Goal: Task Accomplishment & Management: Manage account settings

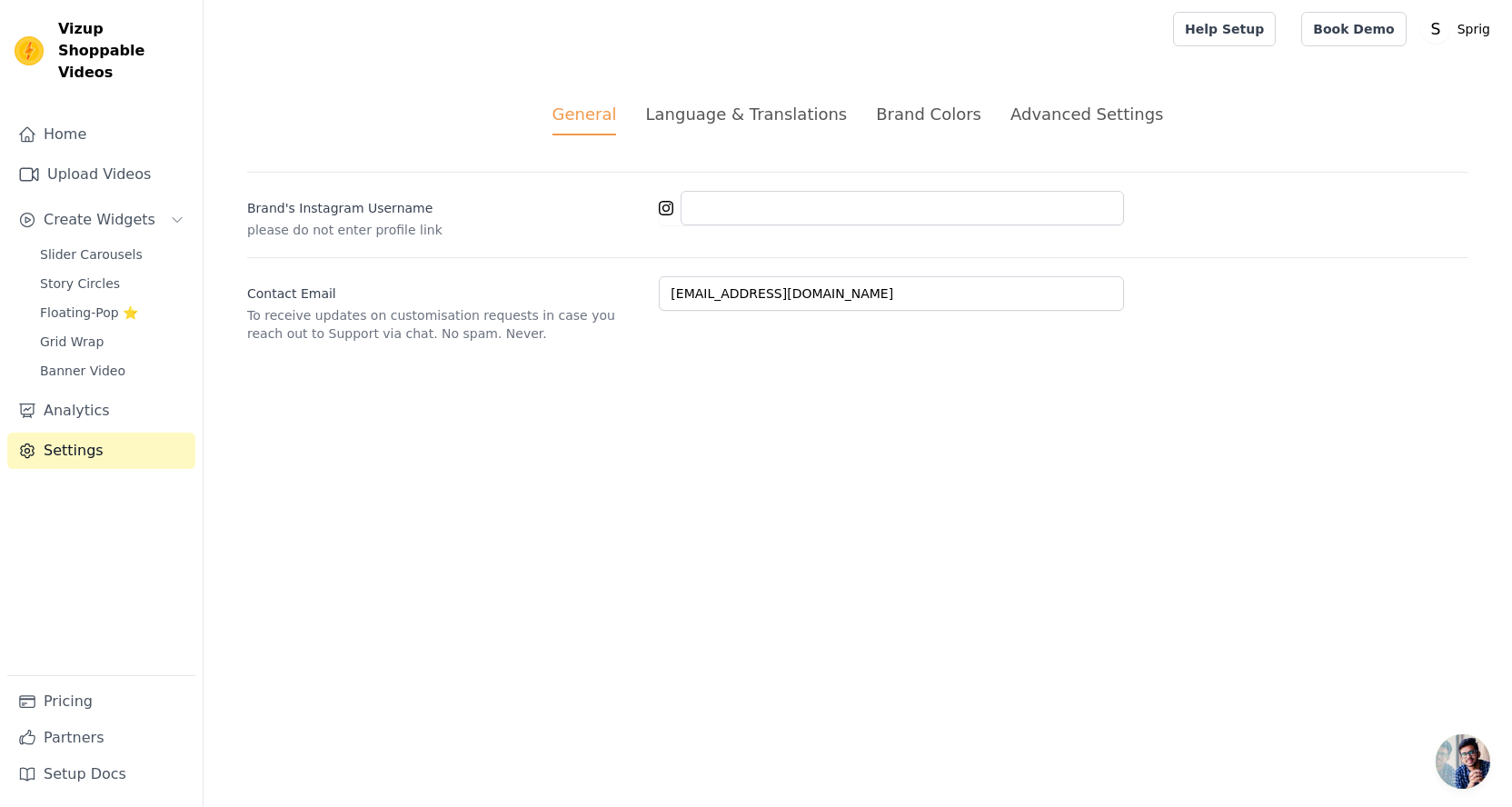
click at [763, 112] on div "Language & Translations" at bounding box center [746, 113] width 202 height 25
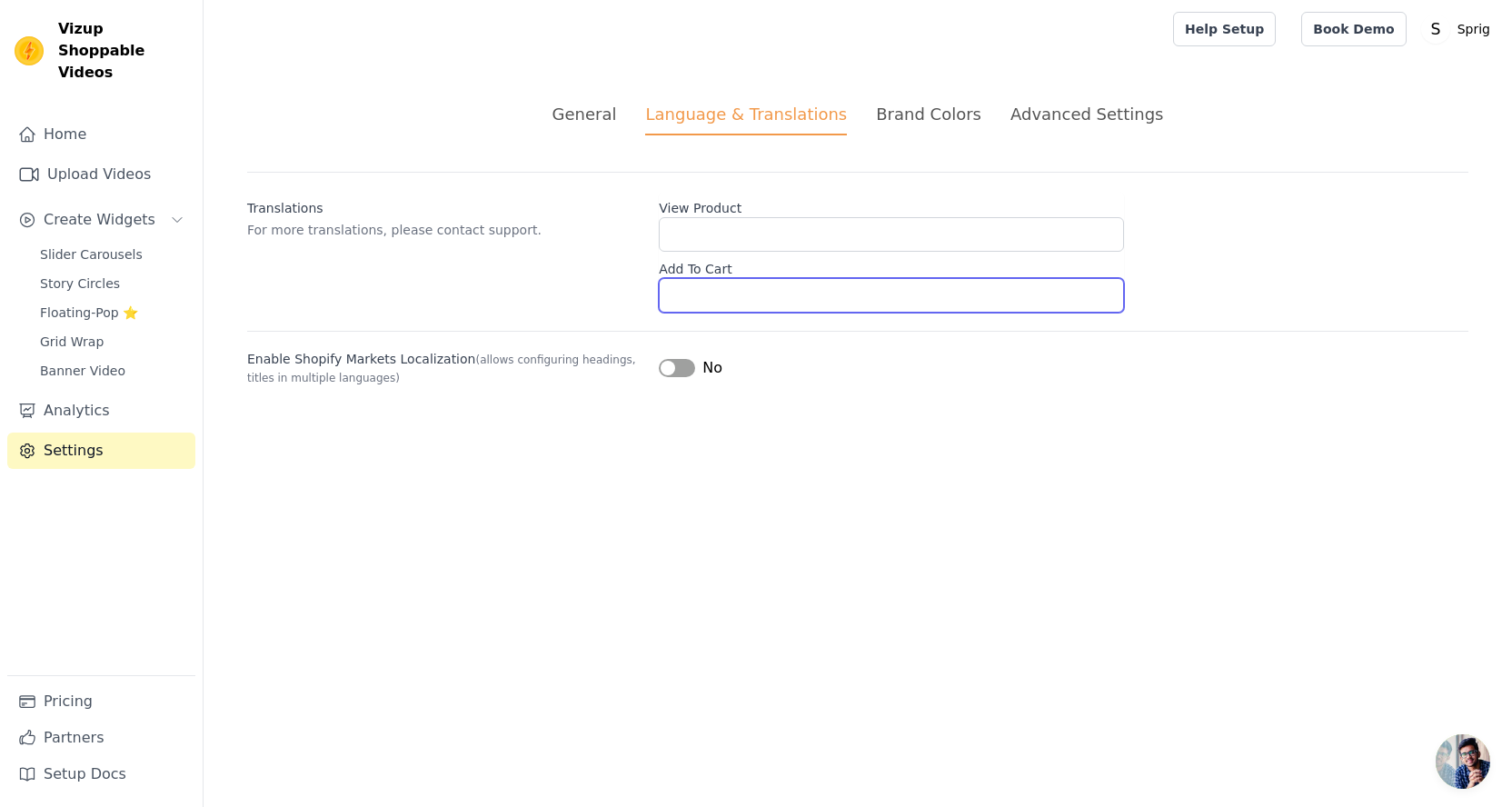
click at [700, 290] on input "Add To Cart" at bounding box center [891, 296] width 466 height 35
click at [706, 263] on label "Add To Cart" at bounding box center [891, 266] width 466 height 26
click at [706, 279] on input "Add To Cart" at bounding box center [891, 296] width 466 height 35
click at [706, 263] on label "Add To Cart" at bounding box center [891, 266] width 466 height 26
click at [706, 279] on input "Add To Cart" at bounding box center [891, 296] width 466 height 35
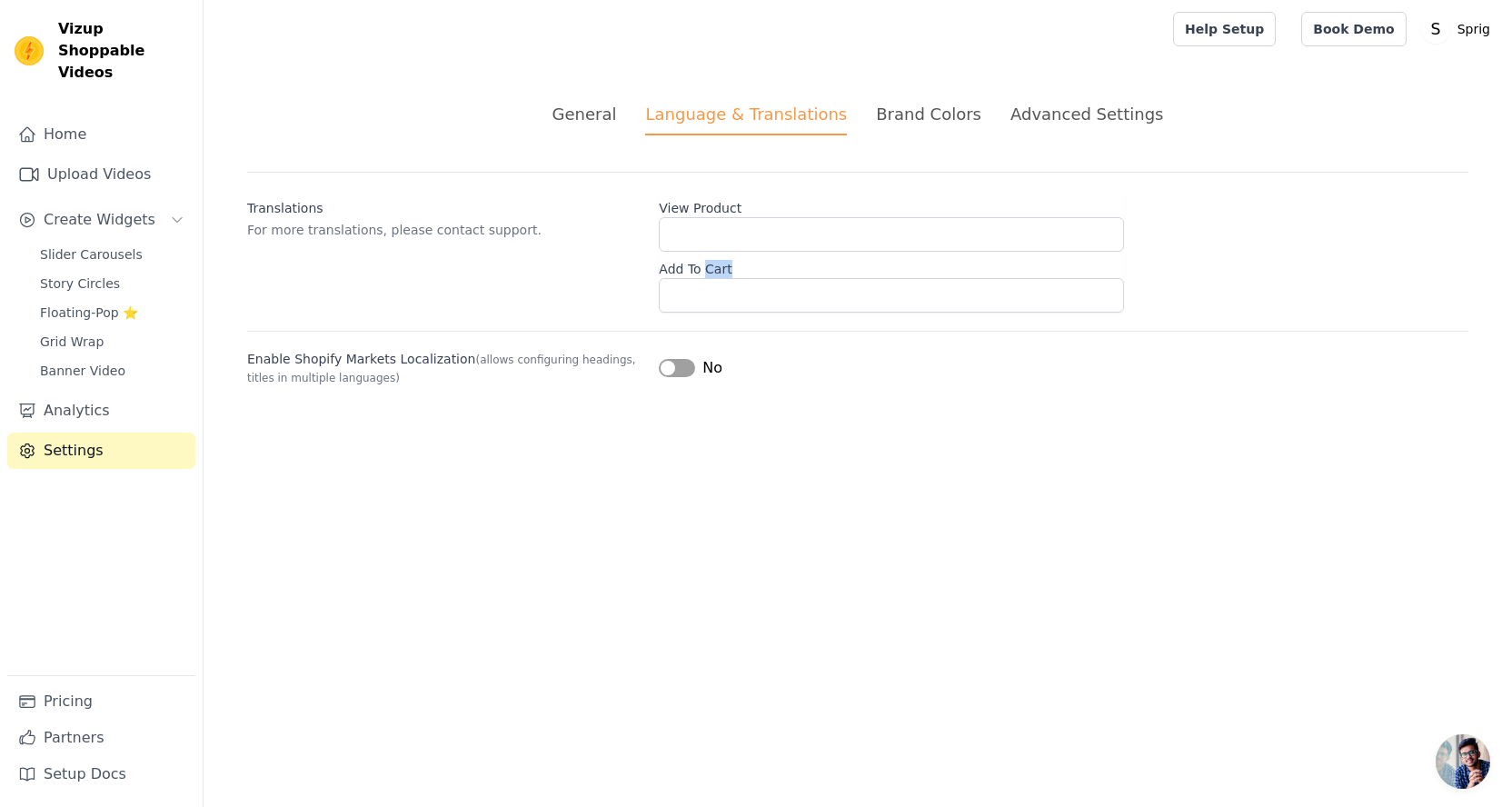
click at [575, 289] on div "Translations For more translations, please contact support. View Product Add To…" at bounding box center [858, 243] width 1222 height 141
click at [900, 115] on div "Brand Colors" at bounding box center [929, 113] width 105 height 25
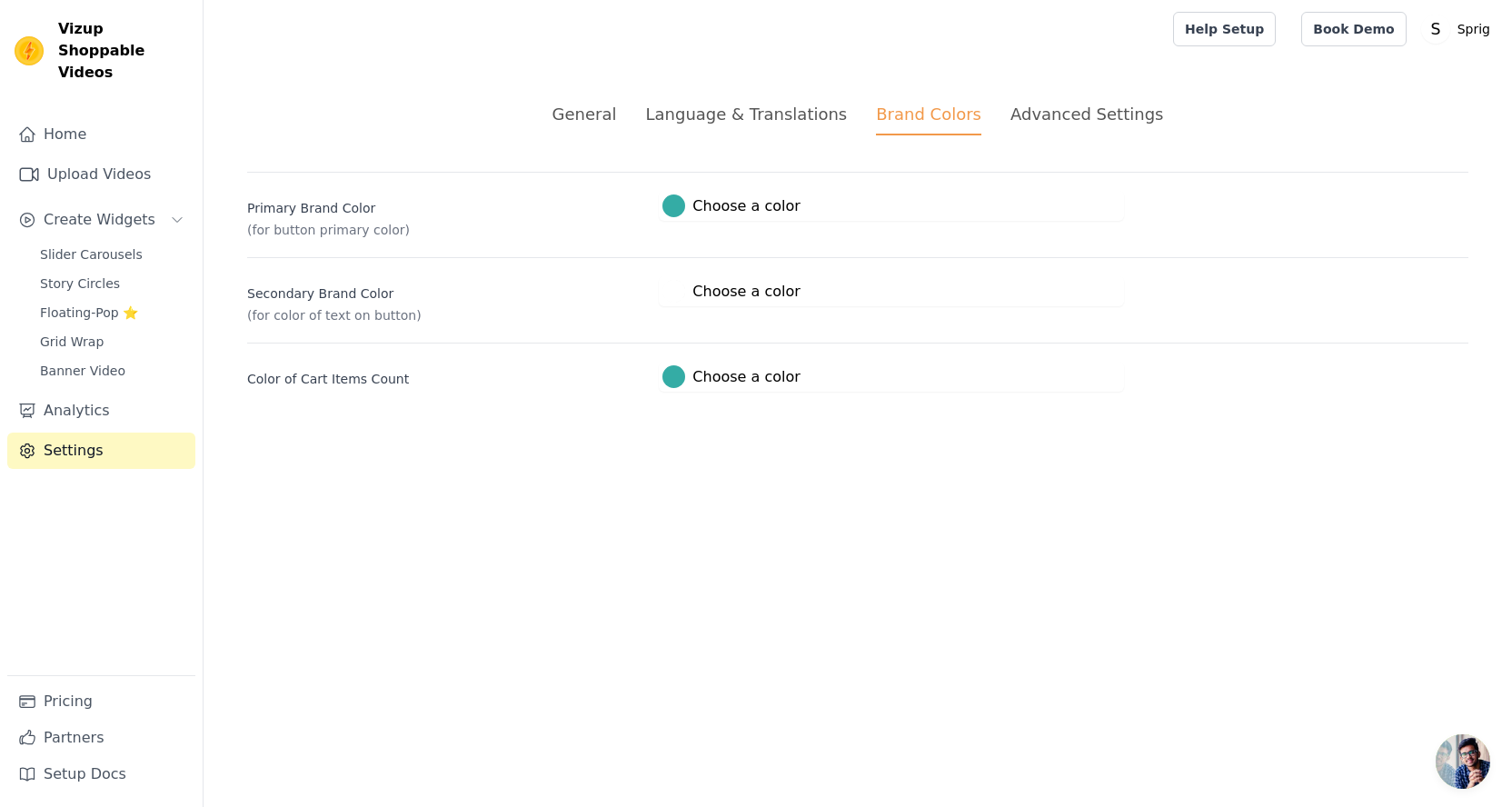
click at [707, 210] on label "#34aca5 Choose a color" at bounding box center [731, 206] width 137 height 23
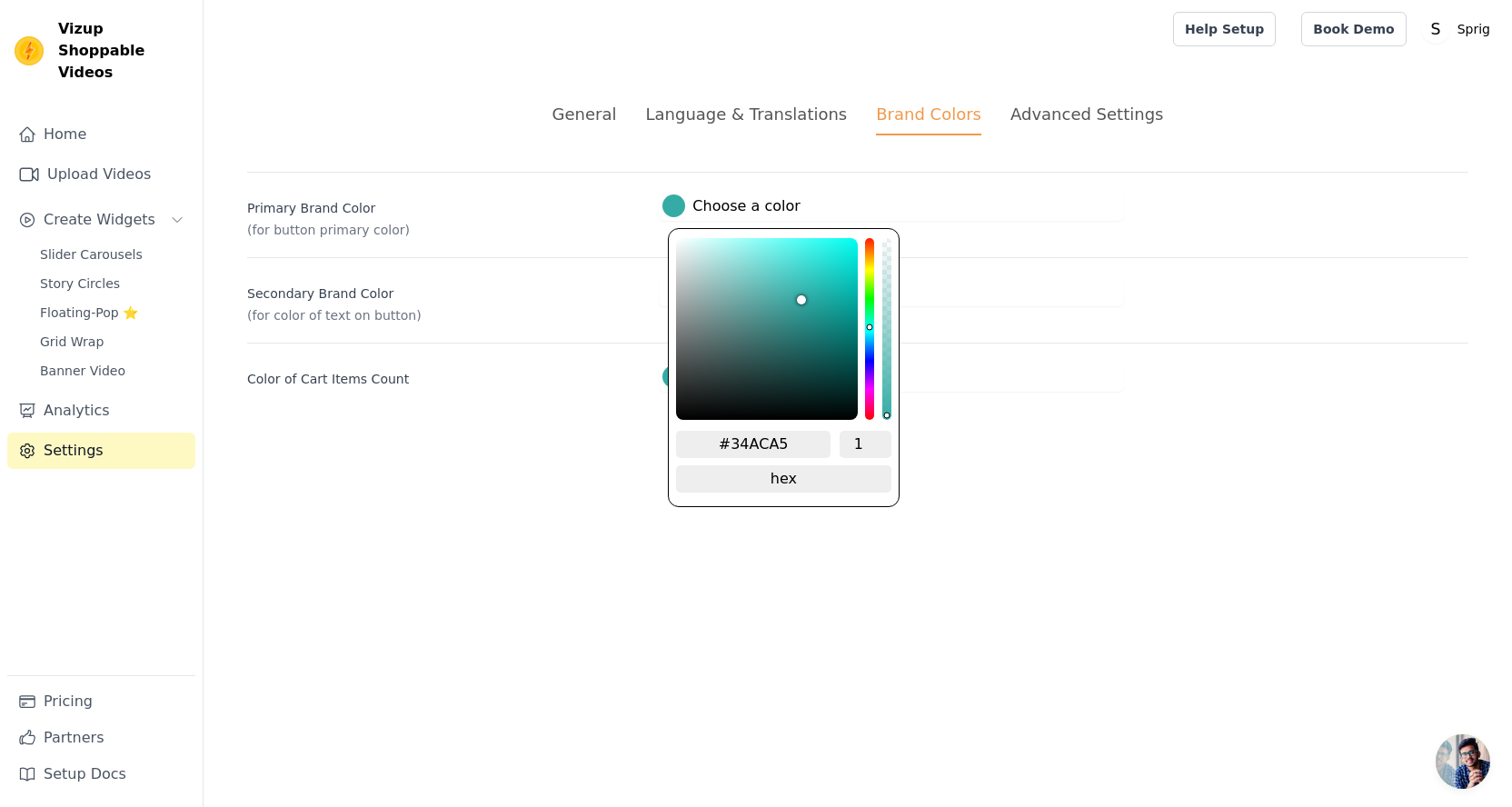
click at [806, 437] on input "#34ACA5" at bounding box center [753, 444] width 154 height 27
click at [1028, 436] on html "Vizup Shoppable Videos Home Upload Videos Create Widgets Slider Carousels Story…" at bounding box center [756, 218] width 1512 height 436
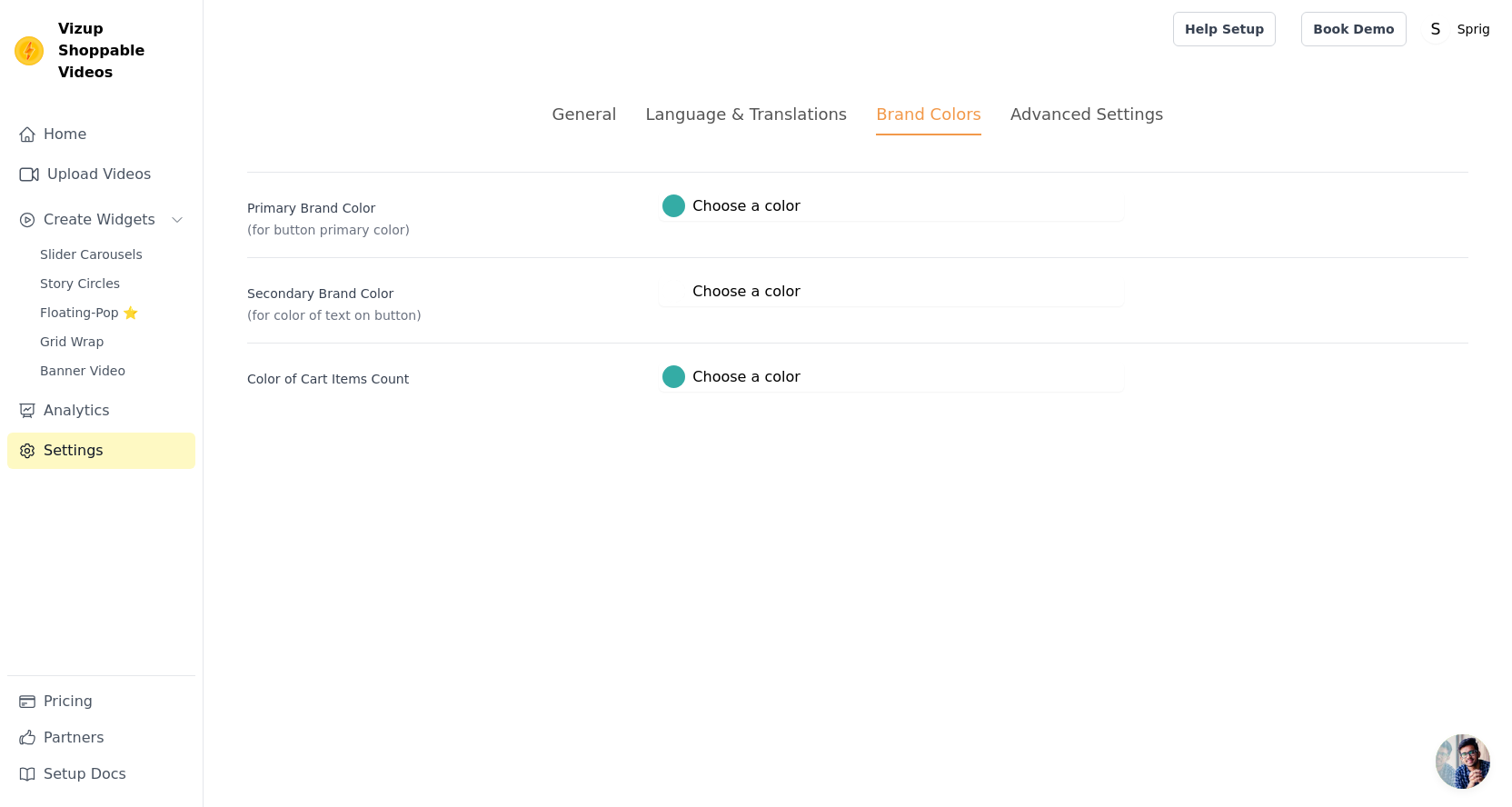
click at [715, 295] on label "#ffffff Choose a color" at bounding box center [731, 291] width 137 height 23
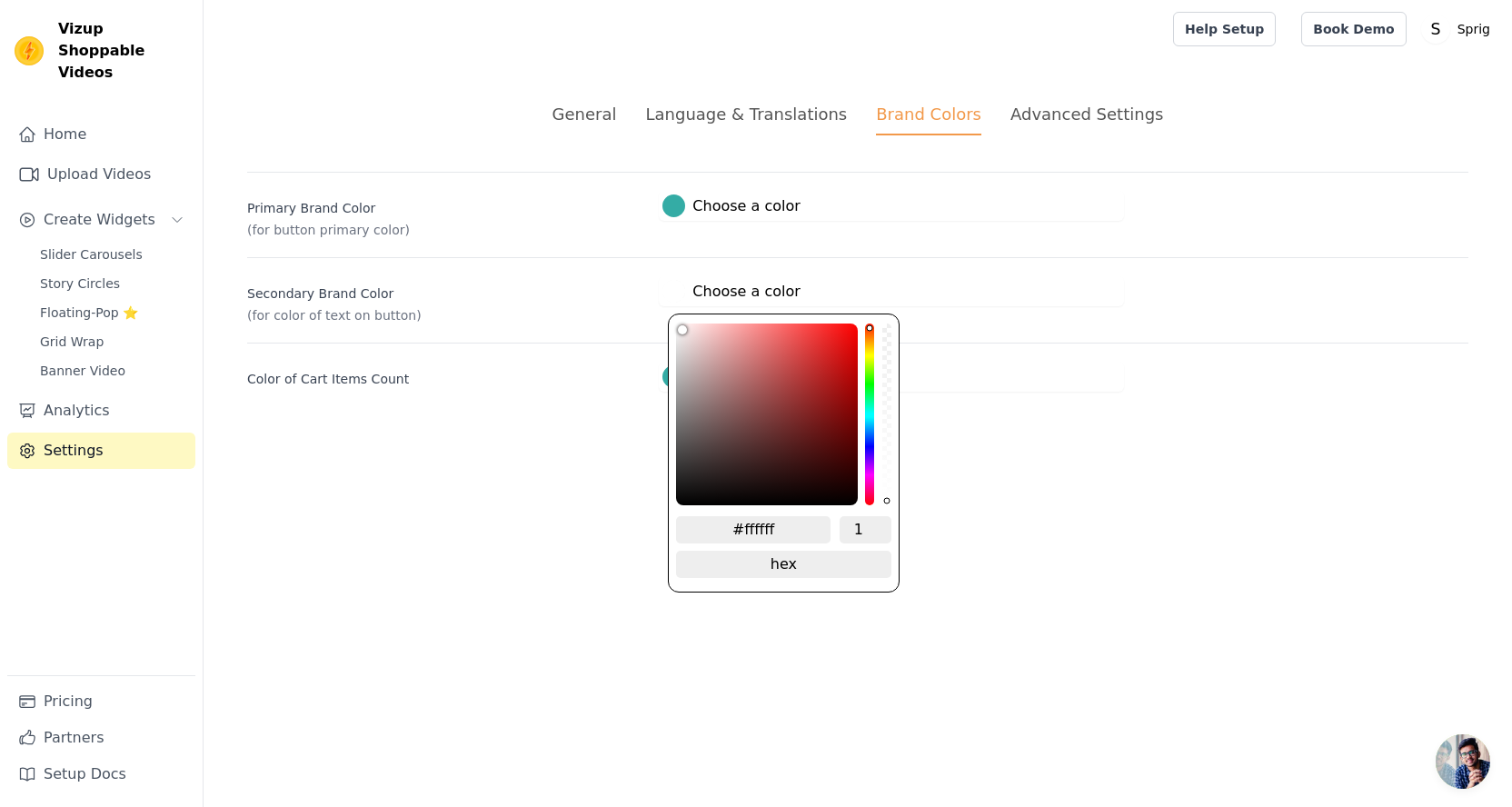
click at [763, 534] on input "#ffffff" at bounding box center [753, 529] width 154 height 27
paste input "34ACA5"
type input "#34aca5"
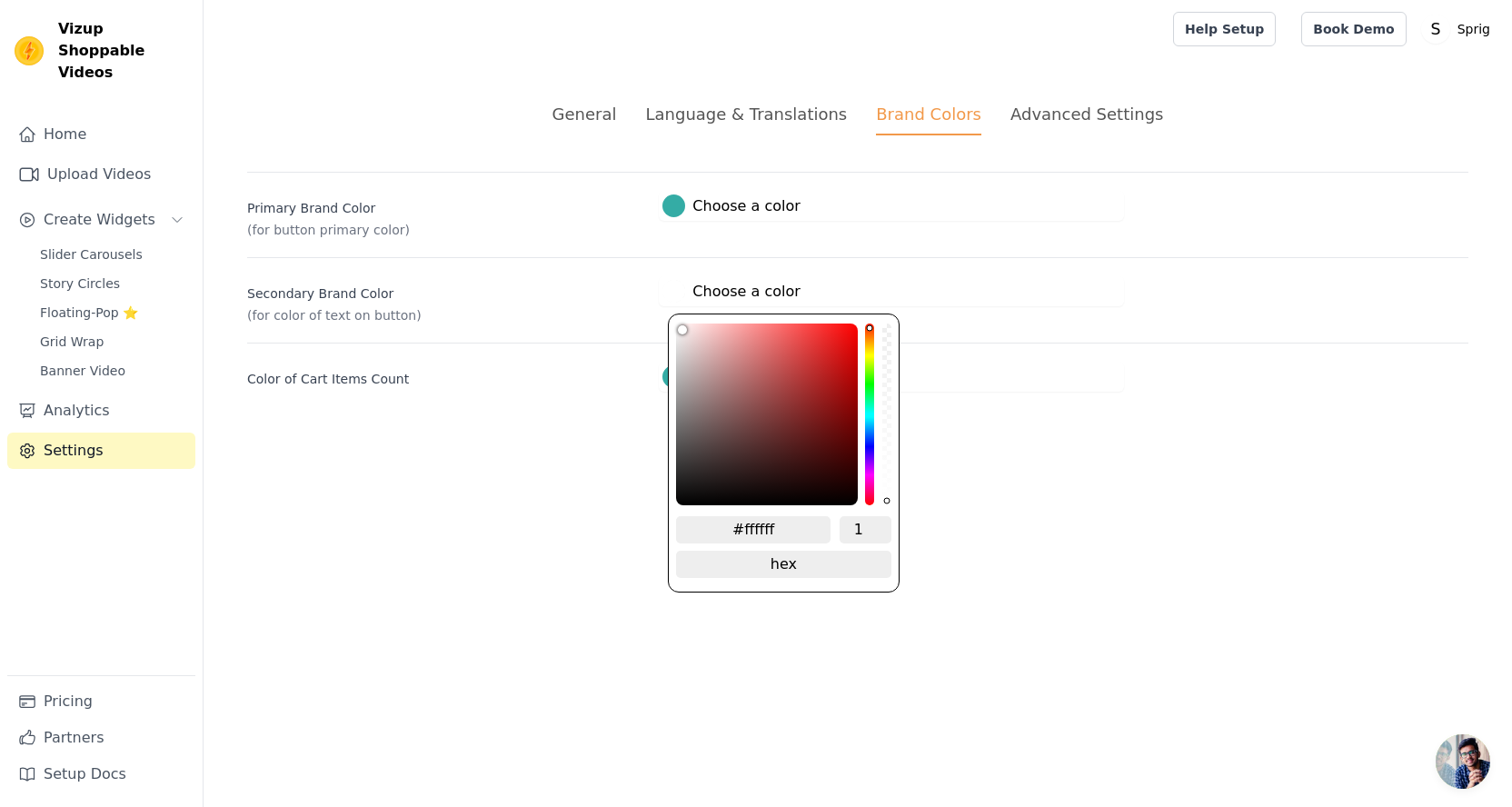
type input "#34ACA5"
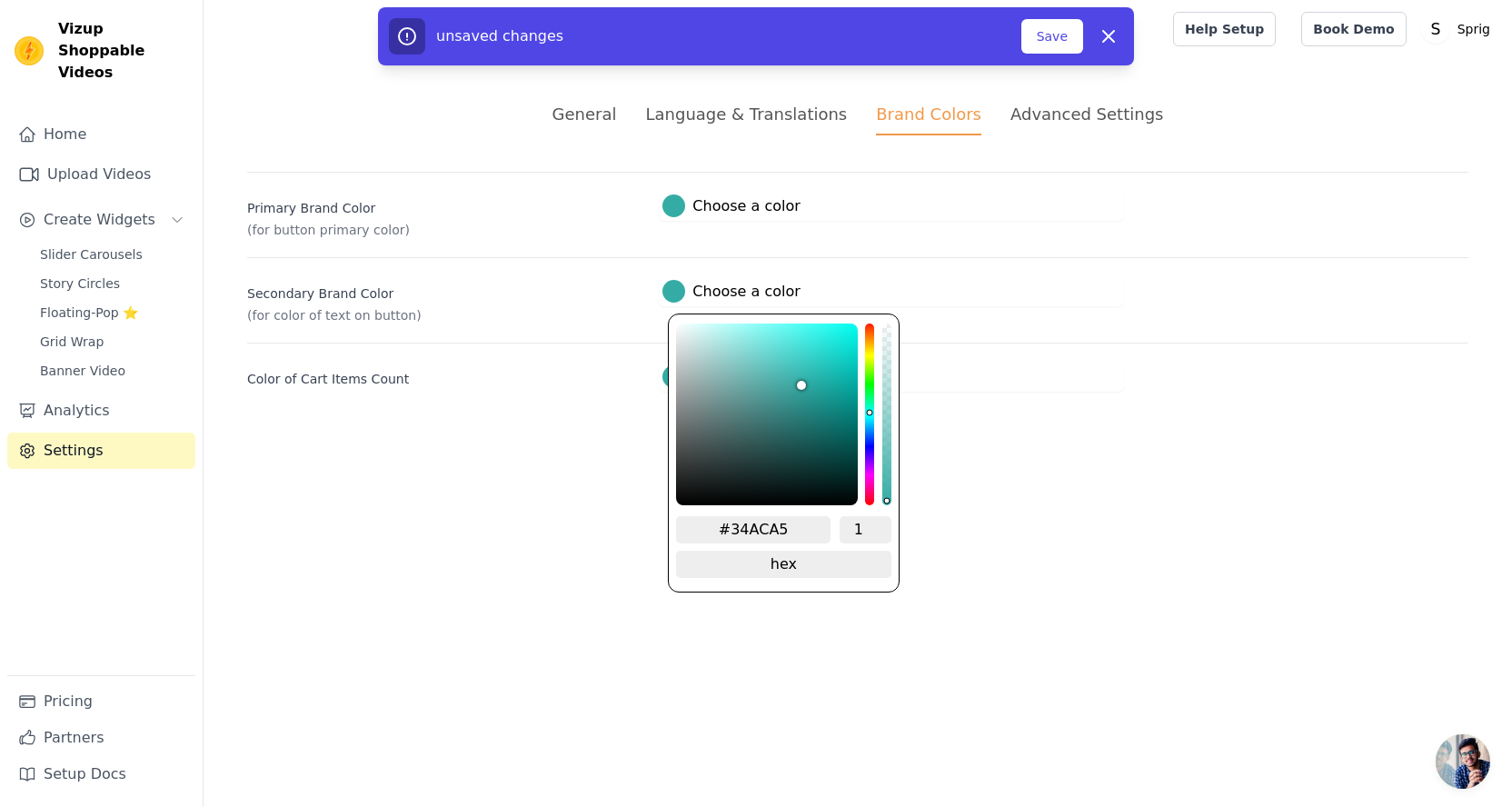
click at [948, 436] on html "Vizup Shoppable Videos Home Upload Videos Create Widgets Slider Carousels Story…" at bounding box center [756, 218] width 1512 height 436
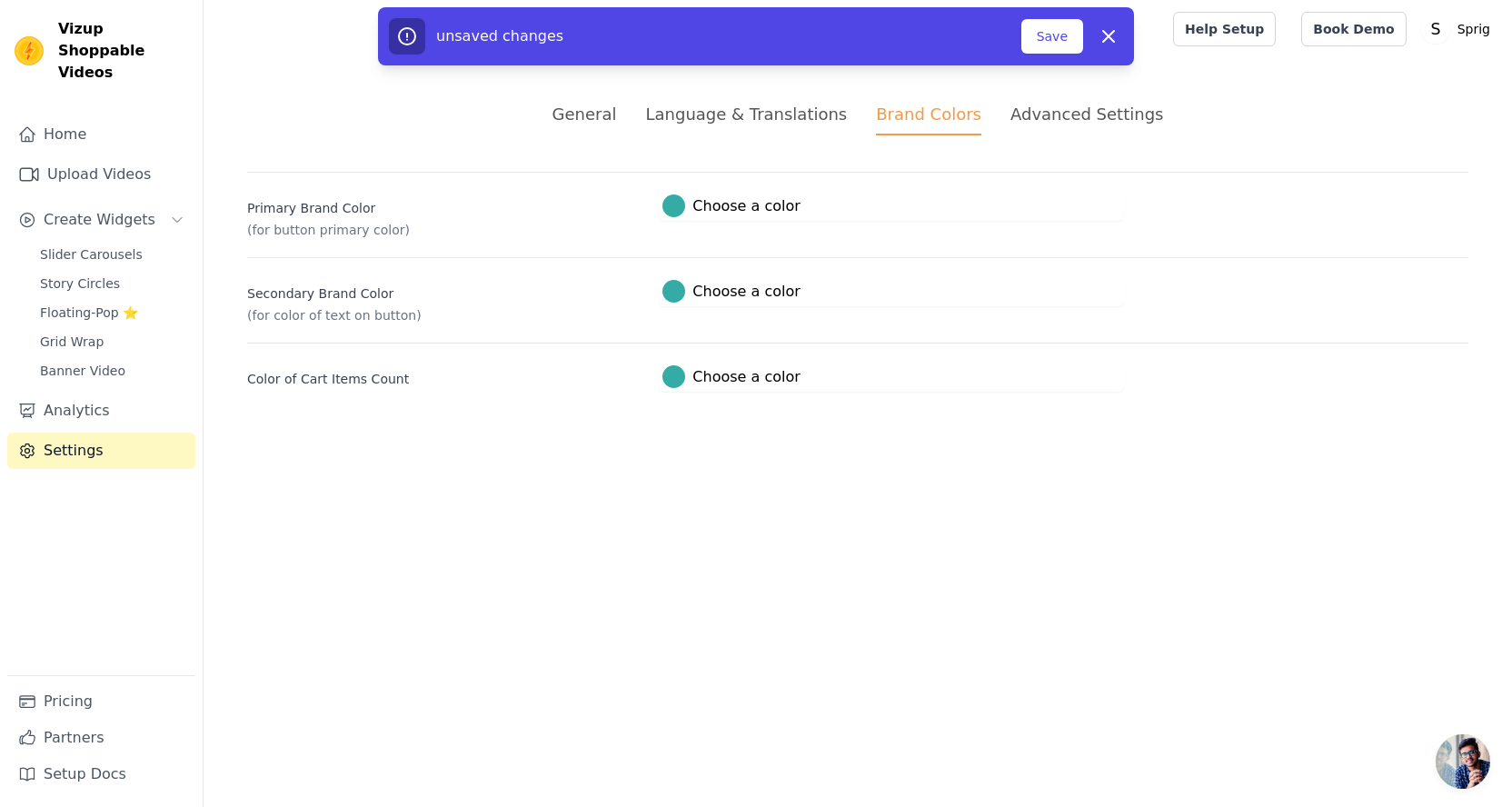
click at [725, 205] on label "#34aca5 Choose a color" at bounding box center [731, 206] width 137 height 23
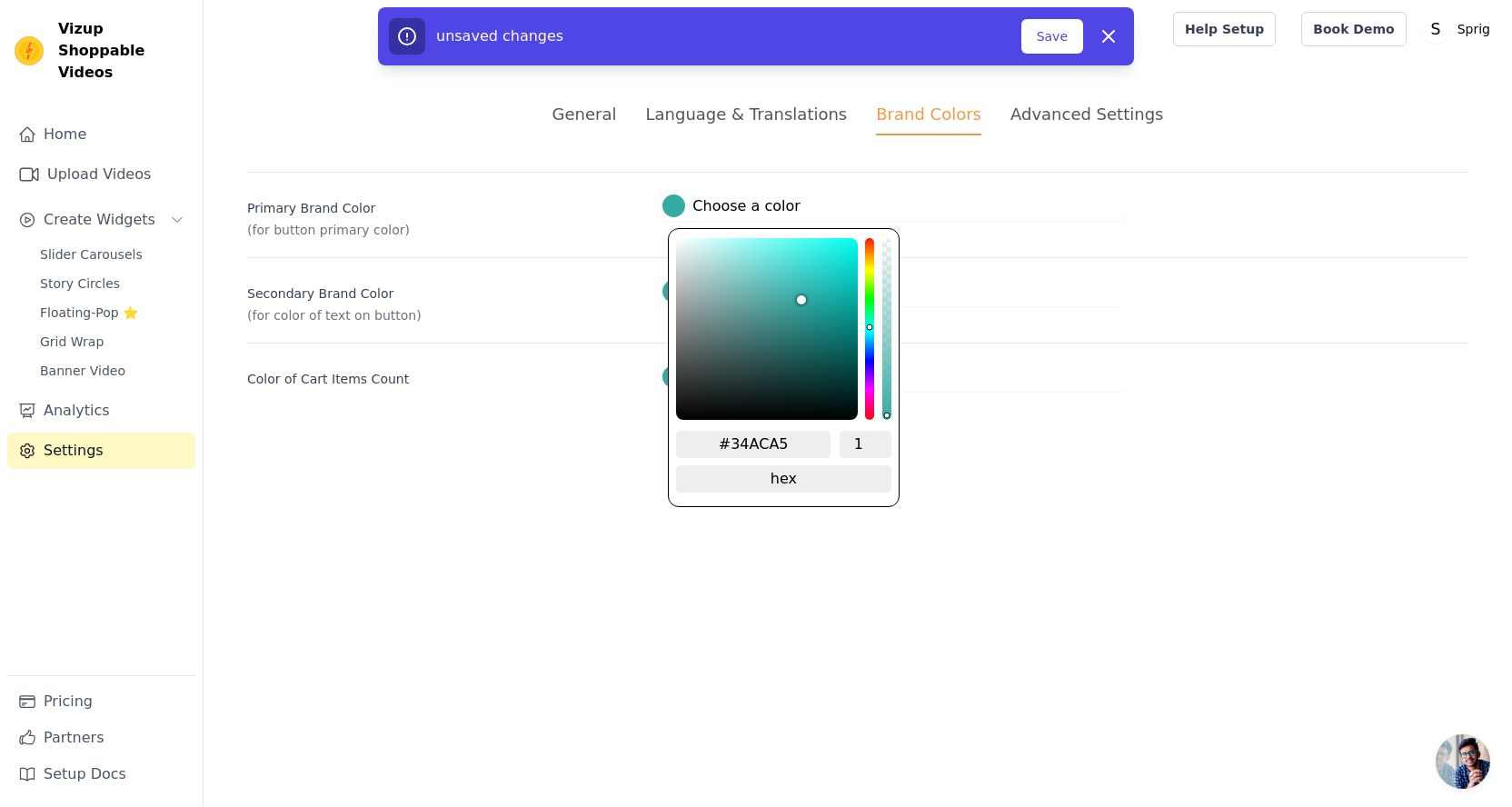
click at [555, 431] on div "General Language & Translations Brand Colors Advanced Settings unsaved changes …" at bounding box center [858, 246] width 1309 height 377
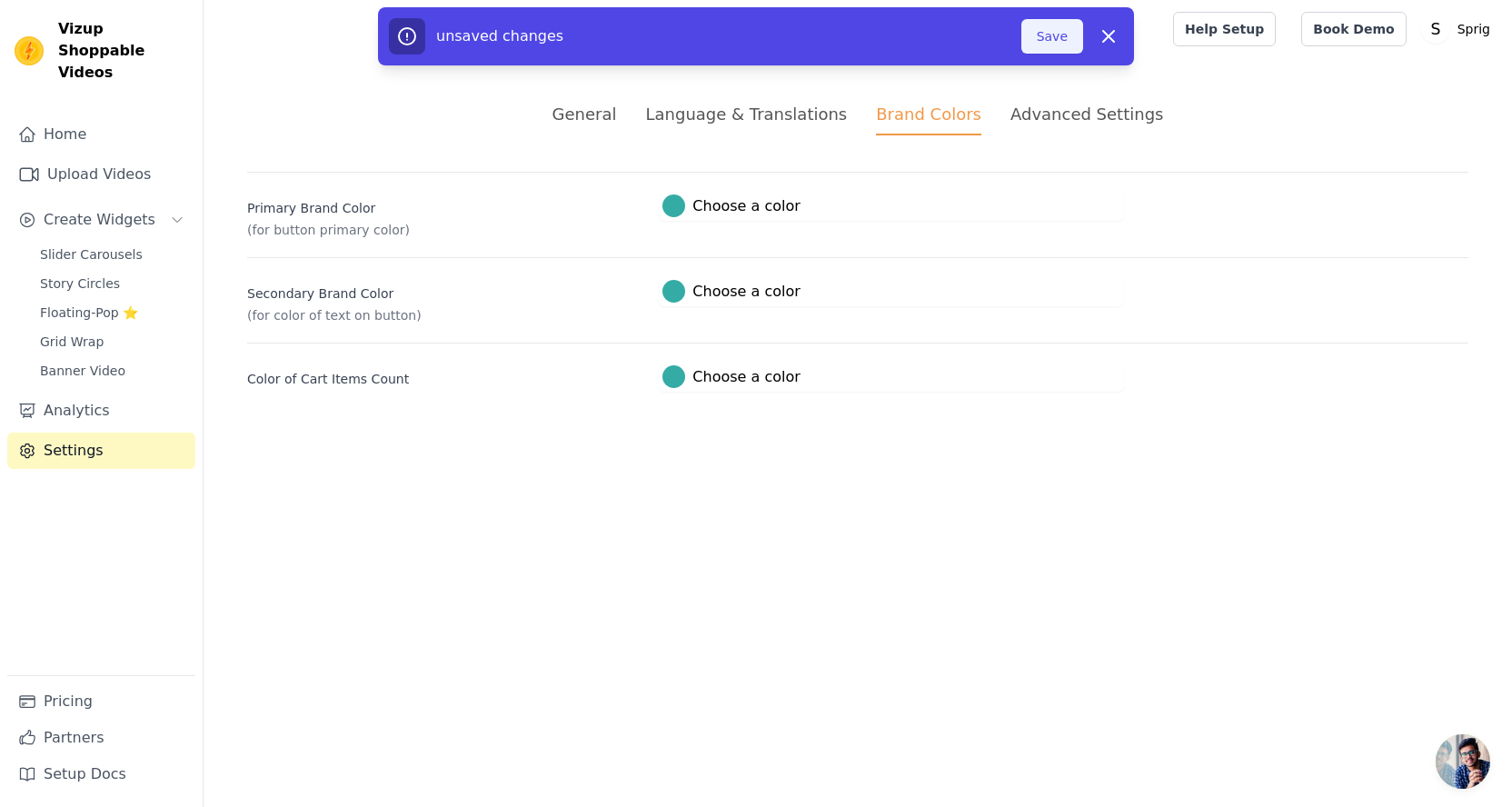
click at [1060, 30] on button "Save" at bounding box center [1052, 36] width 62 height 35
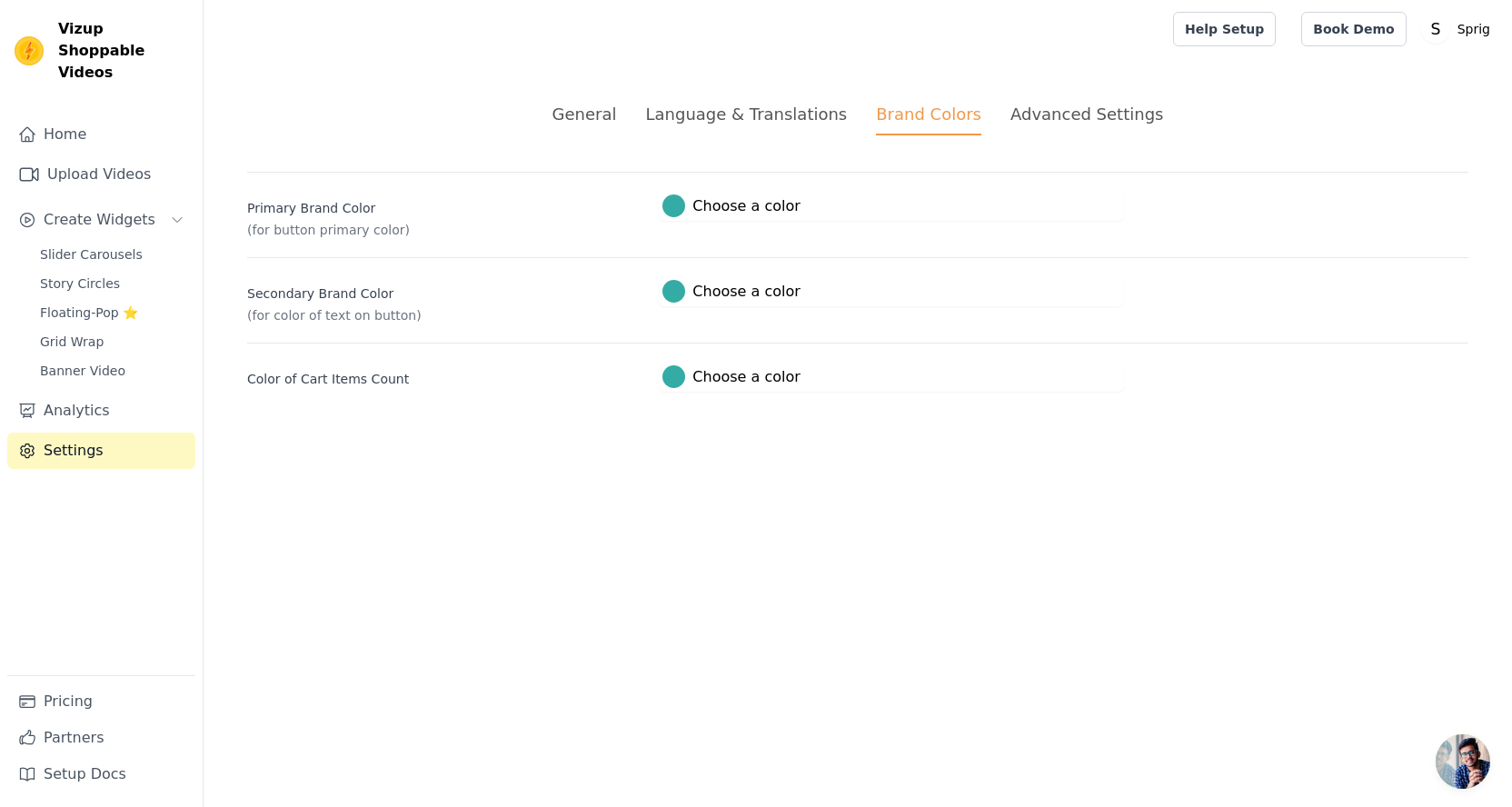
click at [711, 375] on label "#34aca5 Choose a color" at bounding box center [731, 376] width 137 height 23
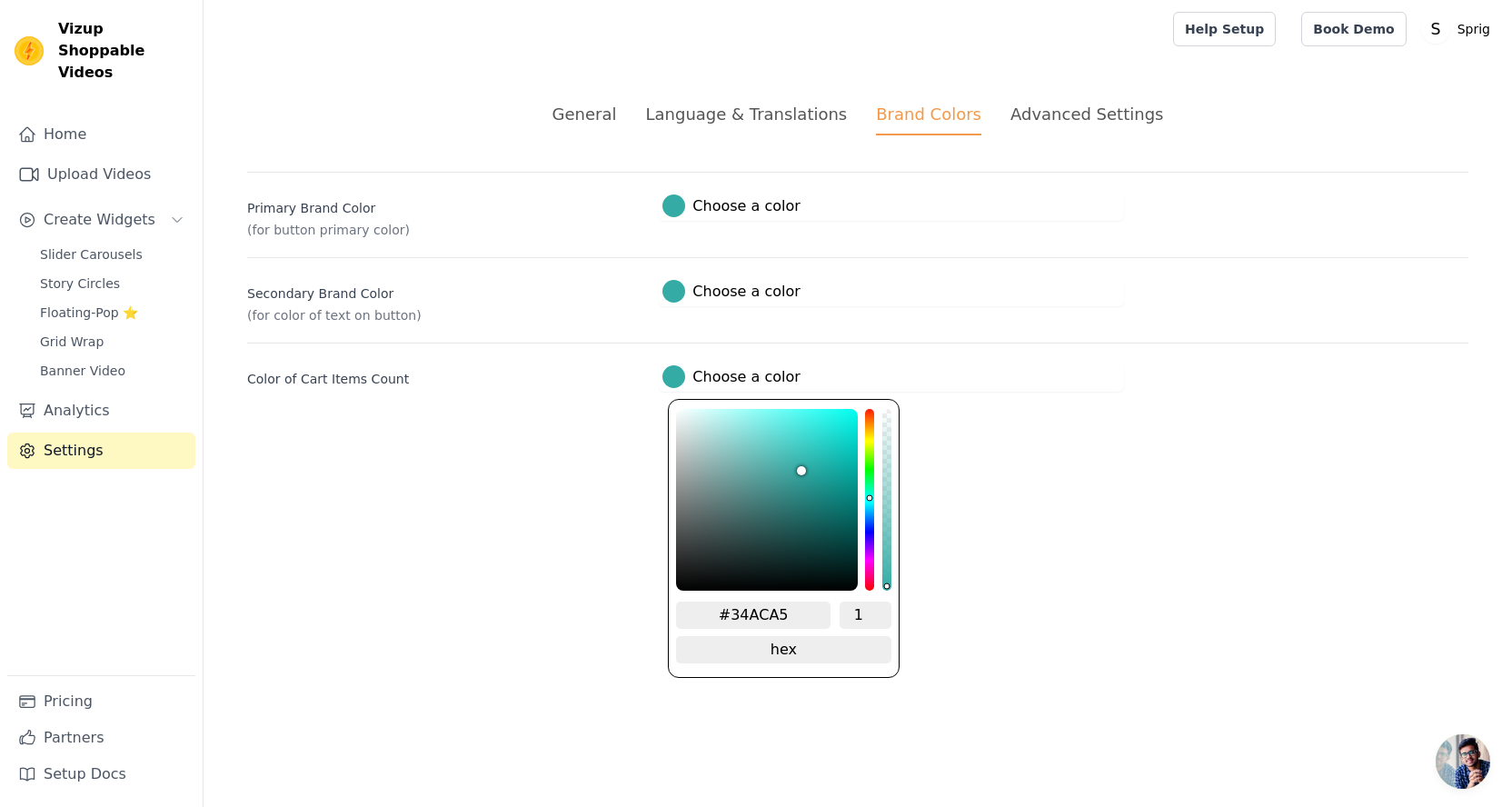
click at [760, 616] on input "#34ACA5" at bounding box center [753, 615] width 154 height 27
type input "#FFFFF"
type input "#ffffff"
type input "#FFFFFF"
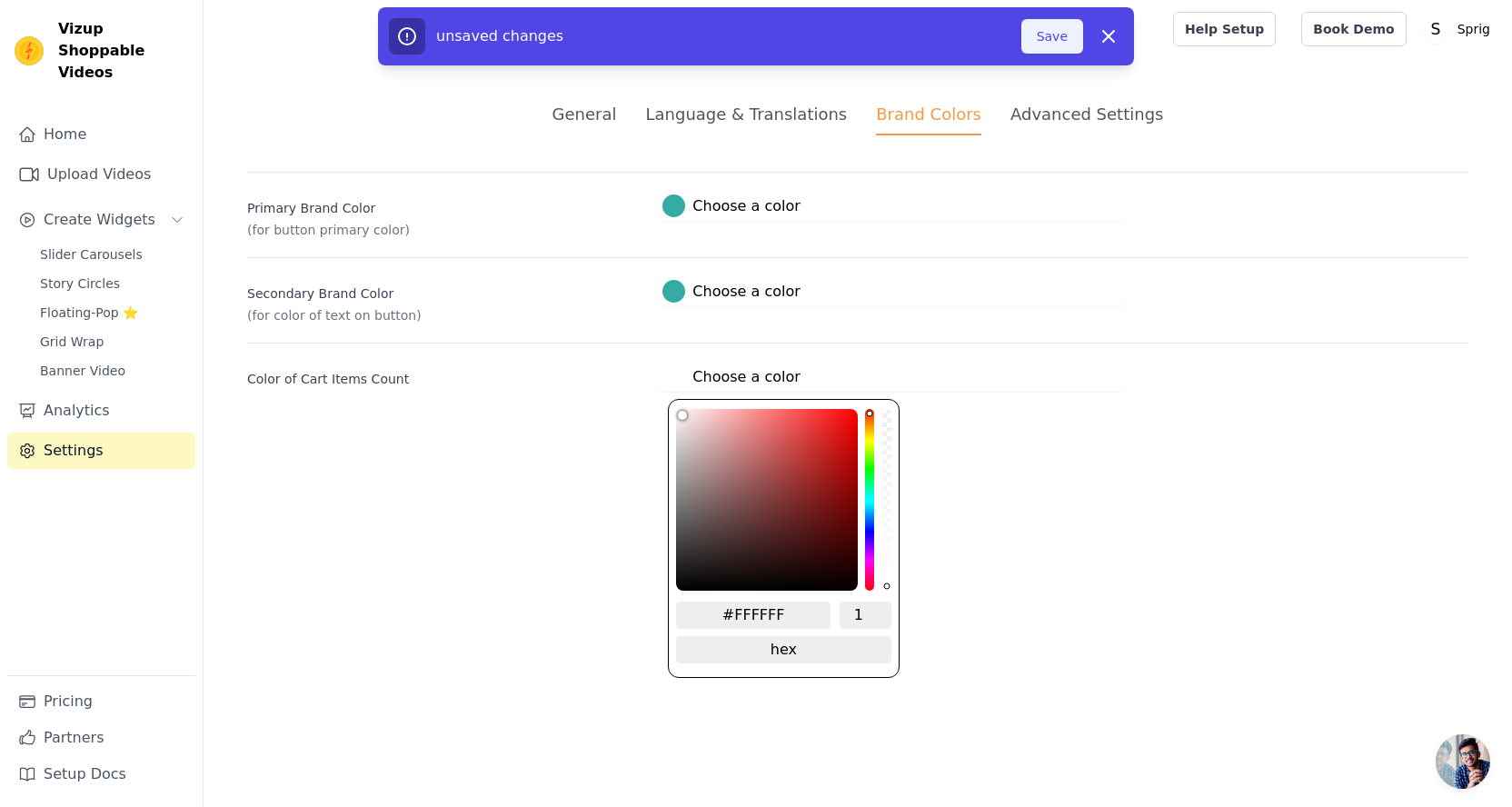
click at [1059, 20] on button "Save" at bounding box center [1052, 36] width 62 height 35
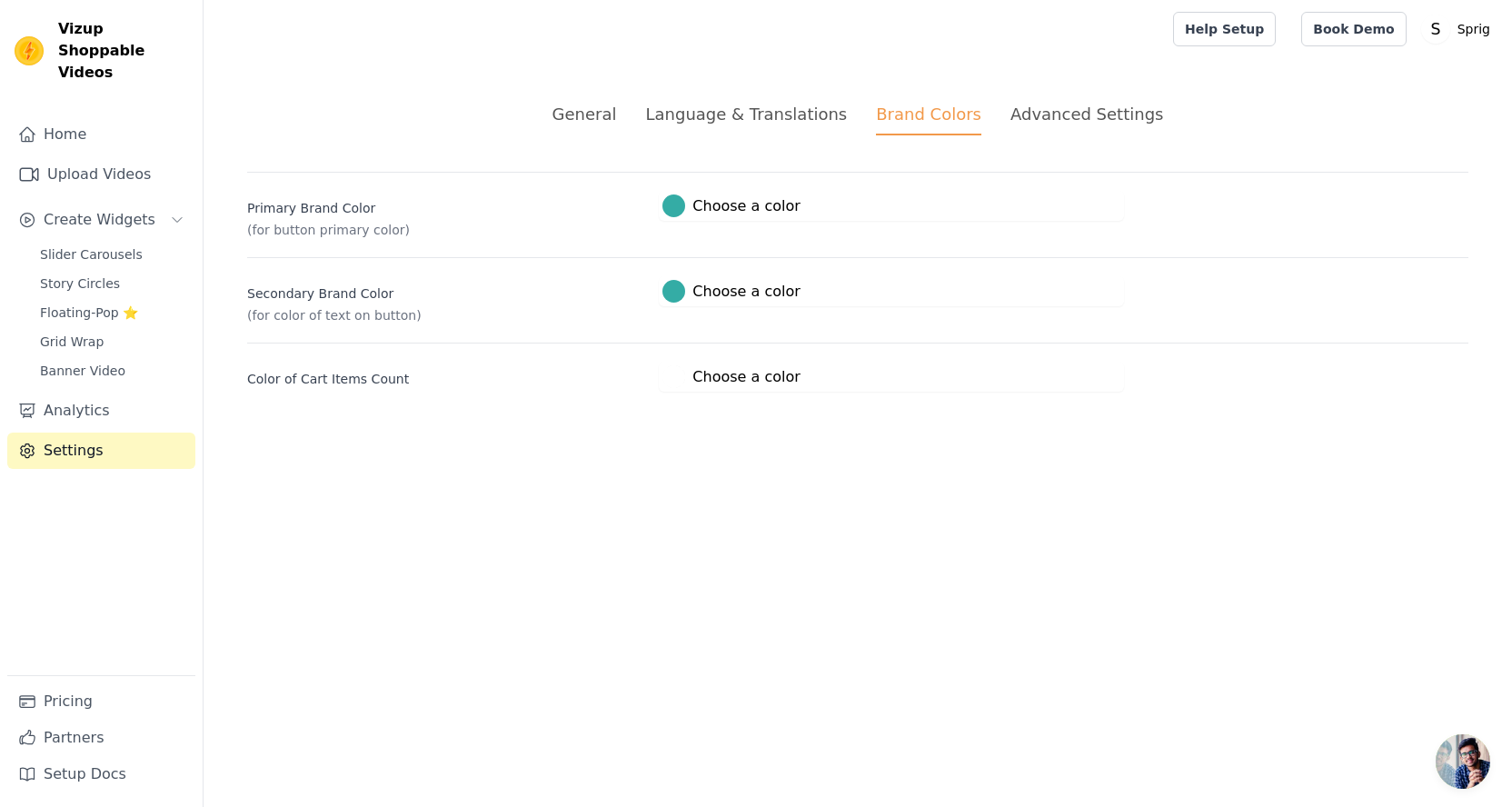
click at [722, 217] on button "#34aca5 Choose a color #34ACA5 1 hex change to rgb" at bounding box center [730, 206] width 144 height 30
click at [667, 198] on div at bounding box center [673, 206] width 23 height 23
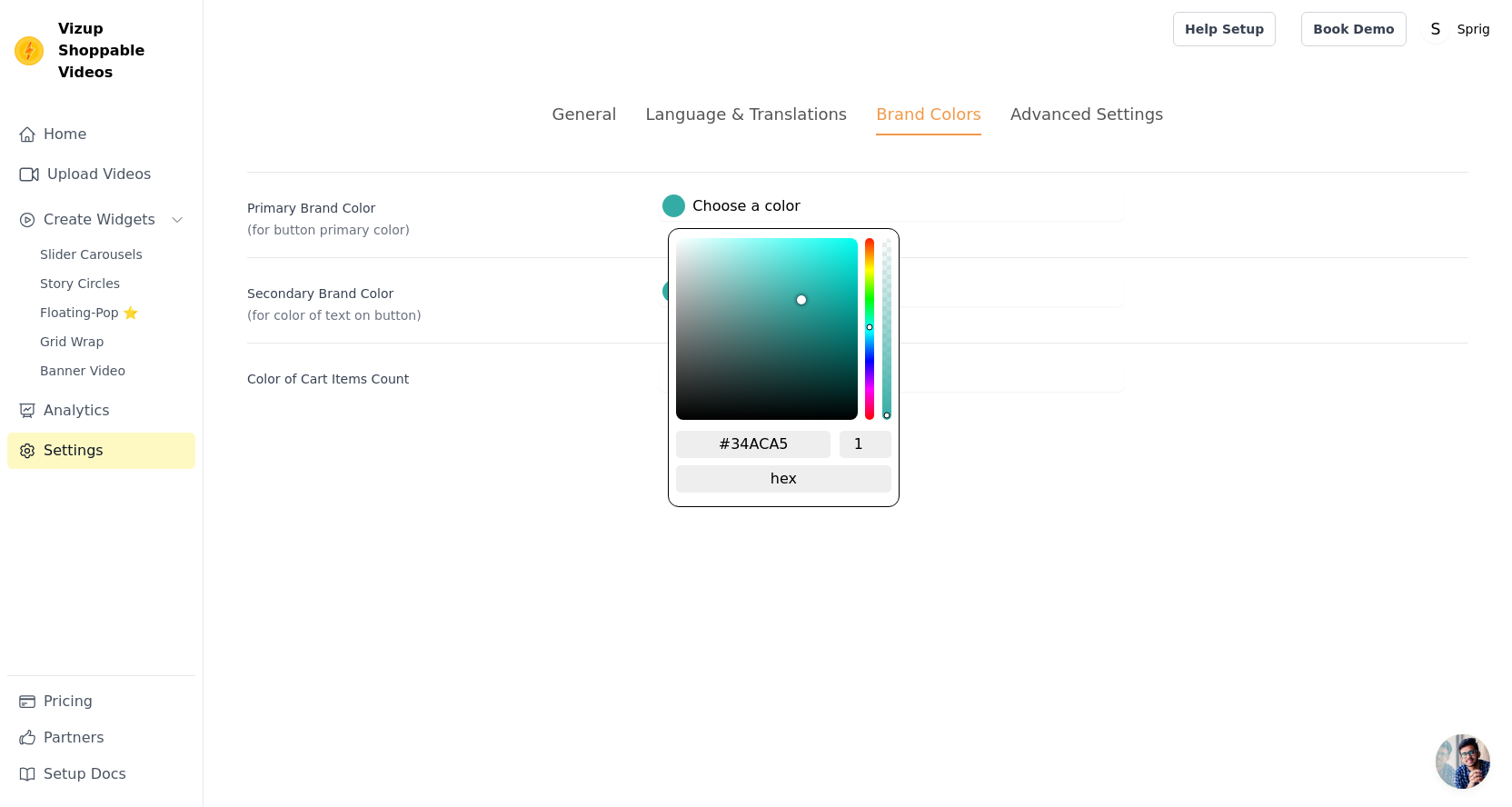
click at [769, 441] on input "#34ACA5" at bounding box center [753, 444] width 154 height 27
type input "#FFFFF"
type input "#ffffff"
type input "#FFFFFF"
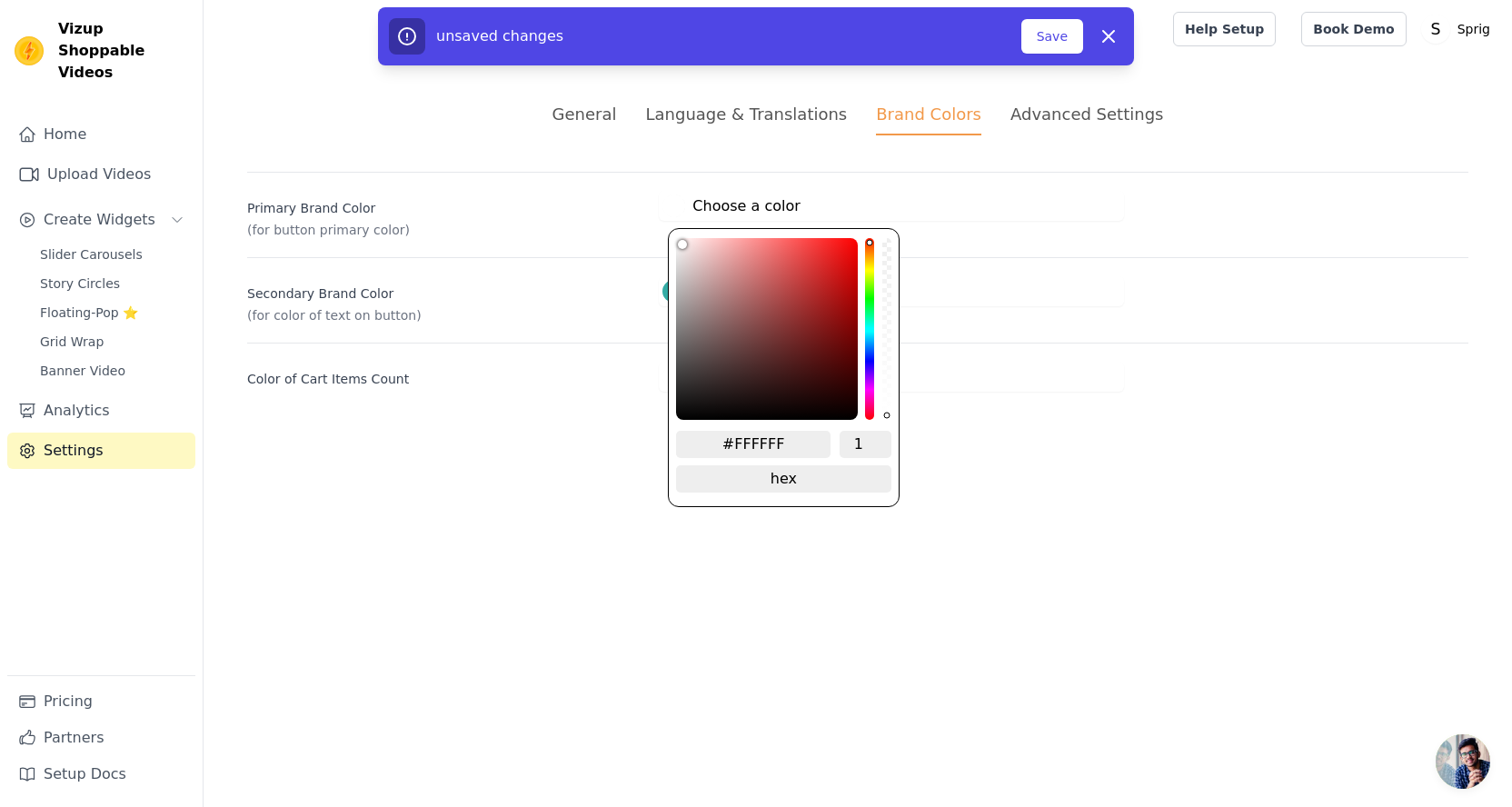
click at [996, 370] on div "#ffffff Choose a color #FFFFFF 1 hex change to rgb" at bounding box center [891, 377] width 466 height 30
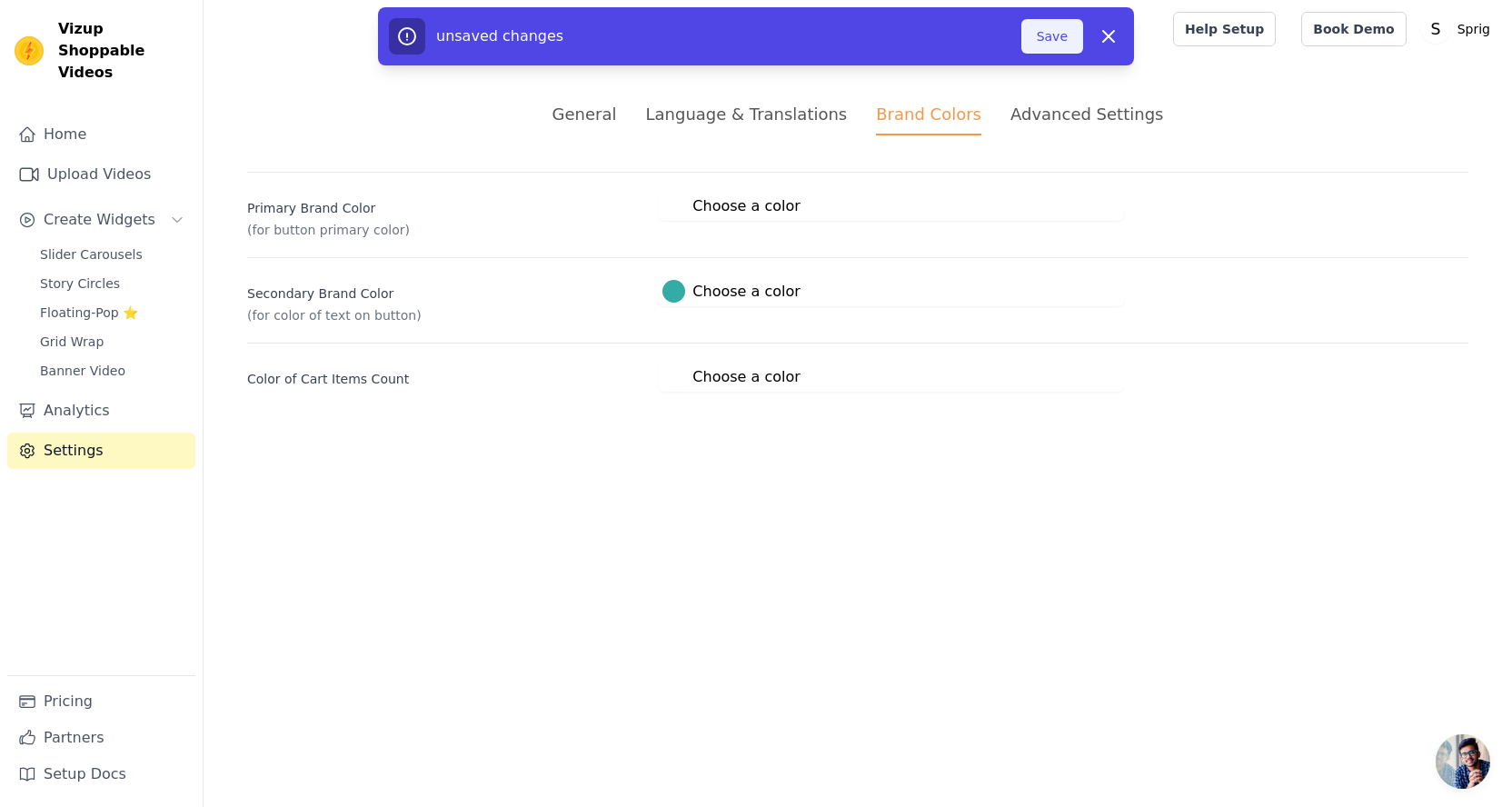
click at [1075, 51] on button "Save" at bounding box center [1052, 36] width 62 height 35
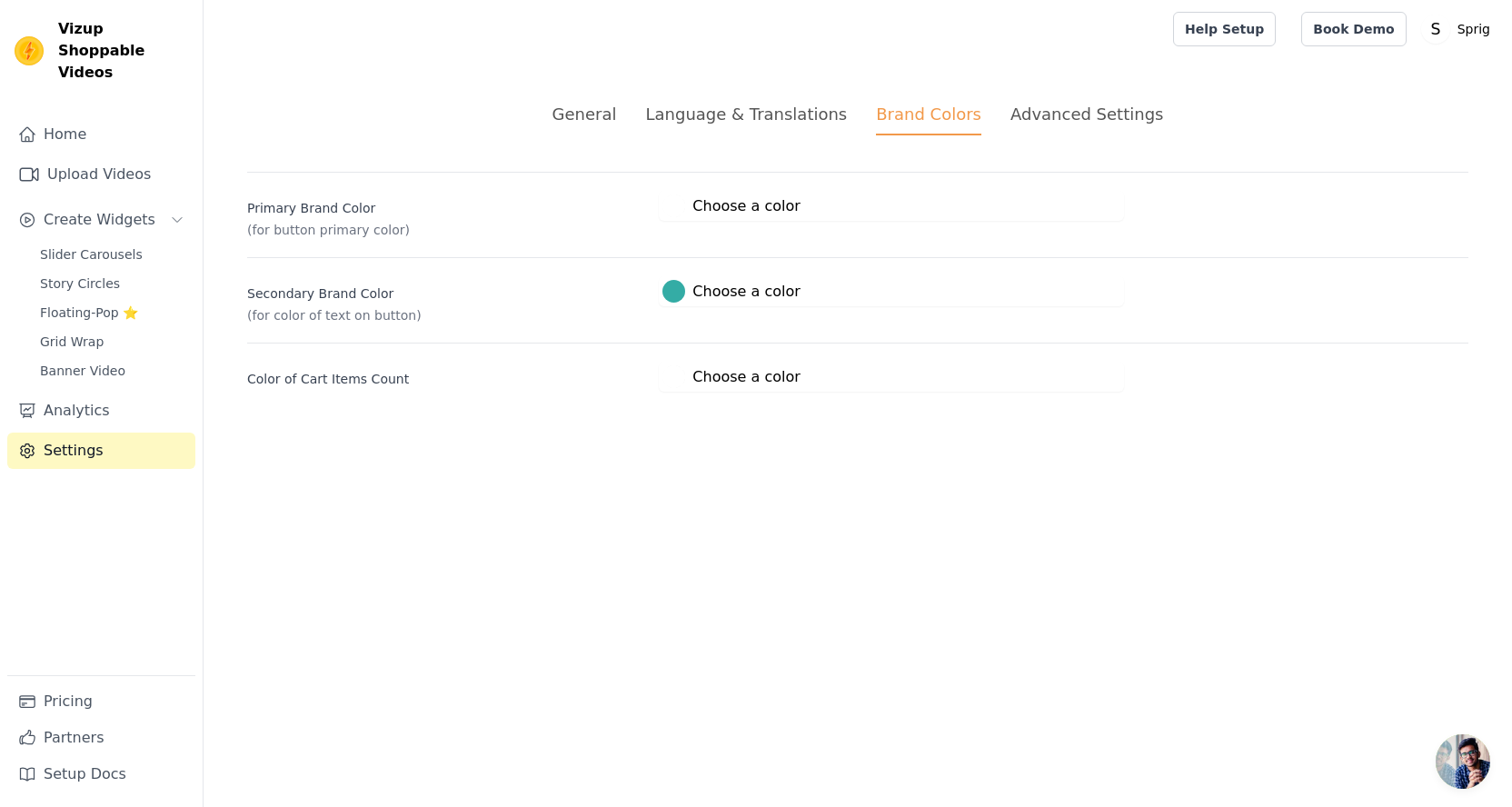
click at [705, 275] on div "Secondary Brand Color (for color of text on button) #34aca5 Choose a color #34A…" at bounding box center [858, 292] width 1222 height 68
click at [705, 291] on label "#34aca5 Choose a color" at bounding box center [731, 291] width 137 height 23
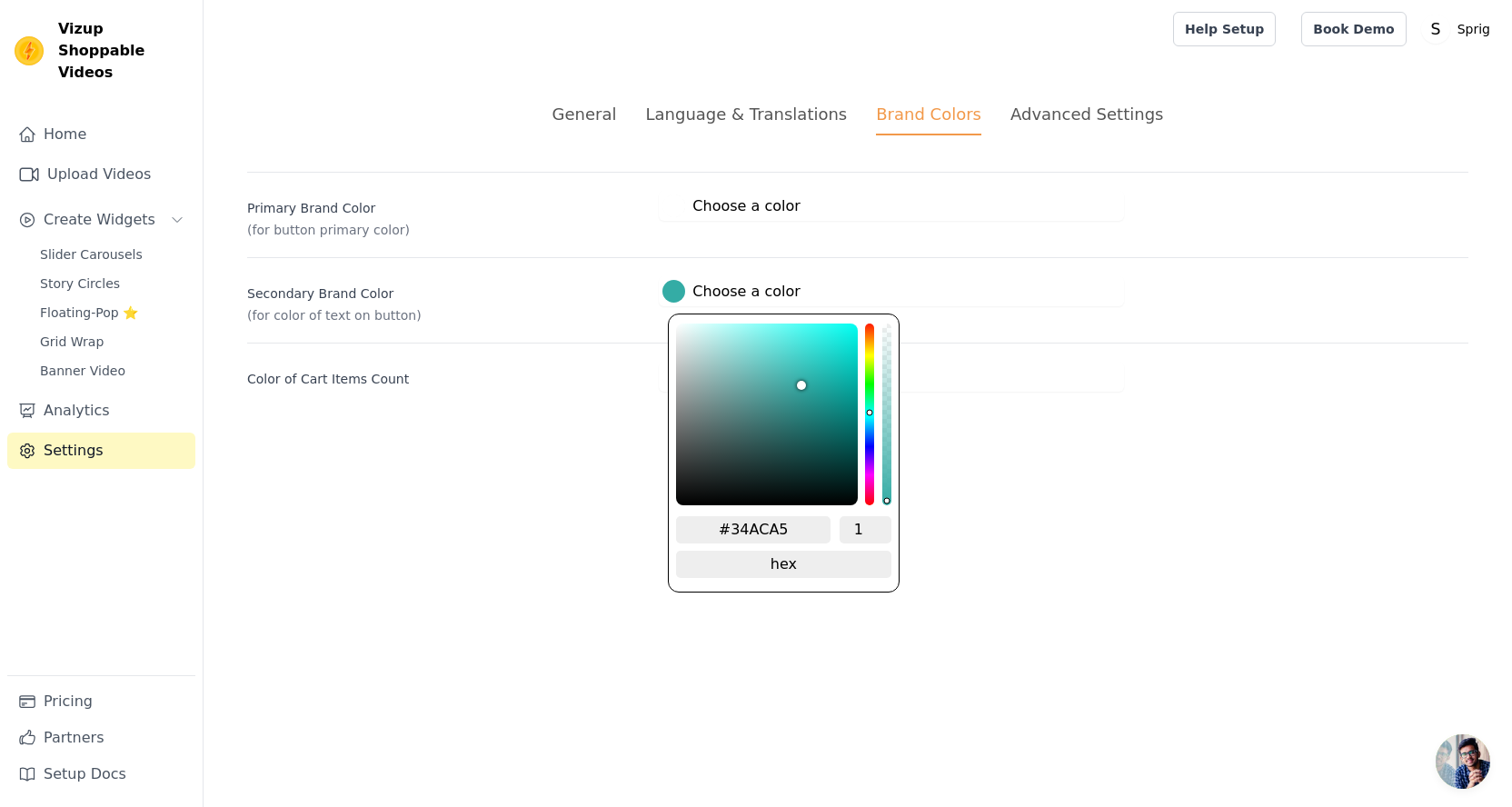
click at [930, 436] on html "Vizup Shoppable Videos Home Upload Videos Create Widgets Slider Carousels Story…" at bounding box center [756, 218] width 1512 height 436
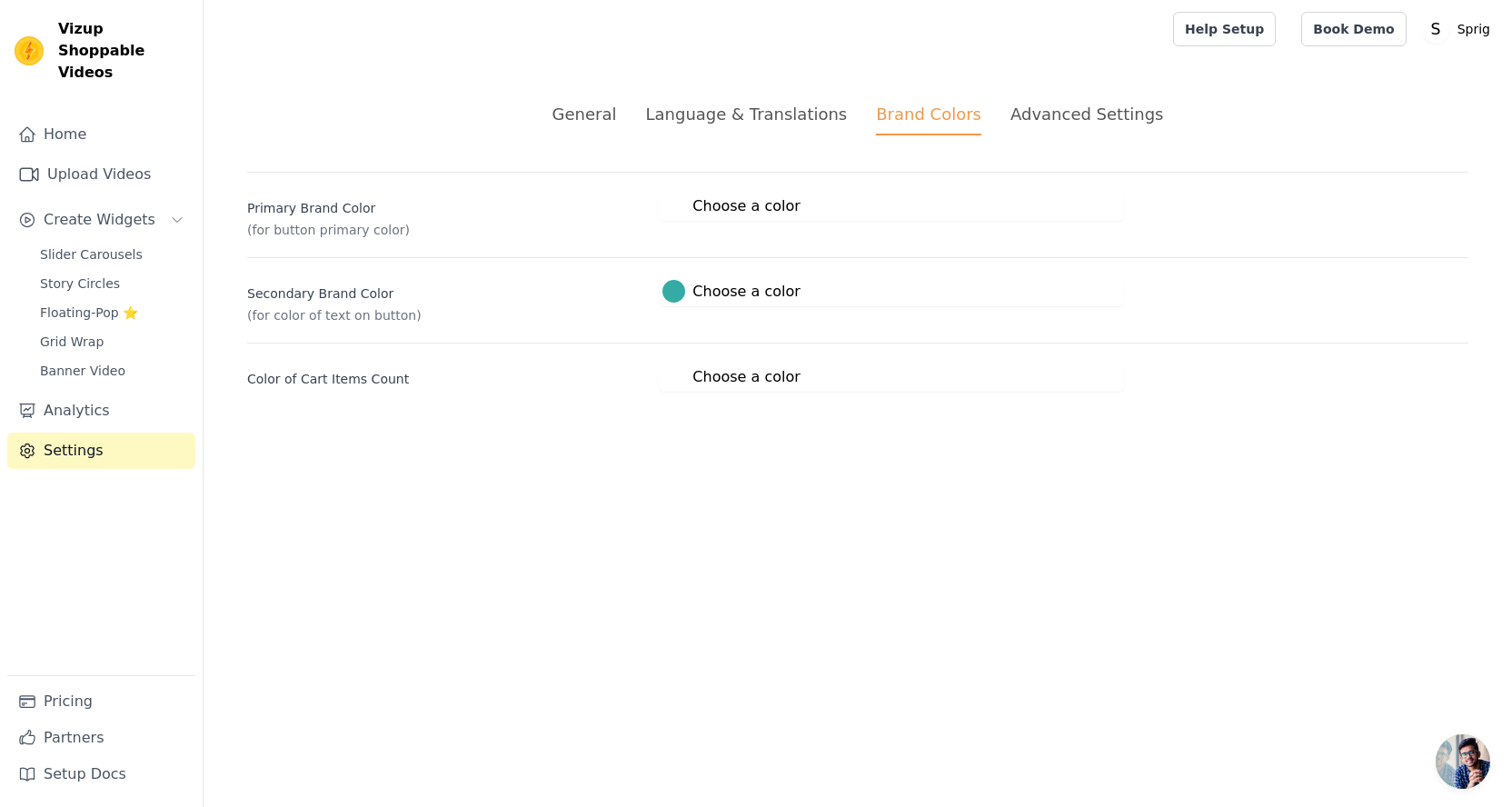
click at [735, 376] on label "#ffffff Choose a color" at bounding box center [731, 376] width 137 height 23
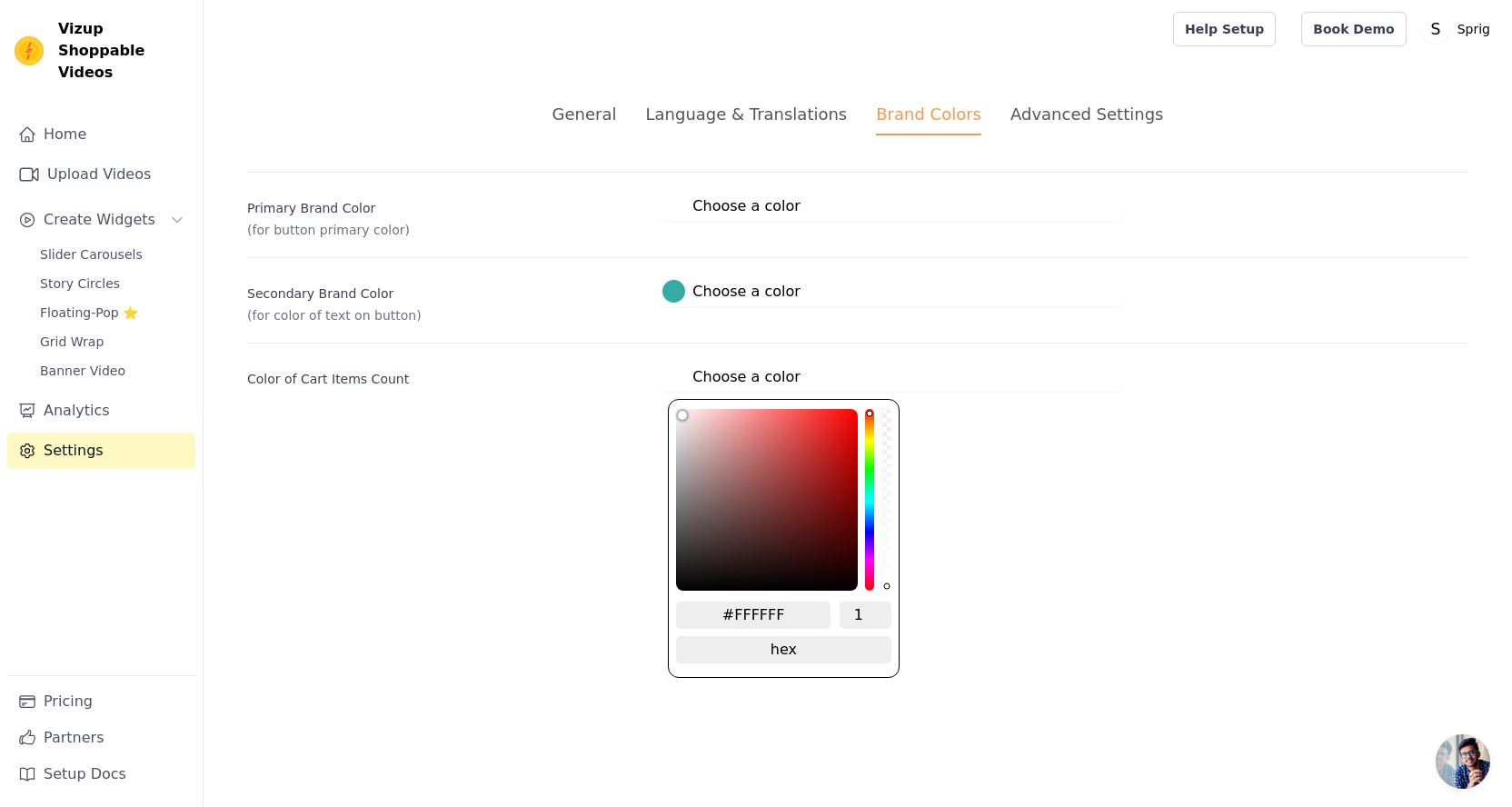
click at [765, 607] on input "#FFFFFF" at bounding box center [753, 615] width 154 height 27
click at [1121, 436] on html "Vizup Shoppable Videos Home Upload Videos Create Widgets Slider Carousels Story…" at bounding box center [756, 218] width 1512 height 436
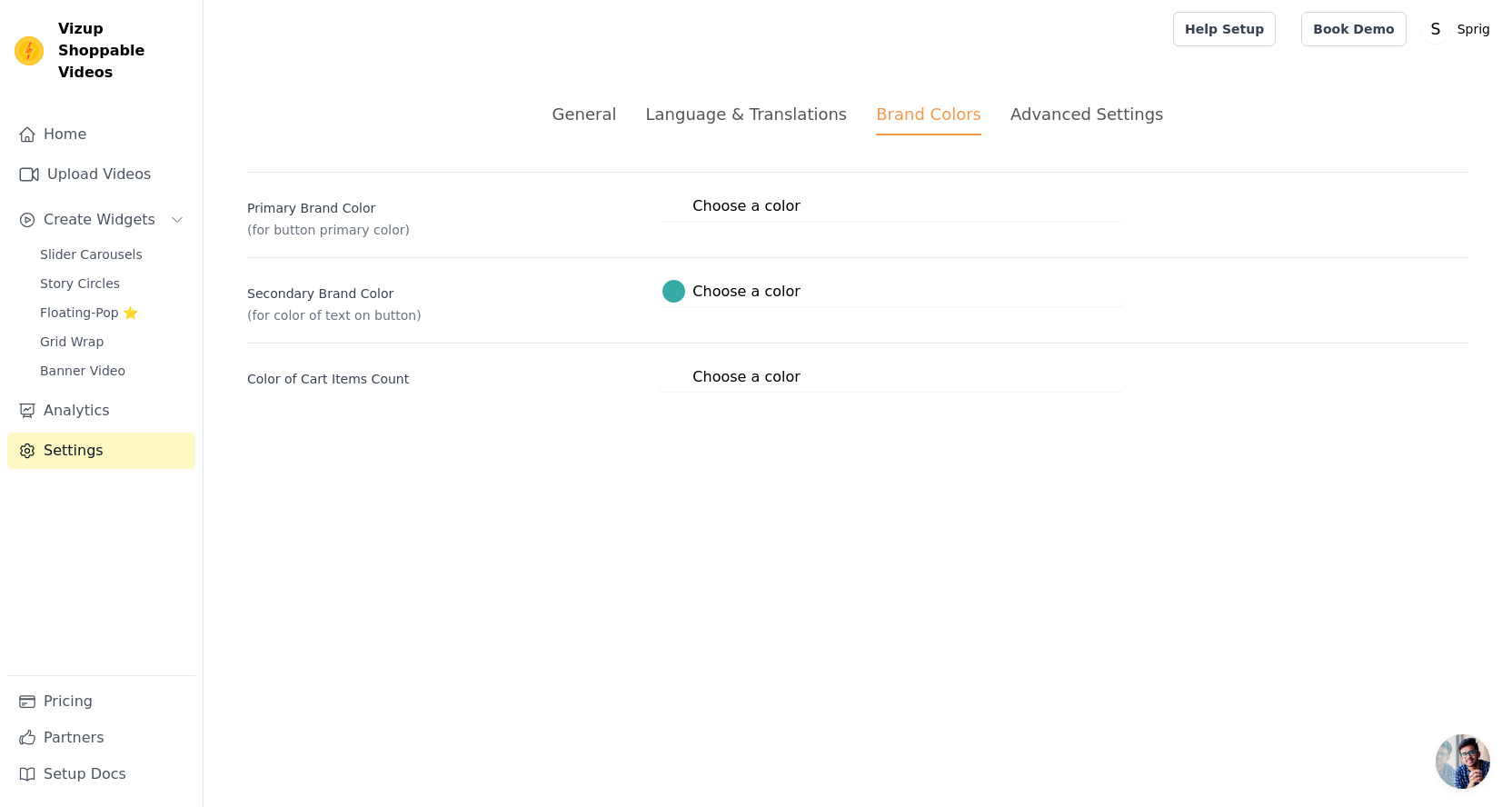
click at [1030, 116] on div "Advanced Settings" at bounding box center [1086, 113] width 152 height 25
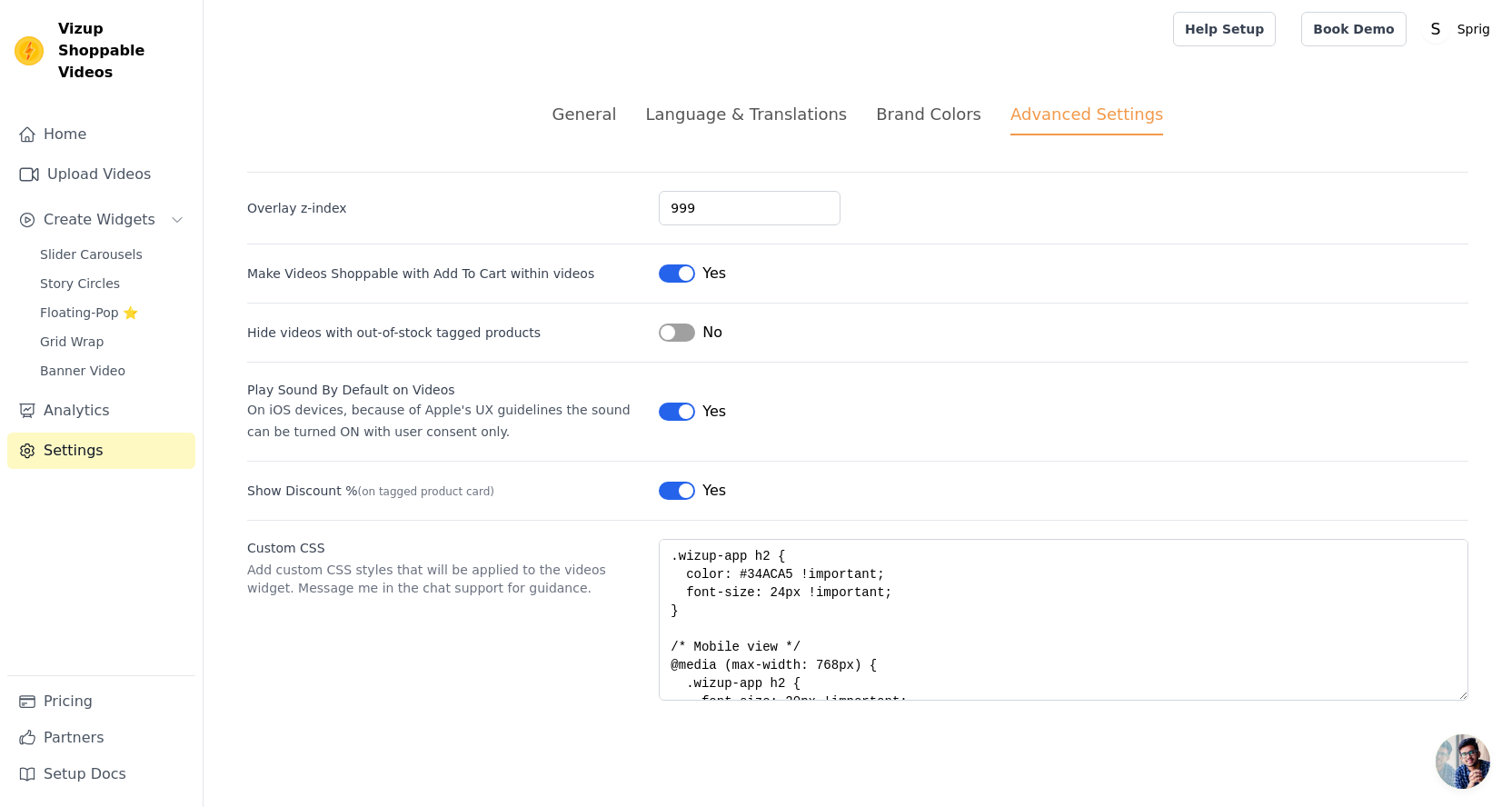
scroll to position [73, 0]
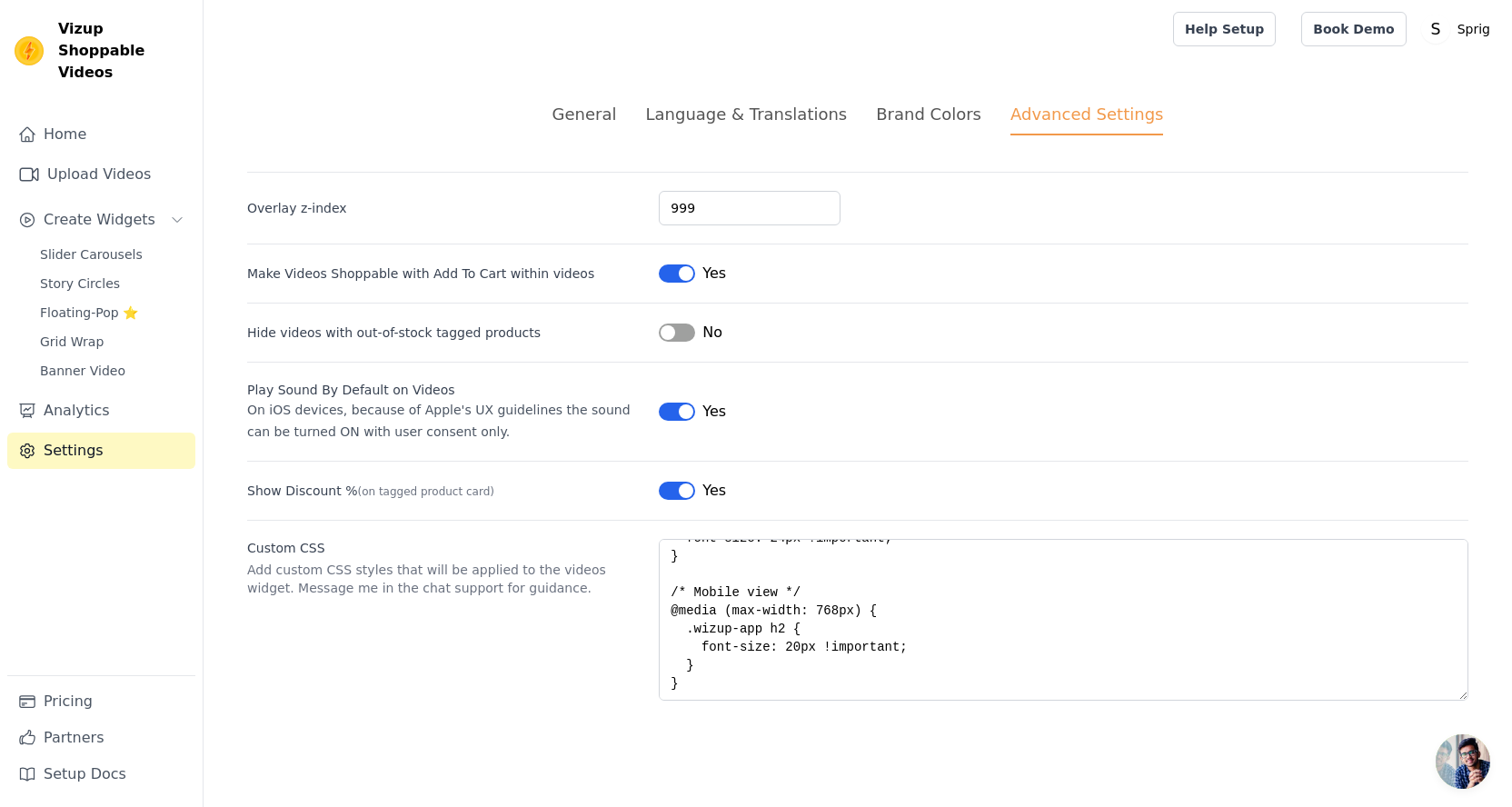
click at [916, 121] on div "Brand Colors" at bounding box center [929, 113] width 105 height 25
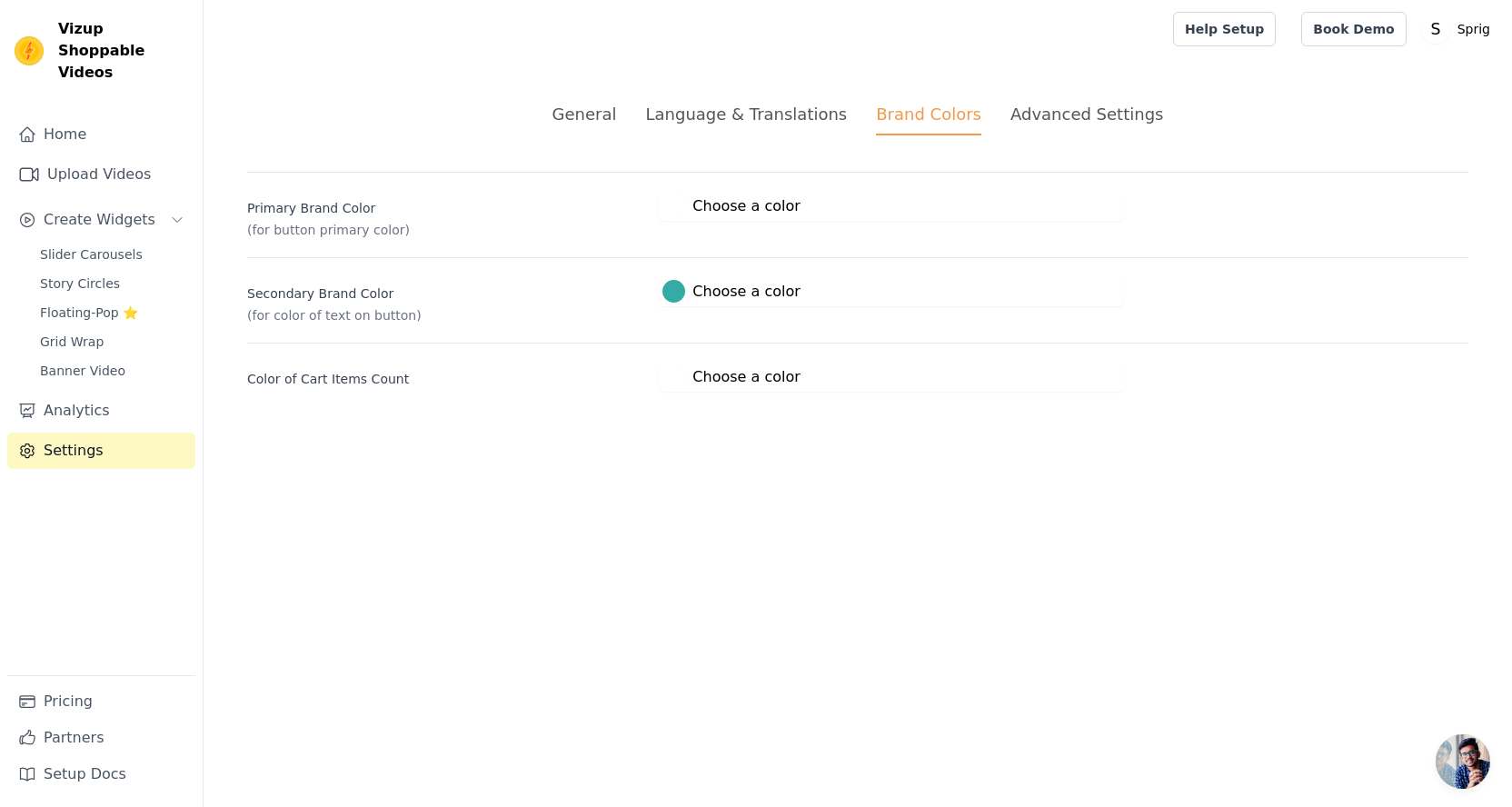
click at [811, 104] on div "Language & Translations" at bounding box center [746, 113] width 202 height 25
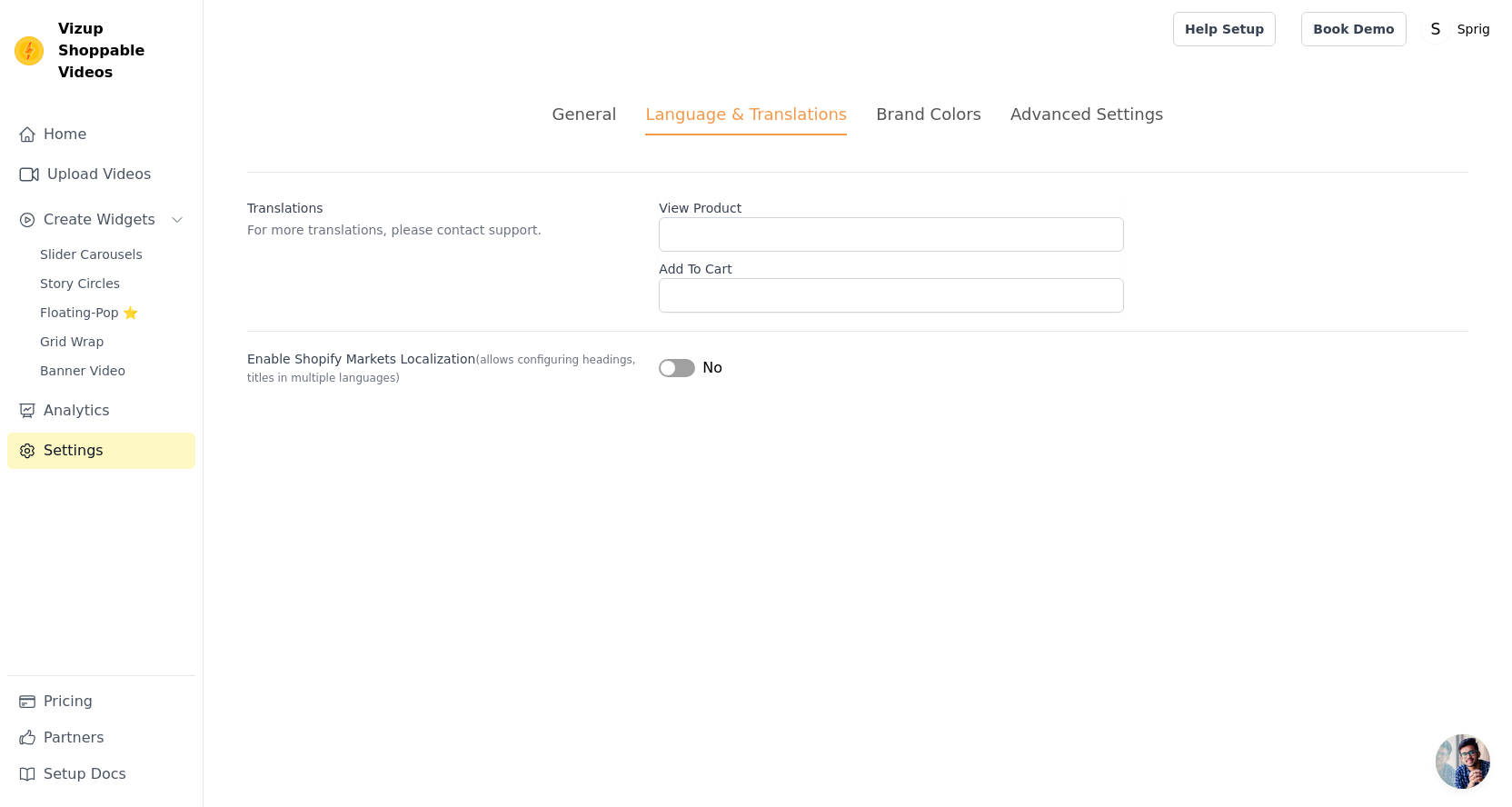
click at [906, 118] on div "Brand Colors" at bounding box center [929, 113] width 105 height 25
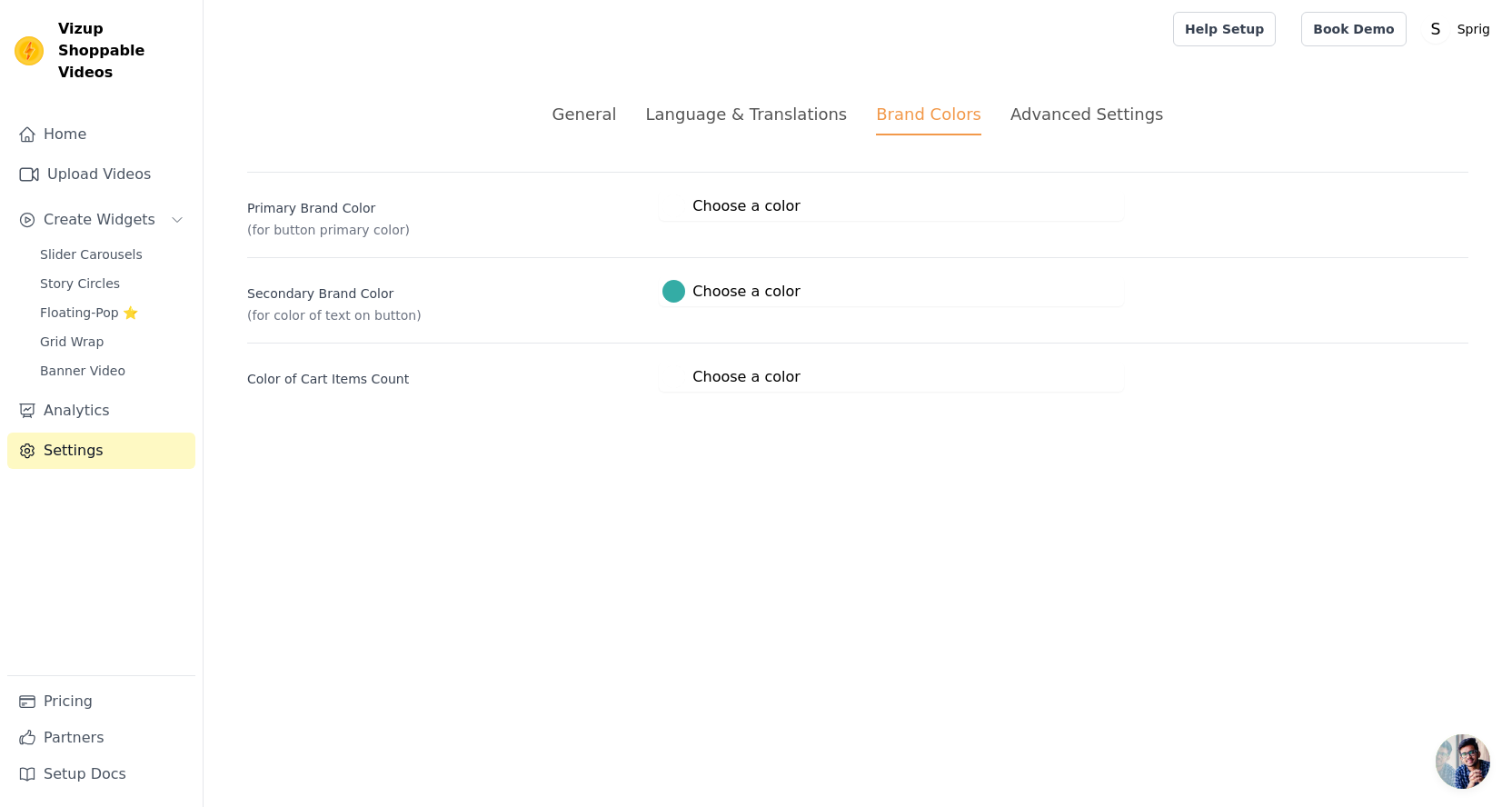
click at [617, 106] on div "General" at bounding box center [584, 113] width 65 height 25
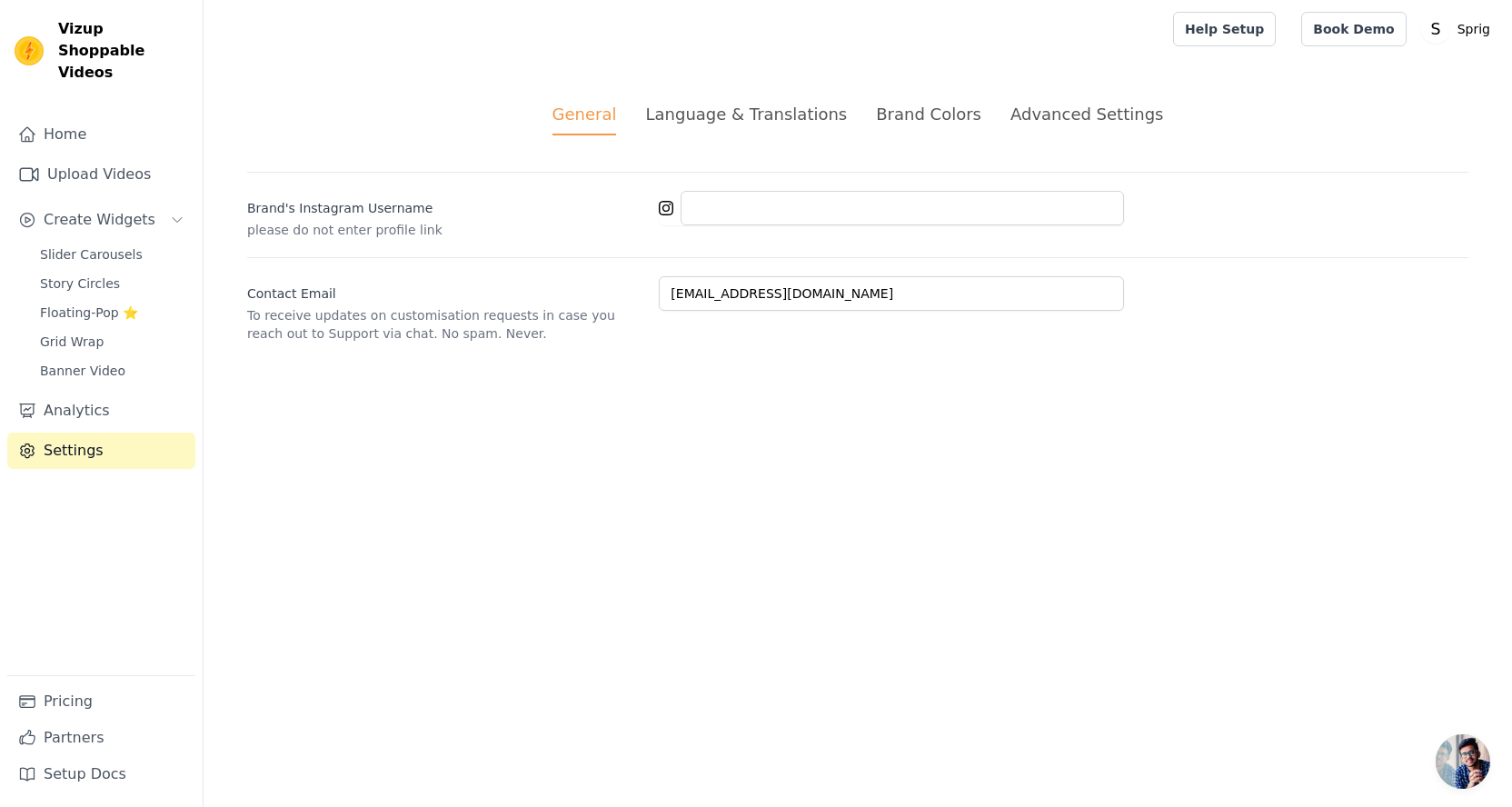
click at [849, 110] on ul "General Language & Translations Brand Colors Advanced Settings" at bounding box center [858, 118] width 1222 height 34
click at [927, 117] on div "Brand Colors" at bounding box center [929, 113] width 105 height 25
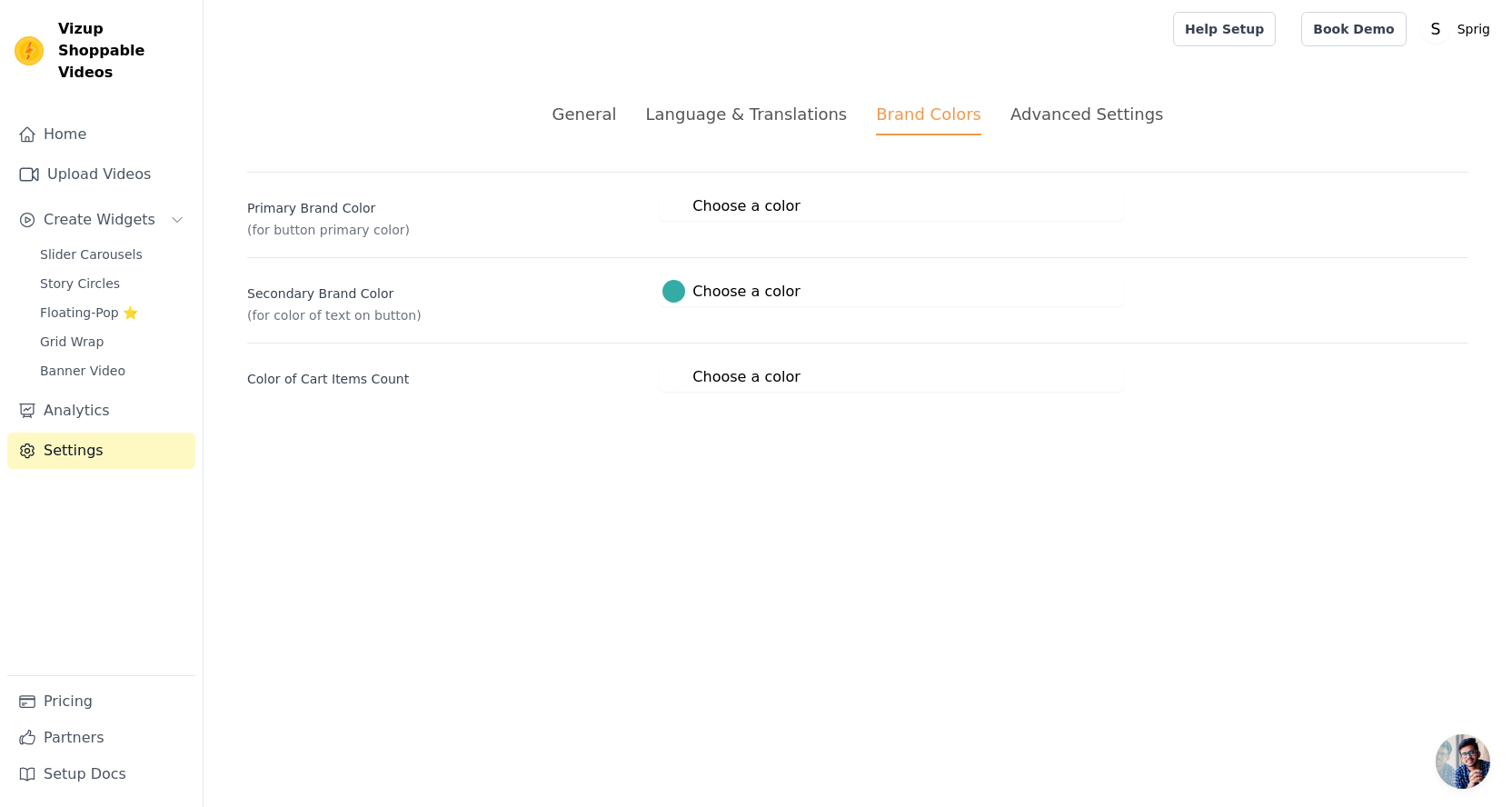
click at [690, 280] on label "#34aca5 Choose a color" at bounding box center [731, 291] width 137 height 23
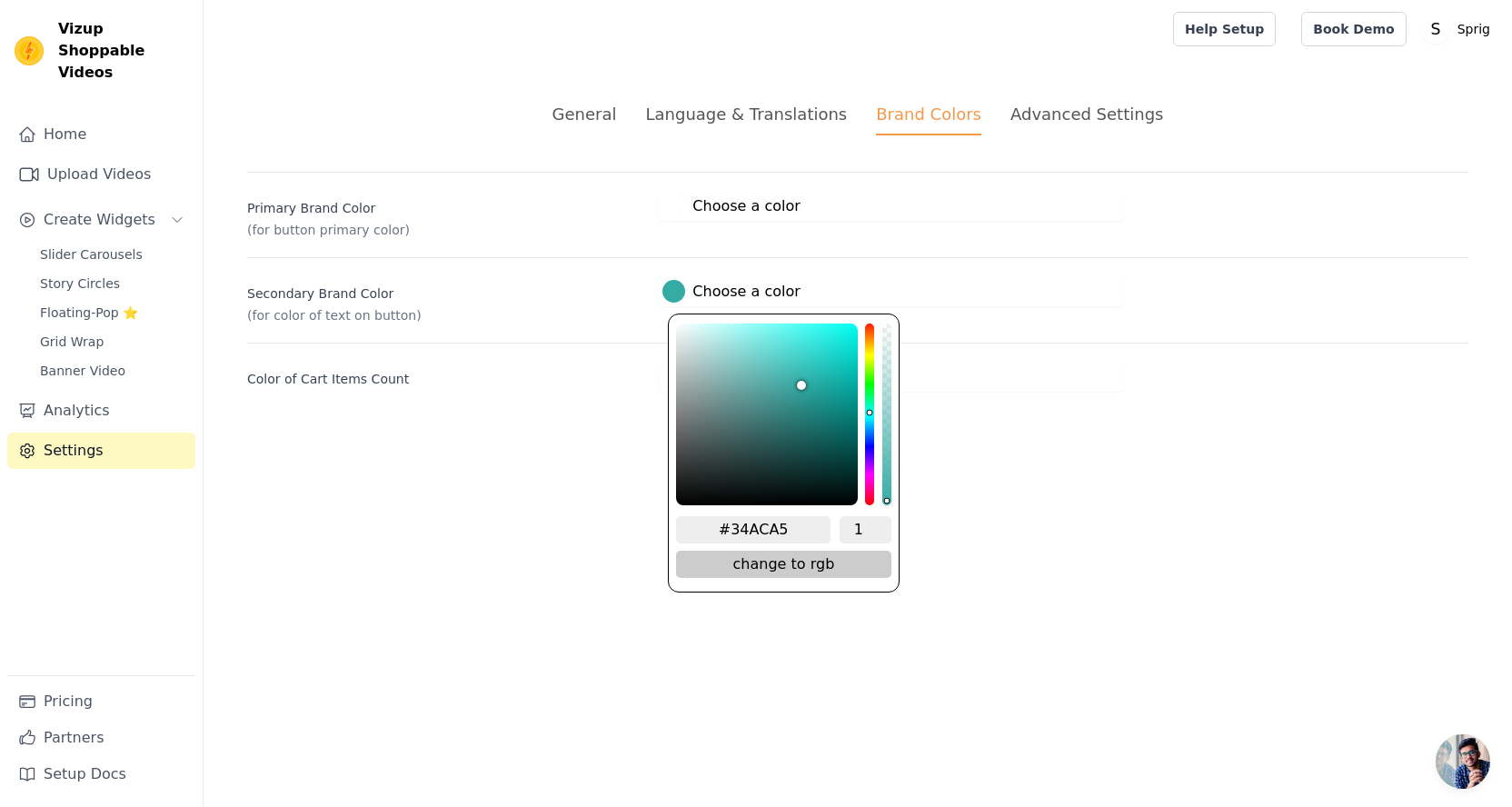
click at [817, 559] on span "change to rgb" at bounding box center [784, 564] width 215 height 27
click at [817, 559] on span "change to hsv" at bounding box center [784, 564] width 215 height 27
click at [943, 436] on html "Vizup Shoppable Videos Home Upload Videos Create Widgets Slider Carousels Story…" at bounding box center [756, 218] width 1512 height 436
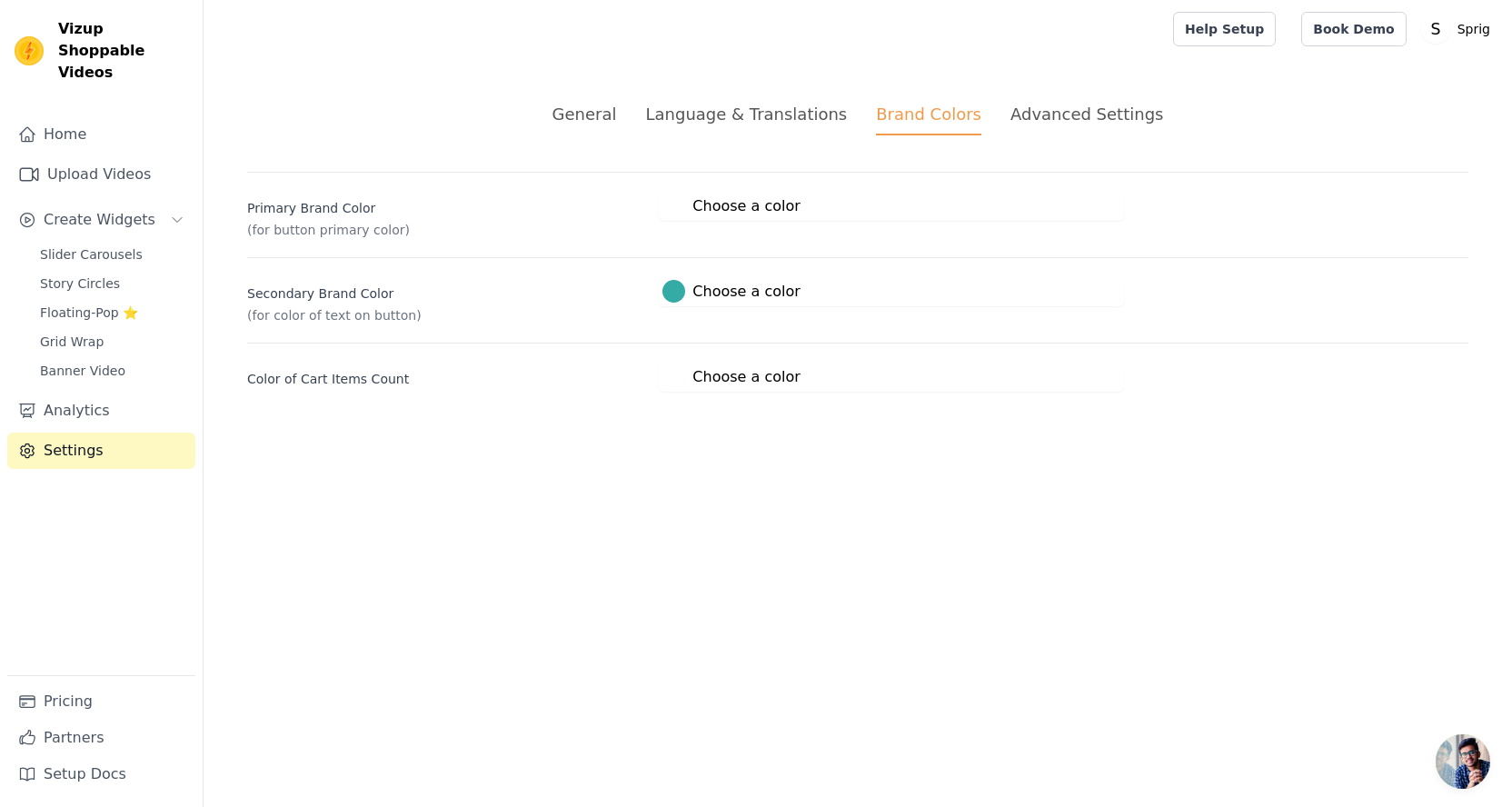
click at [714, 216] on label "#ffffff Choose a color" at bounding box center [731, 206] width 137 height 23
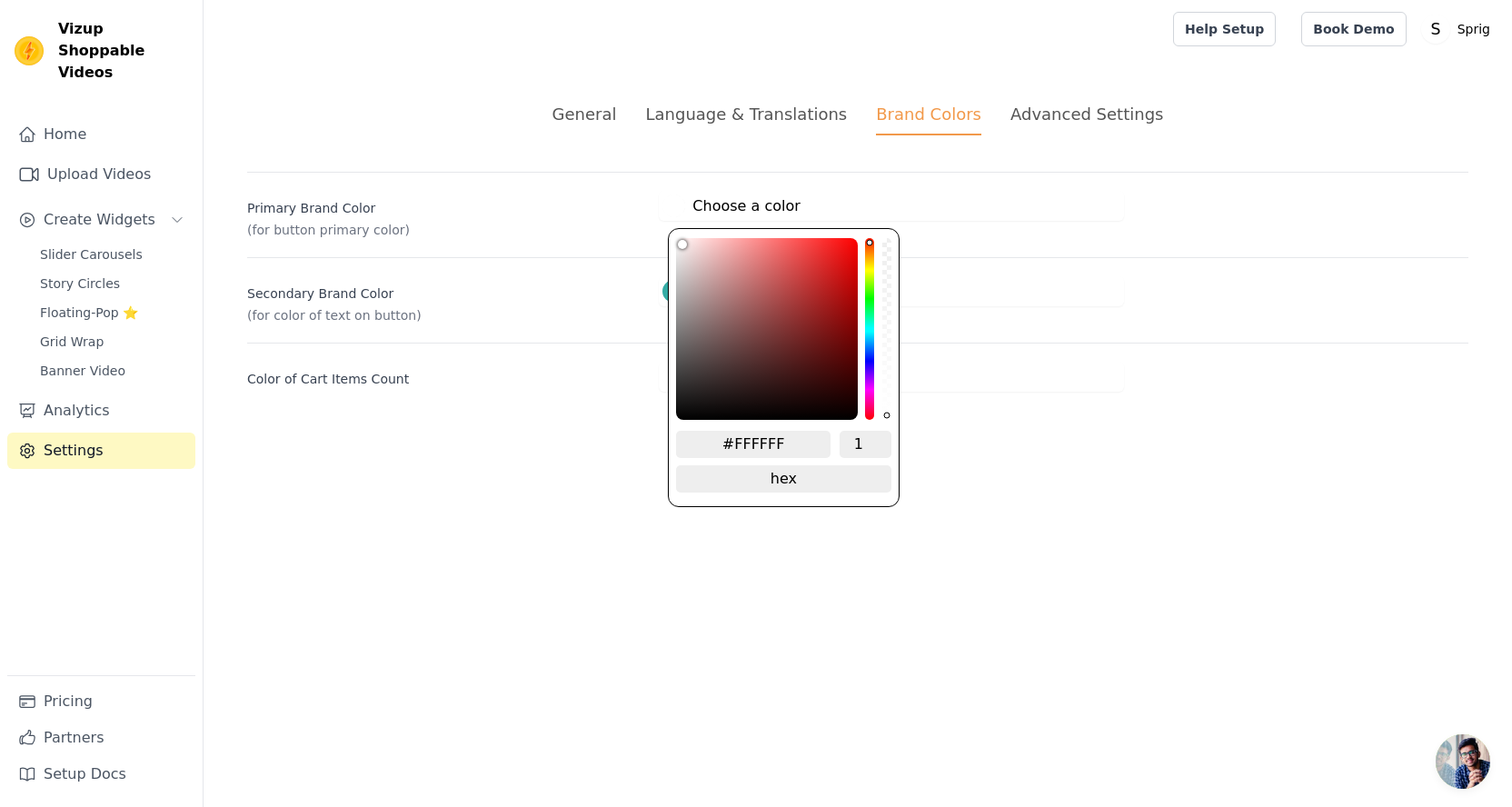
click at [752, 437] on input "#FFFFFF" at bounding box center [753, 444] width 154 height 27
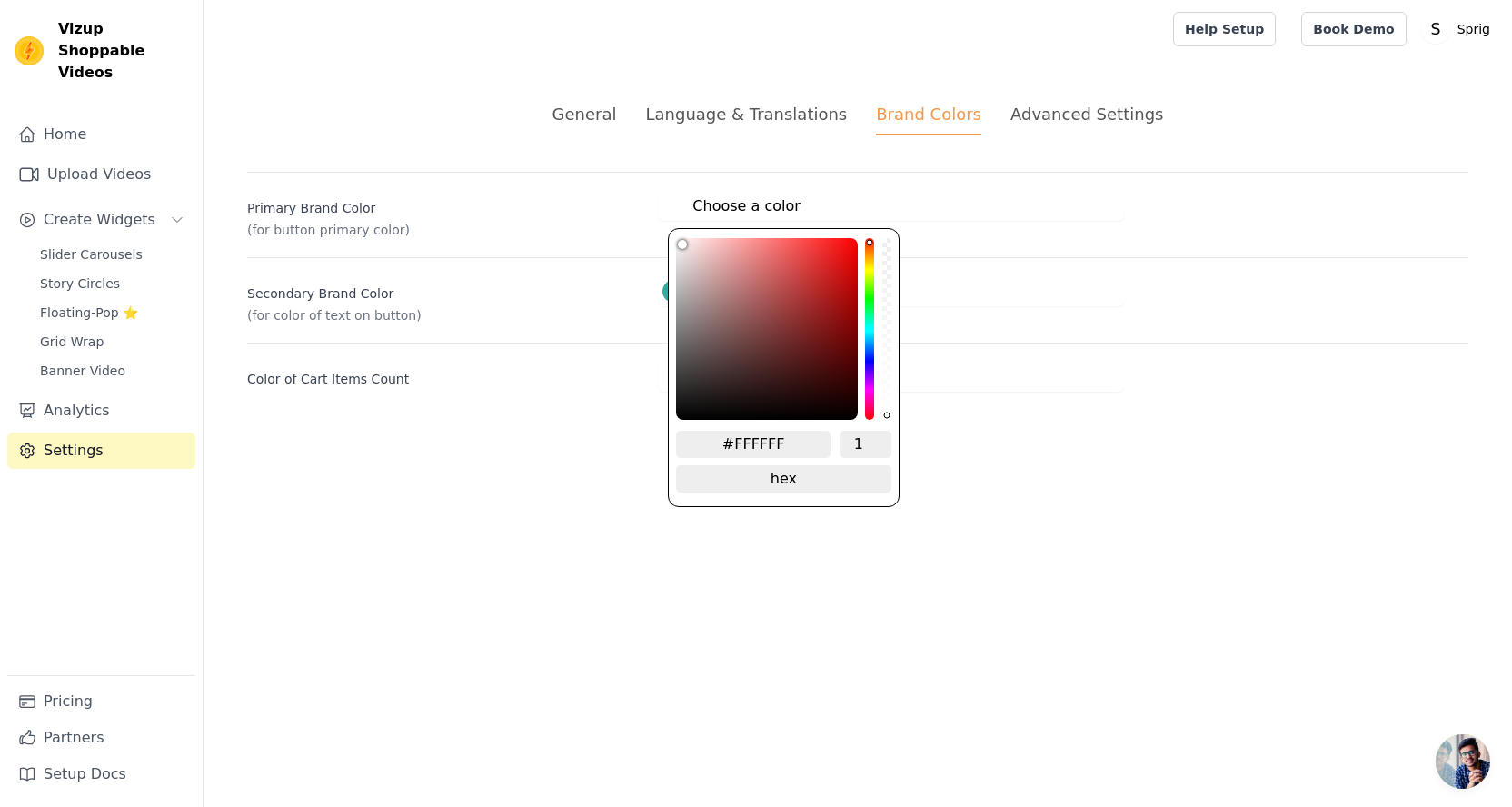
paste input "34ACA5"
type input "#34aca5"
type input "#34ACA5"
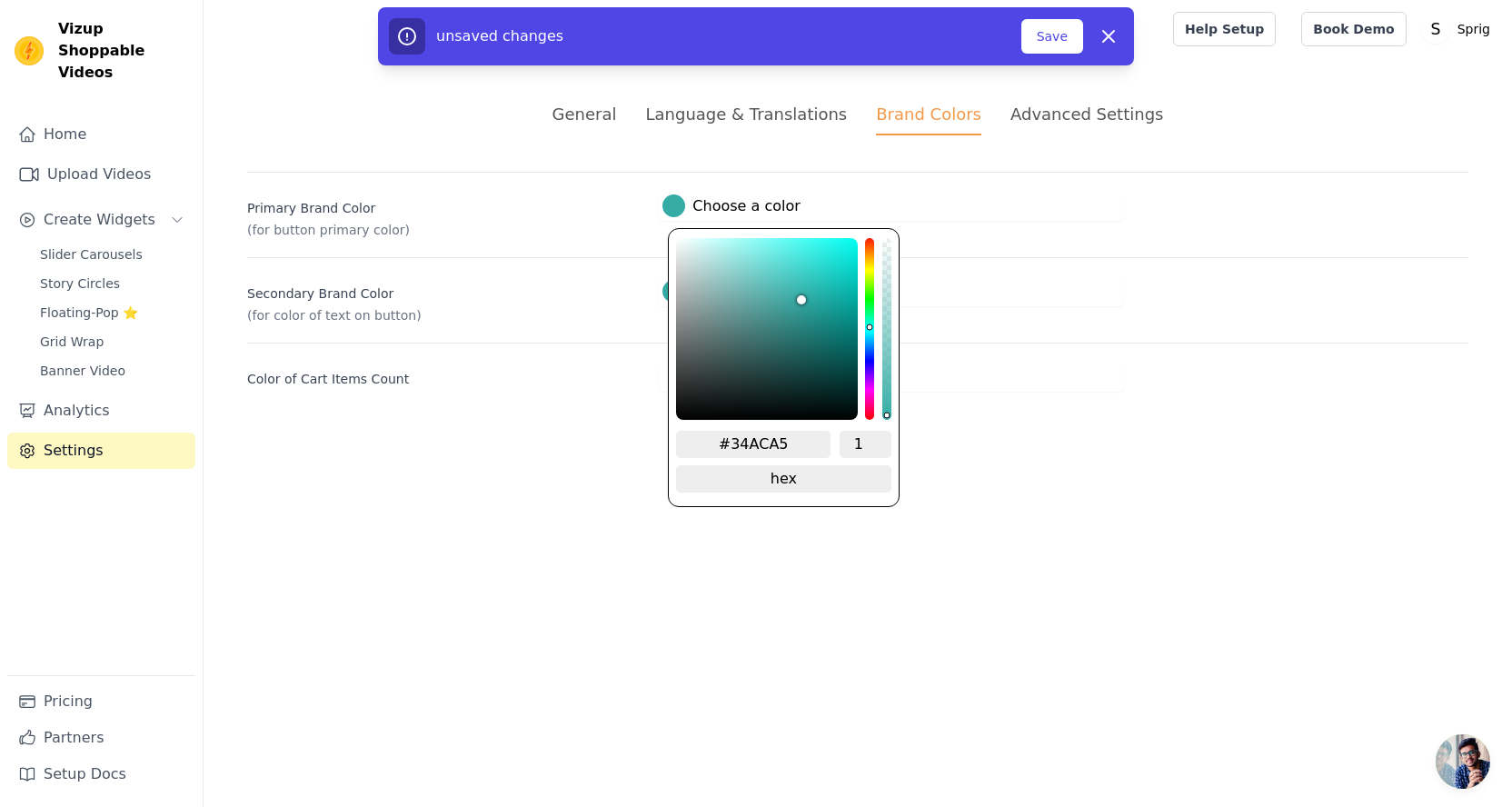
click at [1005, 436] on html "Vizup Shoppable Videos Home Upload Videos Create Widgets Slider Carousels Story…" at bounding box center [756, 218] width 1512 height 436
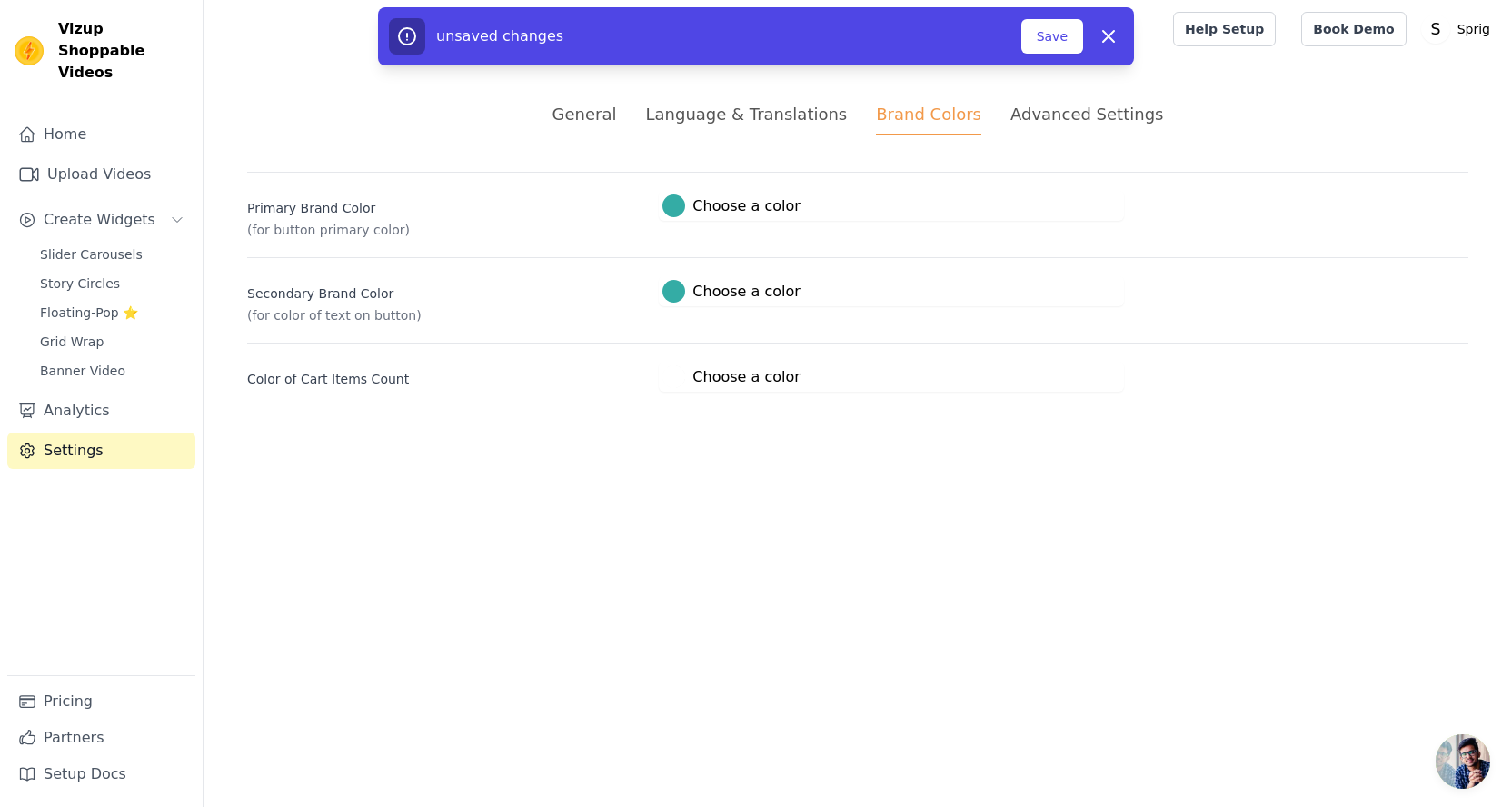
click at [754, 365] on span "#ffffff Choose a color #FFFFFF 1 hex change to rgb" at bounding box center [730, 373] width 144 height 17
click at [742, 376] on label "#ffffff Choose a color" at bounding box center [731, 376] width 137 height 23
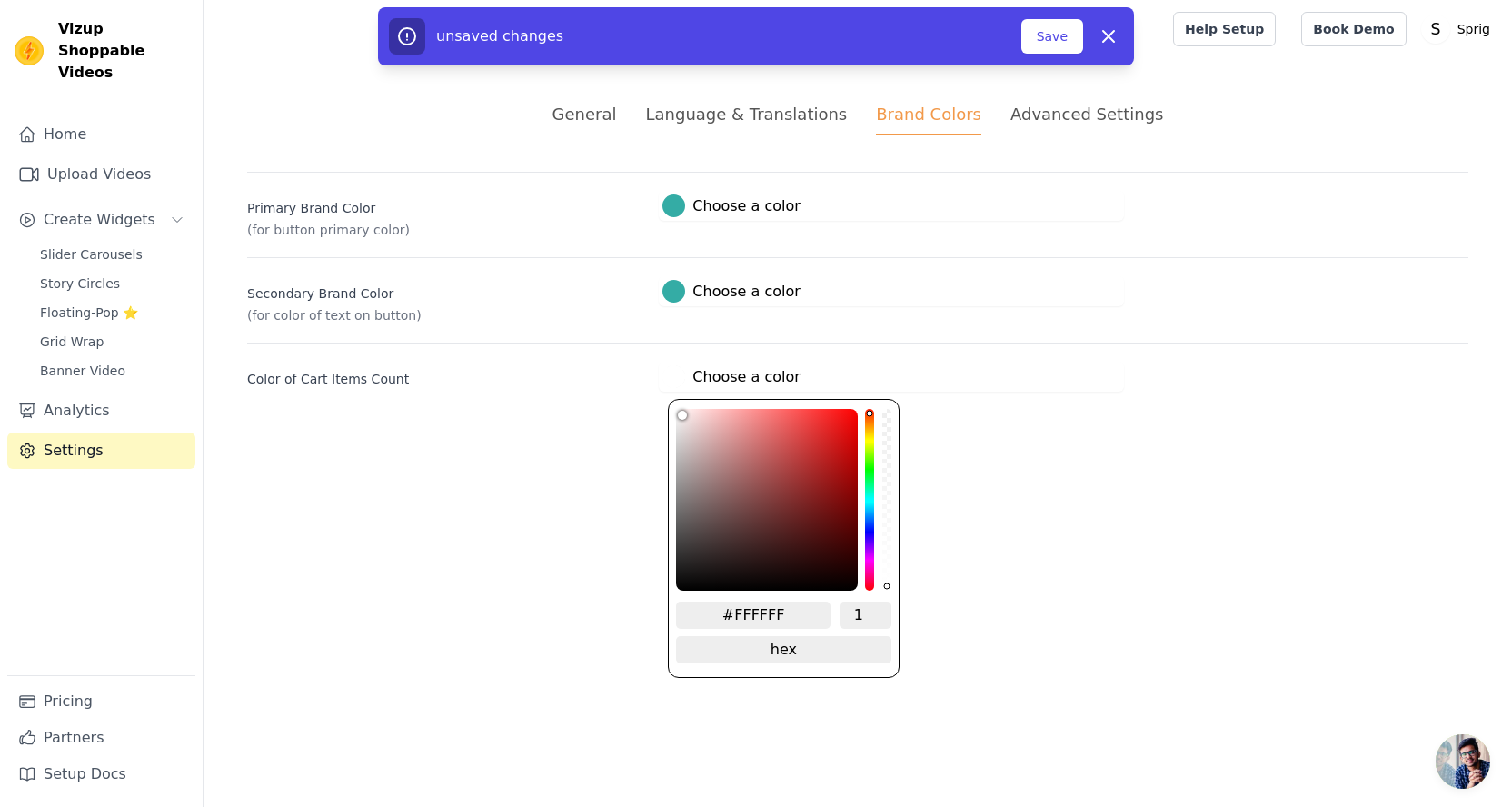
click at [777, 608] on input "#FFFFFF" at bounding box center [753, 615] width 154 height 27
paste input "34ACA5"
type input "#34ACA5"
type input "#34aca5"
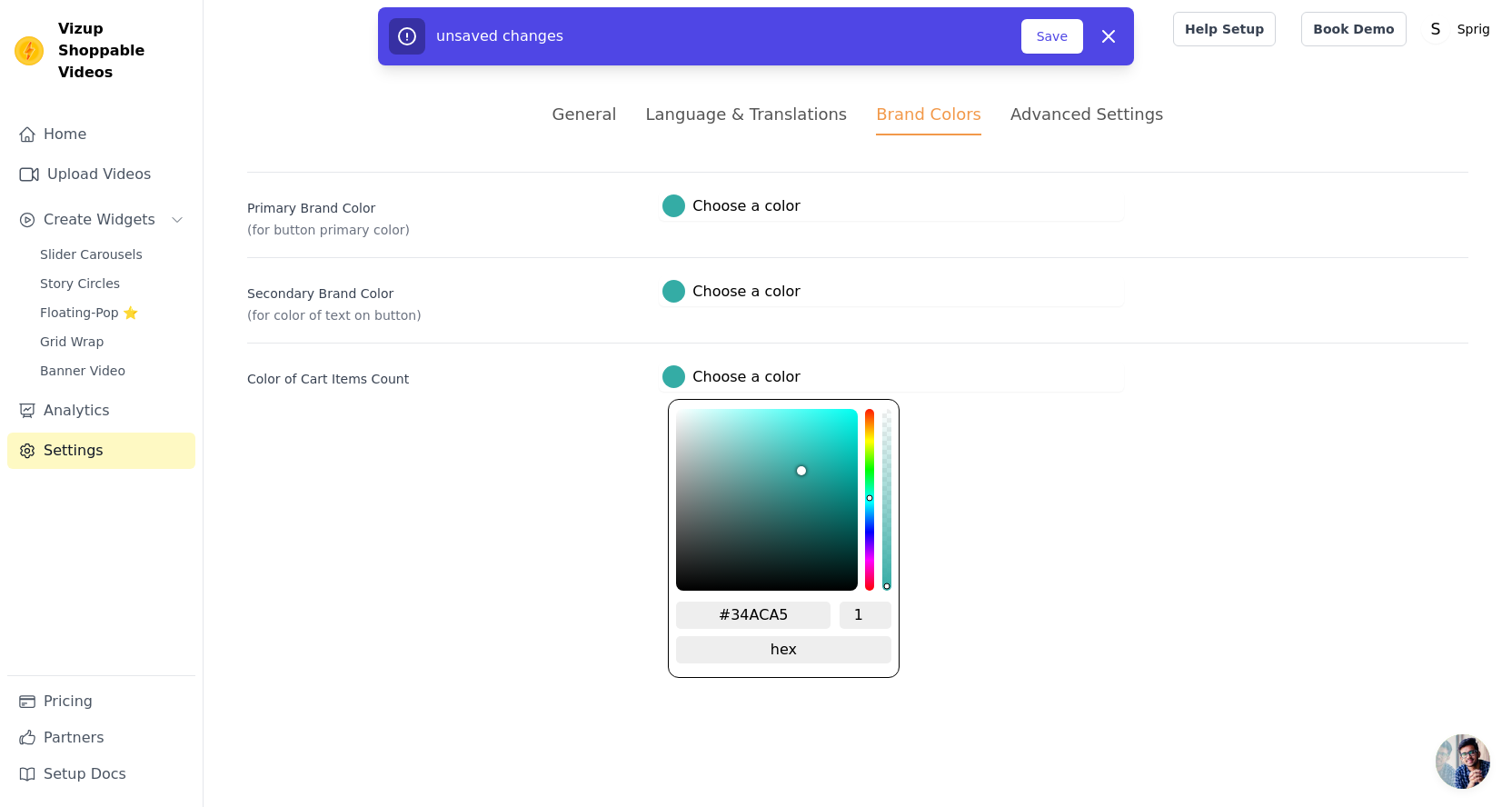
click at [994, 436] on html "Vizup Shoppable Videos Home Upload Videos Create Widgets Slider Carousels Story…" at bounding box center [756, 218] width 1512 height 436
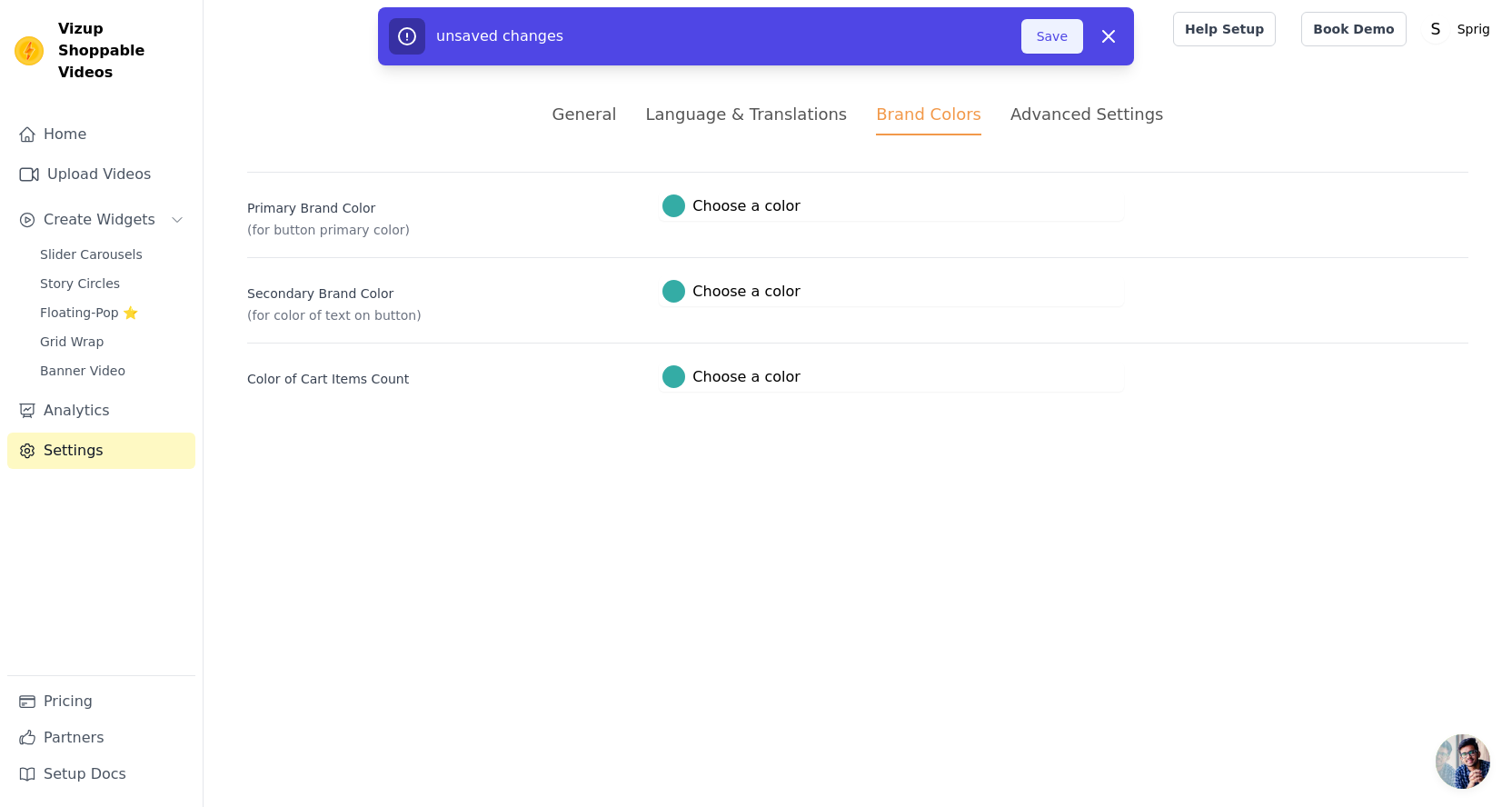
click at [1037, 52] on button "Save" at bounding box center [1052, 36] width 62 height 35
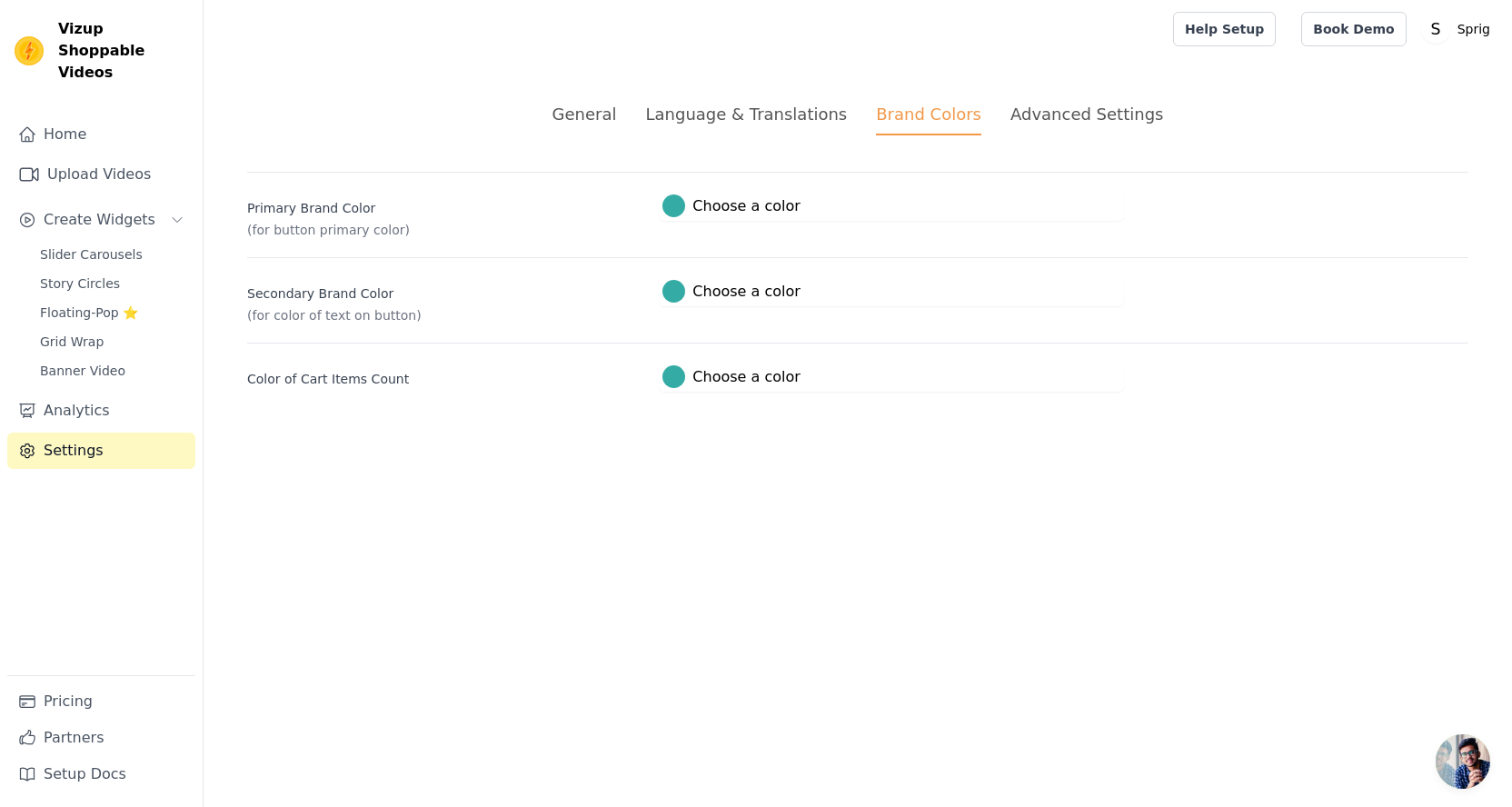
click at [760, 113] on div "Language & Translations" at bounding box center [746, 113] width 202 height 25
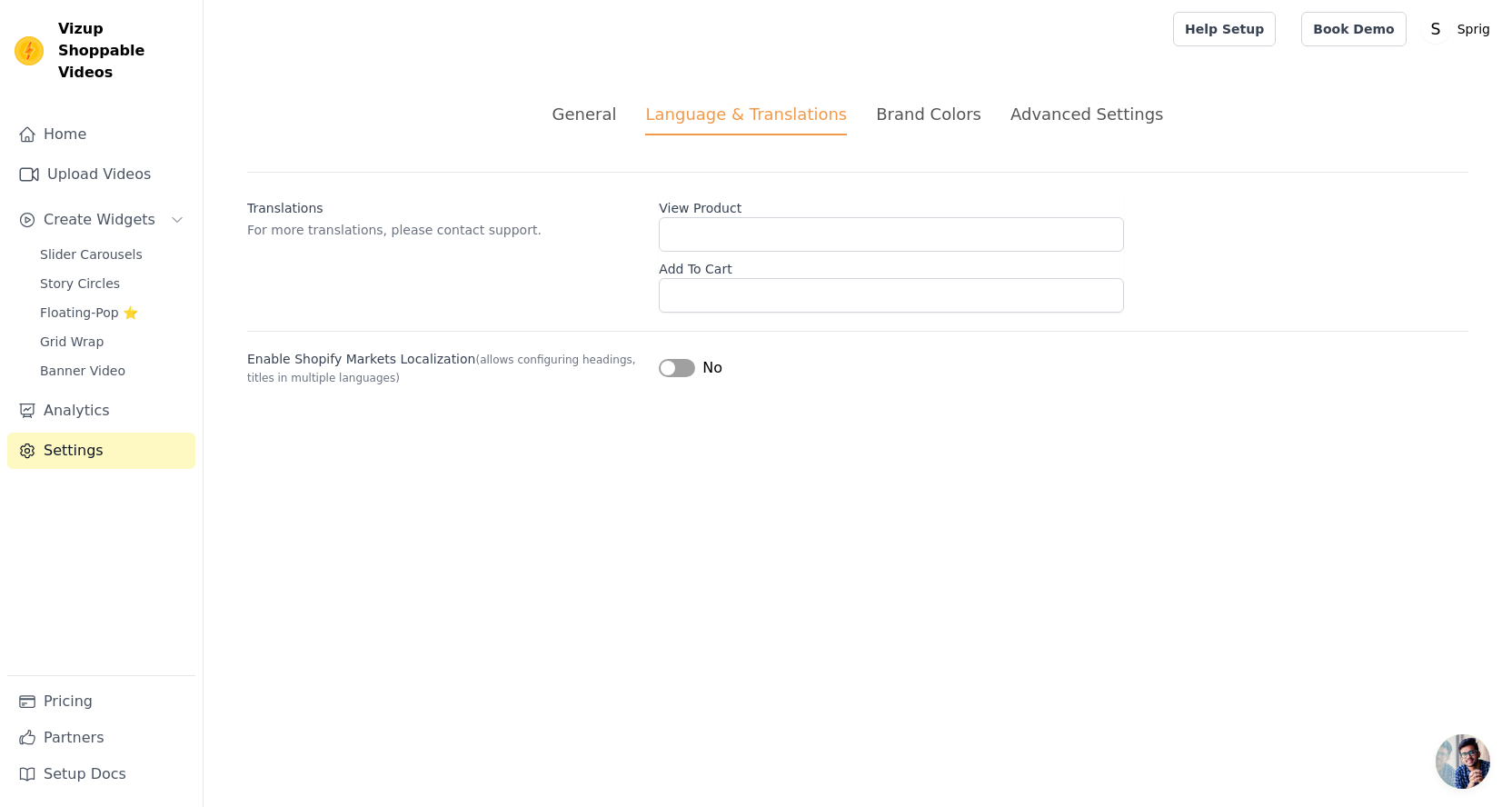
click at [616, 104] on div "General" at bounding box center [584, 113] width 65 height 25
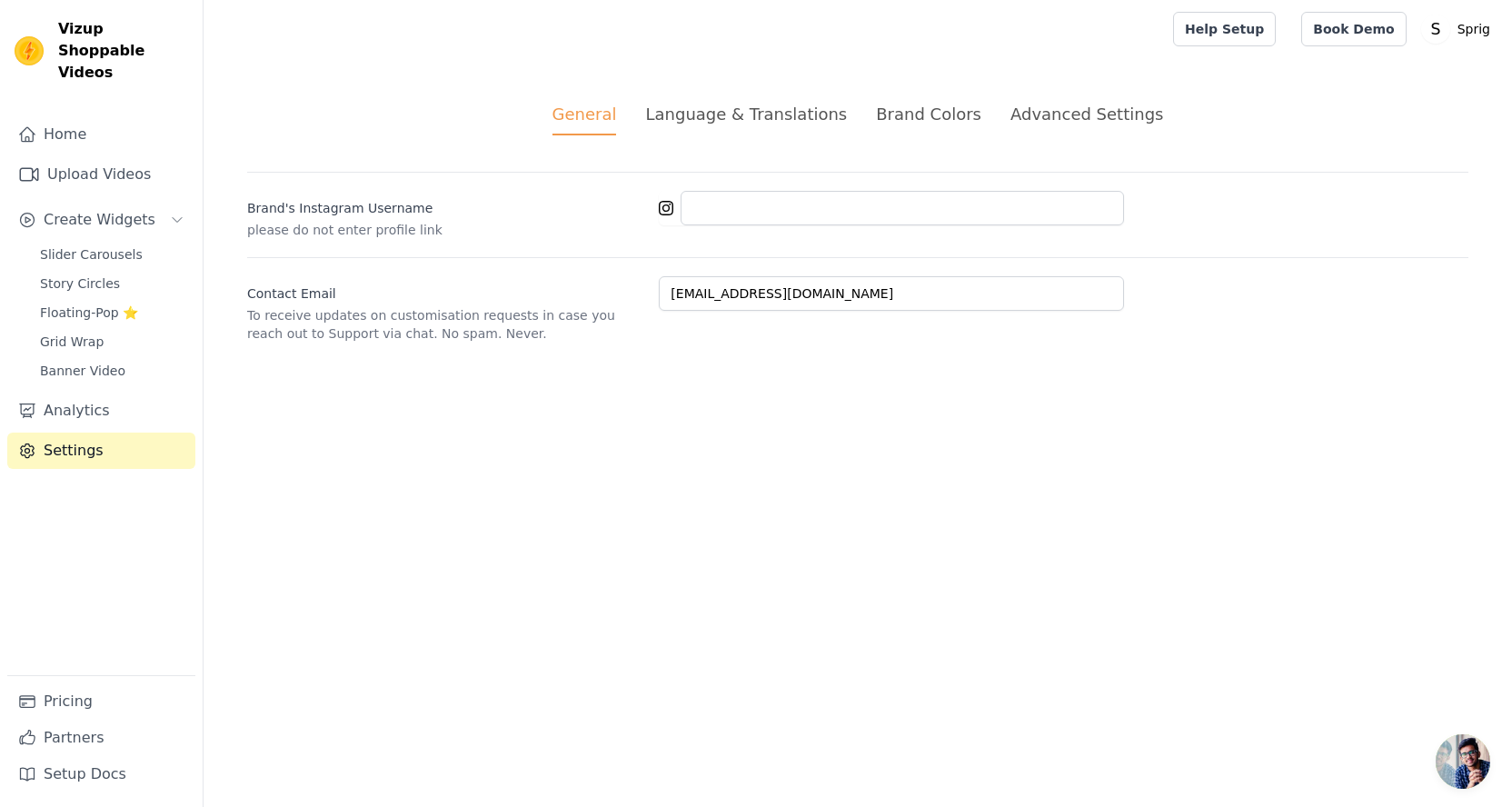
click at [921, 118] on div "Brand Colors" at bounding box center [929, 113] width 105 height 25
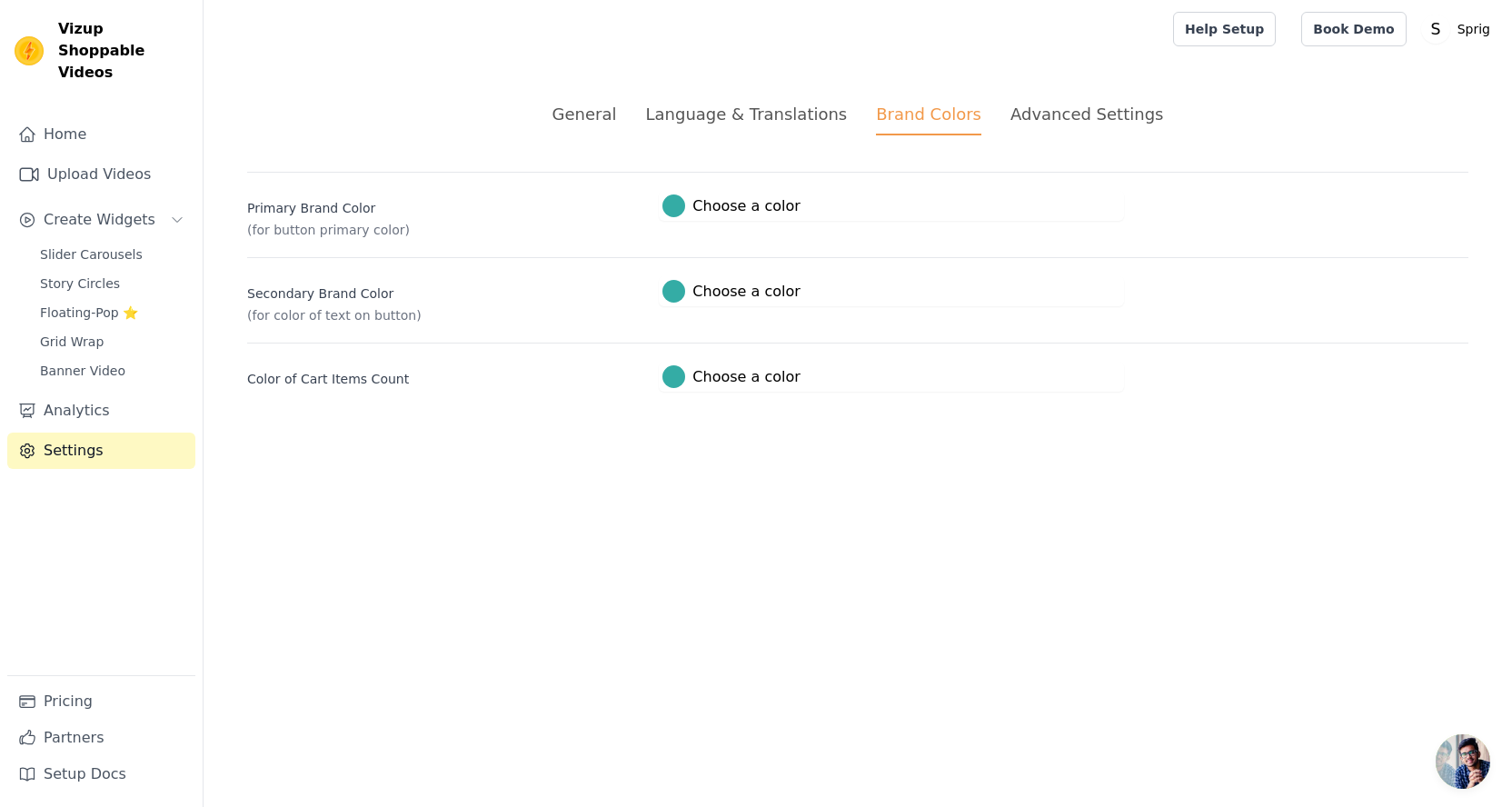
click at [1033, 112] on div "Advanced Settings" at bounding box center [1086, 113] width 152 height 25
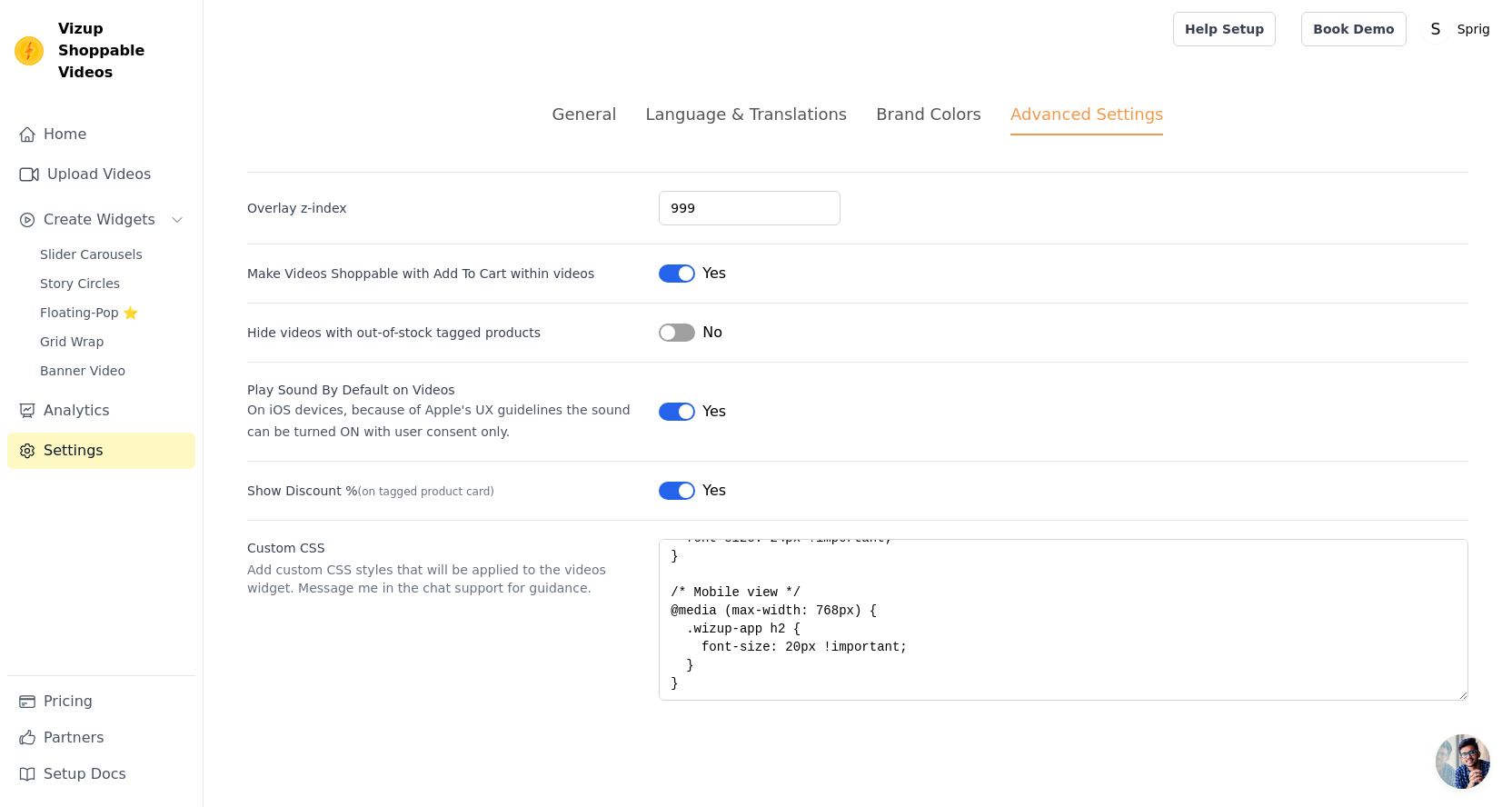
click at [598, 117] on div "General" at bounding box center [584, 113] width 65 height 25
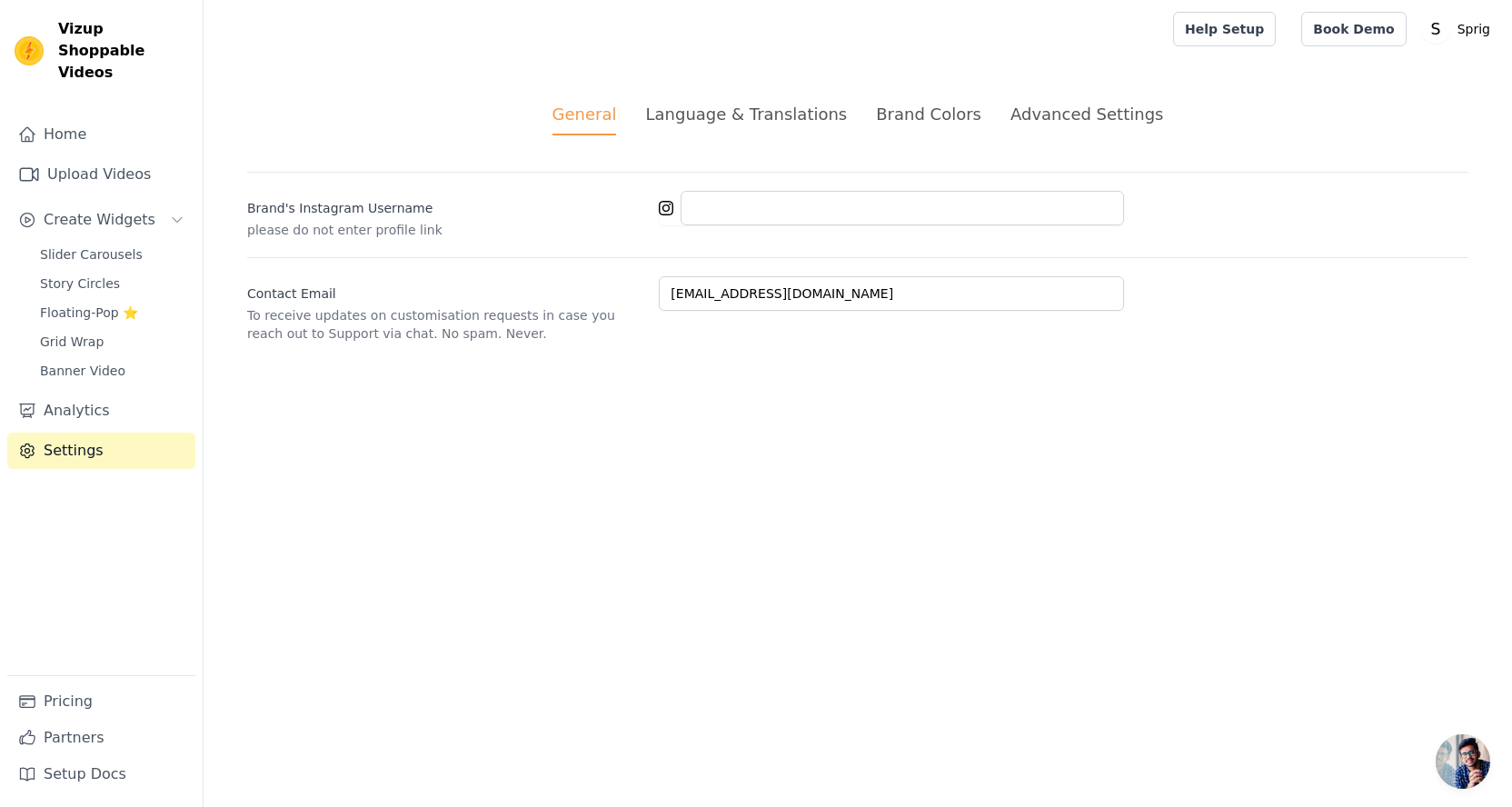
click at [731, 110] on div "Language & Translations" at bounding box center [746, 113] width 202 height 25
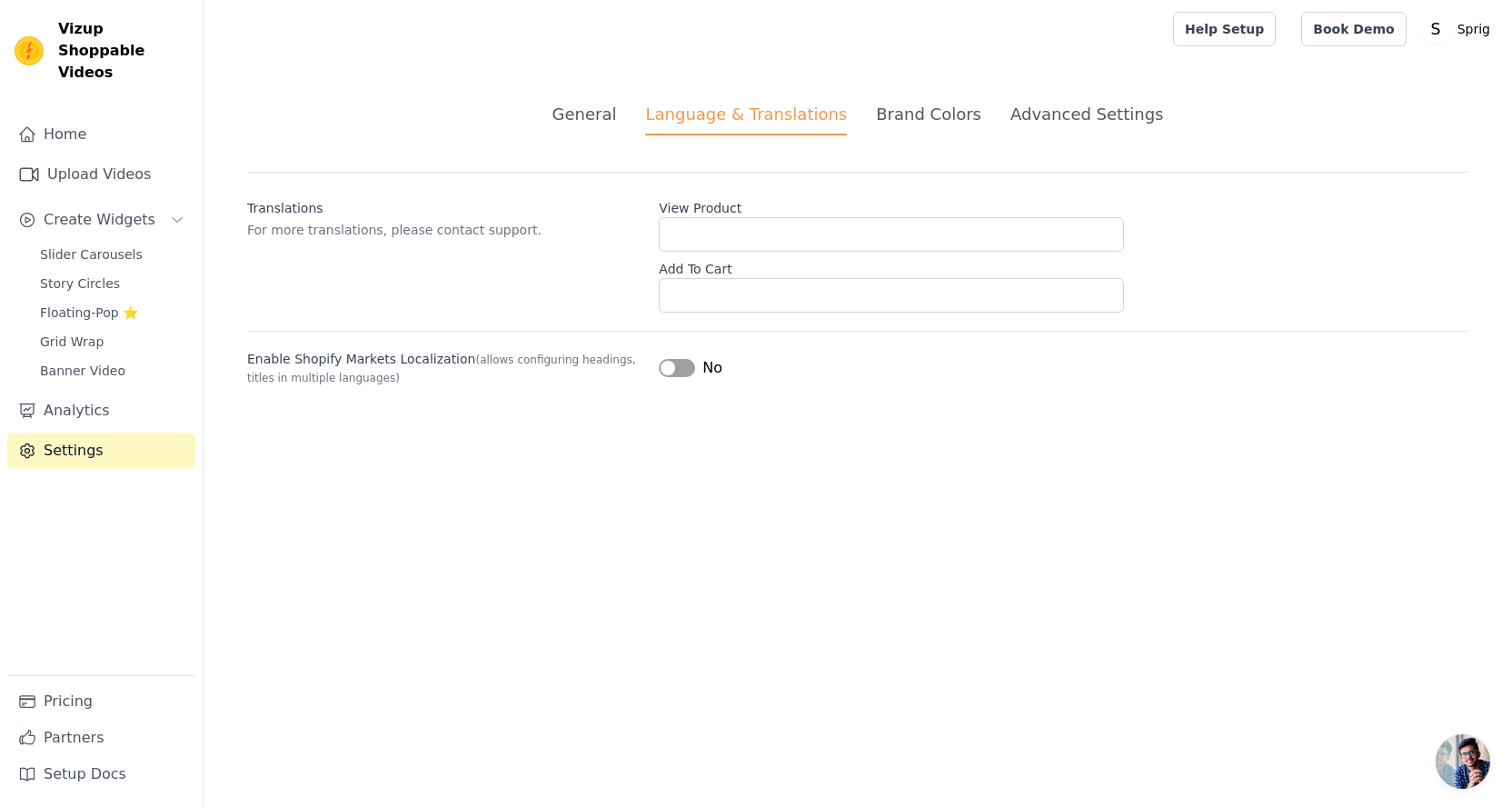
click at [919, 113] on div "Brand Colors" at bounding box center [929, 113] width 105 height 25
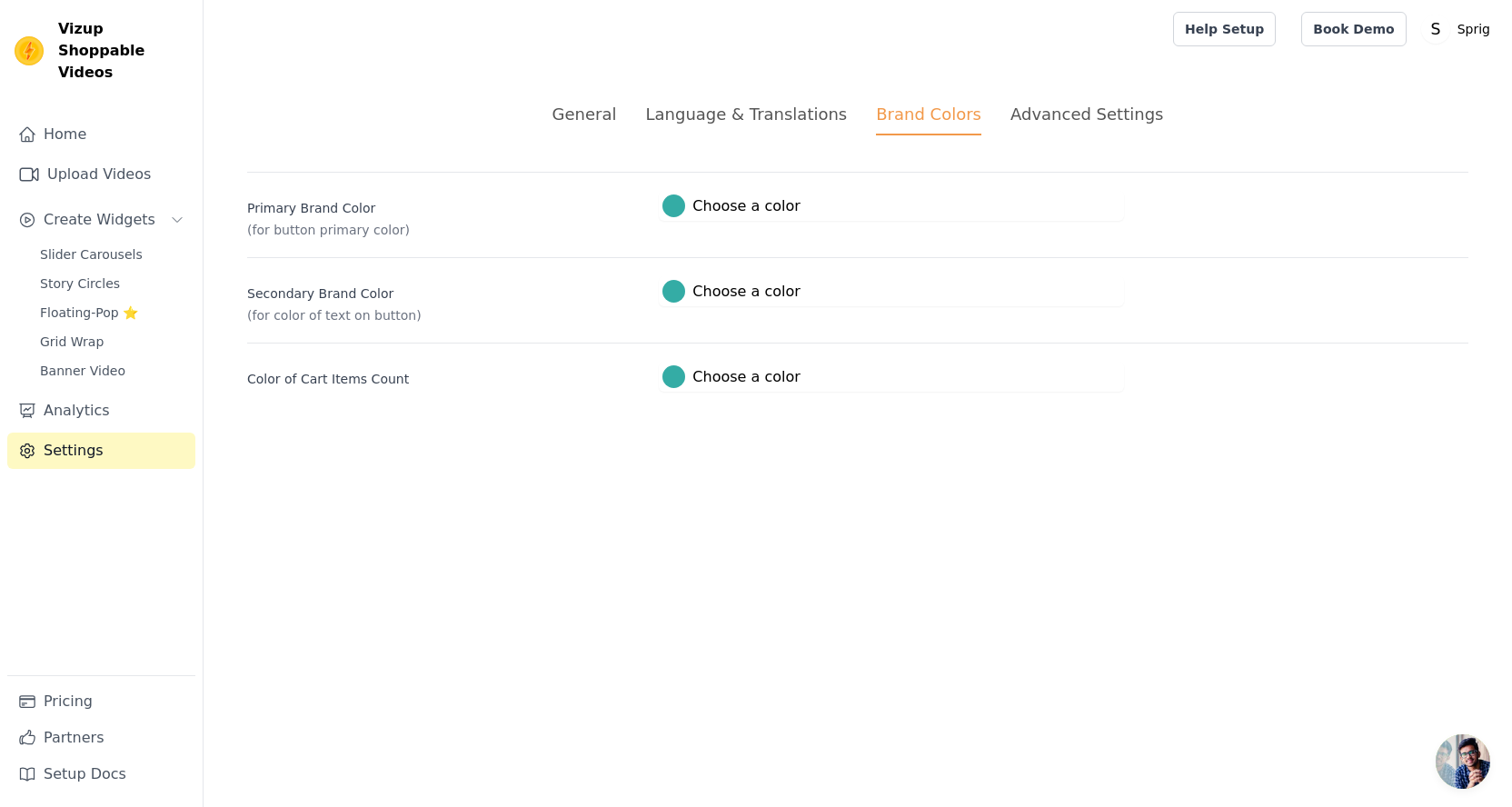
click at [1076, 112] on div "Advanced Settings" at bounding box center [1086, 113] width 152 height 25
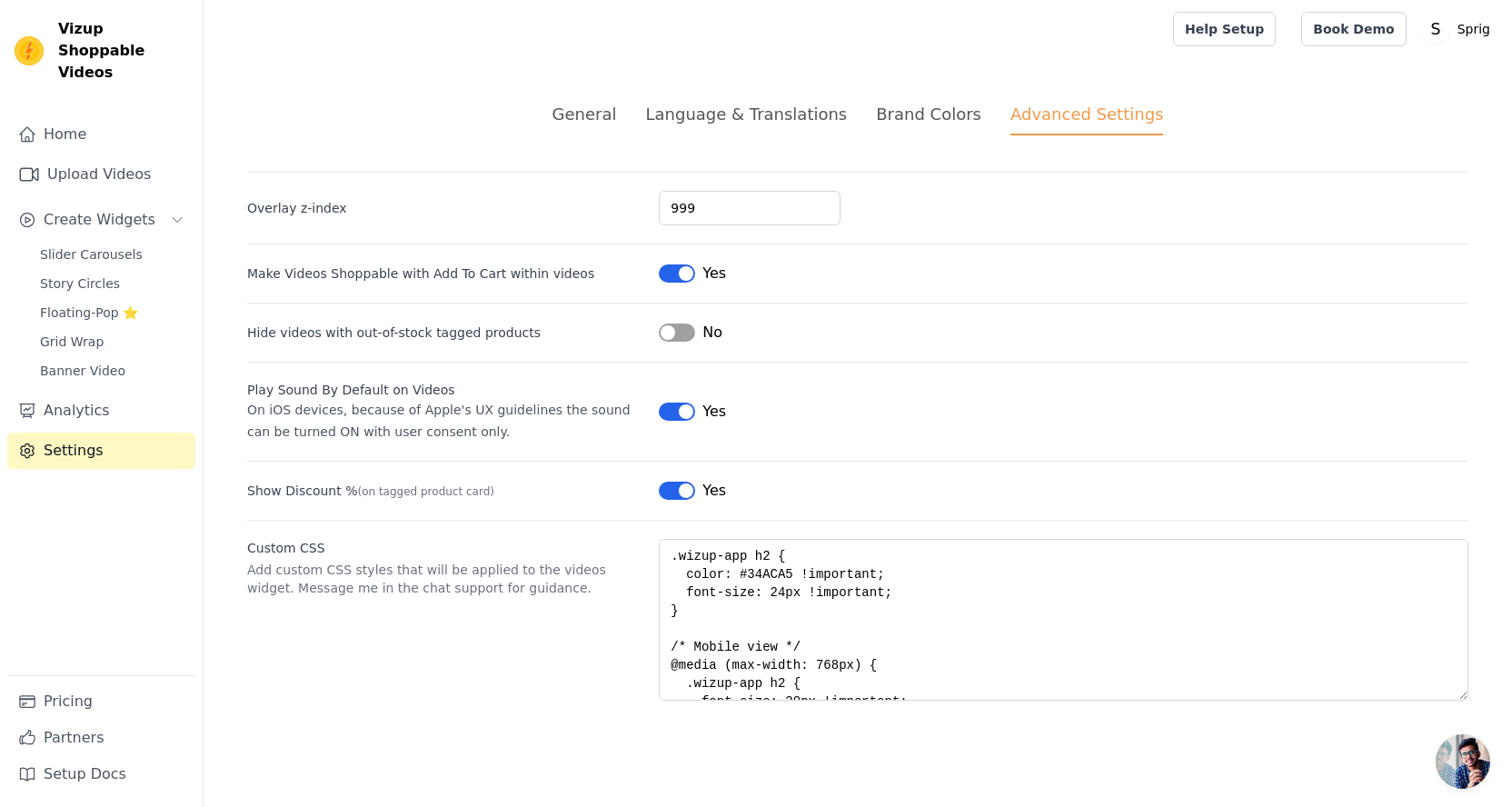
click at [882, 116] on div "Brand Colors" at bounding box center [929, 113] width 105 height 25
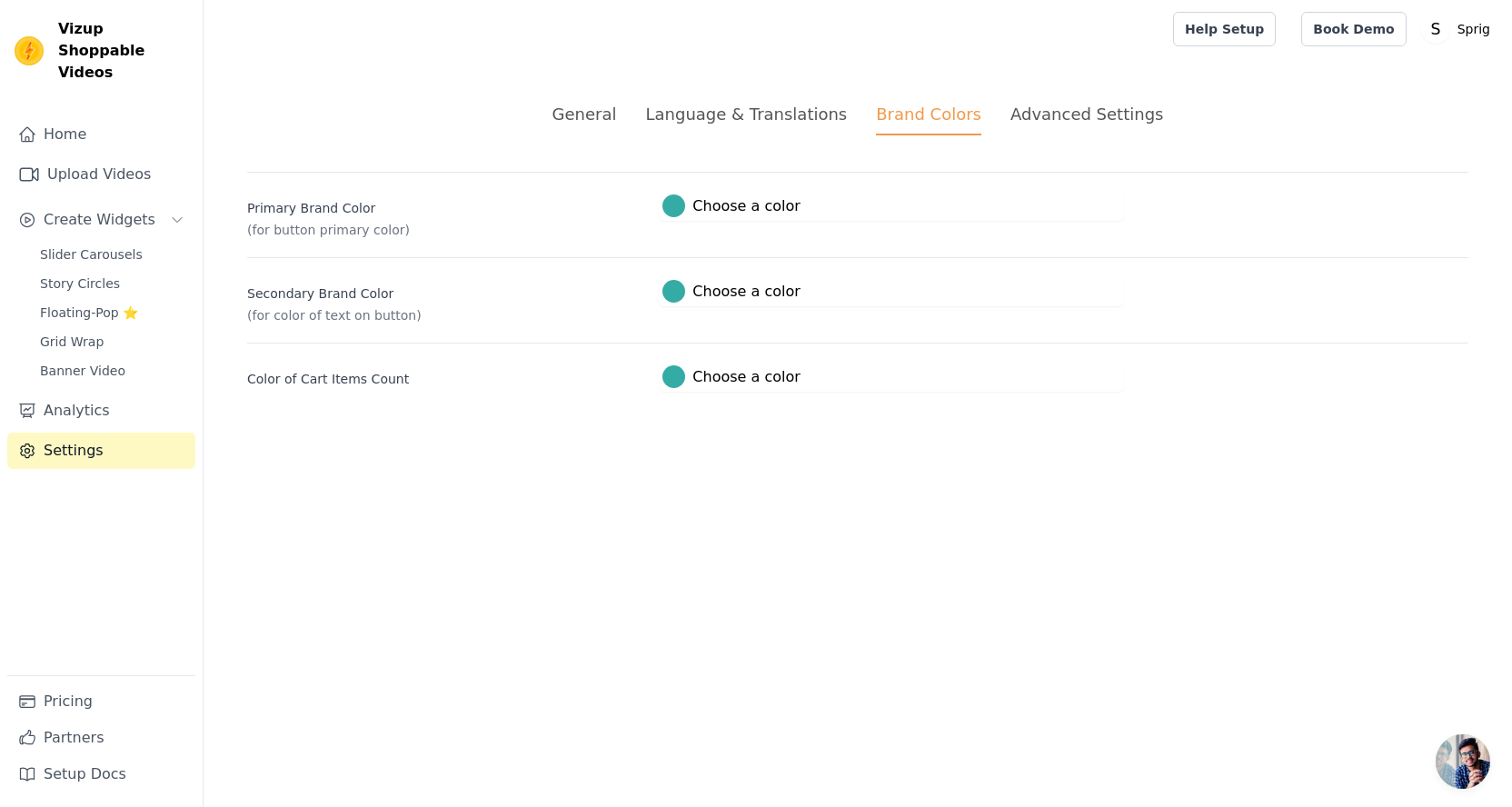
click at [677, 208] on div at bounding box center [673, 206] width 23 height 23
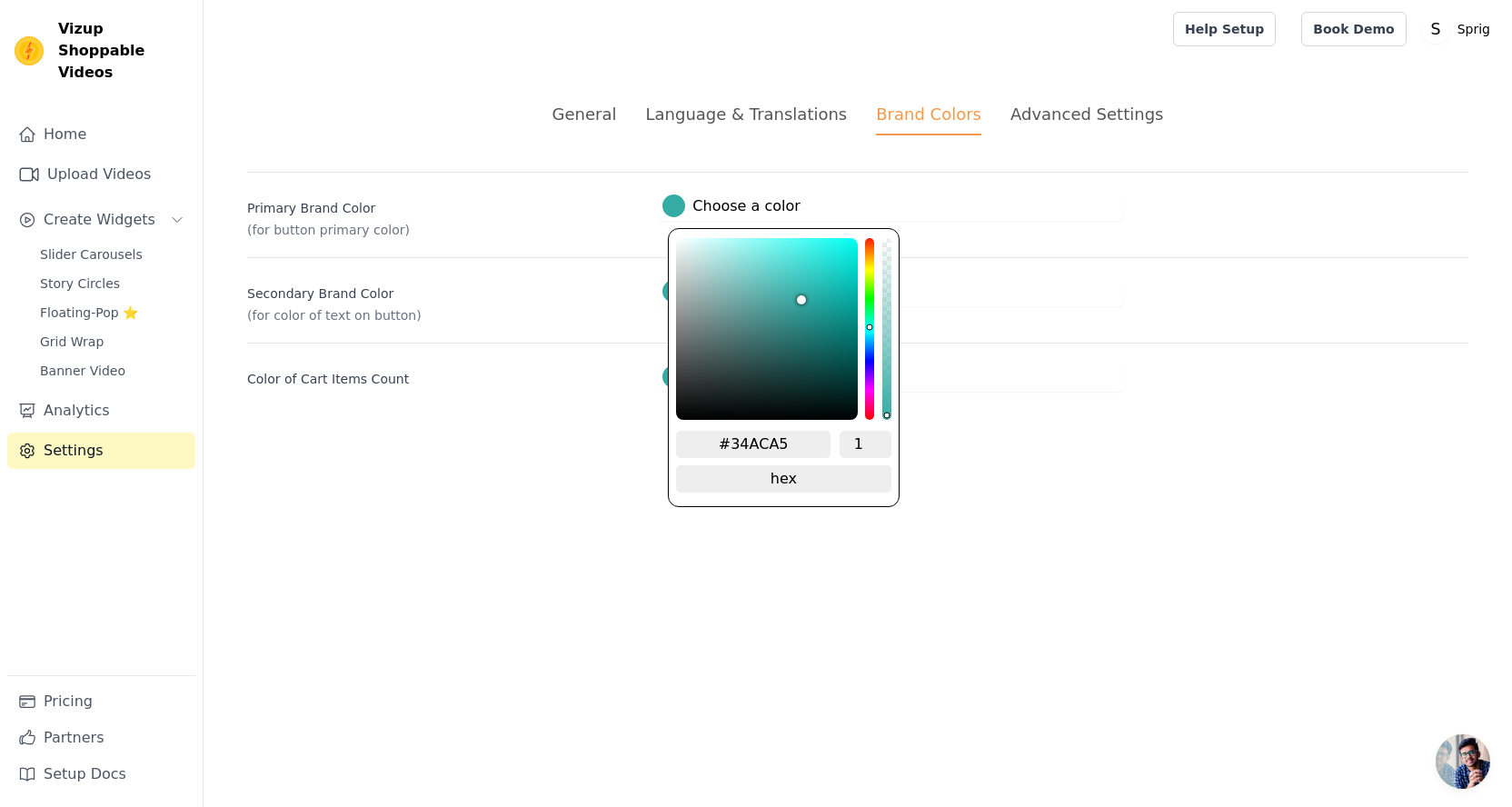
click at [510, 384] on label "Color of Cart Items Count" at bounding box center [446, 376] width 397 height 26
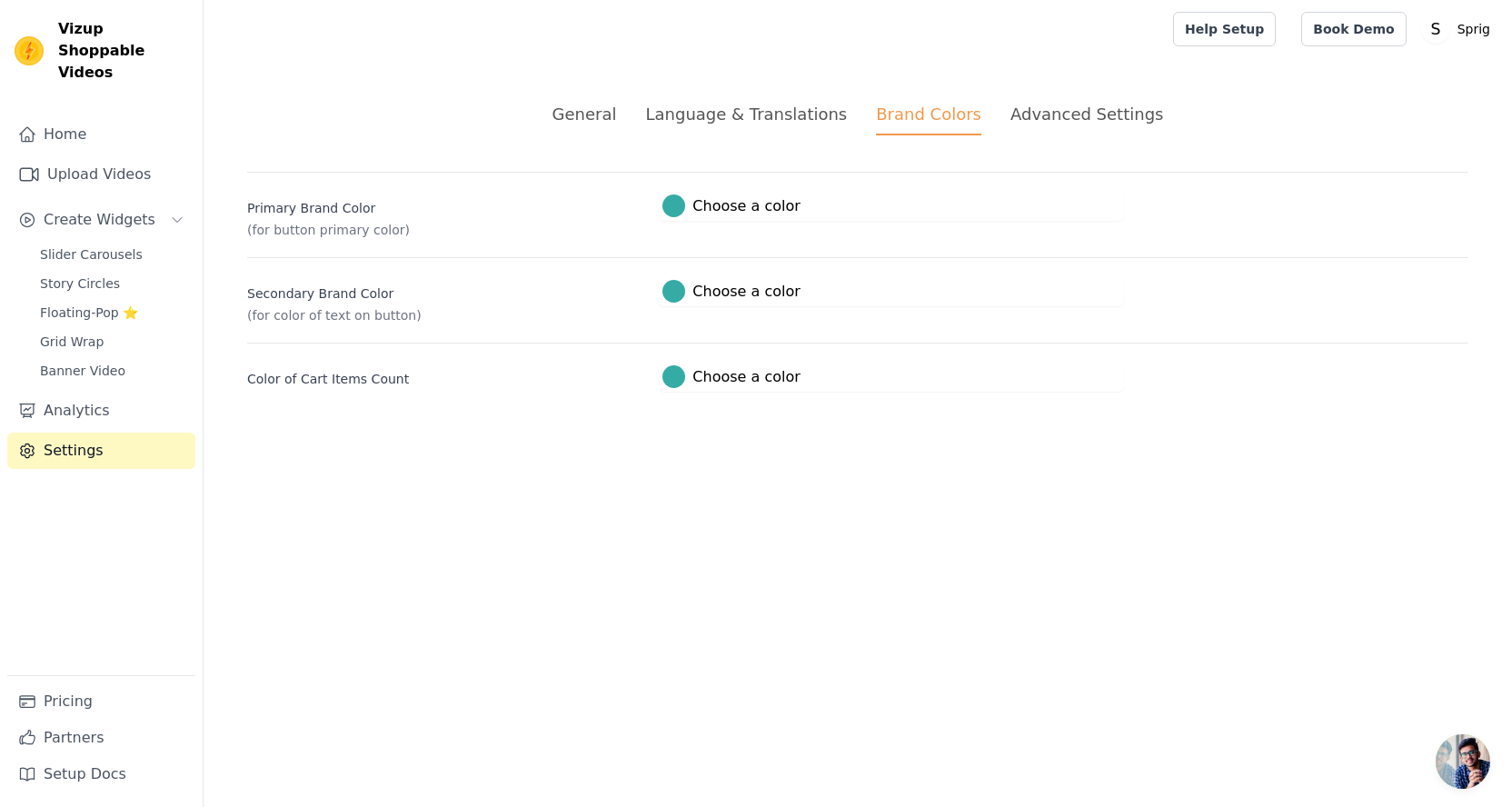
click at [672, 287] on div at bounding box center [673, 291] width 23 height 23
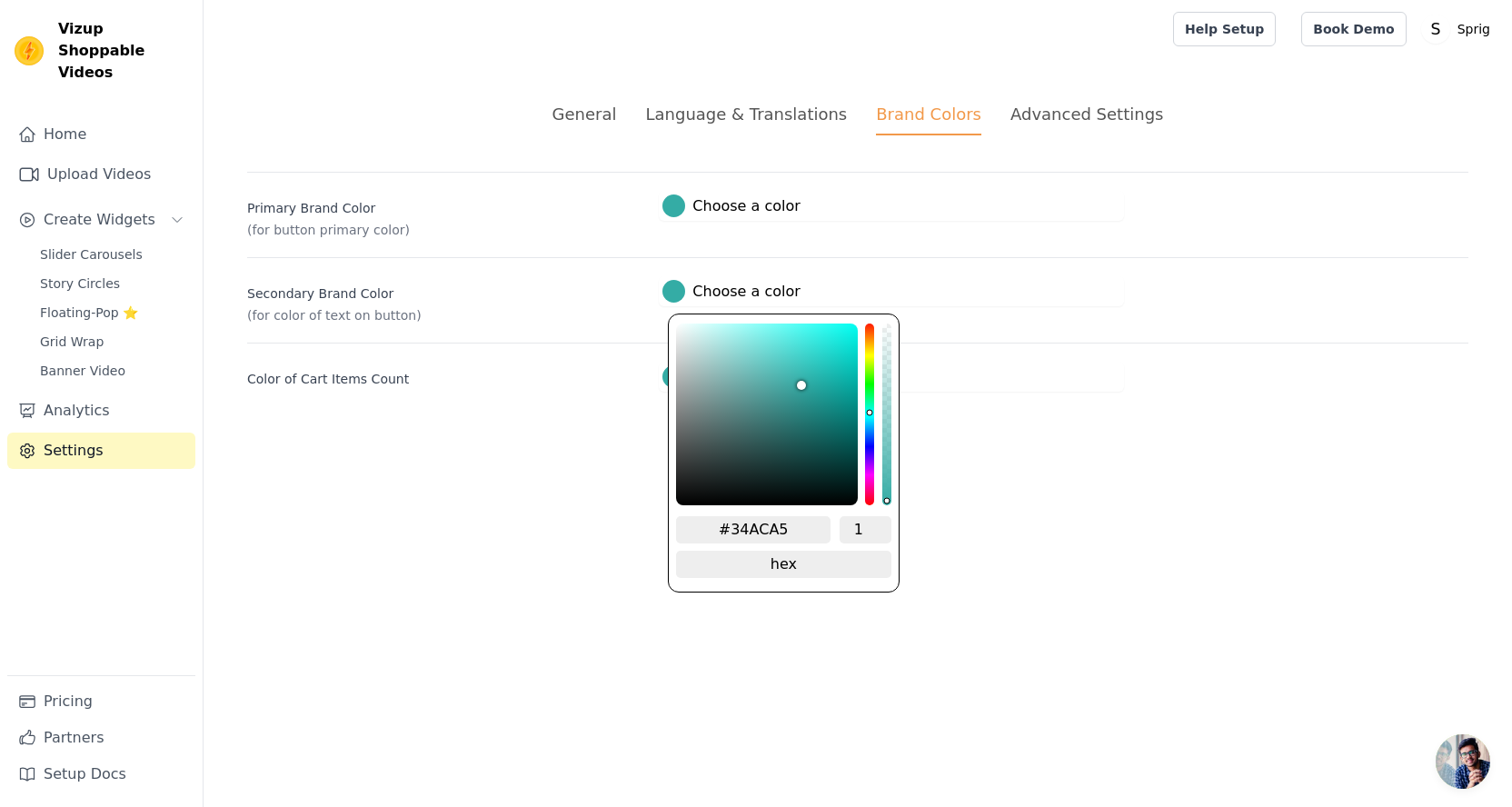
type input "#ab3b33"
click at [873, 324] on div "hue channel" at bounding box center [869, 414] width 9 height 182
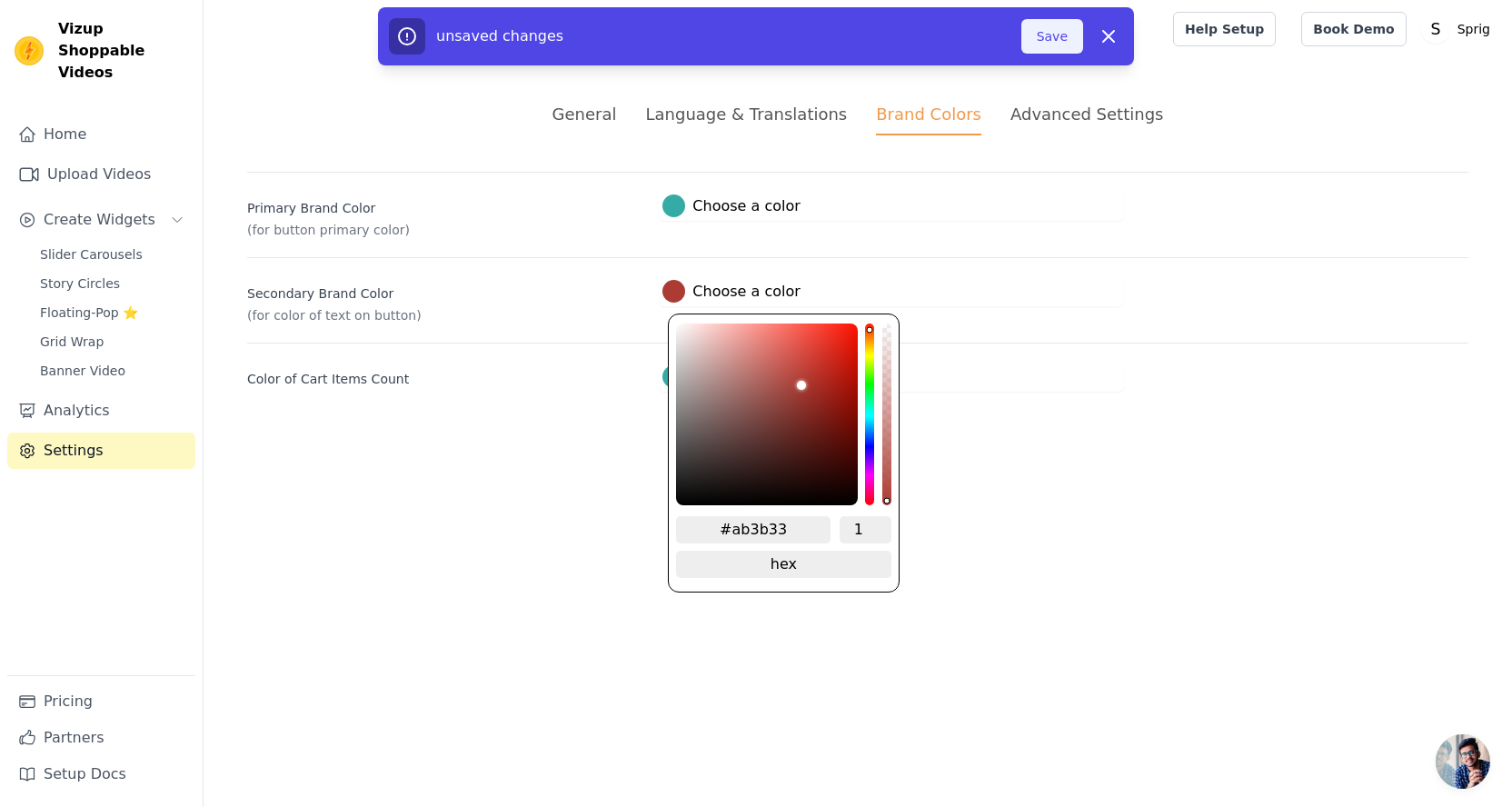
click at [1080, 30] on button "Save" at bounding box center [1052, 36] width 62 height 35
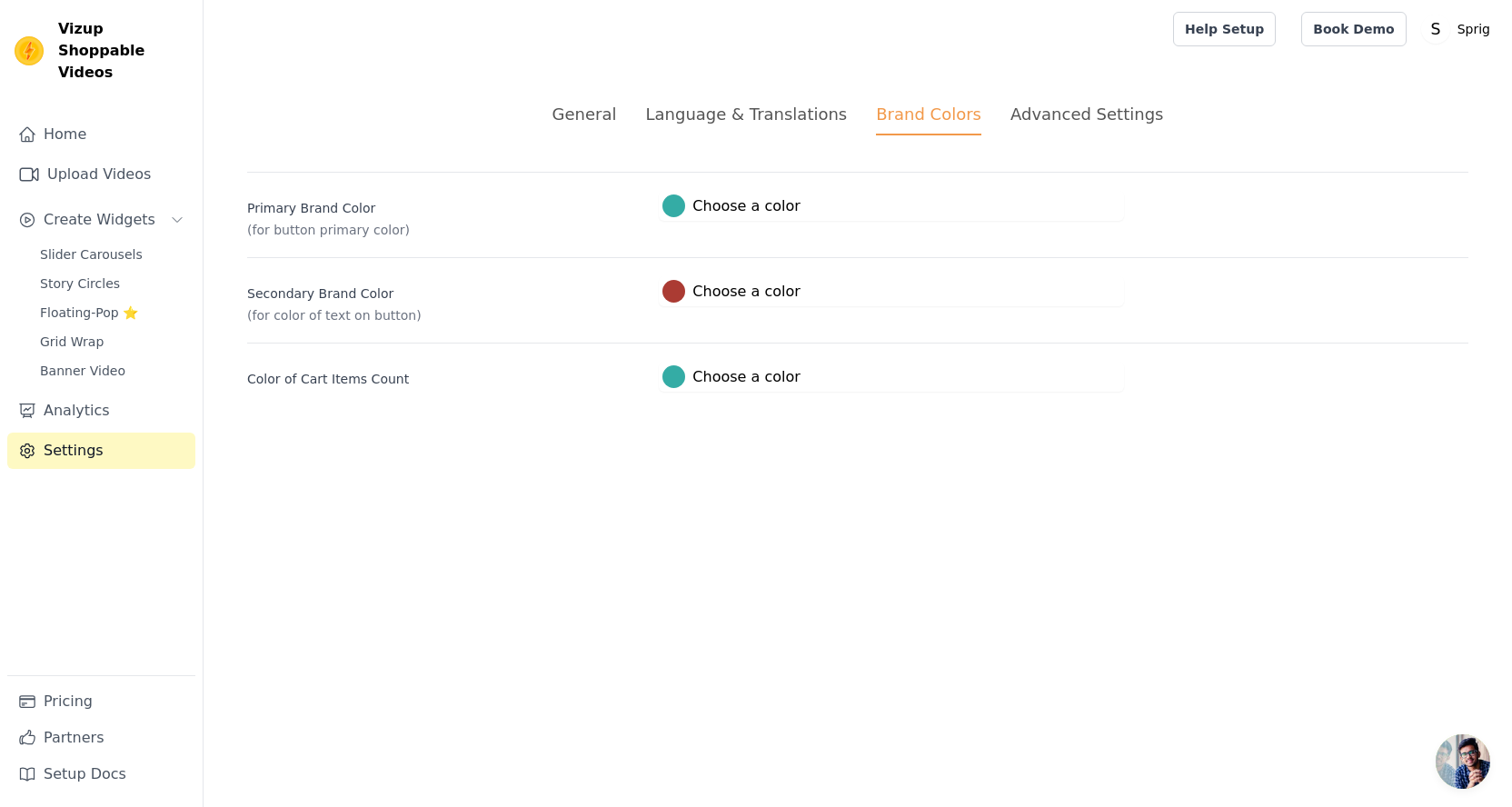
click at [678, 303] on button "#ab3b33 Choose a color #ab3b33 1 hex change to rgb" at bounding box center [730, 292] width 144 height 30
click at [683, 278] on button "#ab3b33 Choose a color #ab3b33 1 hex change to rgb" at bounding box center [730, 292] width 144 height 30
click at [707, 298] on label "#ab3b33 Choose a color" at bounding box center [731, 291] width 137 height 23
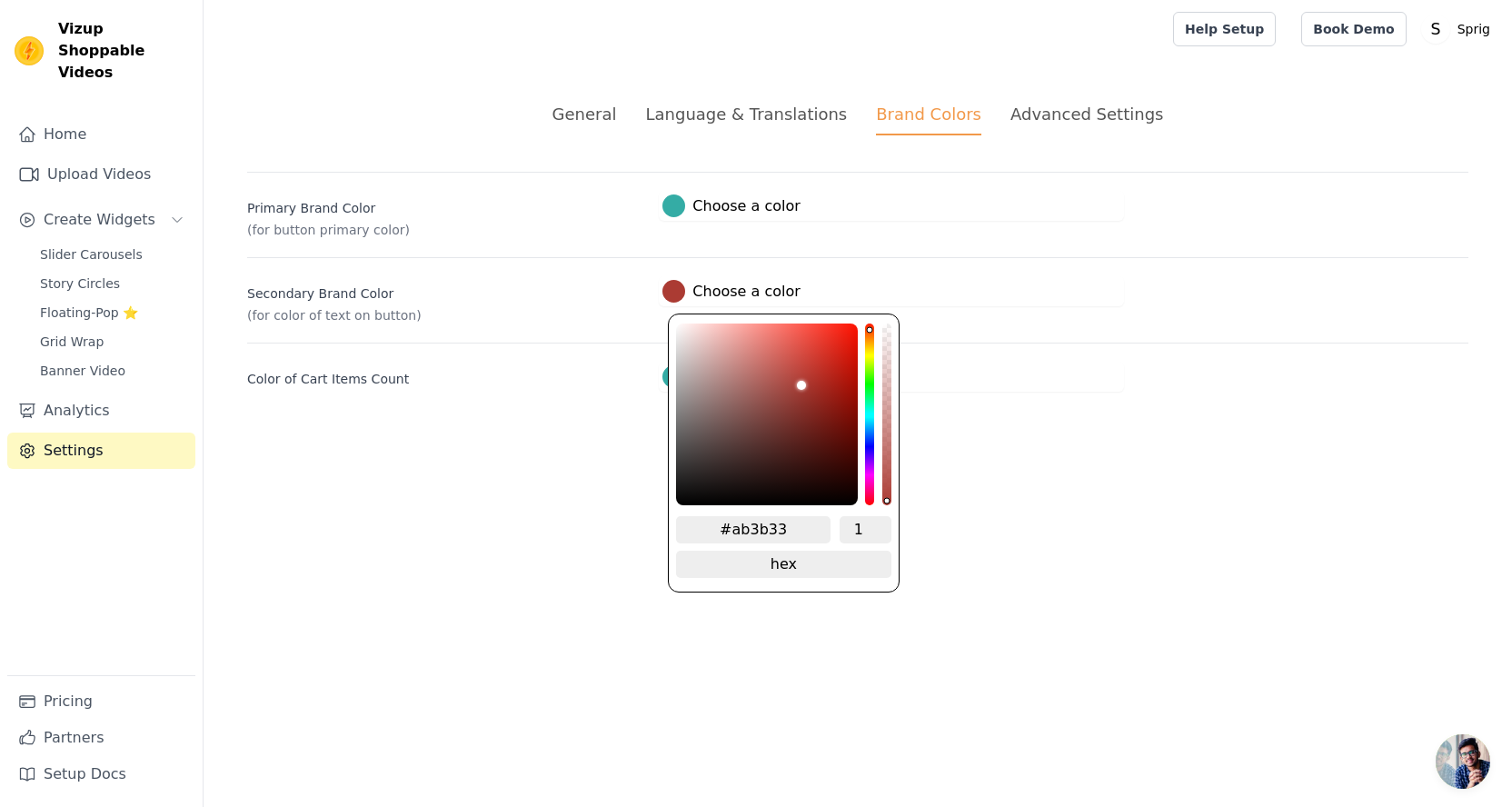
click at [779, 519] on input "#ab3b33" at bounding box center [753, 529] width 154 height 27
paste input "34ACA5"
type input "#34aca5"
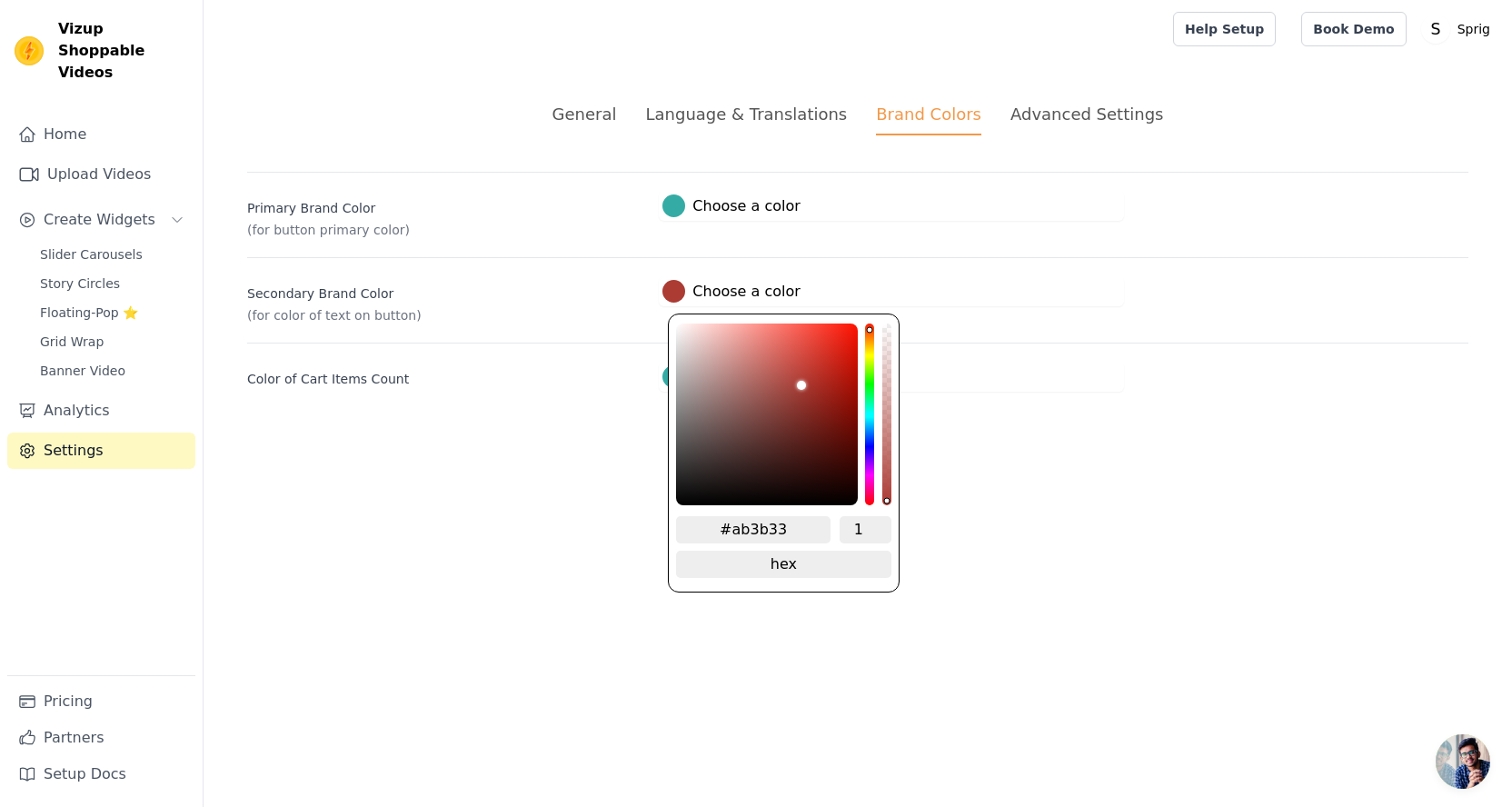
type input "#34ACA5"
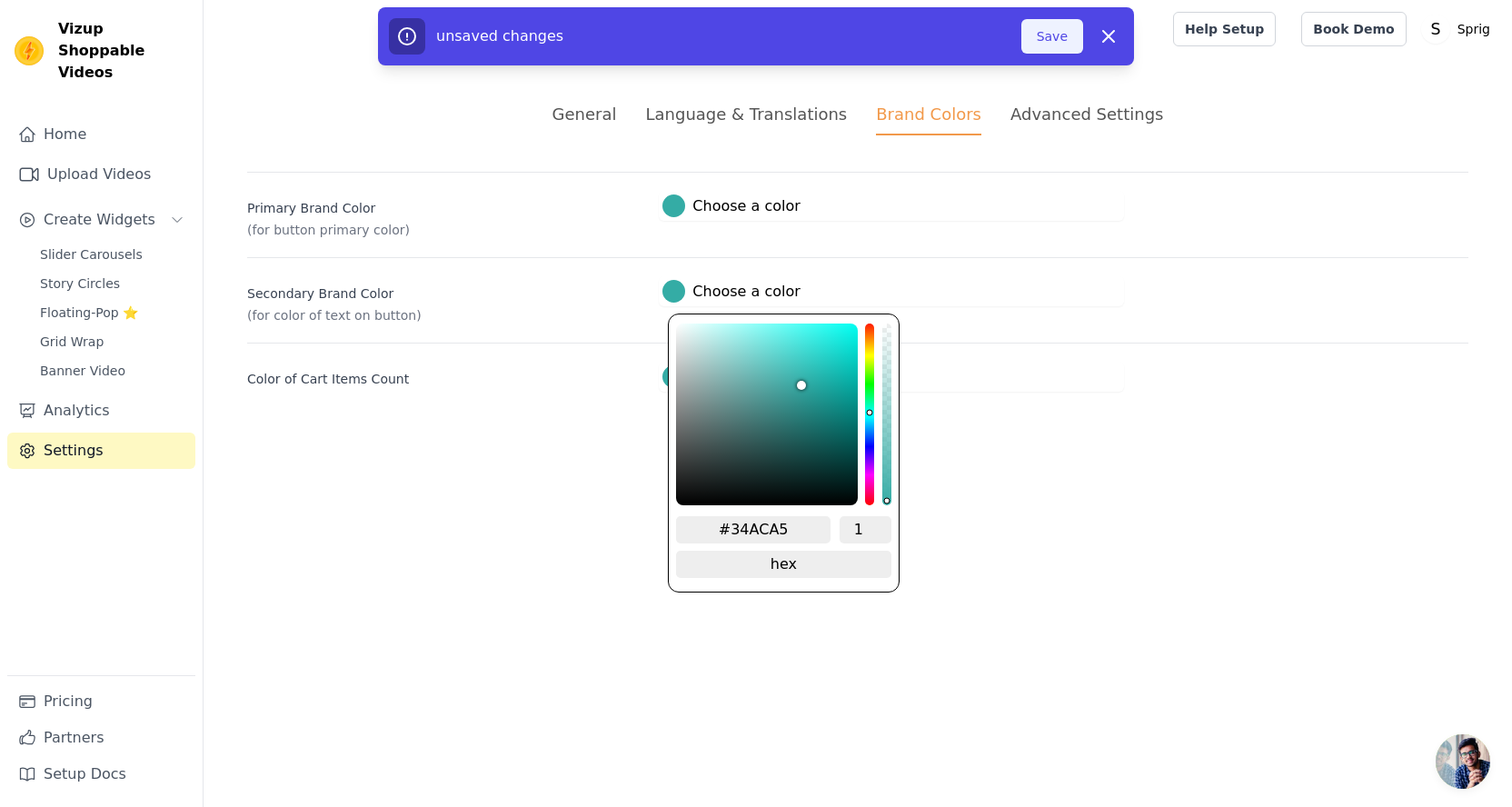
click at [1057, 27] on button "Save" at bounding box center [1052, 36] width 62 height 35
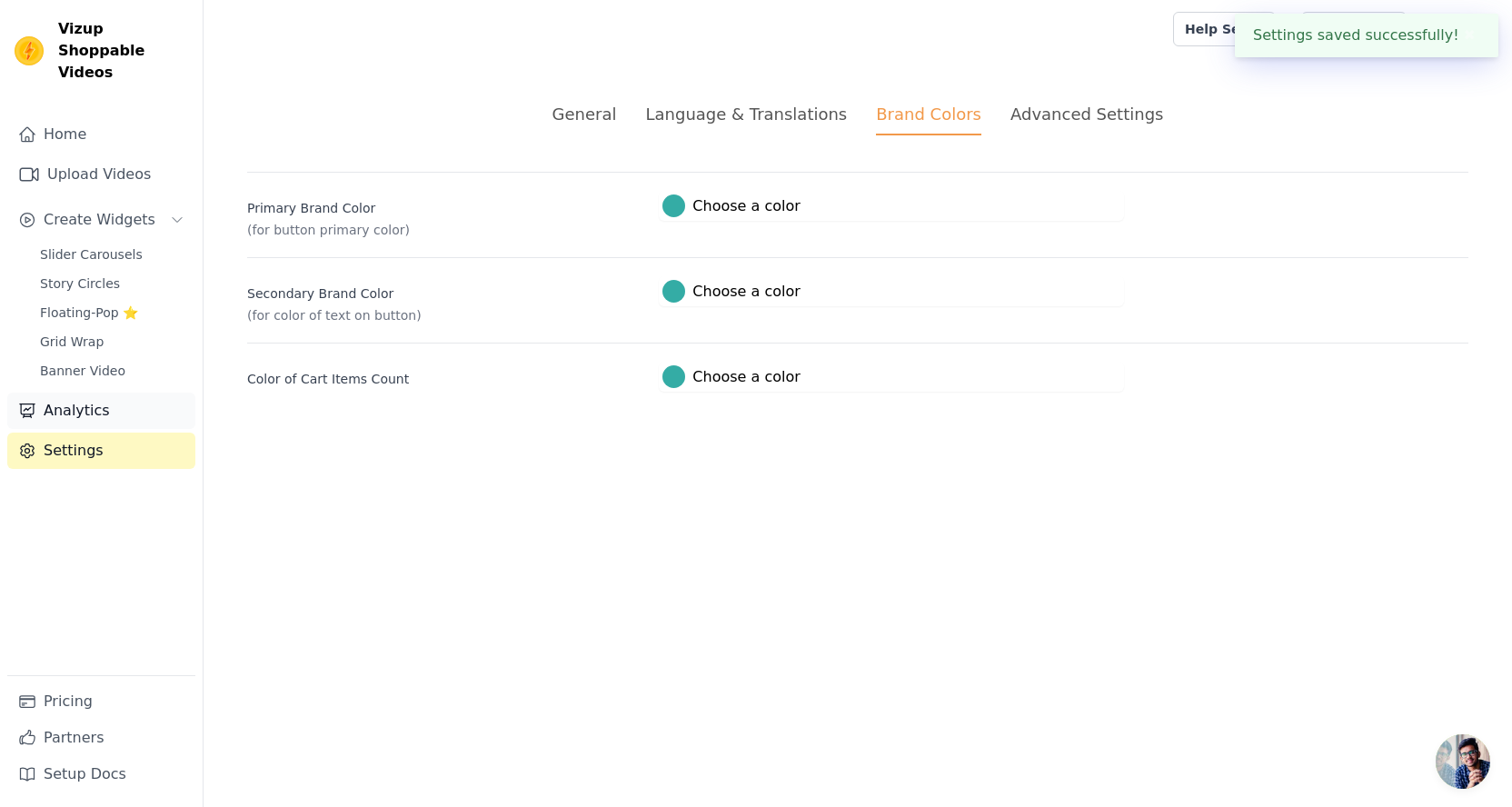
click at [52, 393] on link "Analytics" at bounding box center [100, 411] width 188 height 37
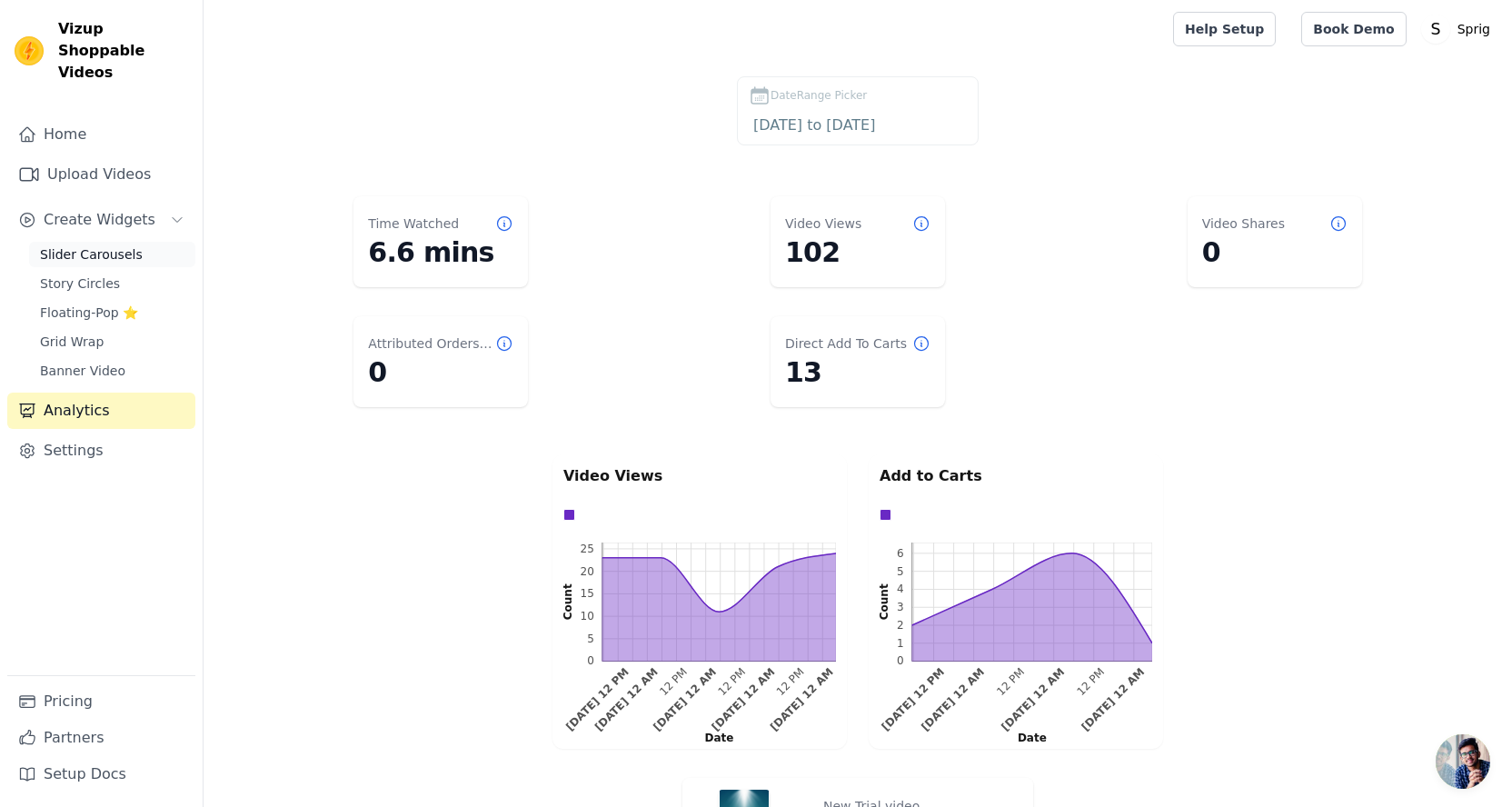
click at [94, 242] on link "Slider Carousels" at bounding box center [111, 255] width 166 height 26
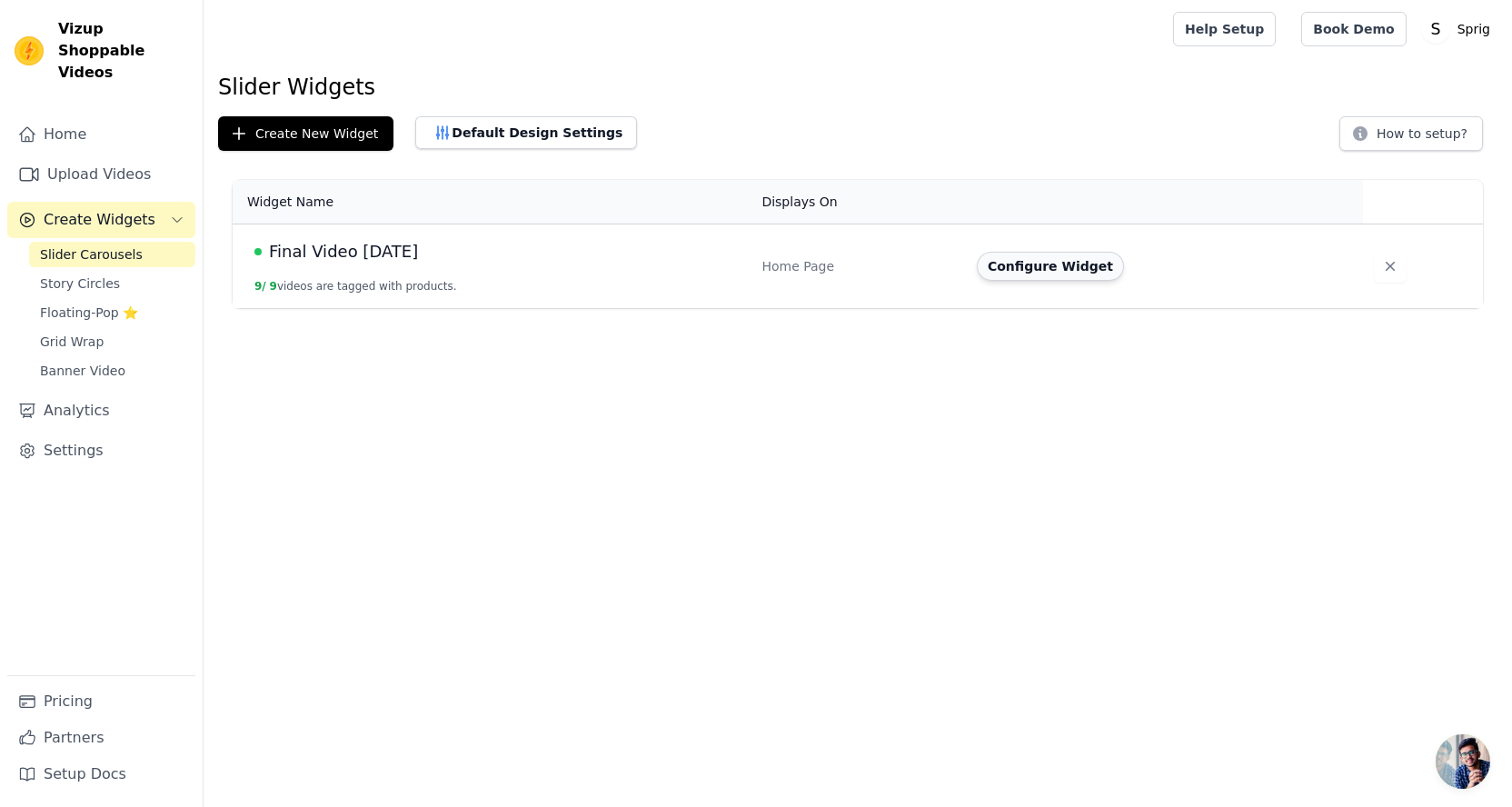
click at [1024, 259] on button "Configure Widget" at bounding box center [1050, 266] width 147 height 29
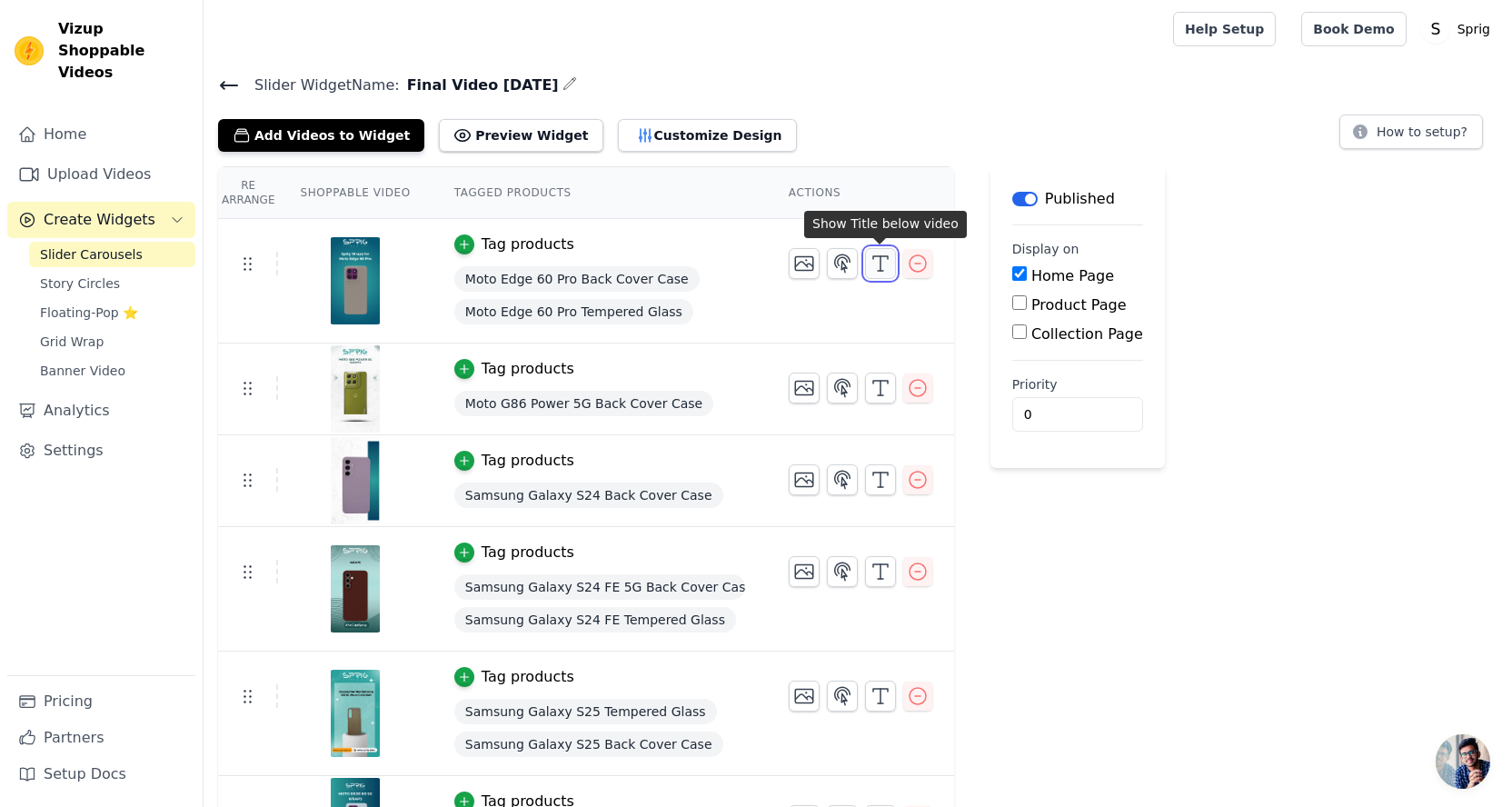
click at [880, 260] on icon "button" at bounding box center [880, 264] width 22 height 22
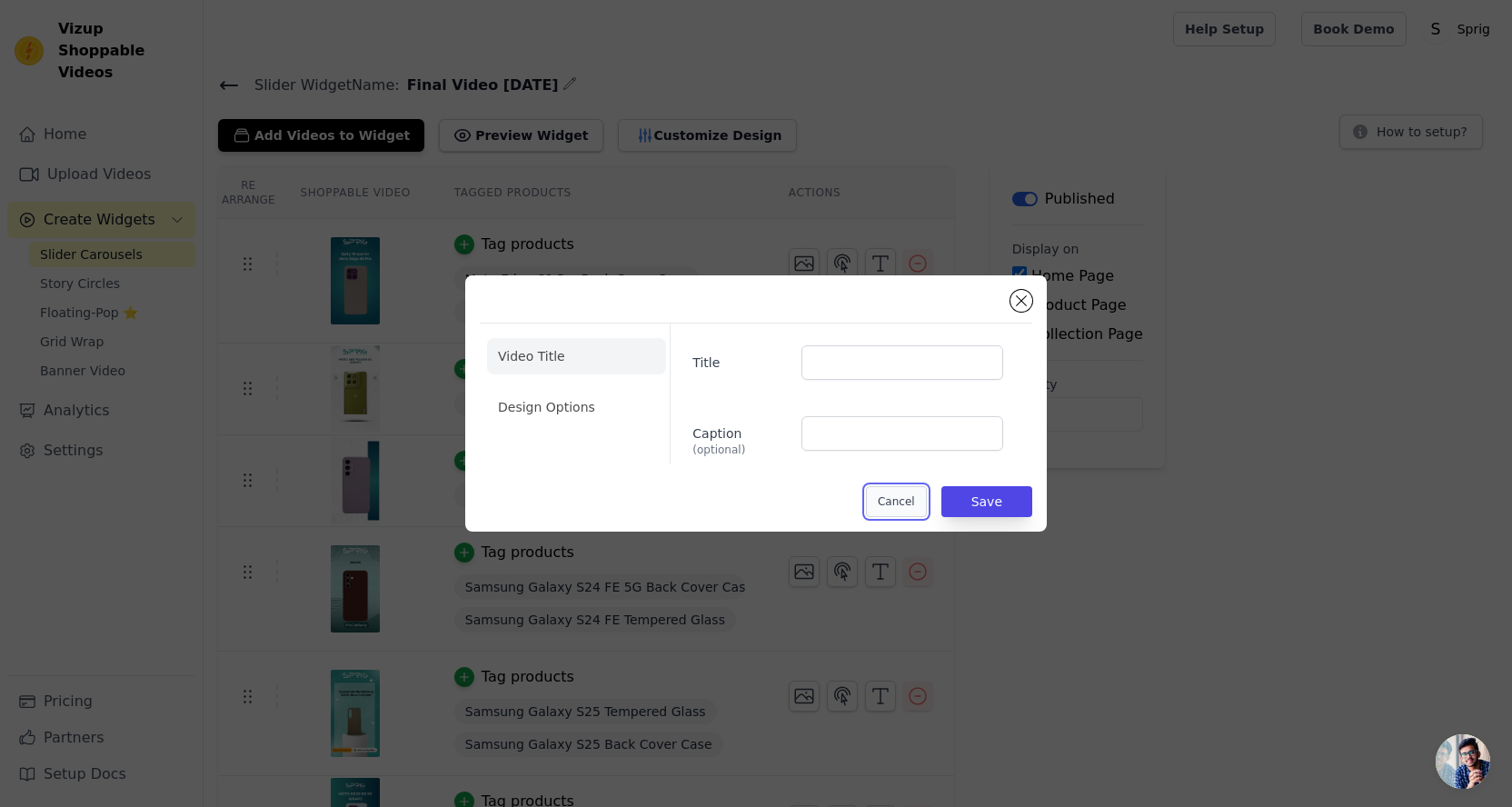
click at [914, 504] on button "Cancel" at bounding box center [896, 502] width 61 height 31
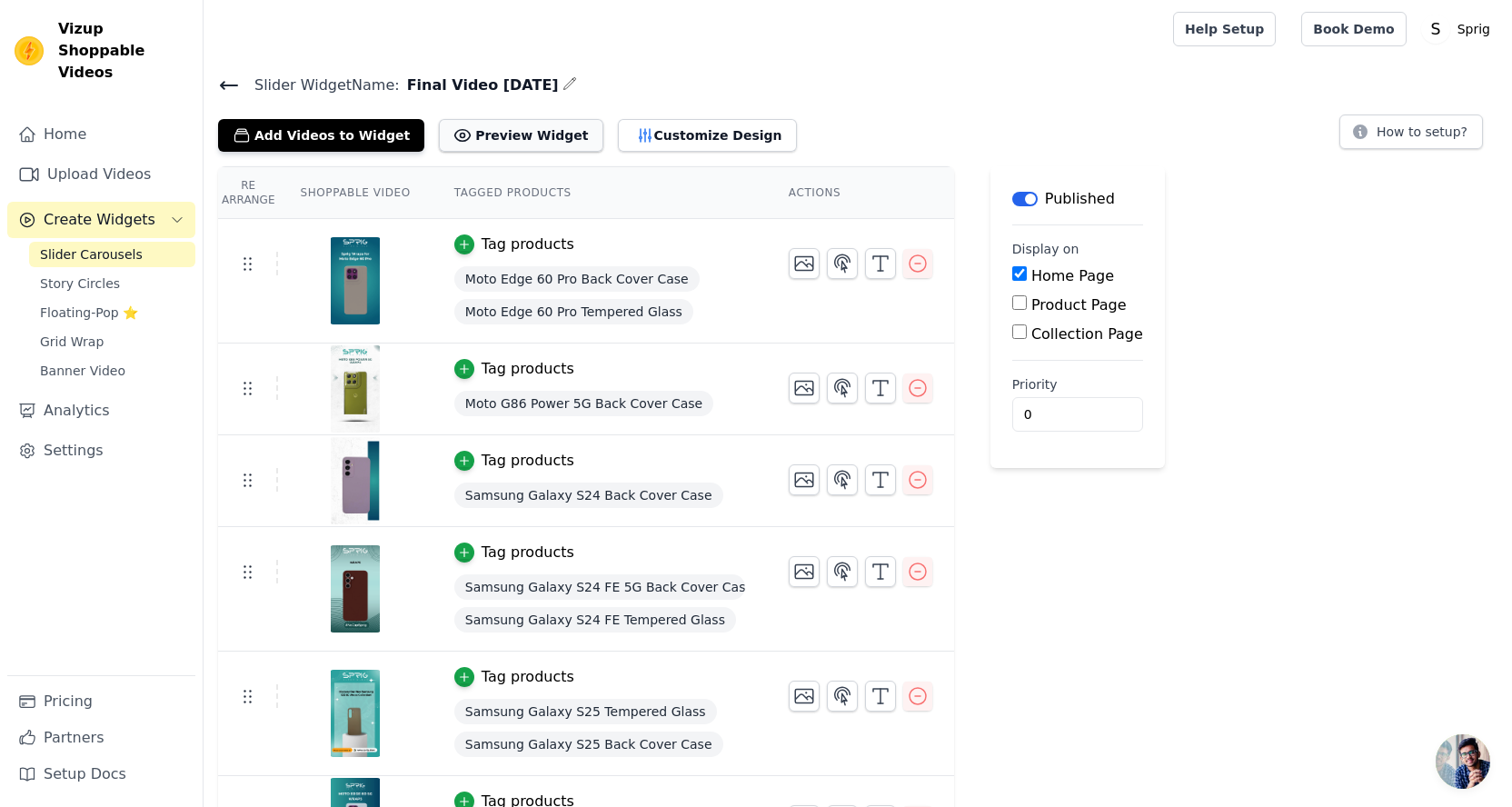
click at [457, 139] on button "Preview Widget" at bounding box center [520, 135] width 163 height 33
click at [669, 144] on button "Customize Design" at bounding box center [707, 135] width 179 height 33
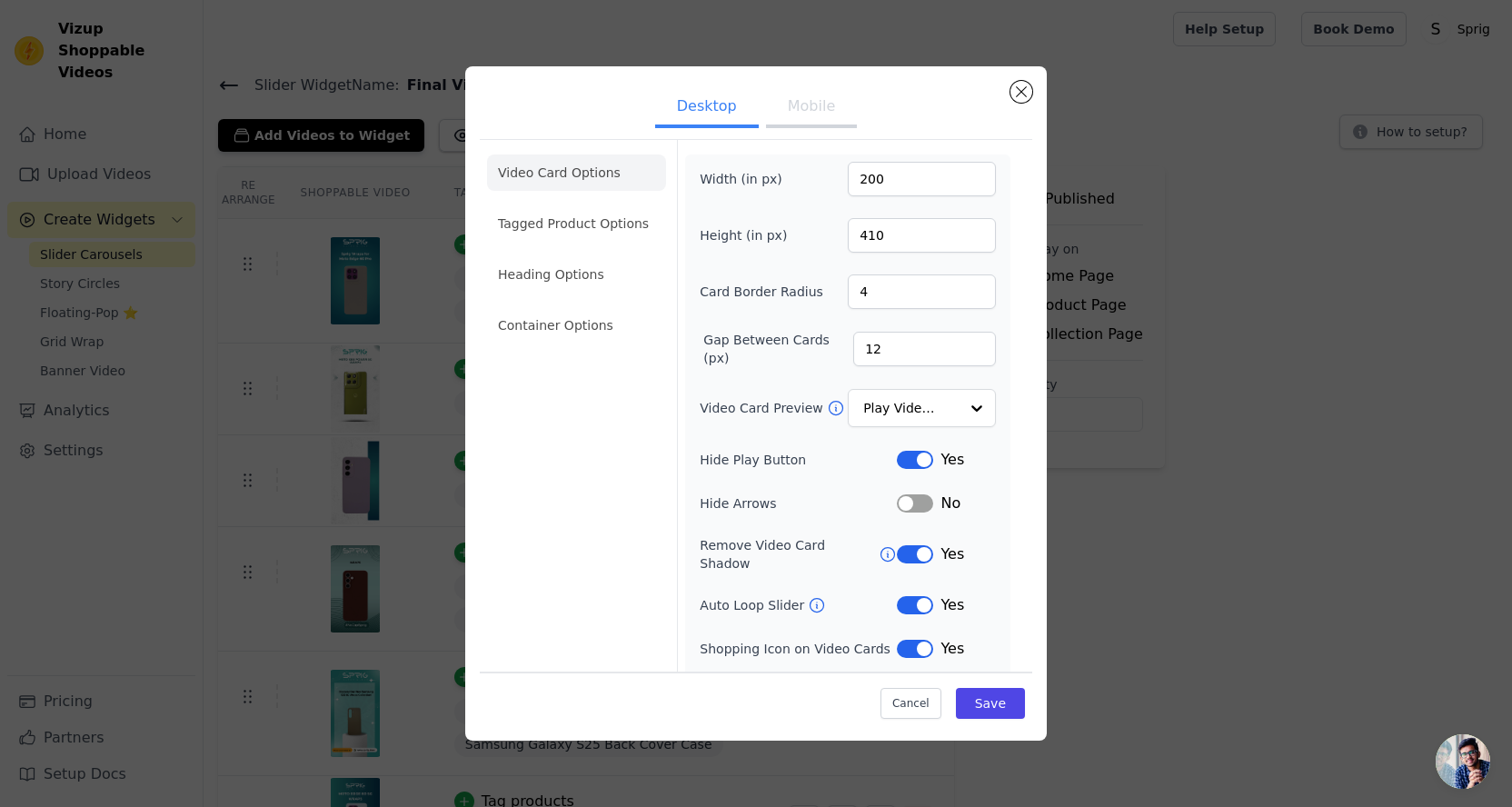
scroll to position [31, 0]
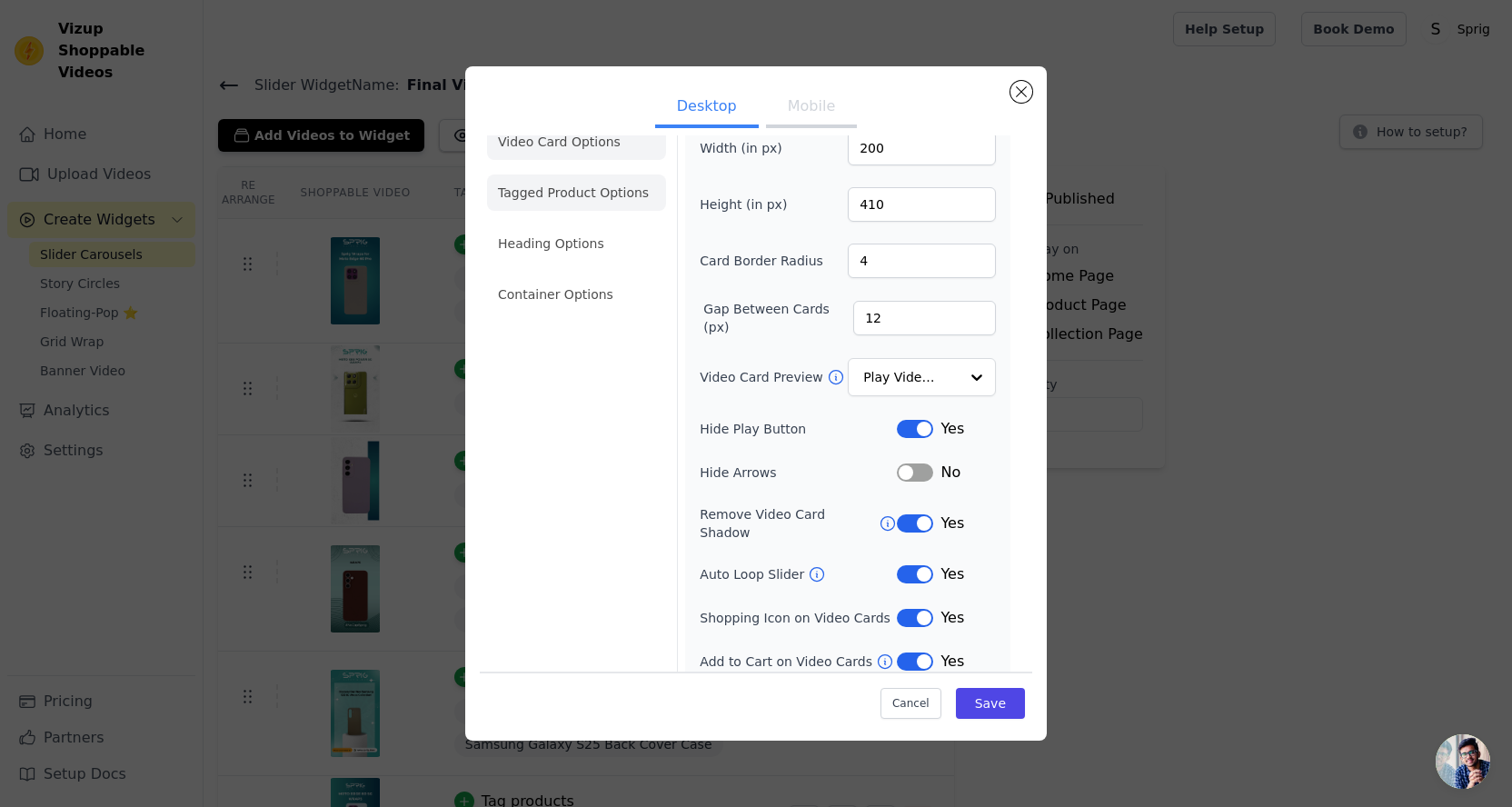
click at [532, 201] on li "Tagged Product Options" at bounding box center [577, 192] width 179 height 37
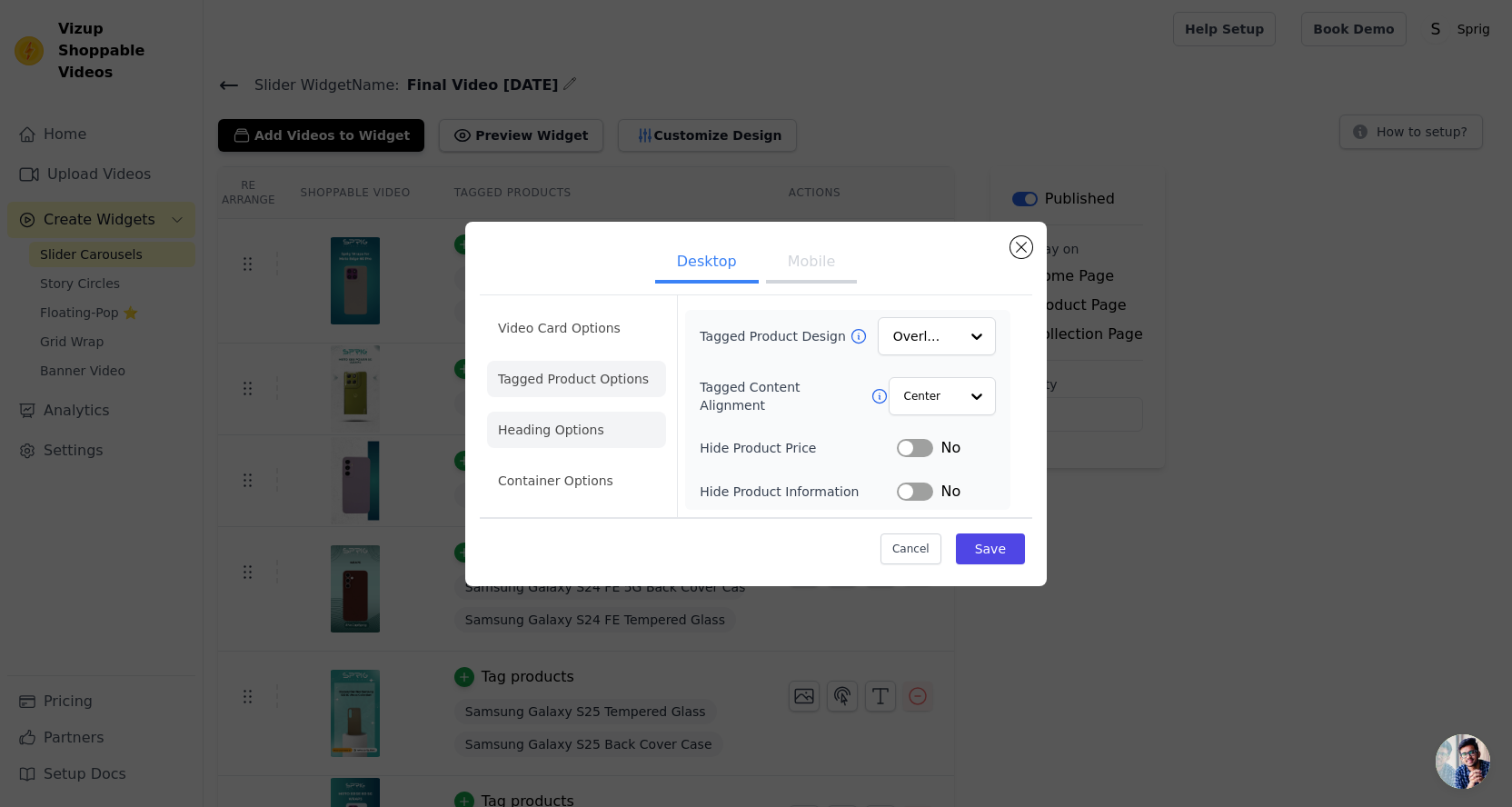
click at [604, 426] on li "Heading Options" at bounding box center [577, 430] width 179 height 37
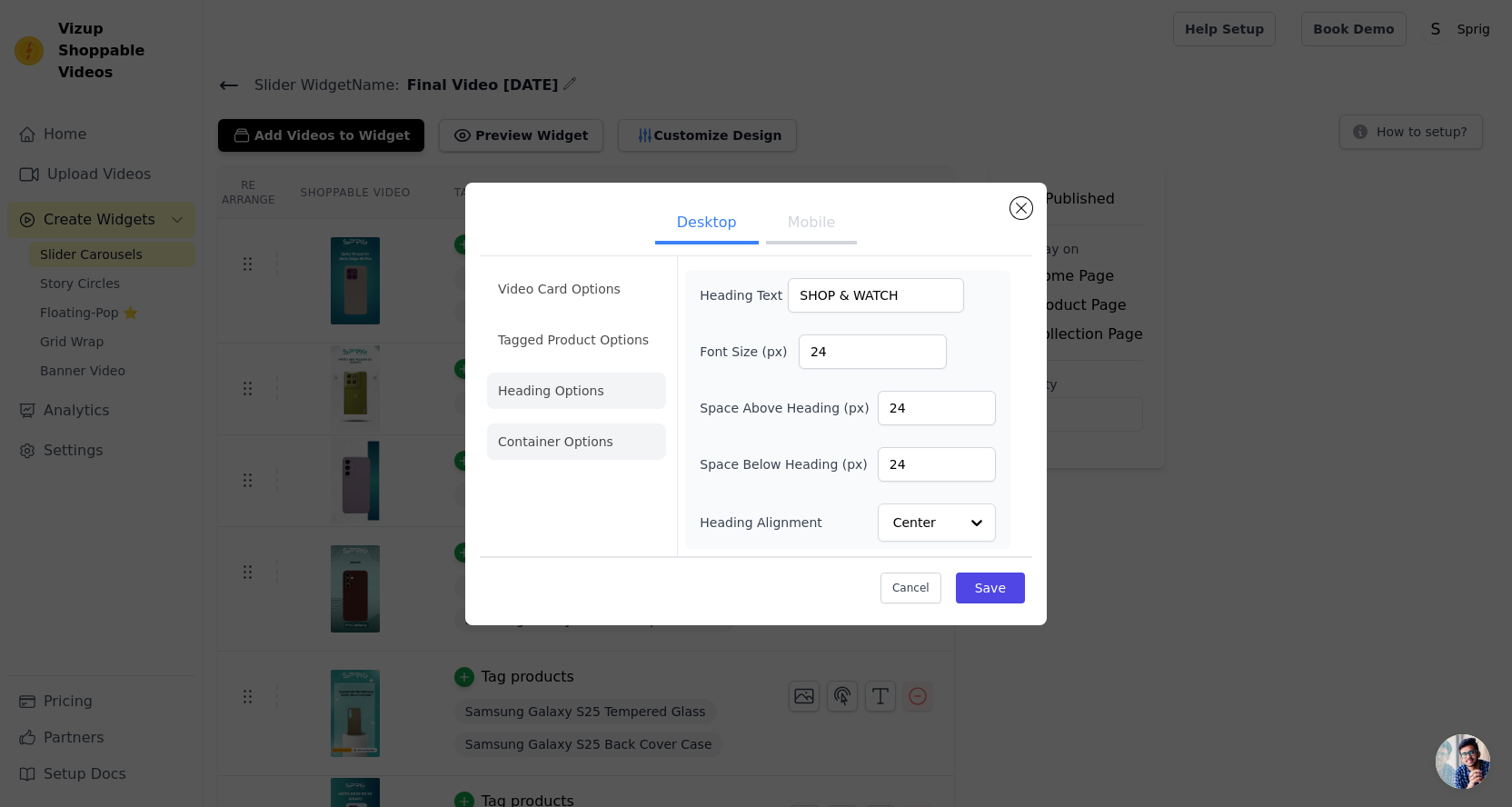
click at [548, 437] on li "Container Options" at bounding box center [577, 442] width 179 height 37
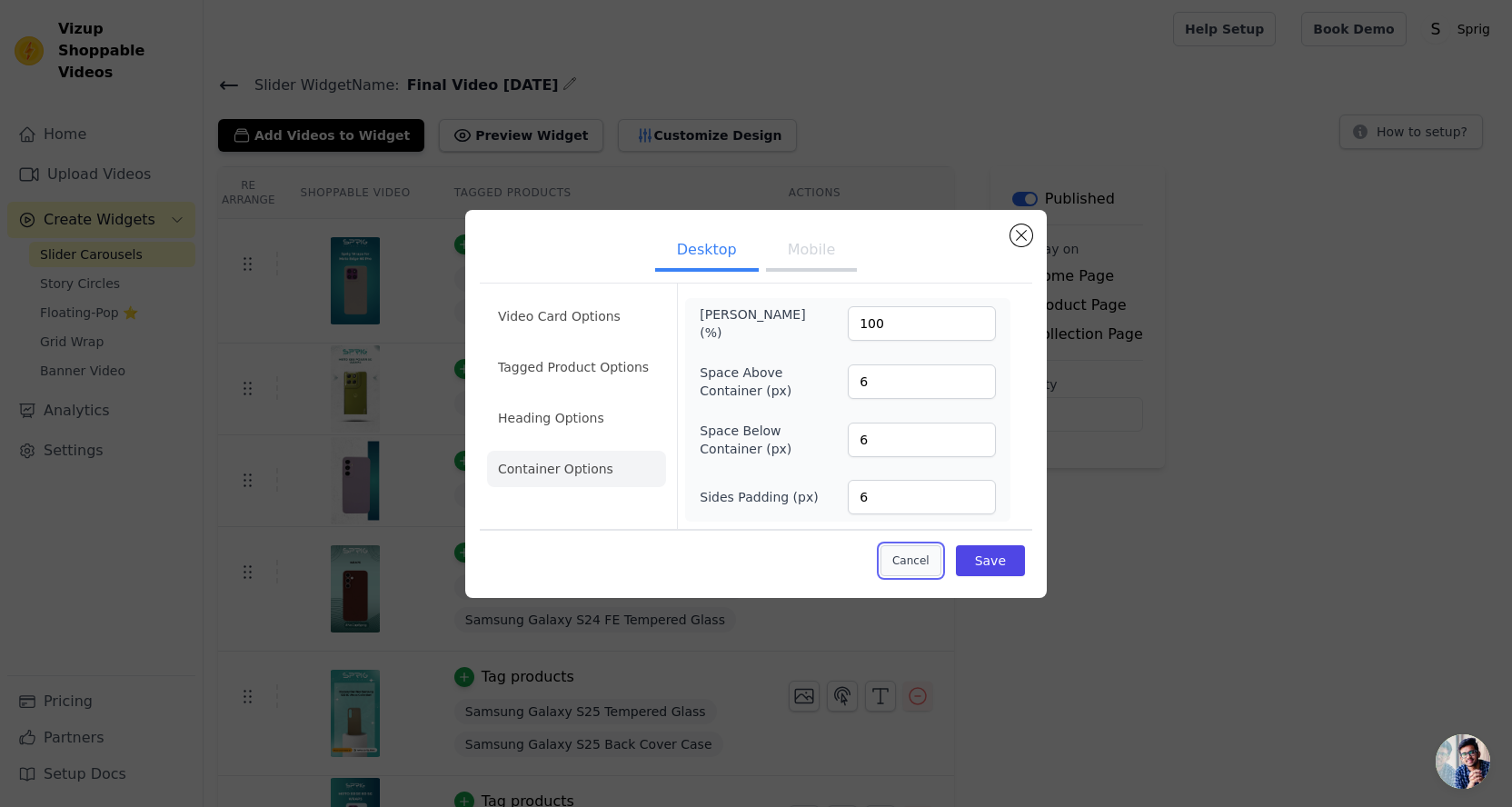
click at [919, 568] on button "Cancel" at bounding box center [910, 560] width 61 height 31
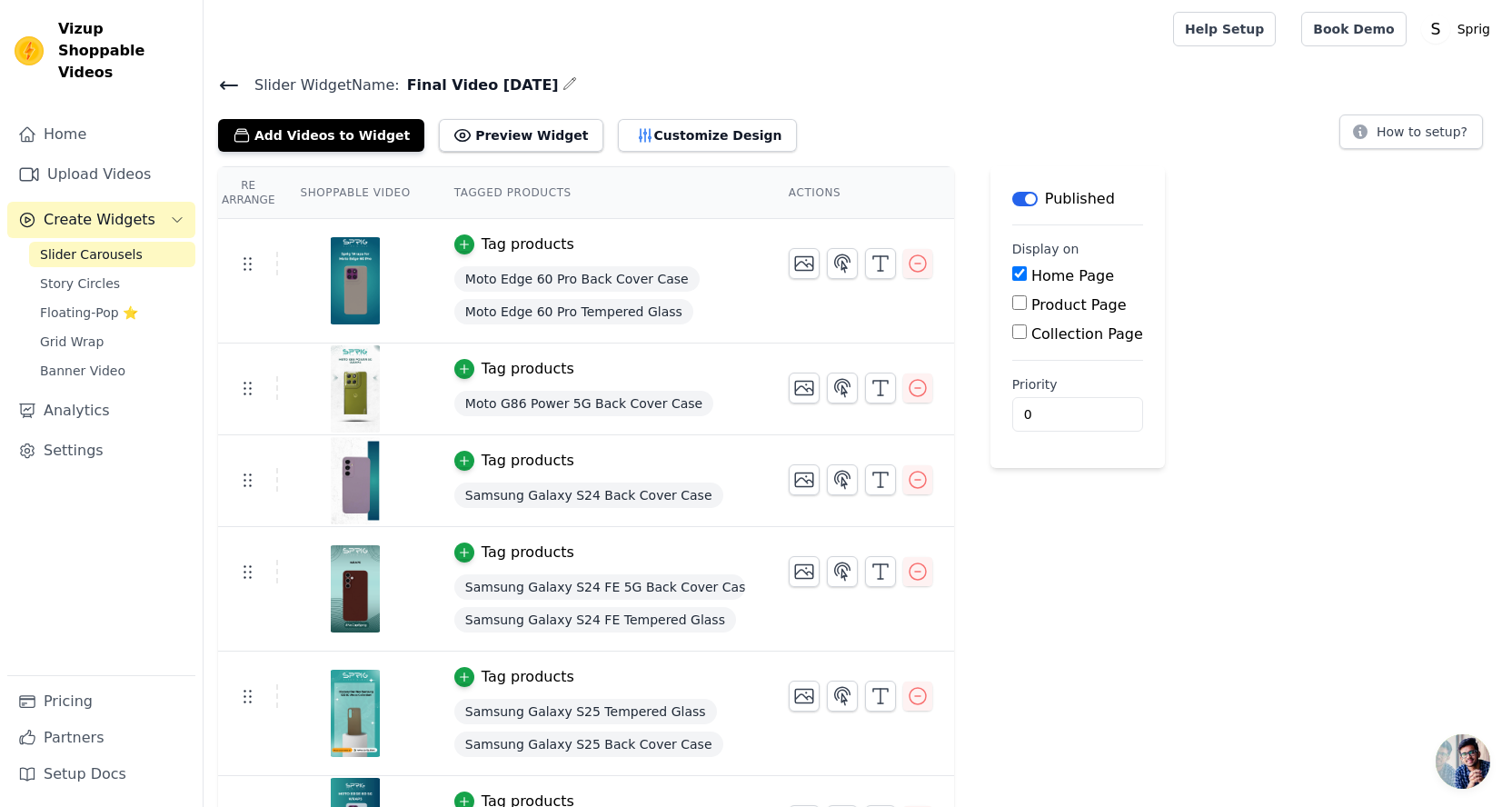
click at [80, 209] on span "Create Widgets" at bounding box center [99, 220] width 111 height 22
click at [106, 156] on link "Upload Videos" at bounding box center [100, 174] width 188 height 37
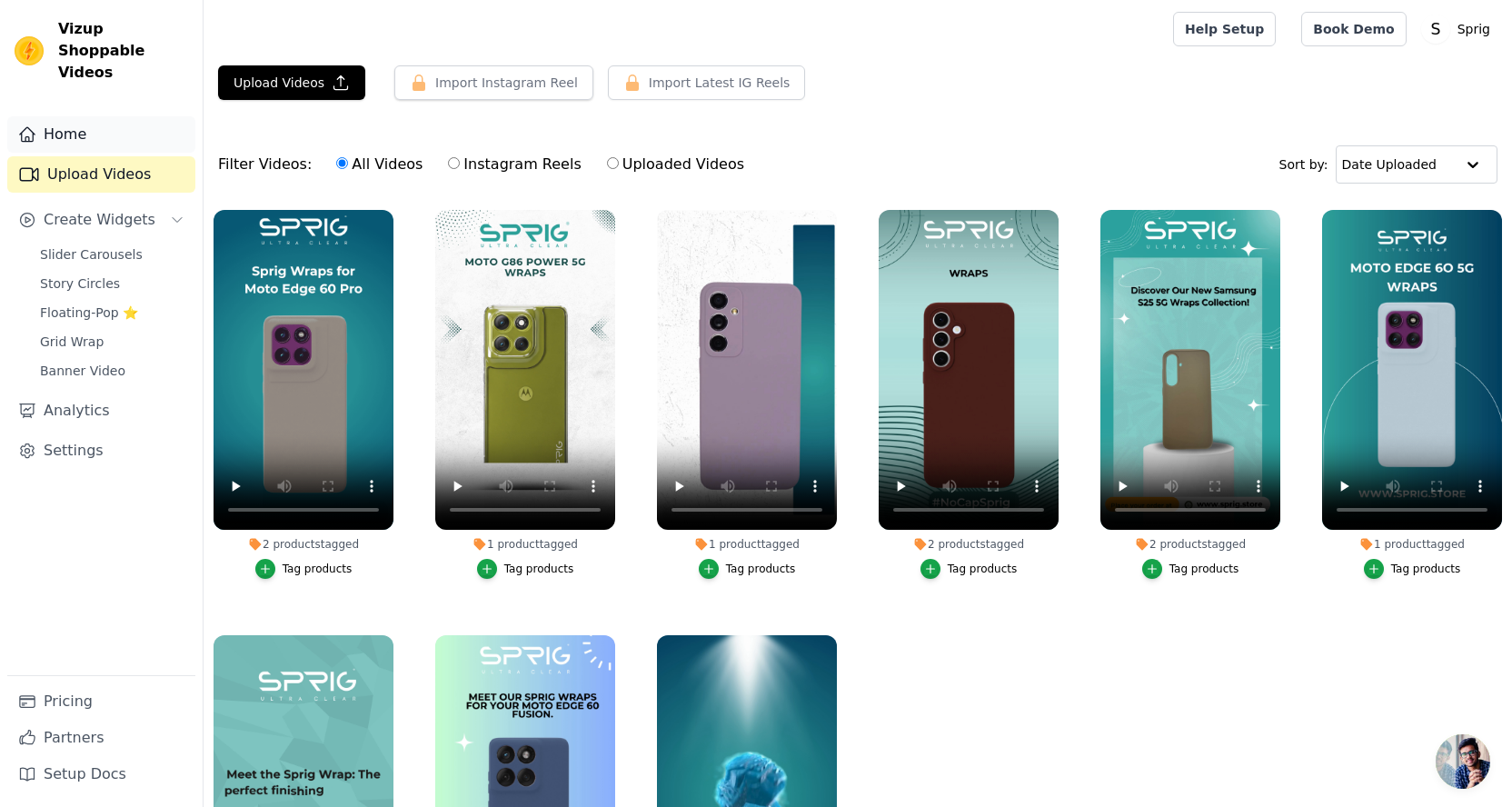
click at [99, 121] on link "Home" at bounding box center [100, 134] width 188 height 37
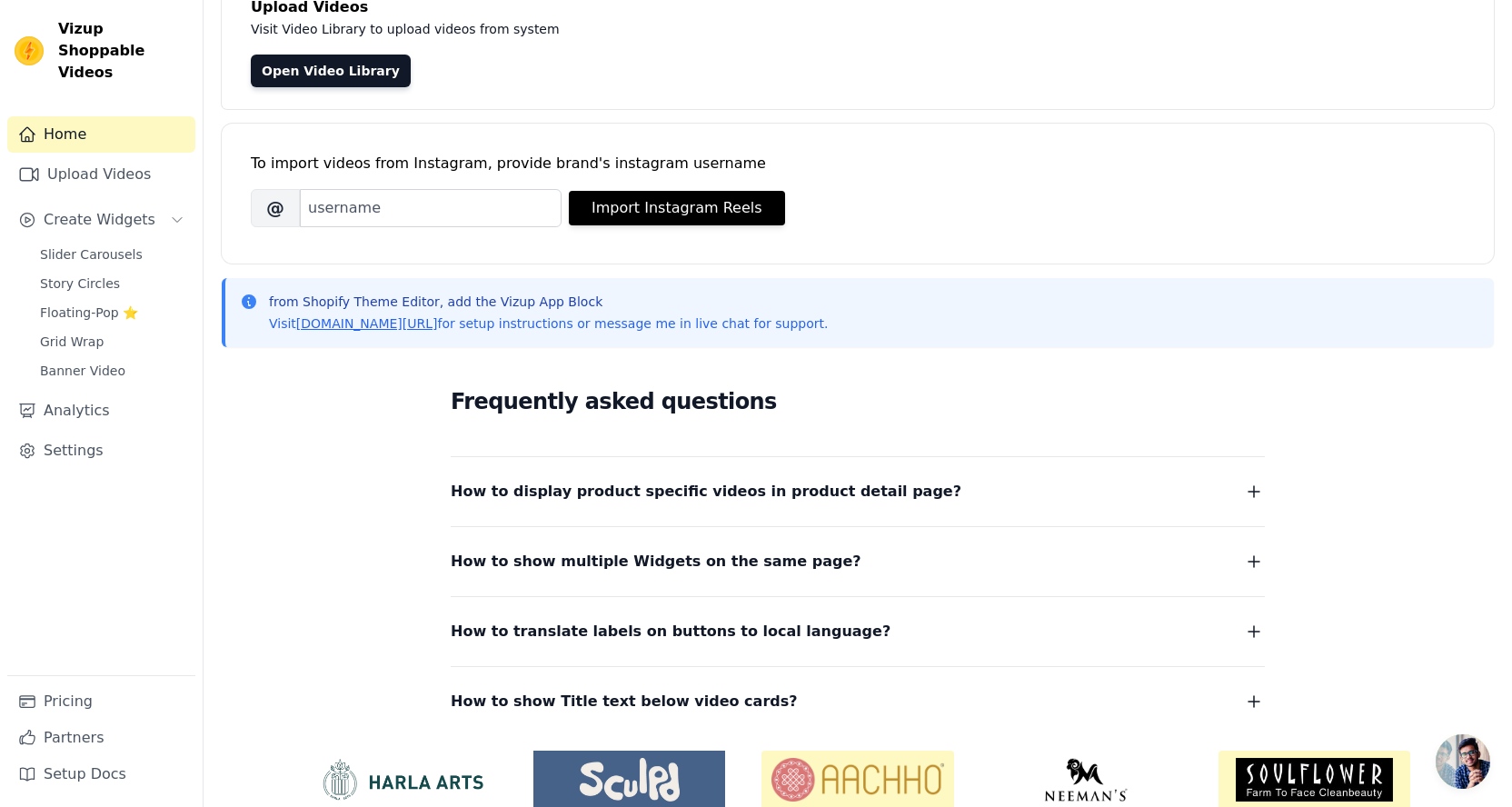
scroll to position [213, 0]
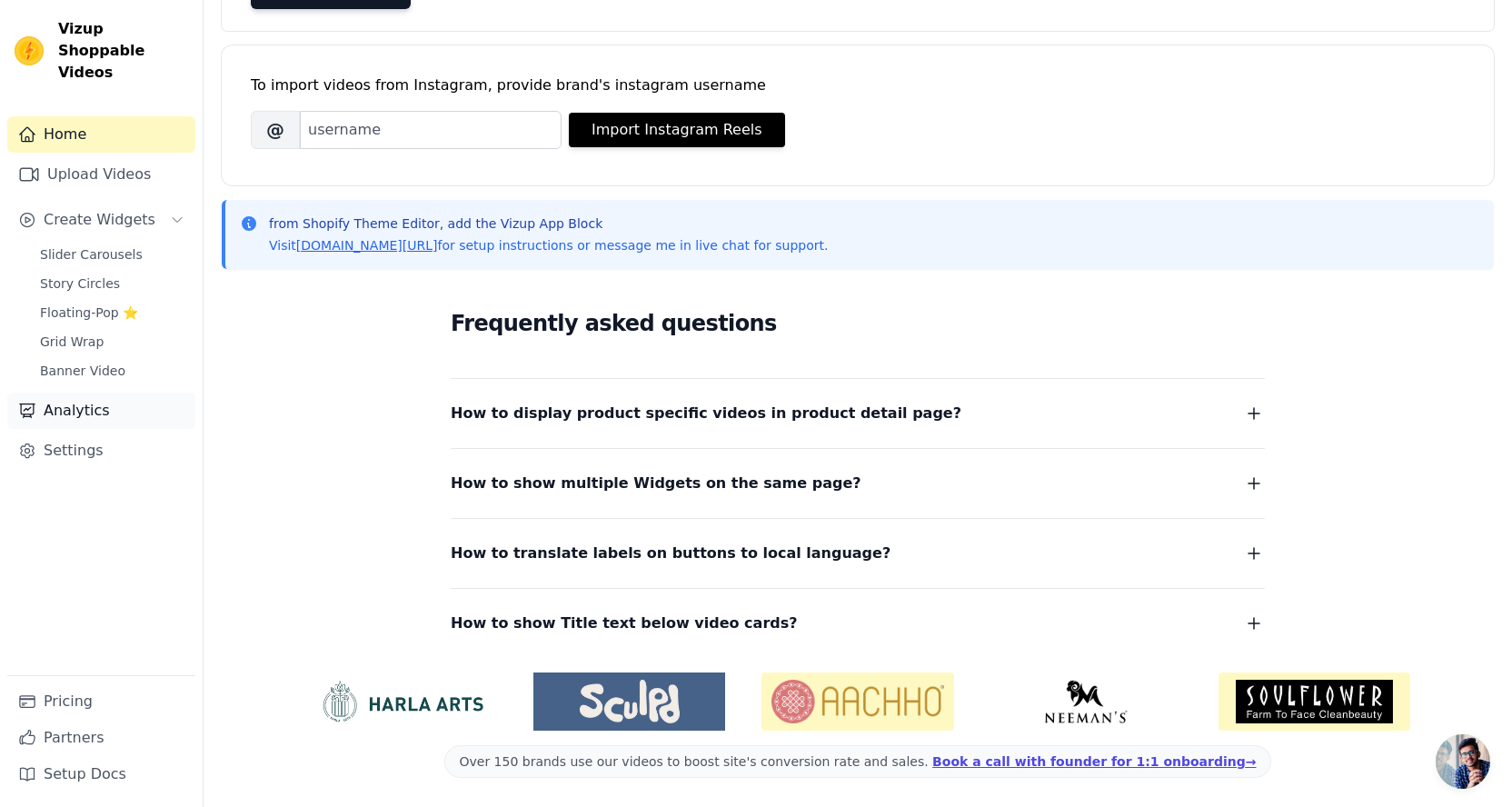
click at [75, 393] on link "Analytics" at bounding box center [100, 411] width 188 height 37
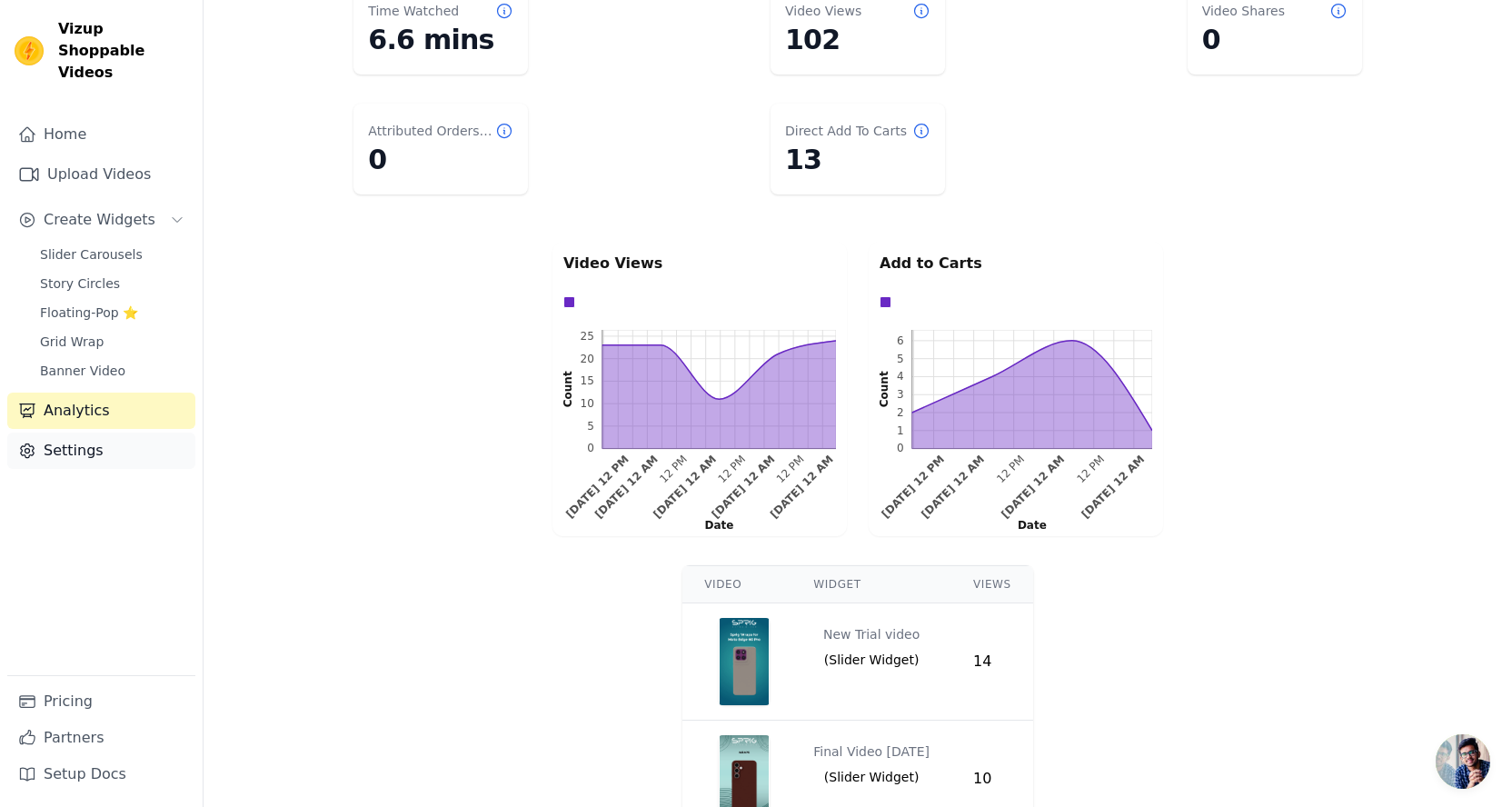
click at [65, 433] on link "Settings" at bounding box center [100, 451] width 188 height 37
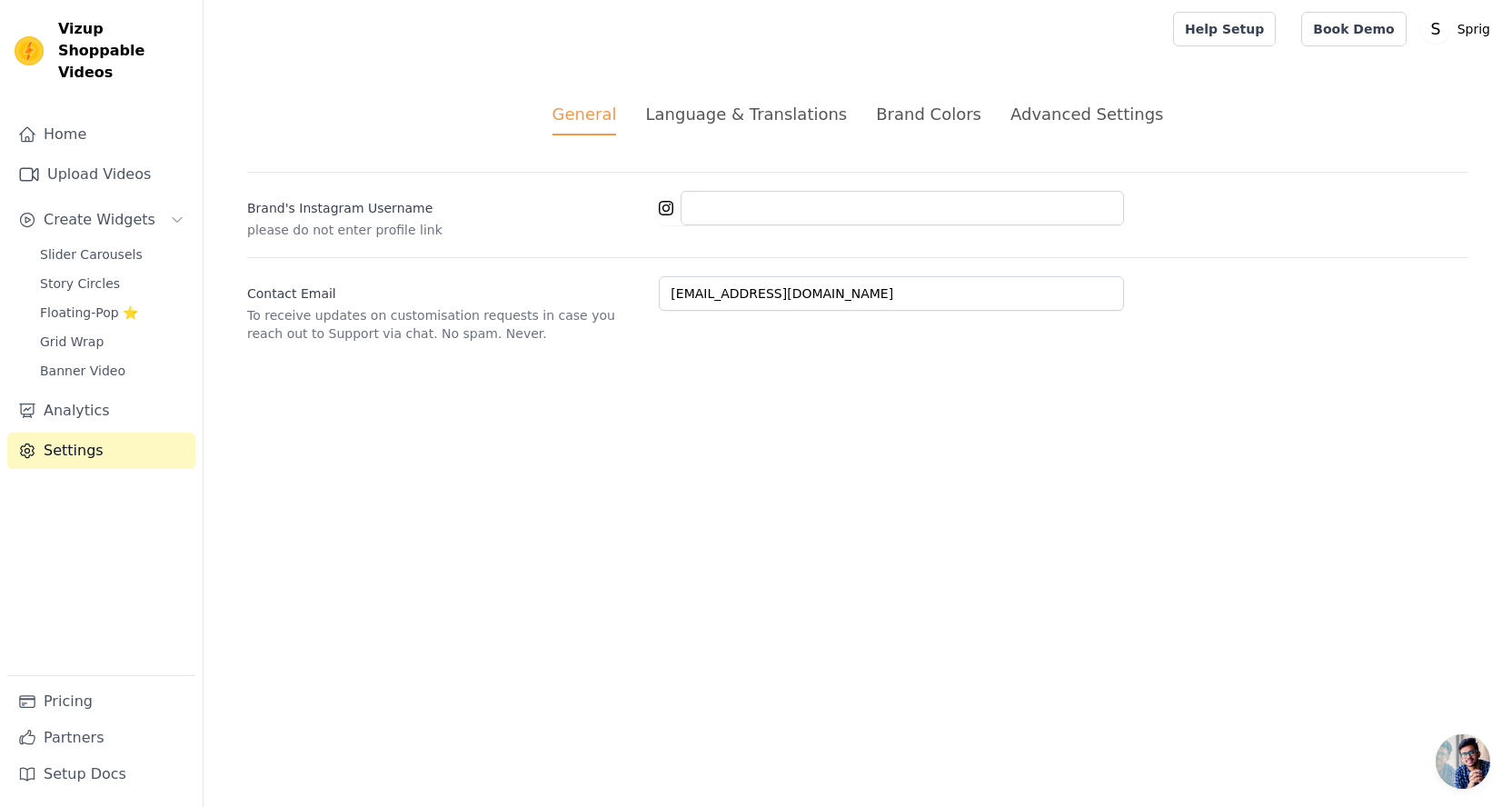
click at [716, 108] on div "Language & Translations" at bounding box center [746, 113] width 202 height 25
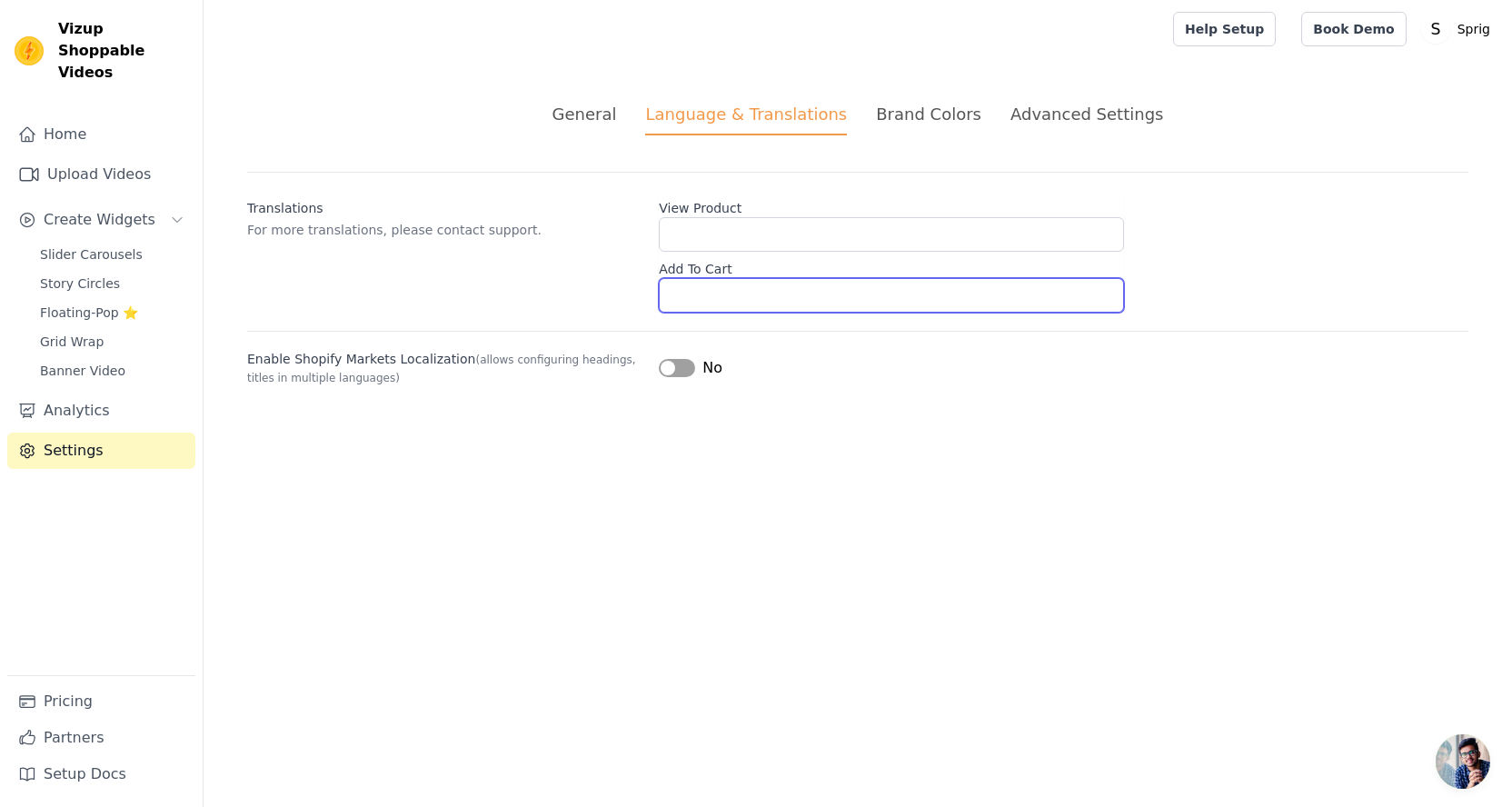
click at [734, 311] on input "Add To Cart" at bounding box center [891, 296] width 466 height 35
click at [404, 297] on div "Translations For more translations, please contact support. View Product Add To…" at bounding box center [858, 243] width 1222 height 141
click at [920, 111] on div "Brand Colors" at bounding box center [929, 113] width 105 height 25
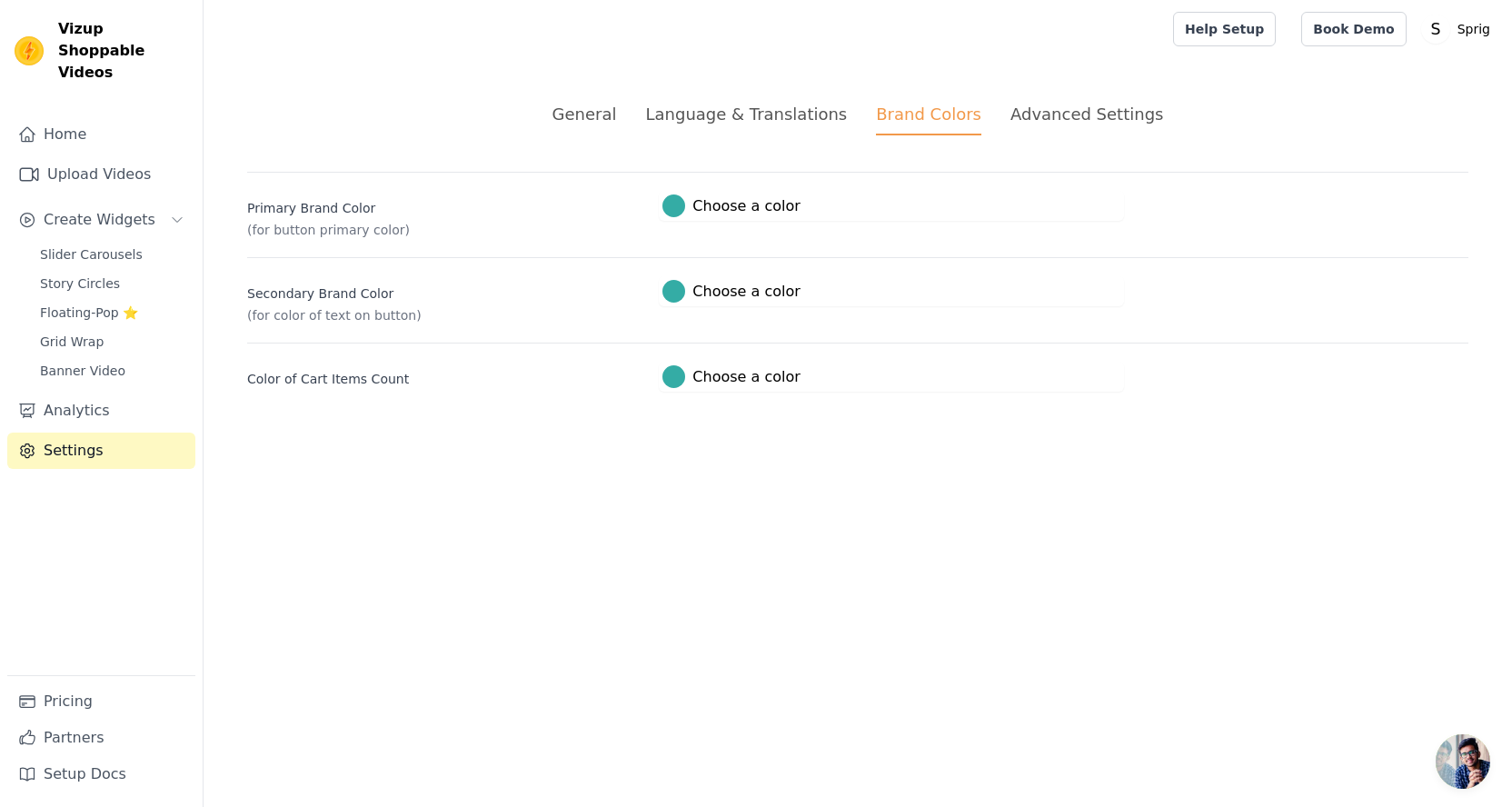
click at [1071, 110] on div "Advanced Settings" at bounding box center [1086, 113] width 152 height 25
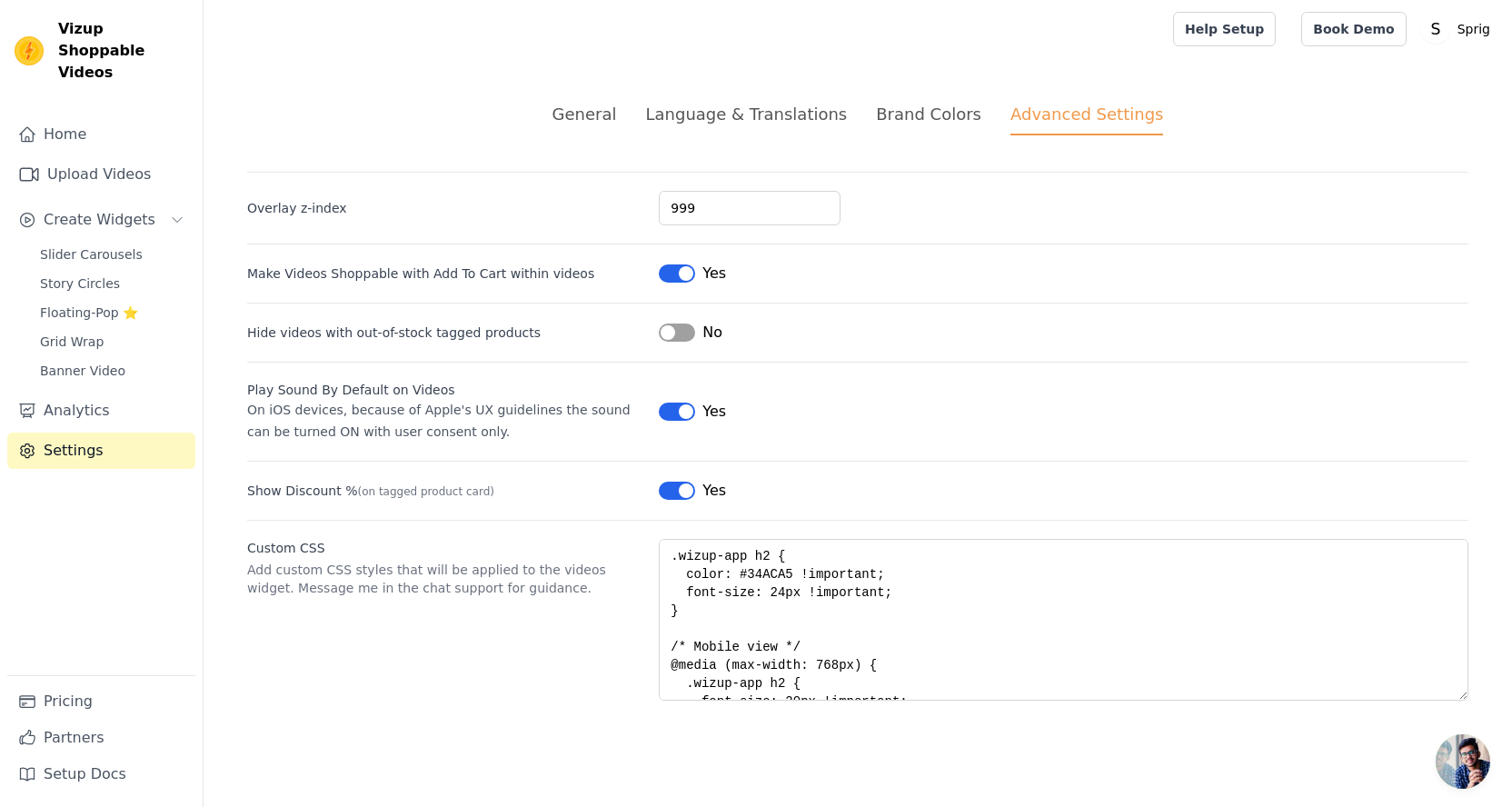
click at [890, 113] on div "Brand Colors" at bounding box center [929, 113] width 105 height 25
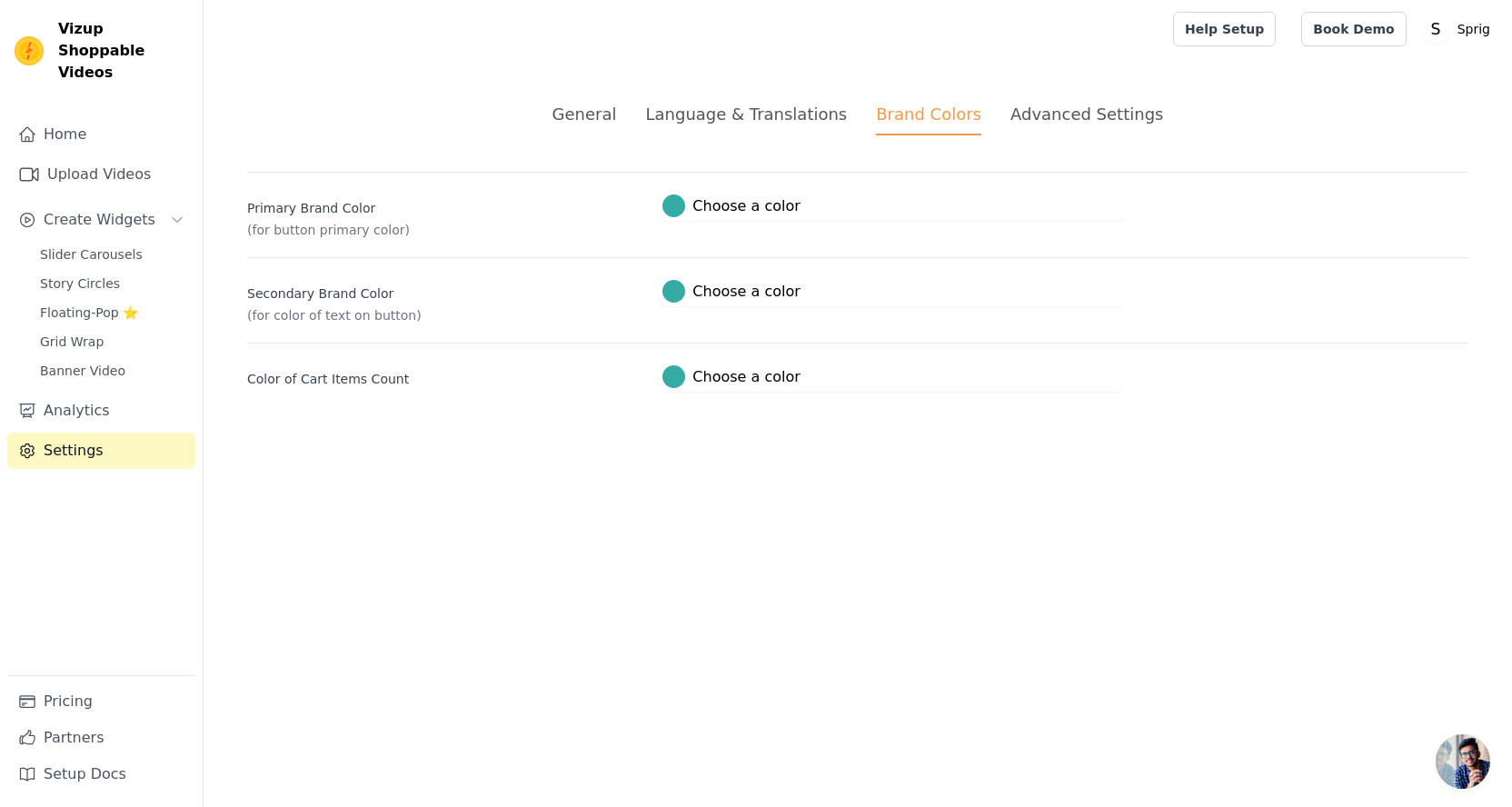
click at [1448, 764] on span "Open chat" at bounding box center [1463, 761] width 55 height 55
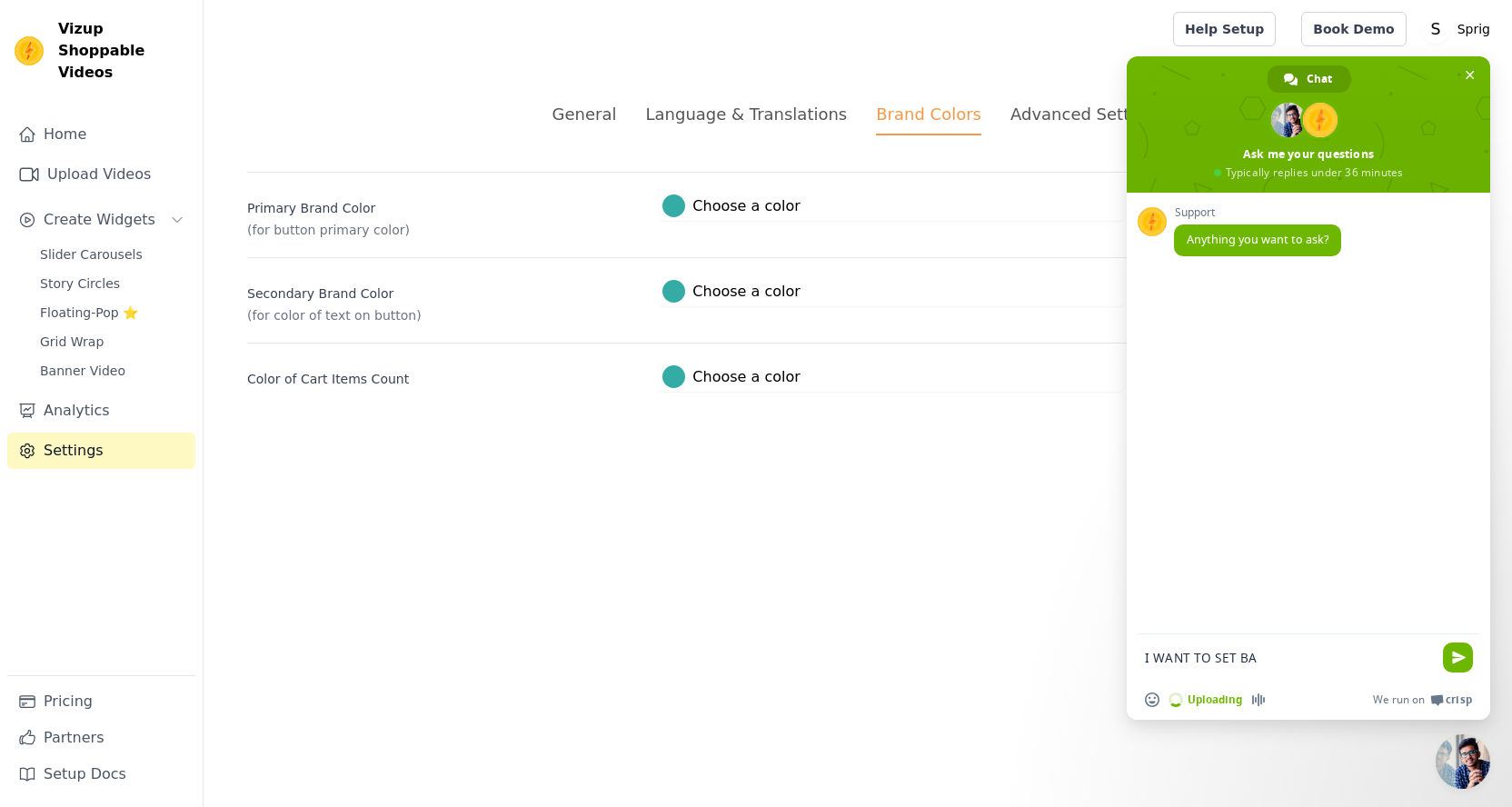
type textarea "I WANT TO SET BAC"
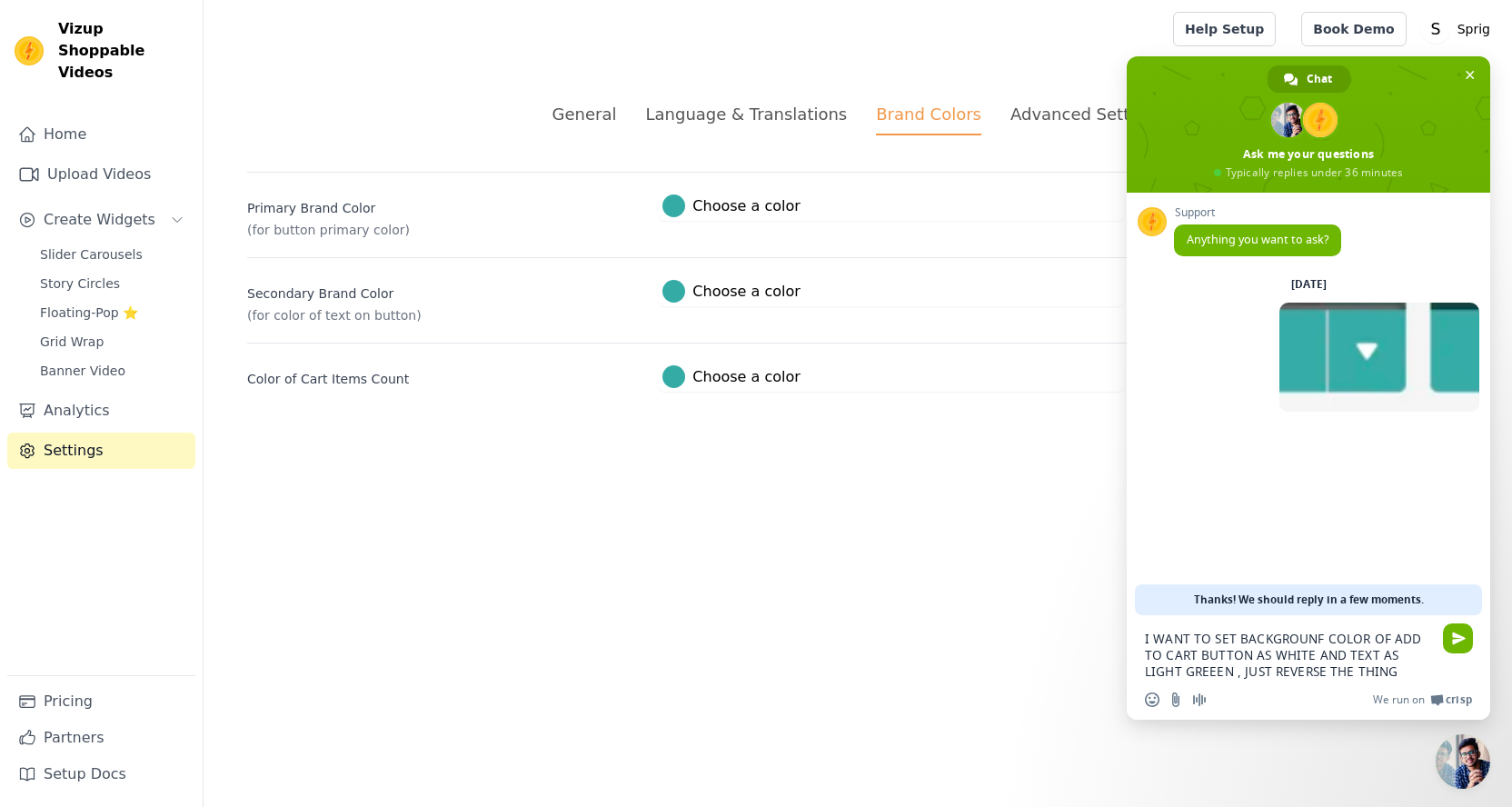
type textarea "I WANT TO SET BACKGROUNF COLOR OF ADD TO CART BUTTON AS WHITE AND TEXT AS LIGHT…"
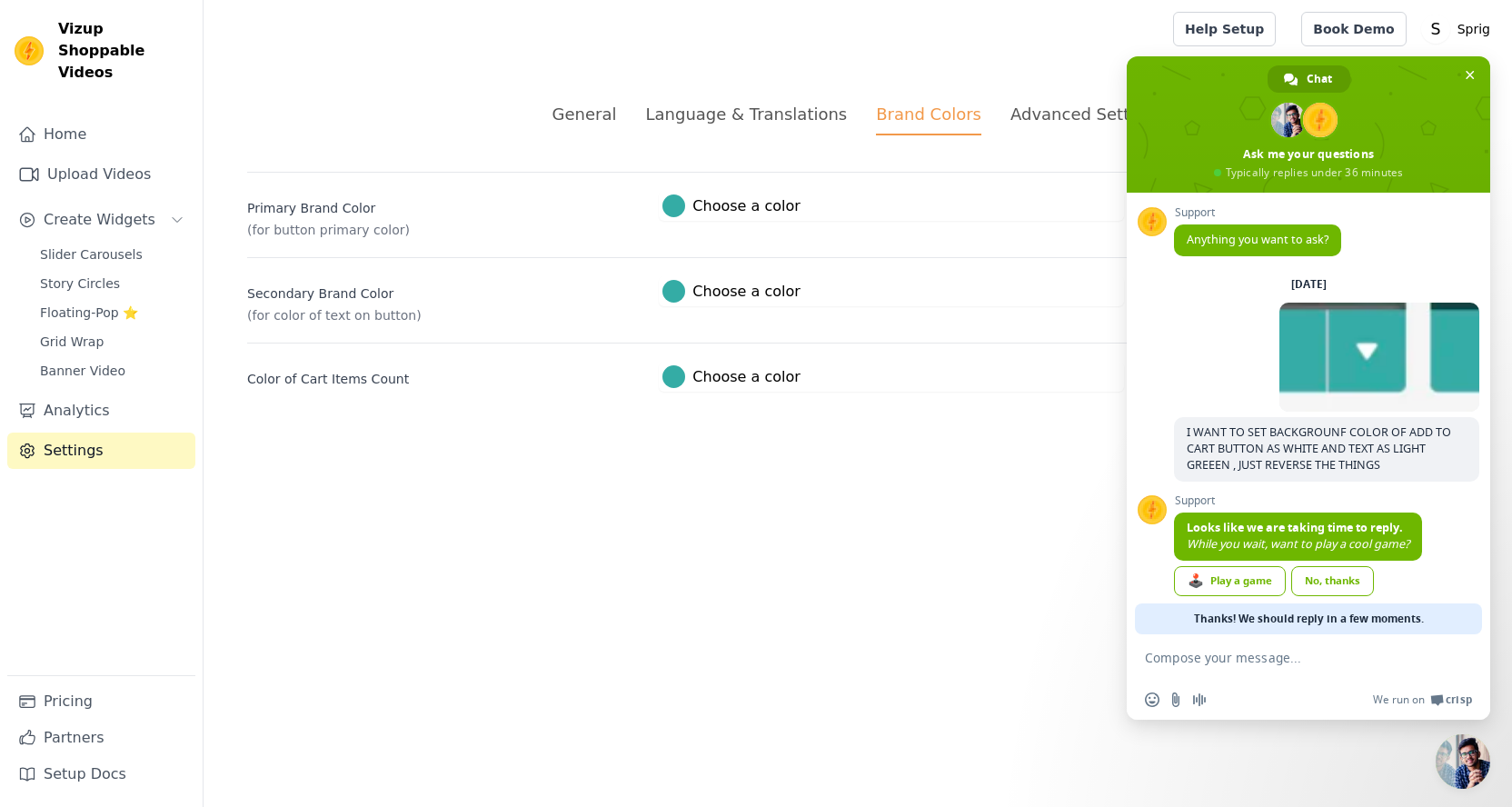
scroll to position [20, 0]
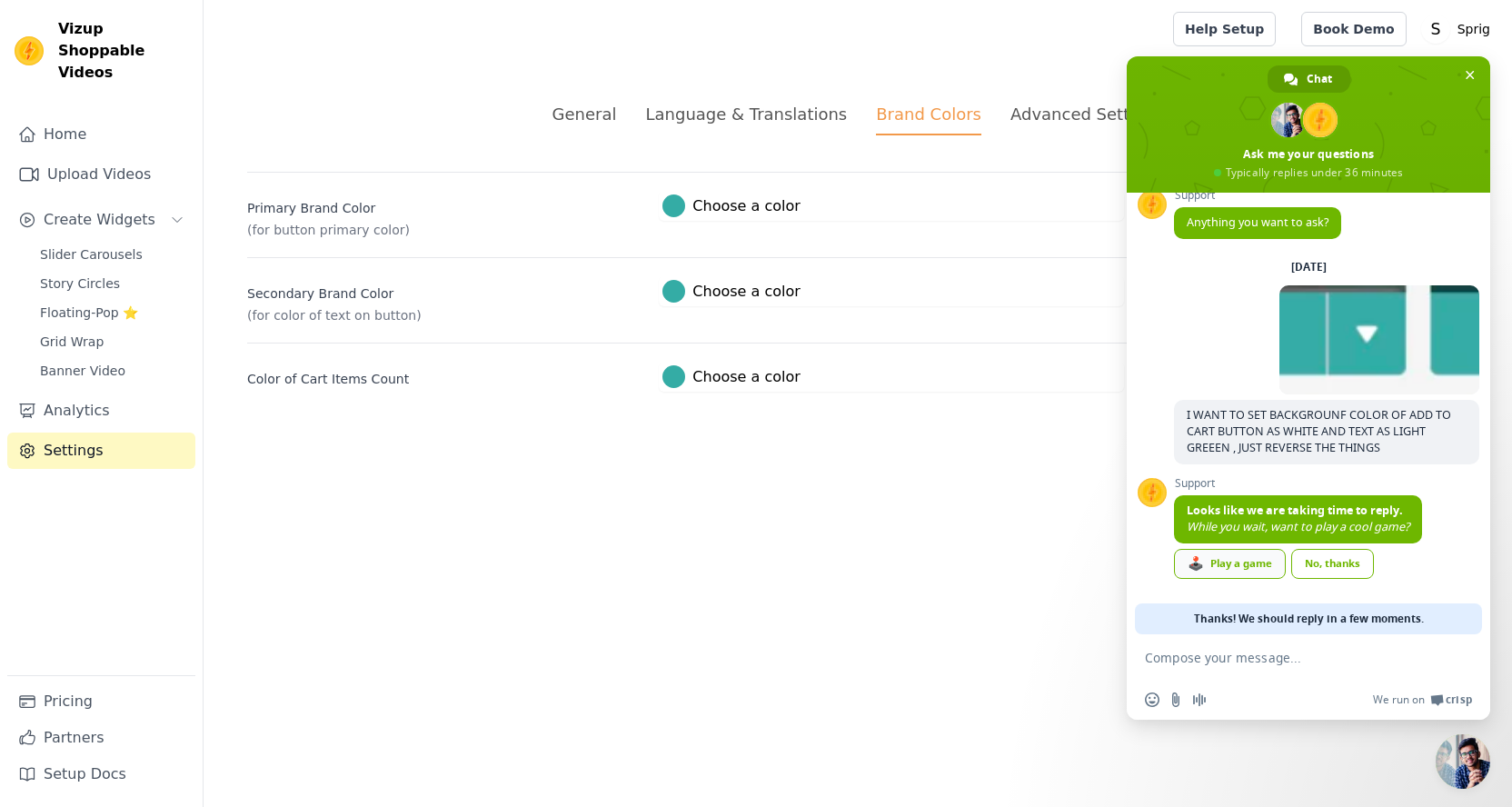
click at [1257, 567] on div "🕹️ Play a game" at bounding box center [1229, 564] width 111 height 30
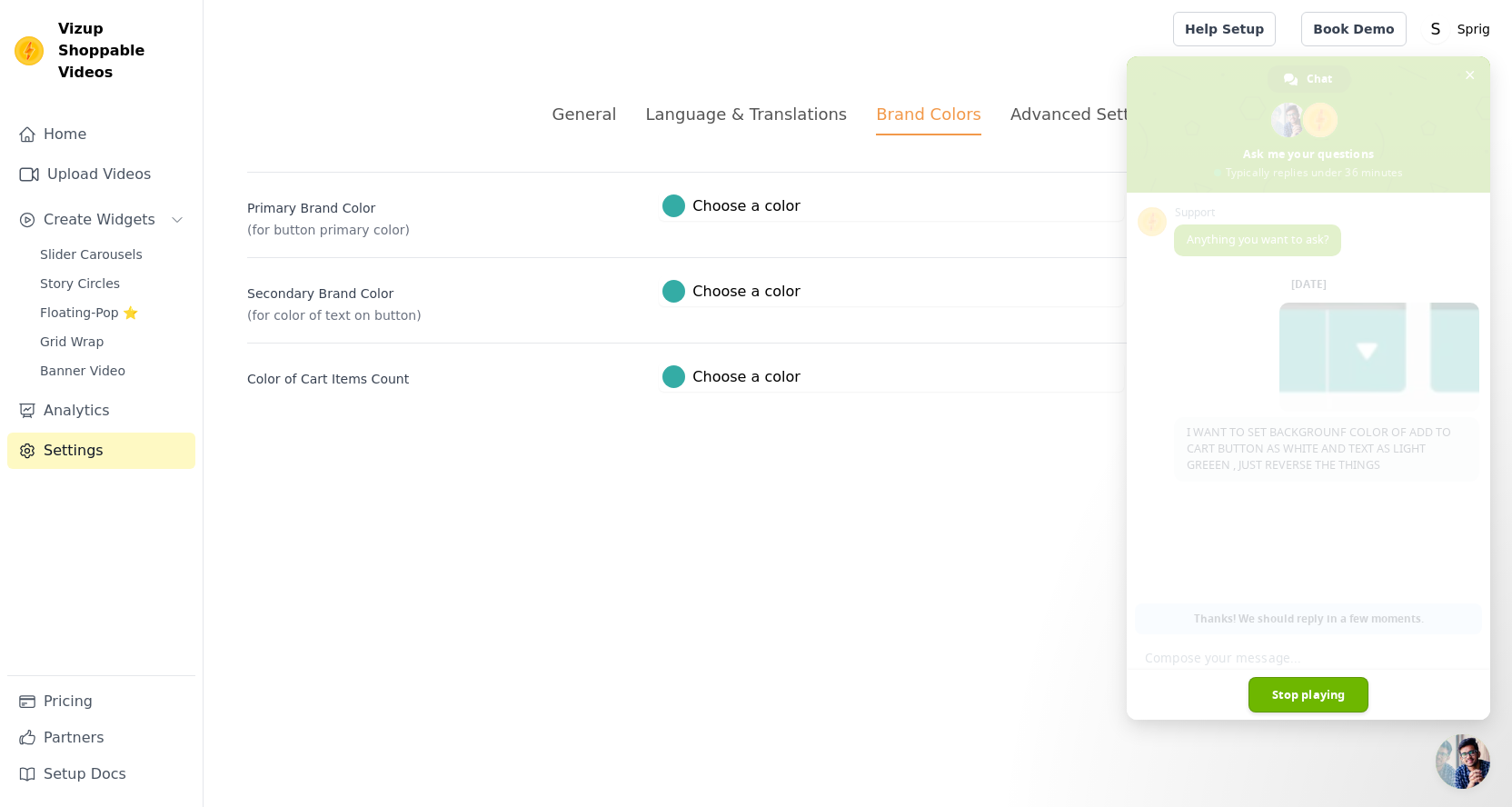
click at [1320, 687] on span "Stop playing" at bounding box center [1309, 696] width 121 height 36
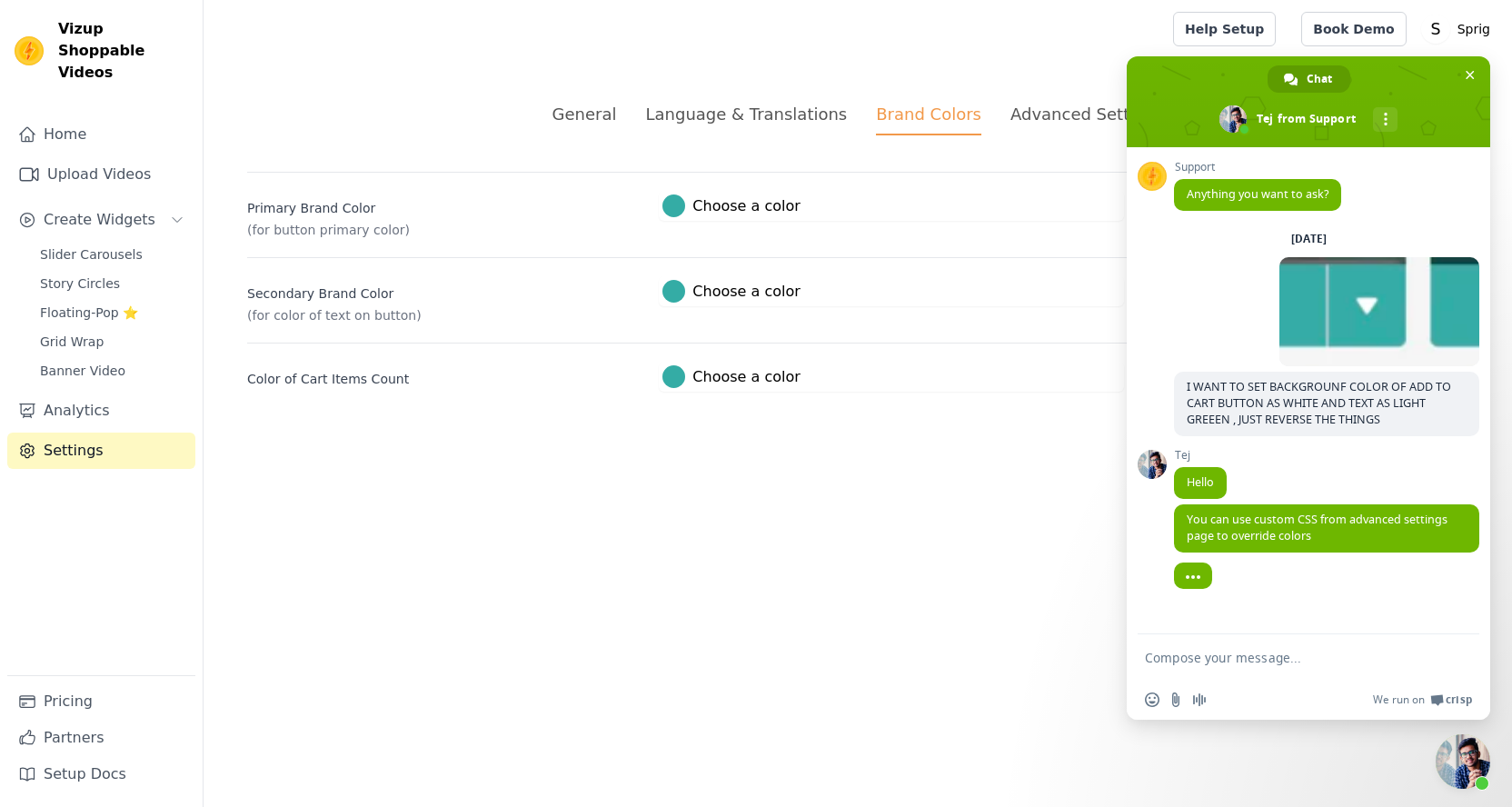
type textarea "W"
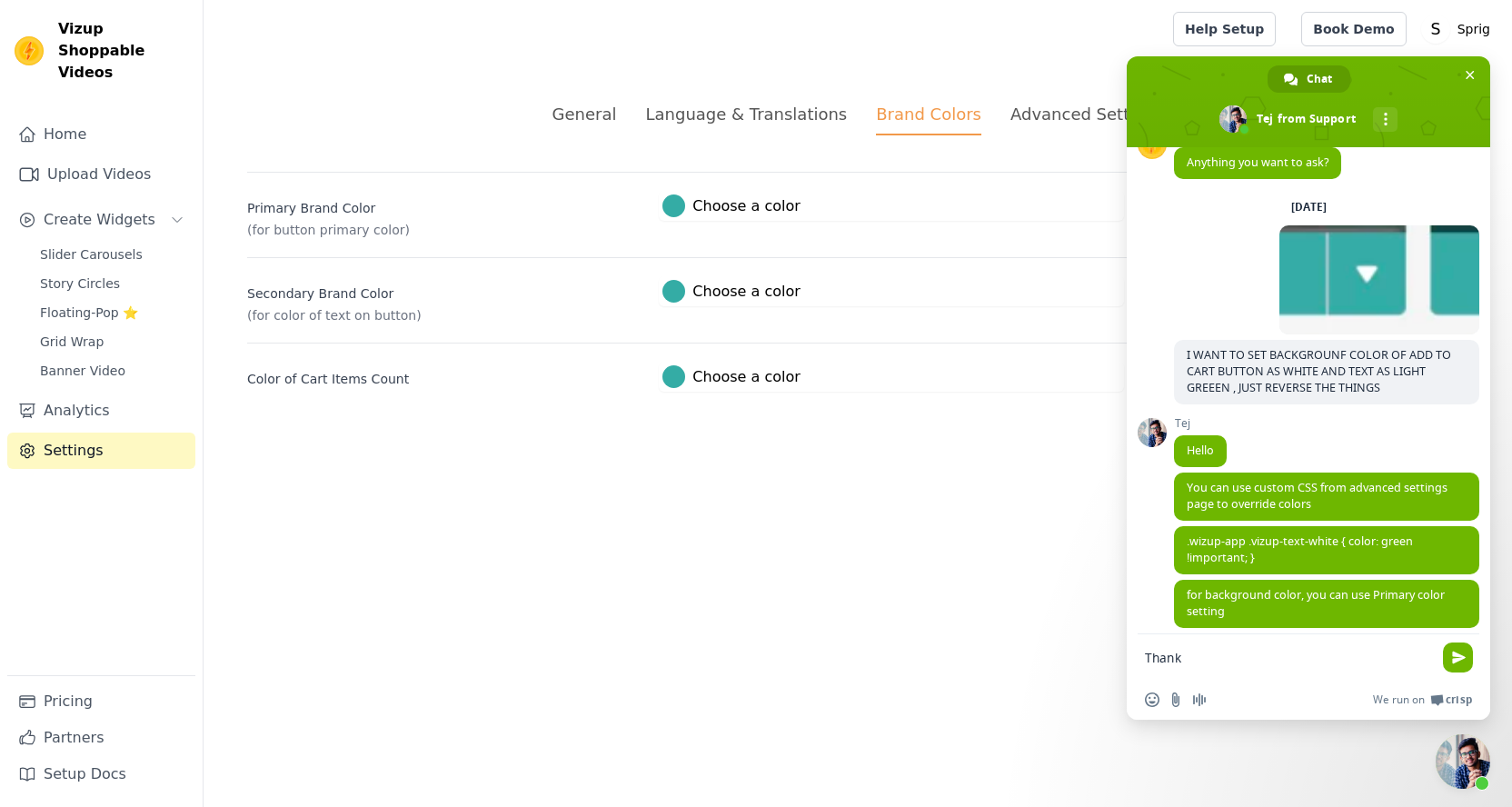
scroll to position [51, 0]
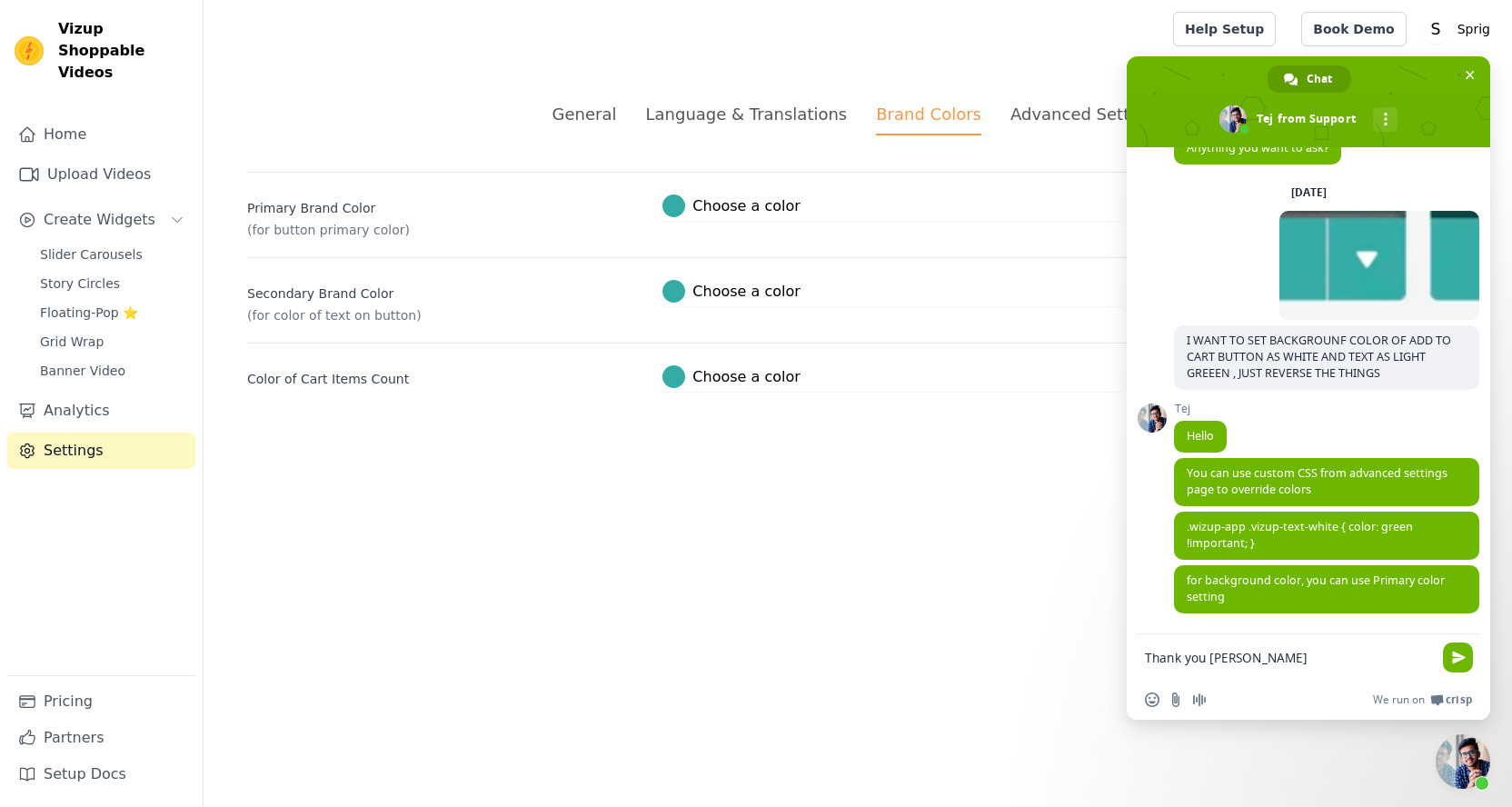
type textarea "Thank you [PERSON_NAME]"
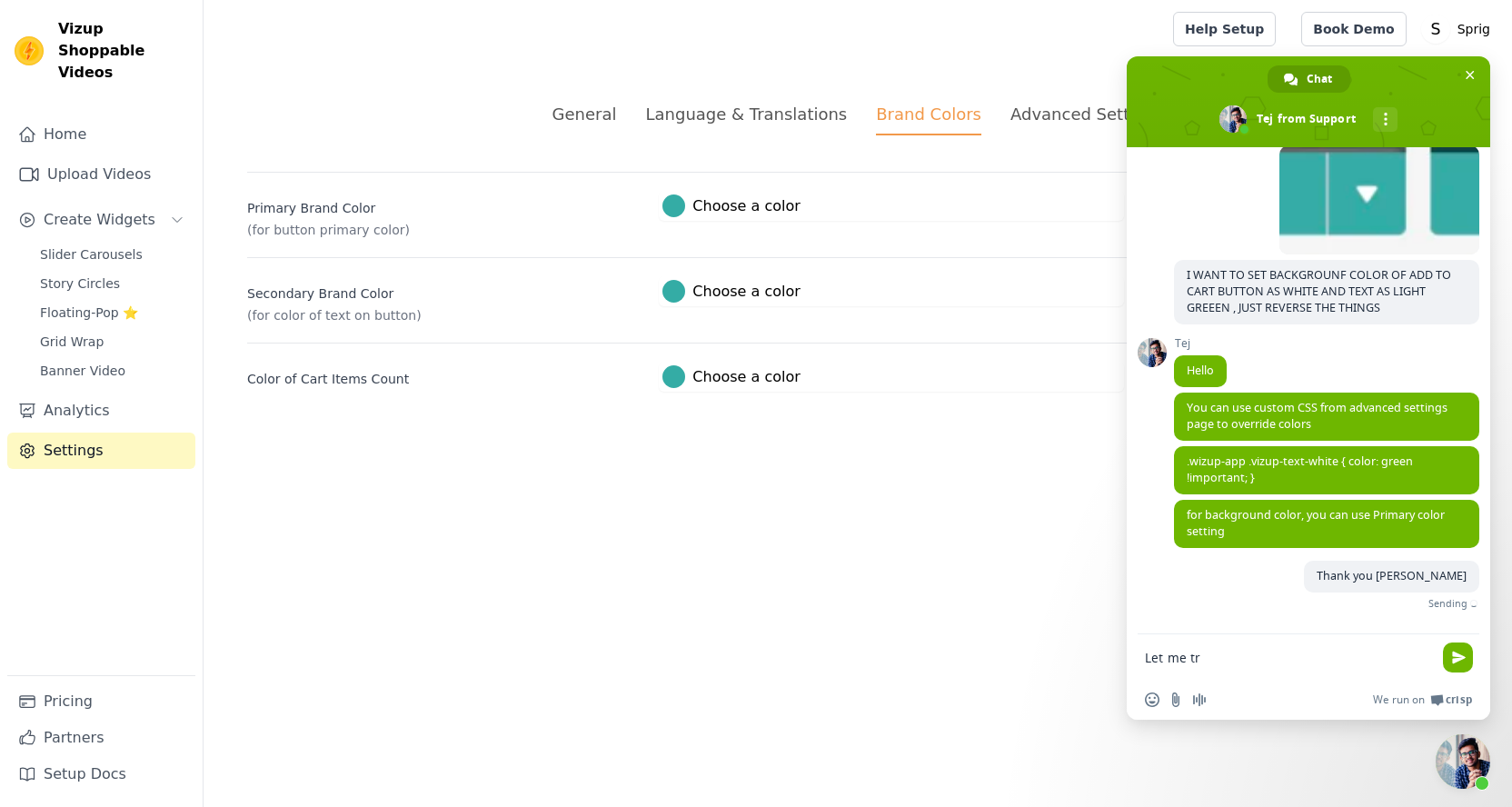
type textarea "Let me try"
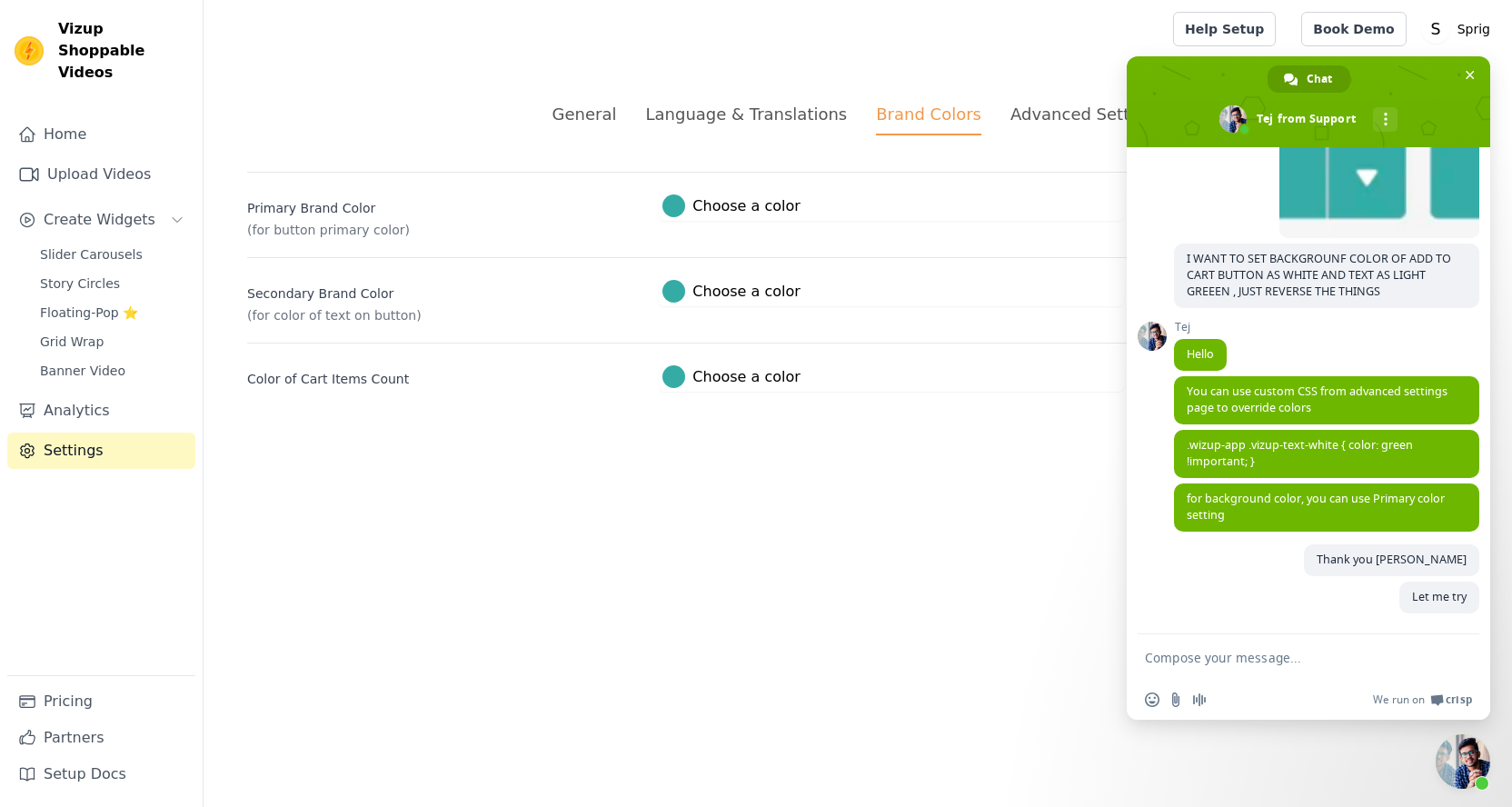
scroll to position [133, 0]
click at [1240, 453] on span ".wizup-app .vizup-text-white { color: green !important; }" at bounding box center [1326, 454] width 305 height 48
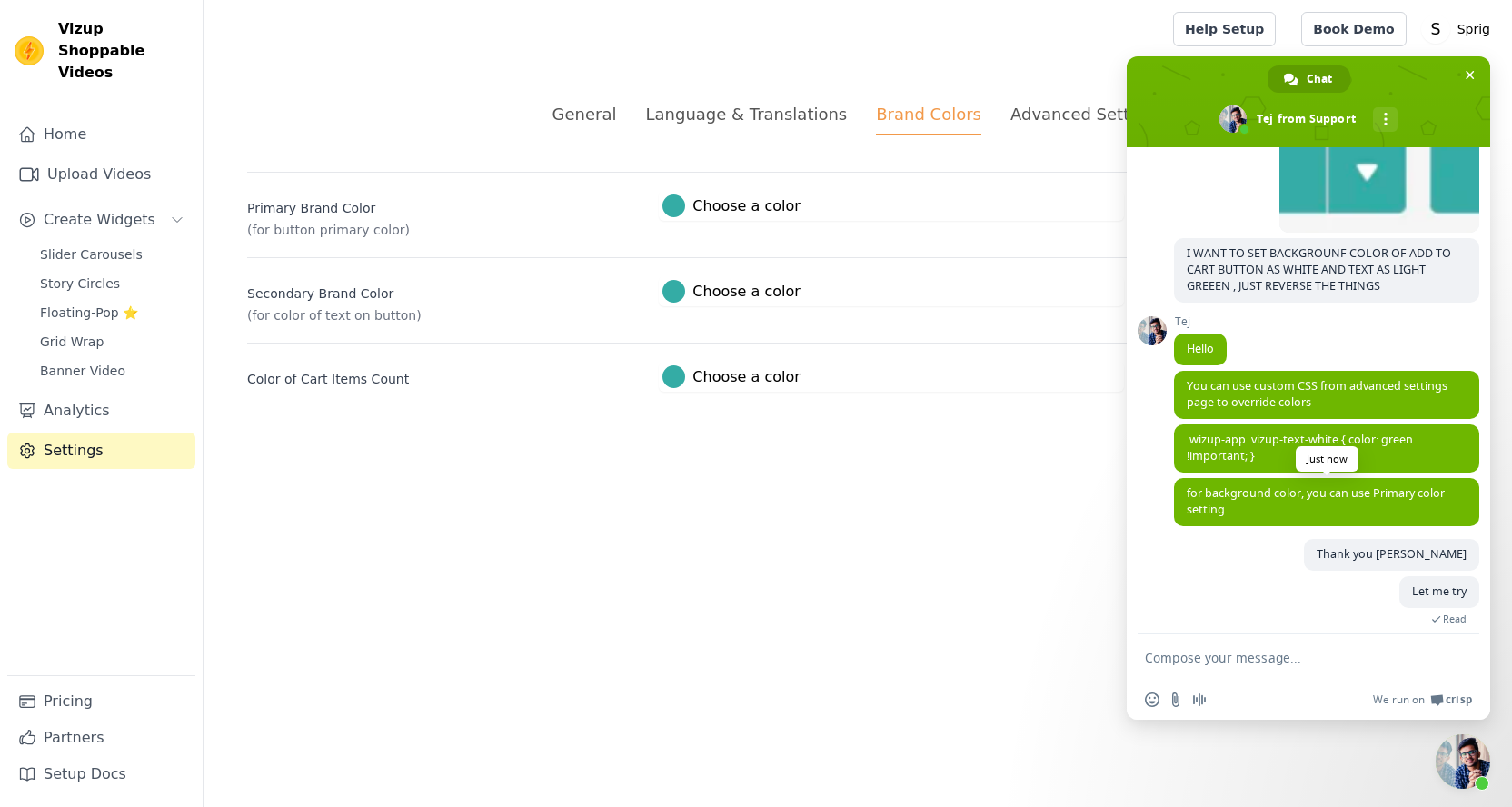
scroll to position [186, 0]
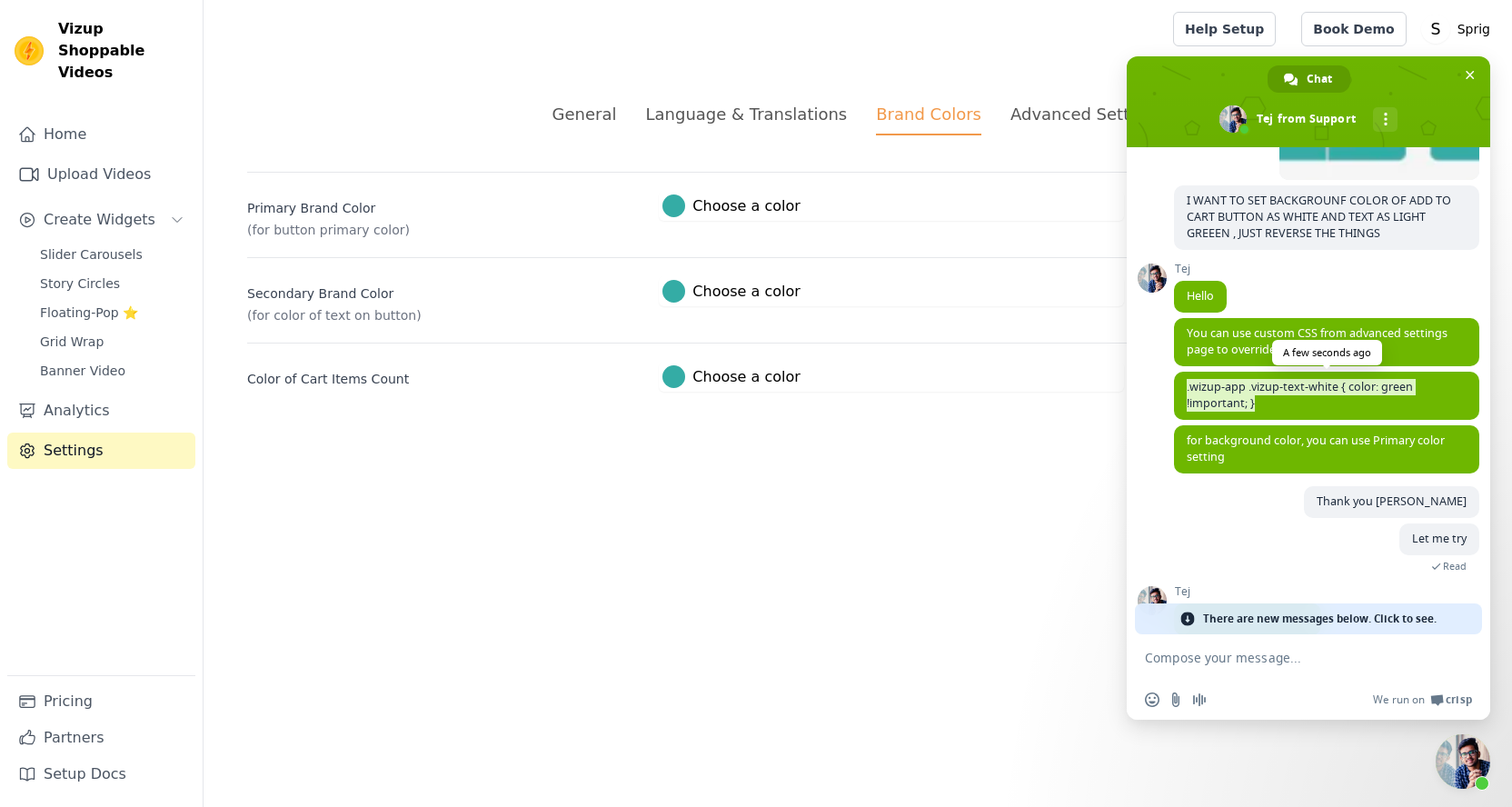
drag, startPoint x: 1230, startPoint y: 407, endPoint x: 1174, endPoint y: 388, distance: 59.1
click at [1174, 388] on span ".wizup-app .vizup-text-white { color: green !important; }" at bounding box center [1326, 396] width 305 height 48
copy span ".wizup-app .vizup-text-white { color: green !important; }"
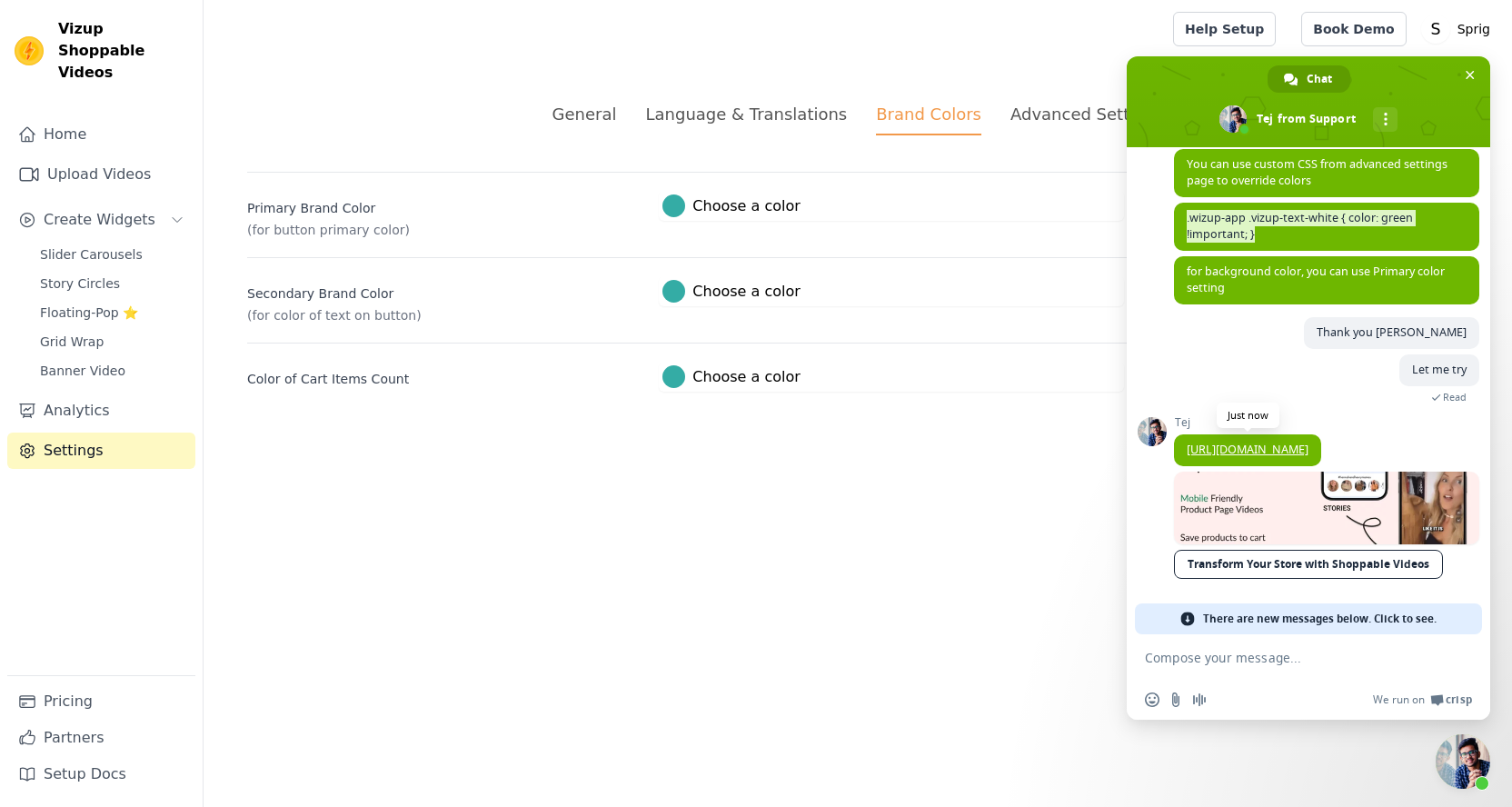
scroll to position [347, 0]
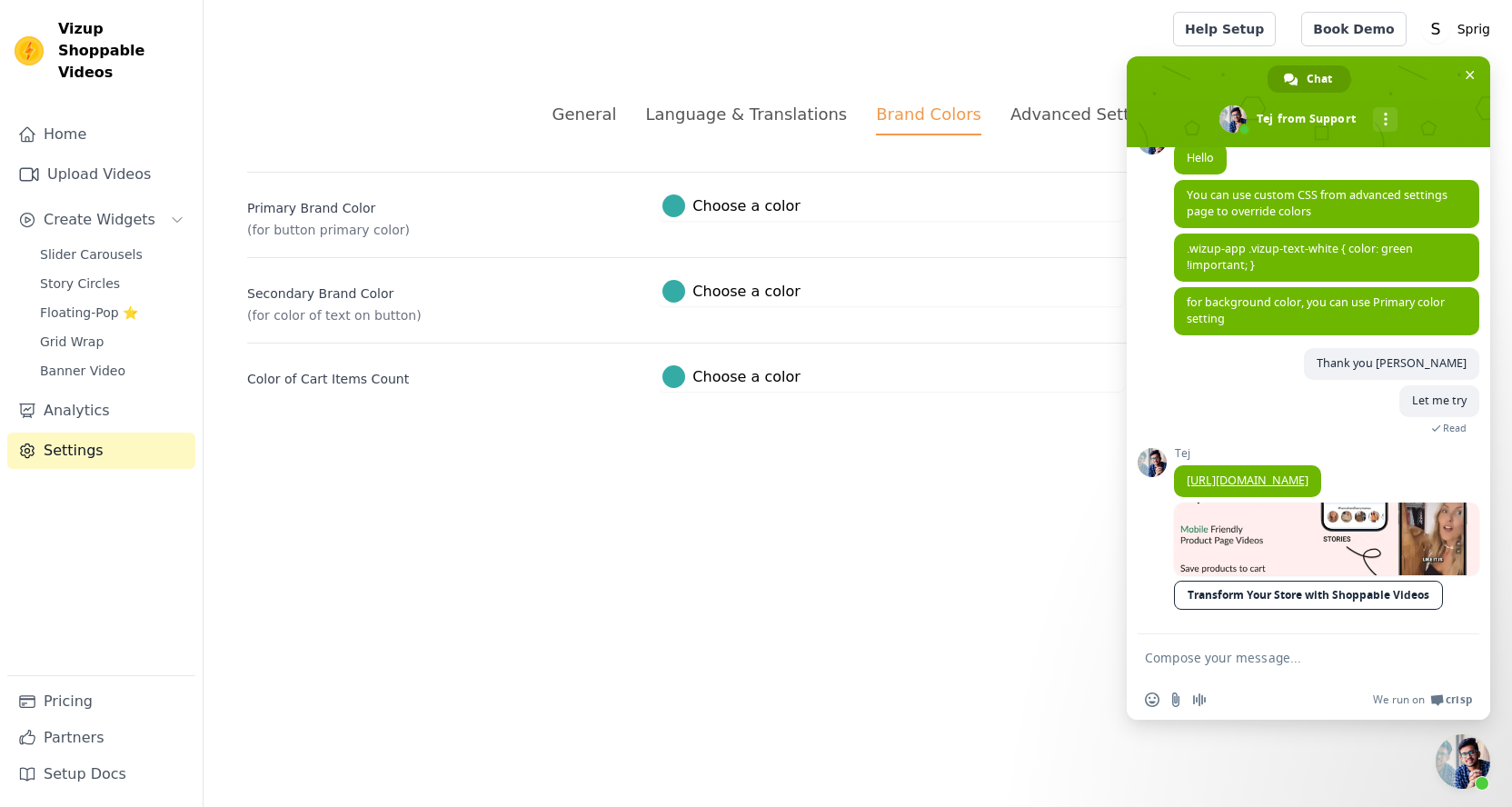
click at [728, 204] on label "#34aca5 Choose a color" at bounding box center [731, 206] width 137 height 23
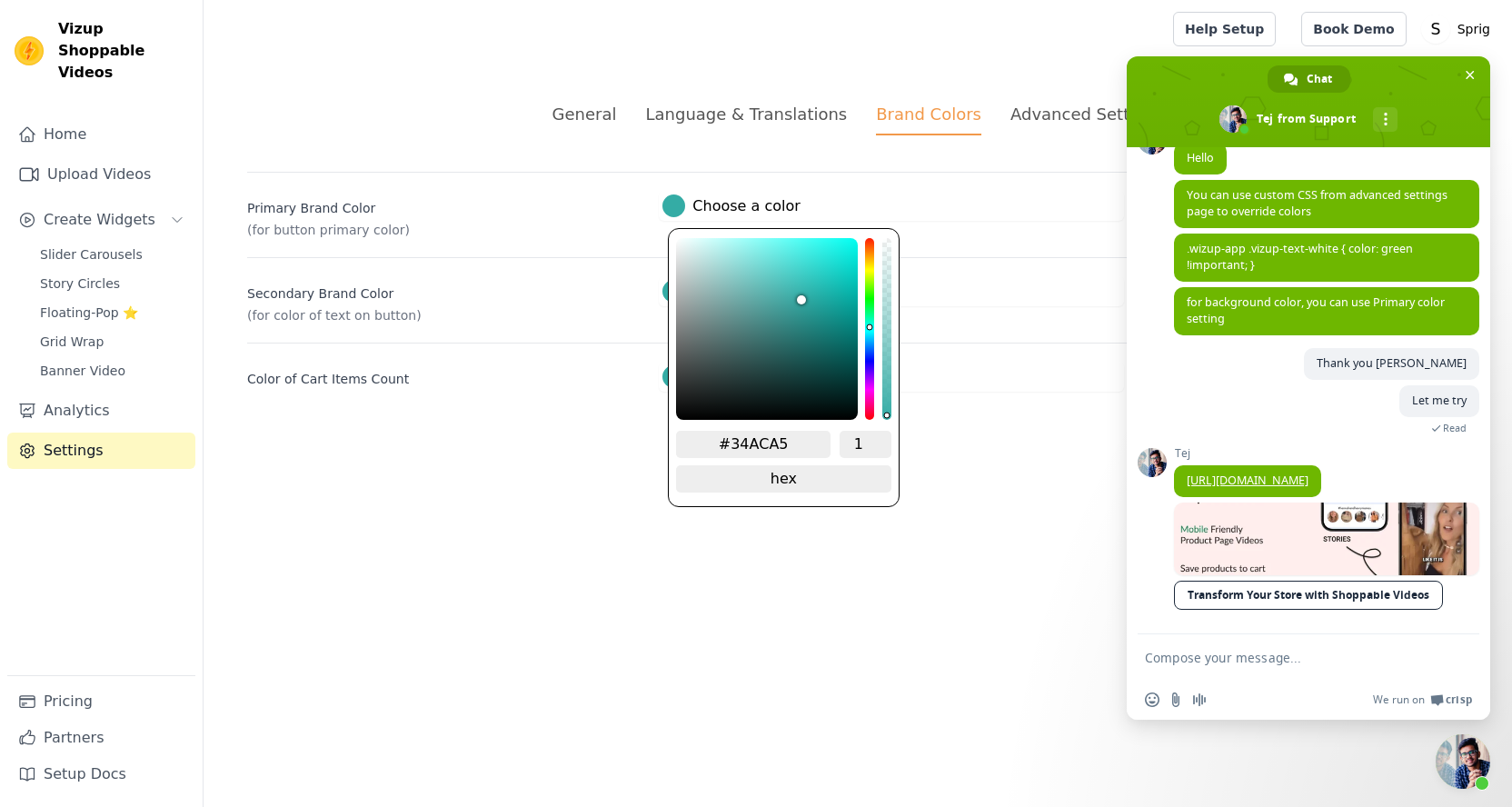
click at [754, 438] on input "#34ACA5" at bounding box center [753, 444] width 154 height 27
type input "#FFFFF"
type input "#ffffff"
type input "#FFFFFF"
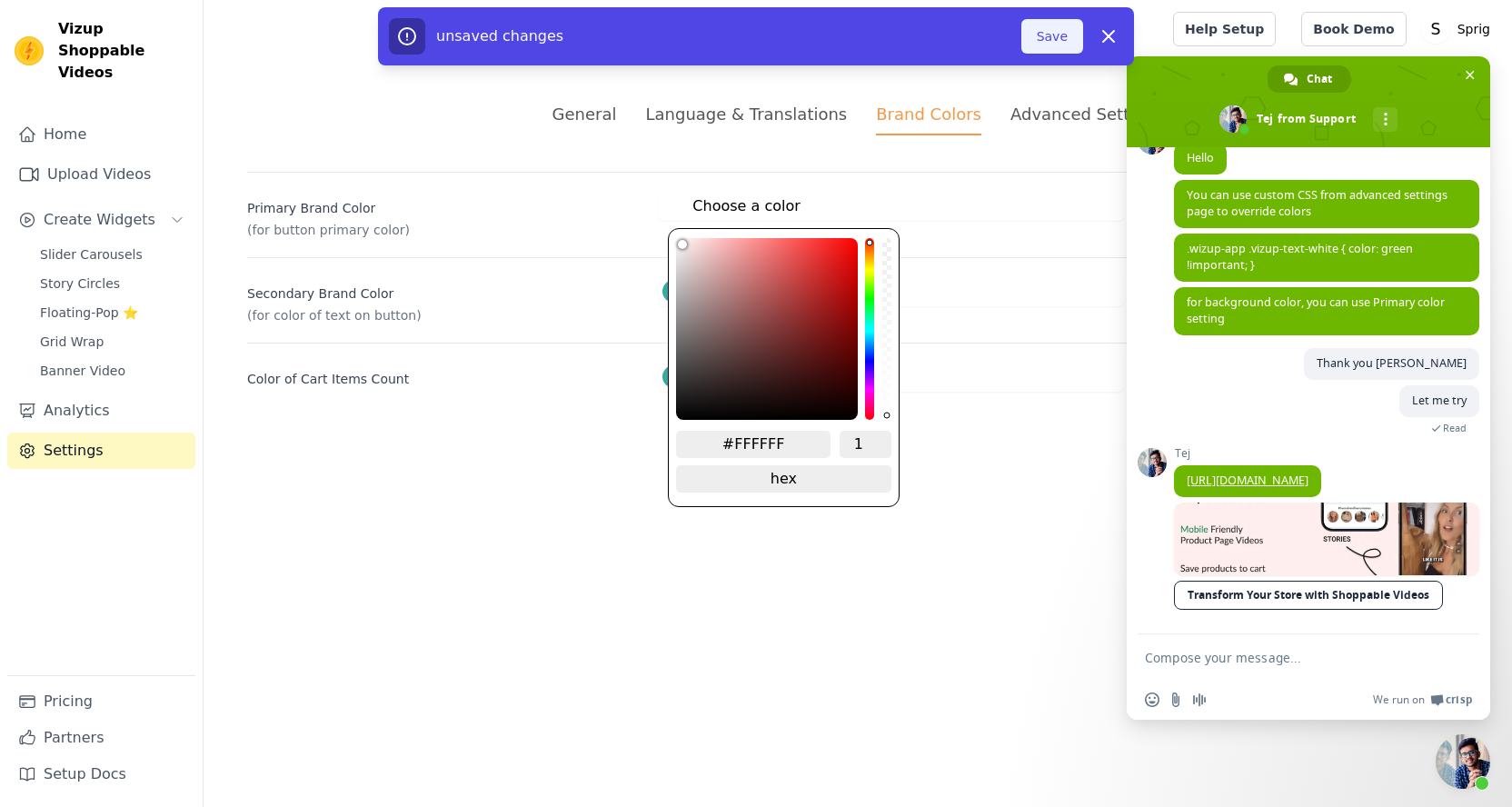
click at [1054, 45] on button "Save" at bounding box center [1052, 36] width 62 height 35
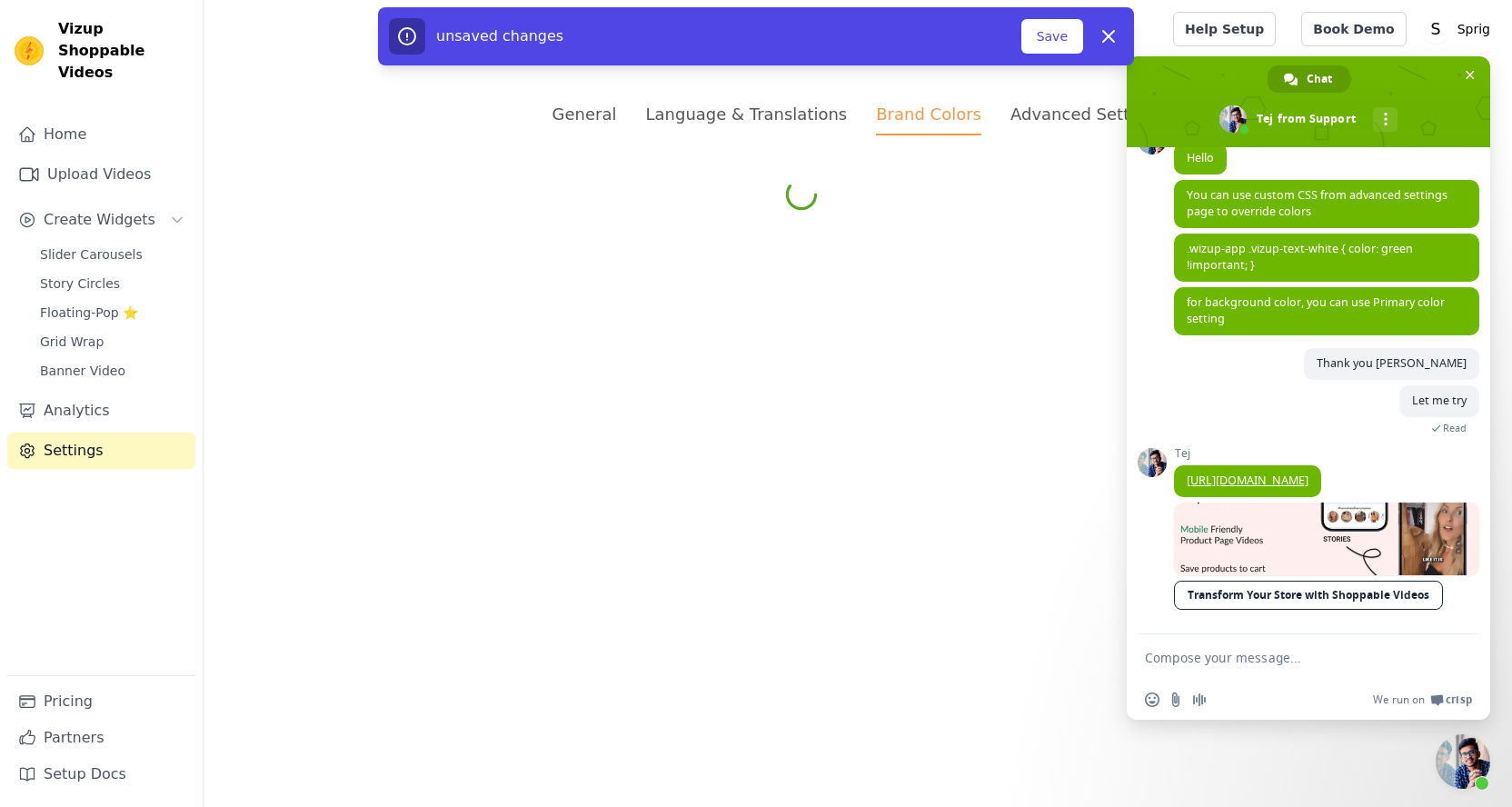
click at [1026, 110] on div "Advanced Settings" at bounding box center [1086, 113] width 152 height 25
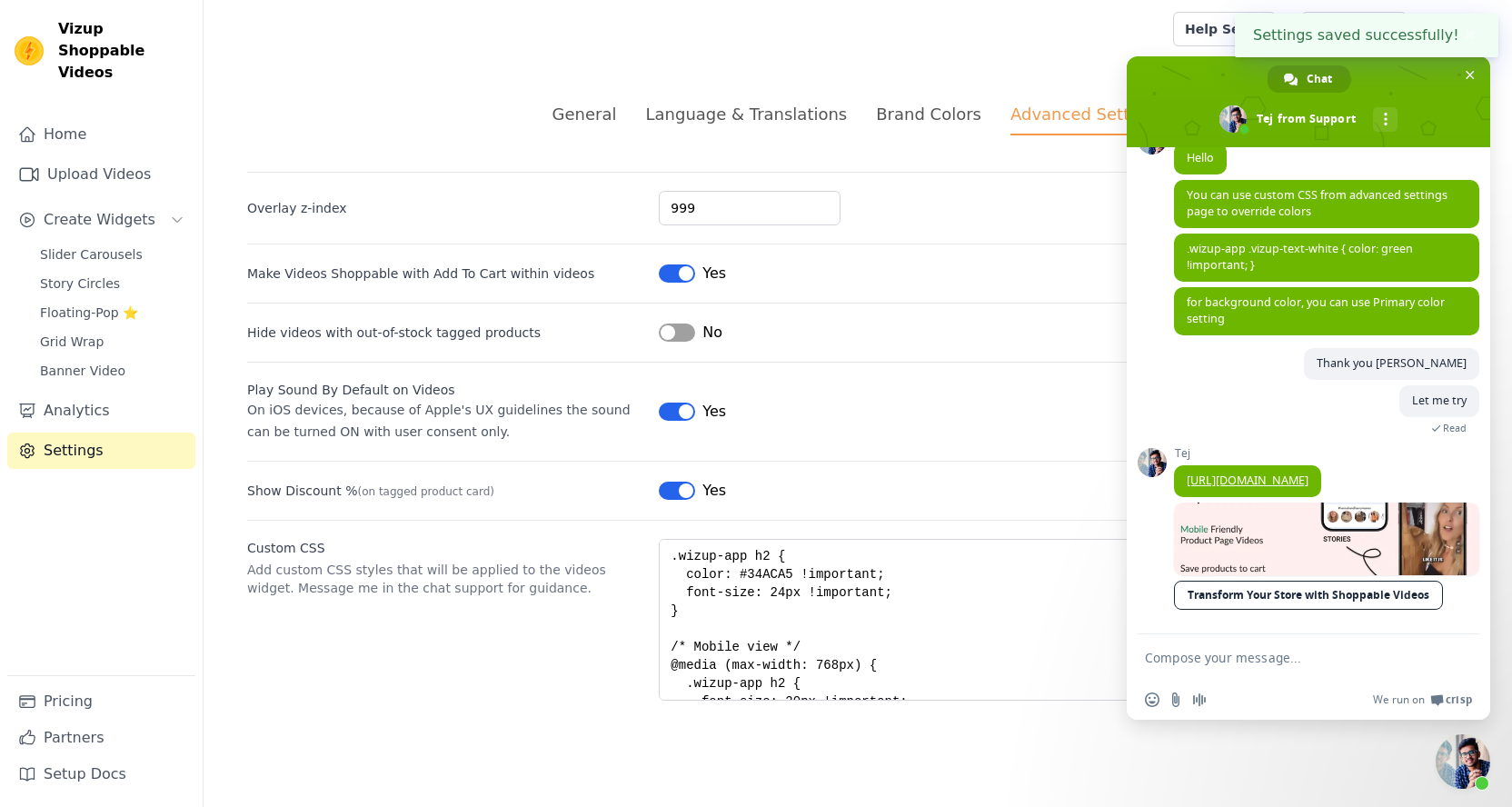
scroll to position [73, 0]
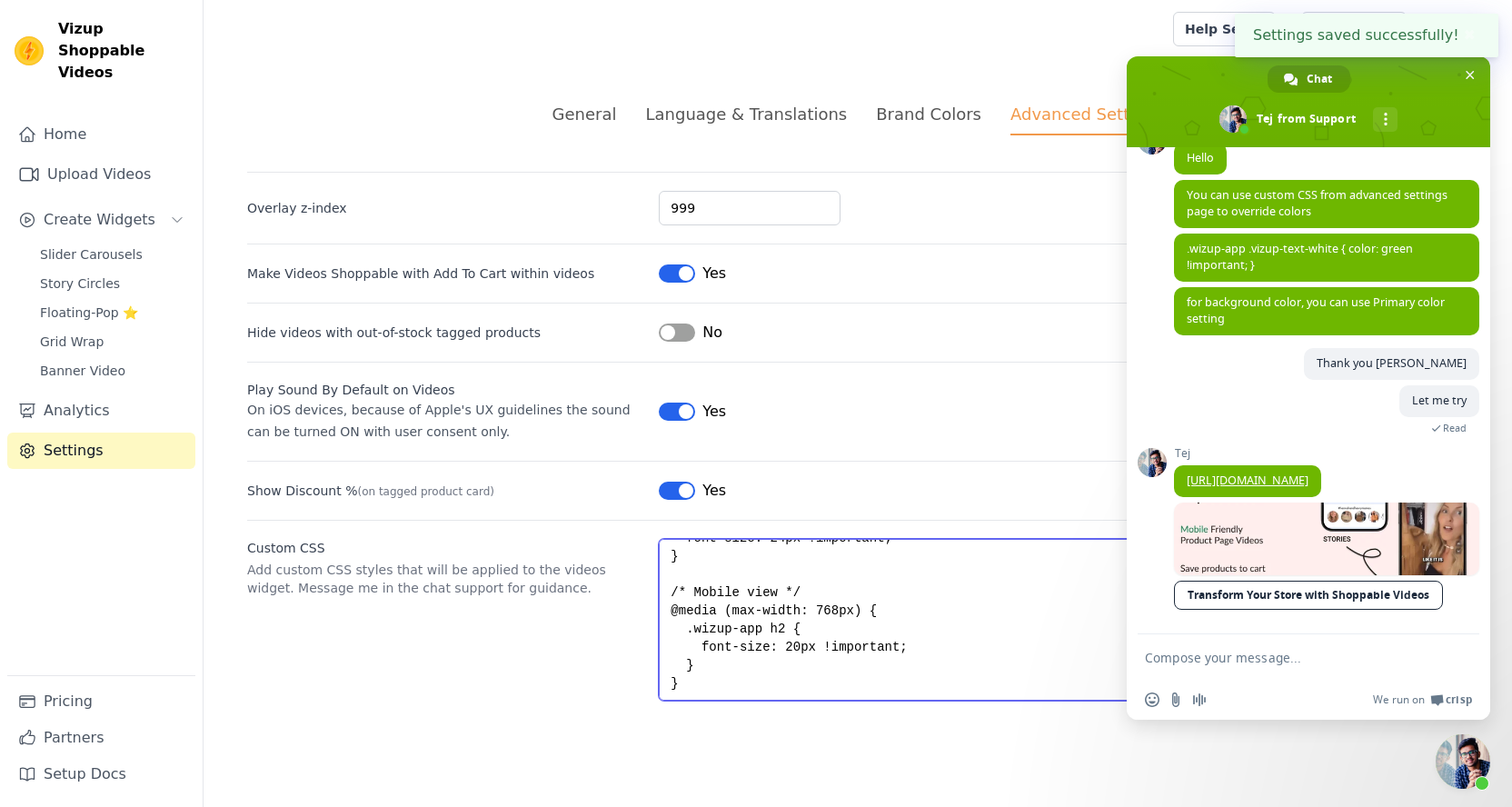
click at [718, 682] on textarea ".wizup-app h2 { color: #34ACA5 !important; font-size: 24px !important; } /* Mob…" at bounding box center [1063, 620] width 810 height 162
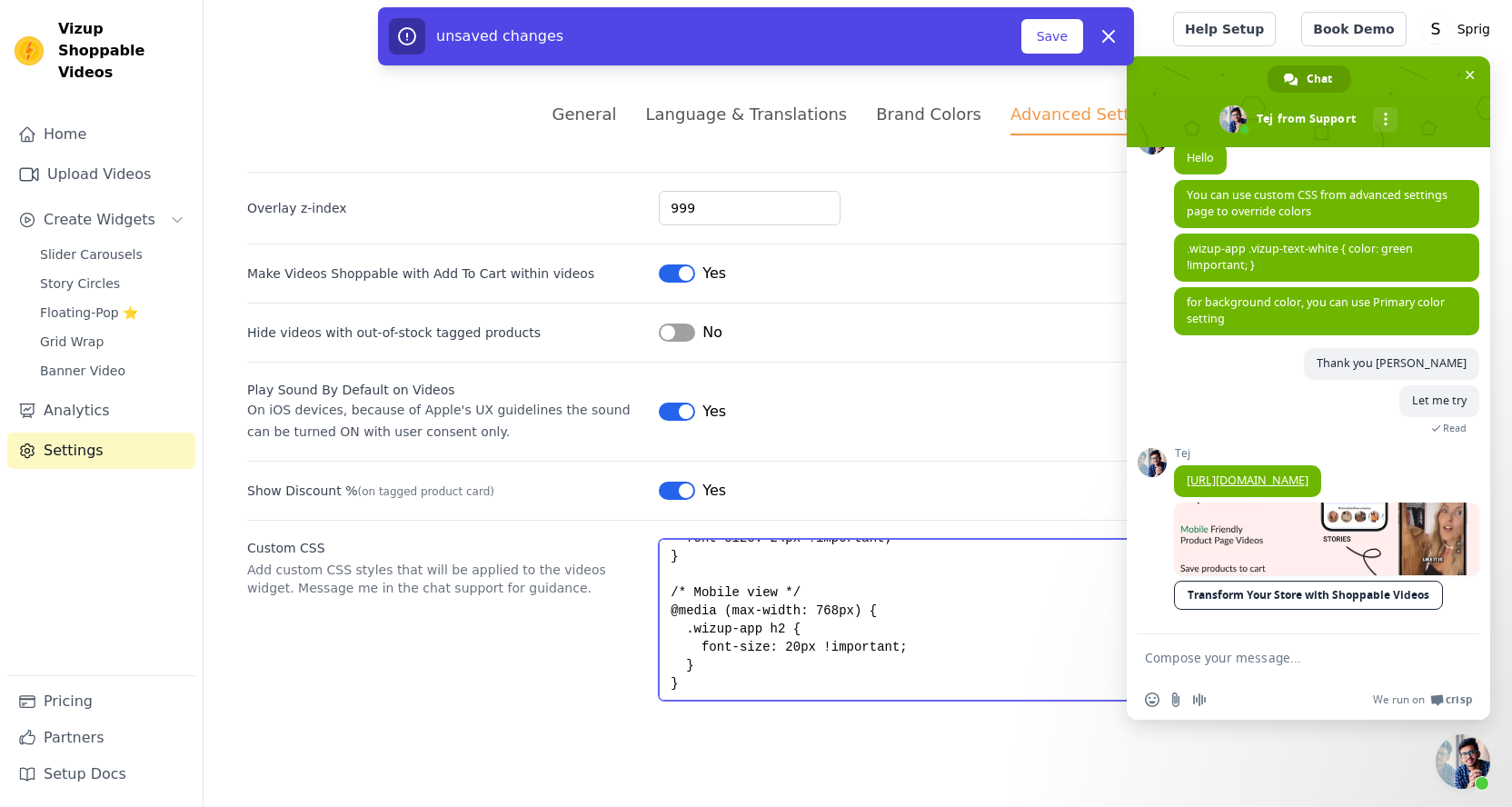
paste textarea ".wizup-app .vizup-text-white { color: green !important; }"
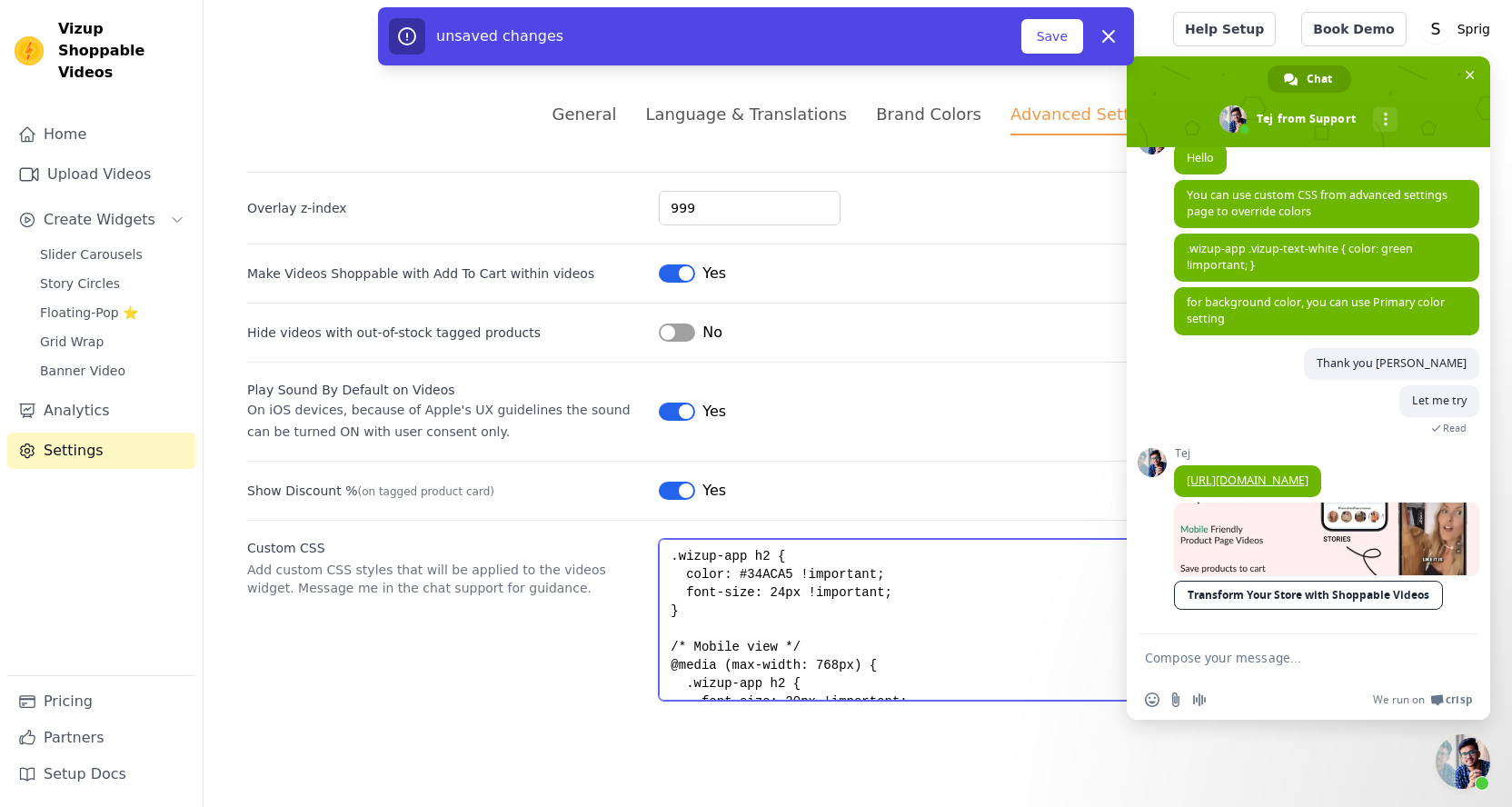
scroll to position [91, 0]
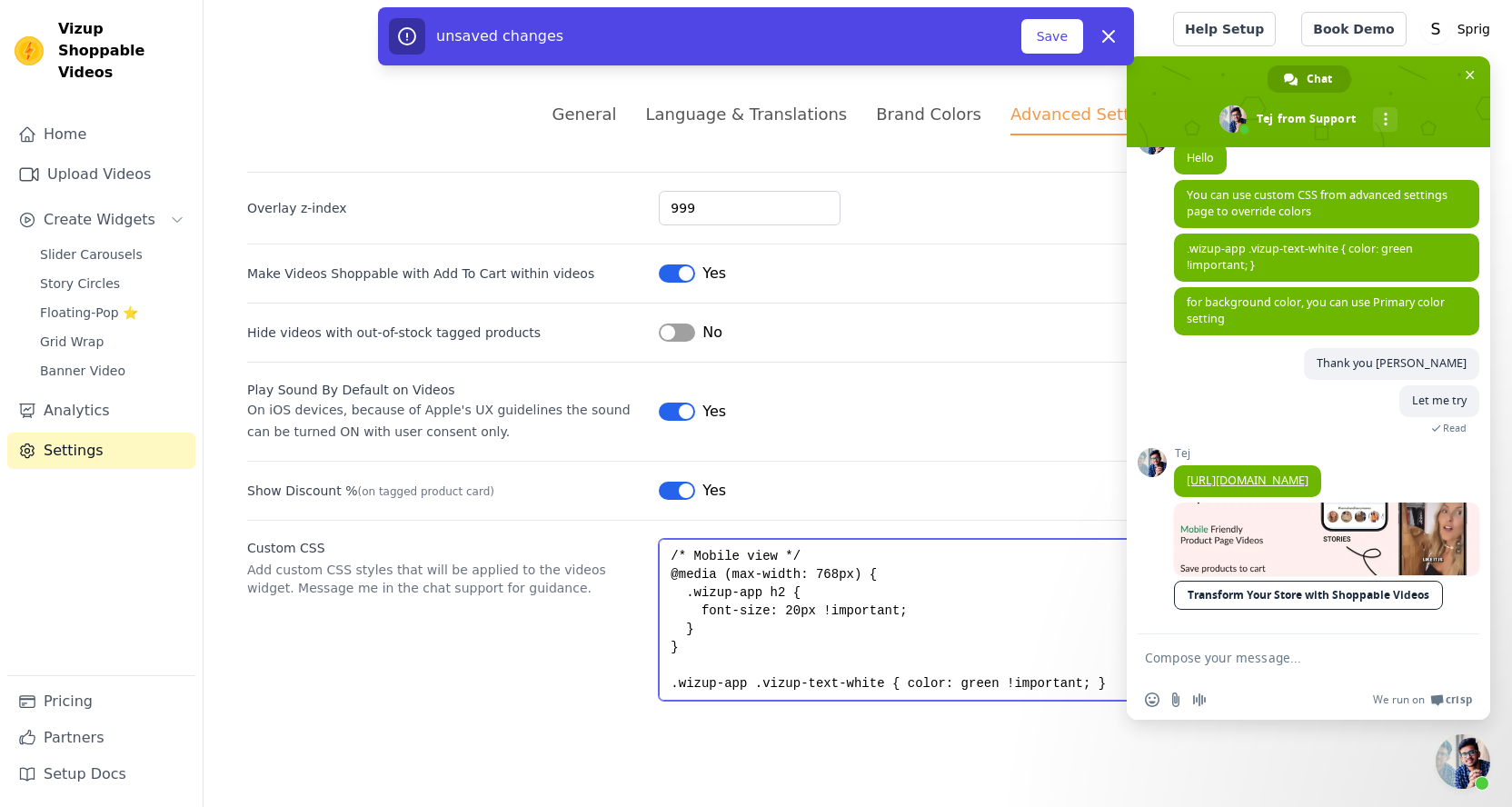
click at [969, 683] on textarea ".wizup-app h2 { color: #34ACA5 !important; font-size: 24px !important; } /* Mob…" at bounding box center [1063, 620] width 810 height 162
paste textarea "#34ACA5"
type textarea ".wizup-app h2 { color: #34ACA5 !important; font-size: 24px !important; } /* Mob…"
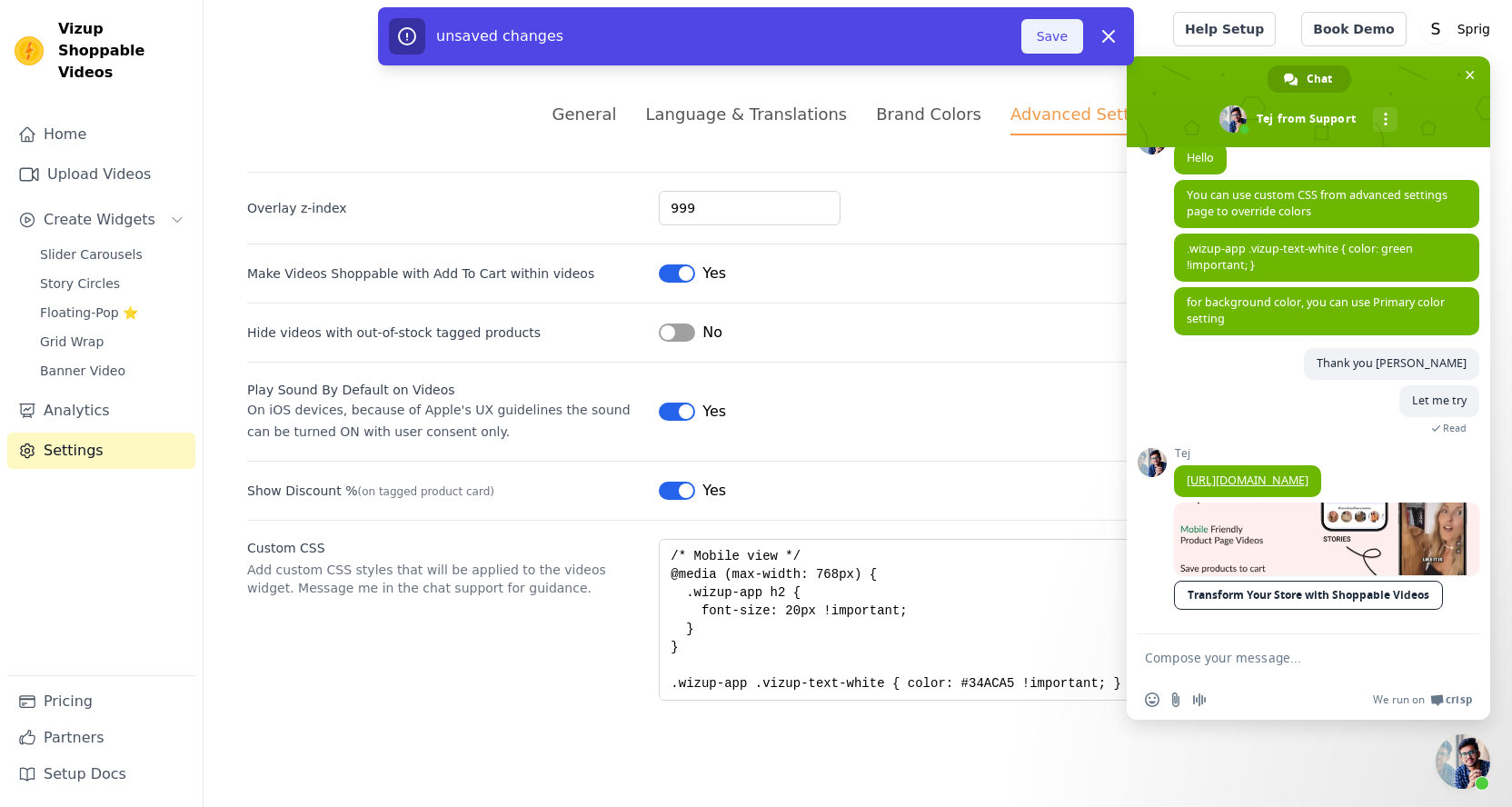
click at [1049, 34] on button "Save" at bounding box center [1052, 36] width 62 height 35
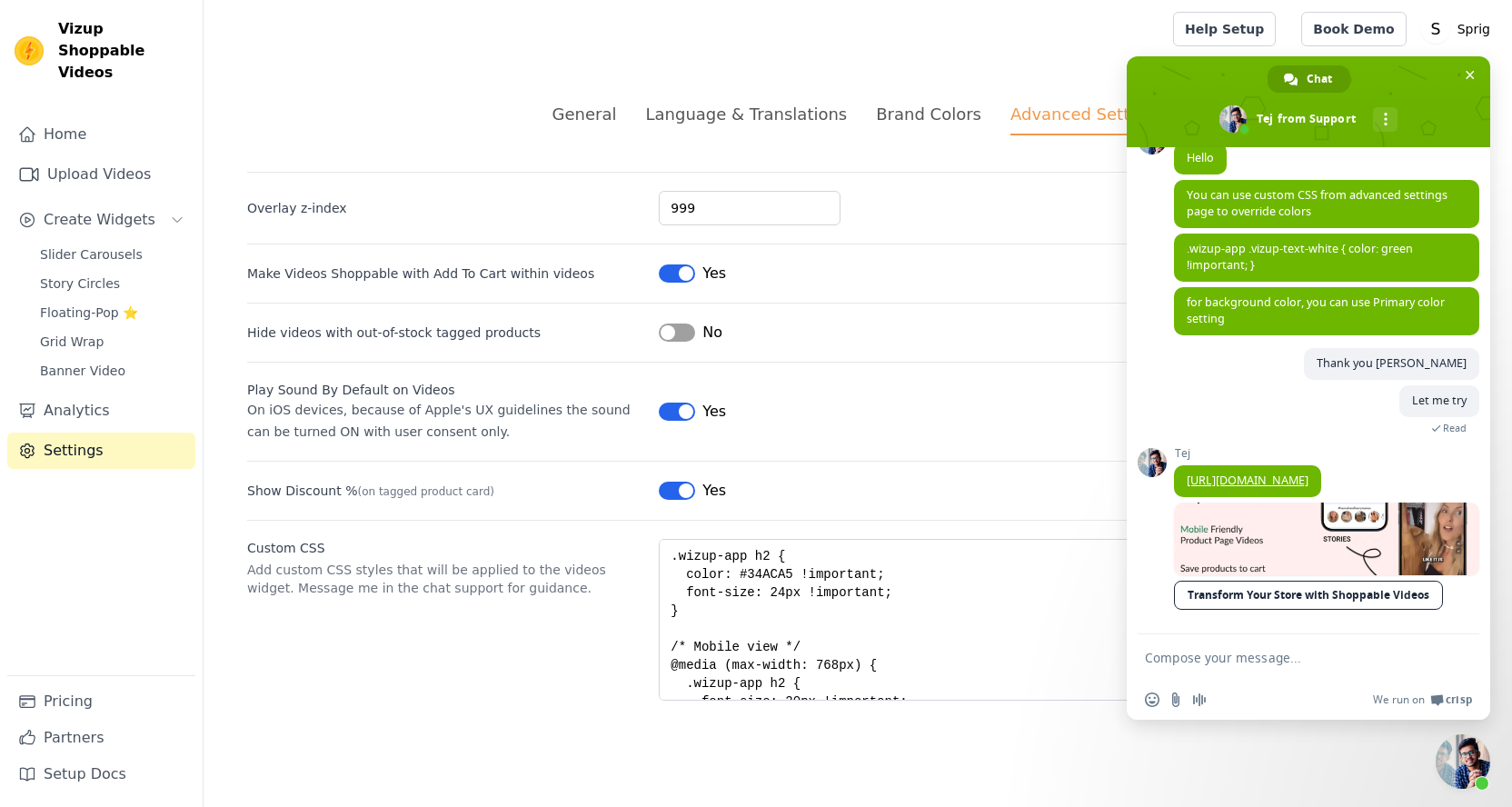
click at [1275, 665] on textarea "Compose your message..." at bounding box center [1288, 658] width 287 height 16
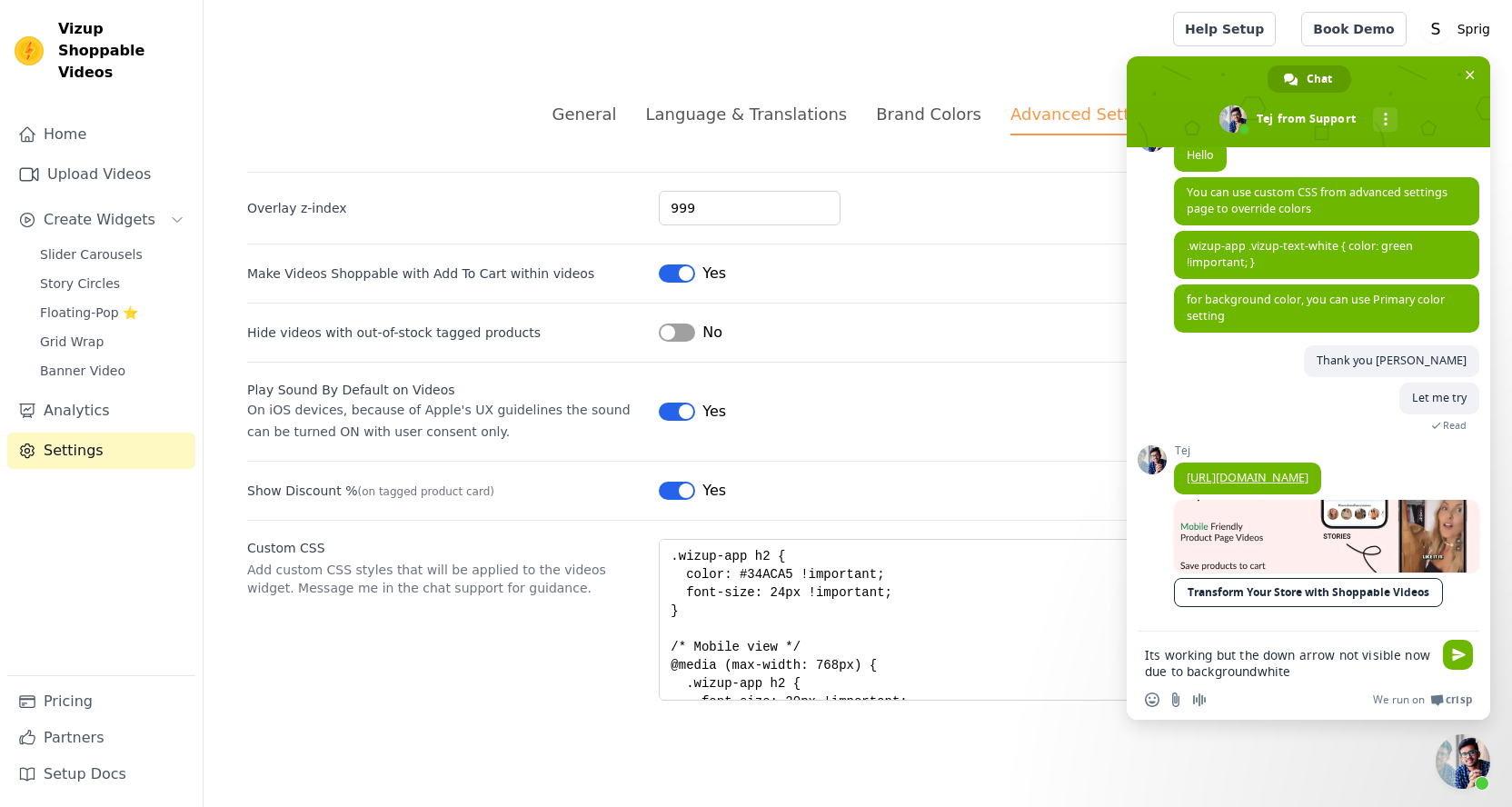
type textarea "Its working but the down arrow not visible now due to backgroundwhite"
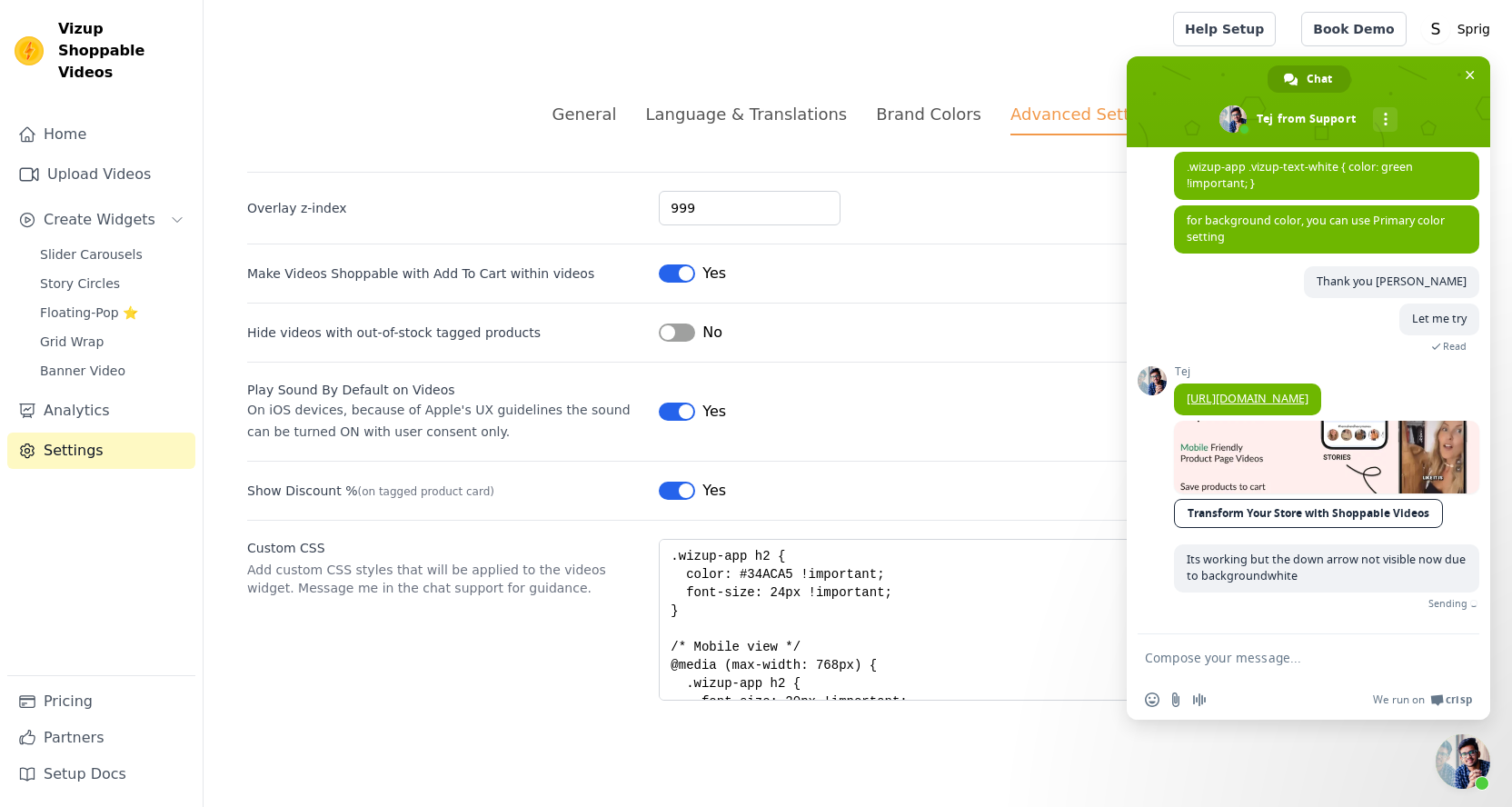
scroll to position [409, 0]
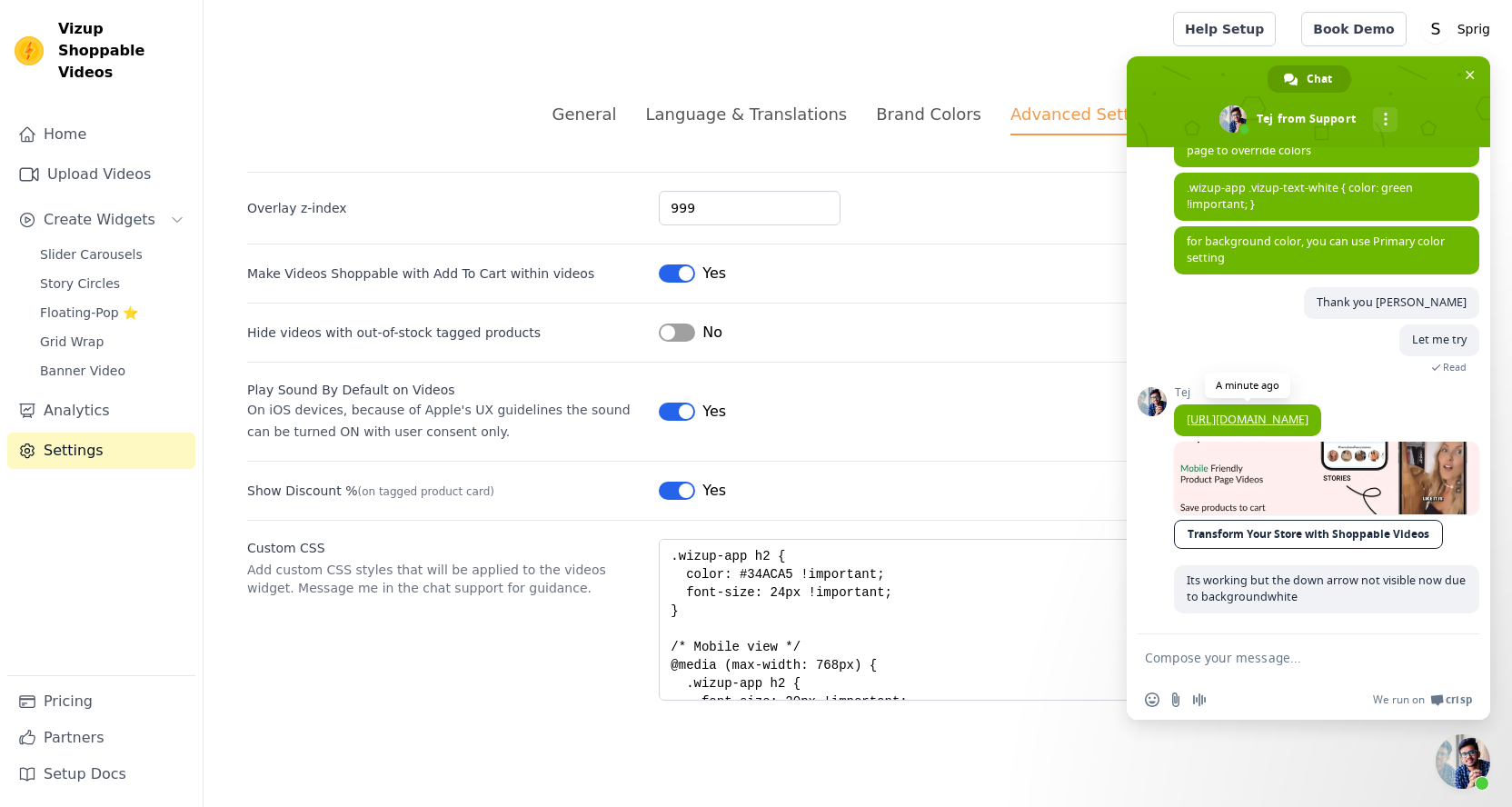
click at [1258, 412] on link "[URL][DOMAIN_NAME]" at bounding box center [1247, 420] width 121 height 16
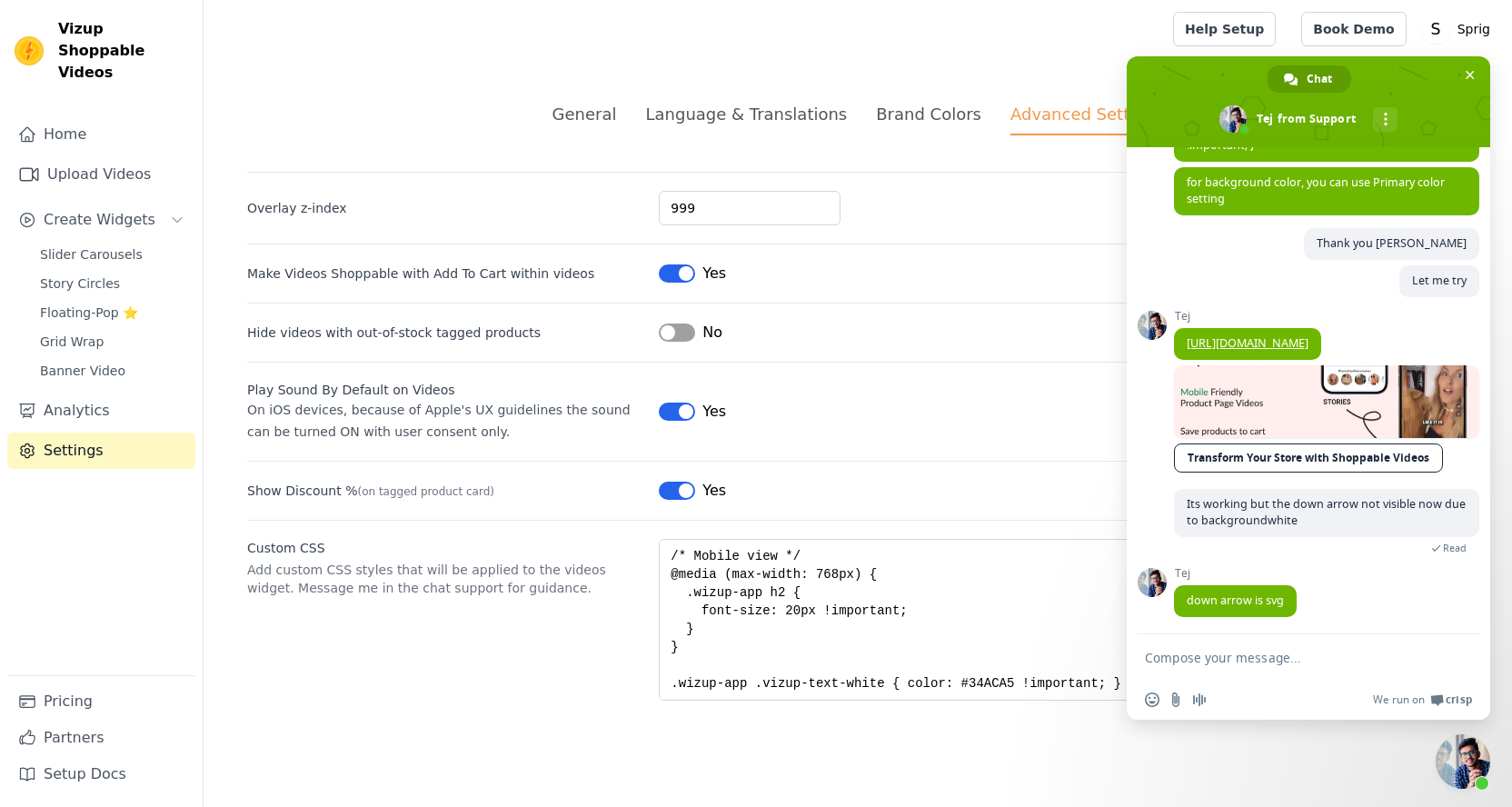
scroll to position [473, 0]
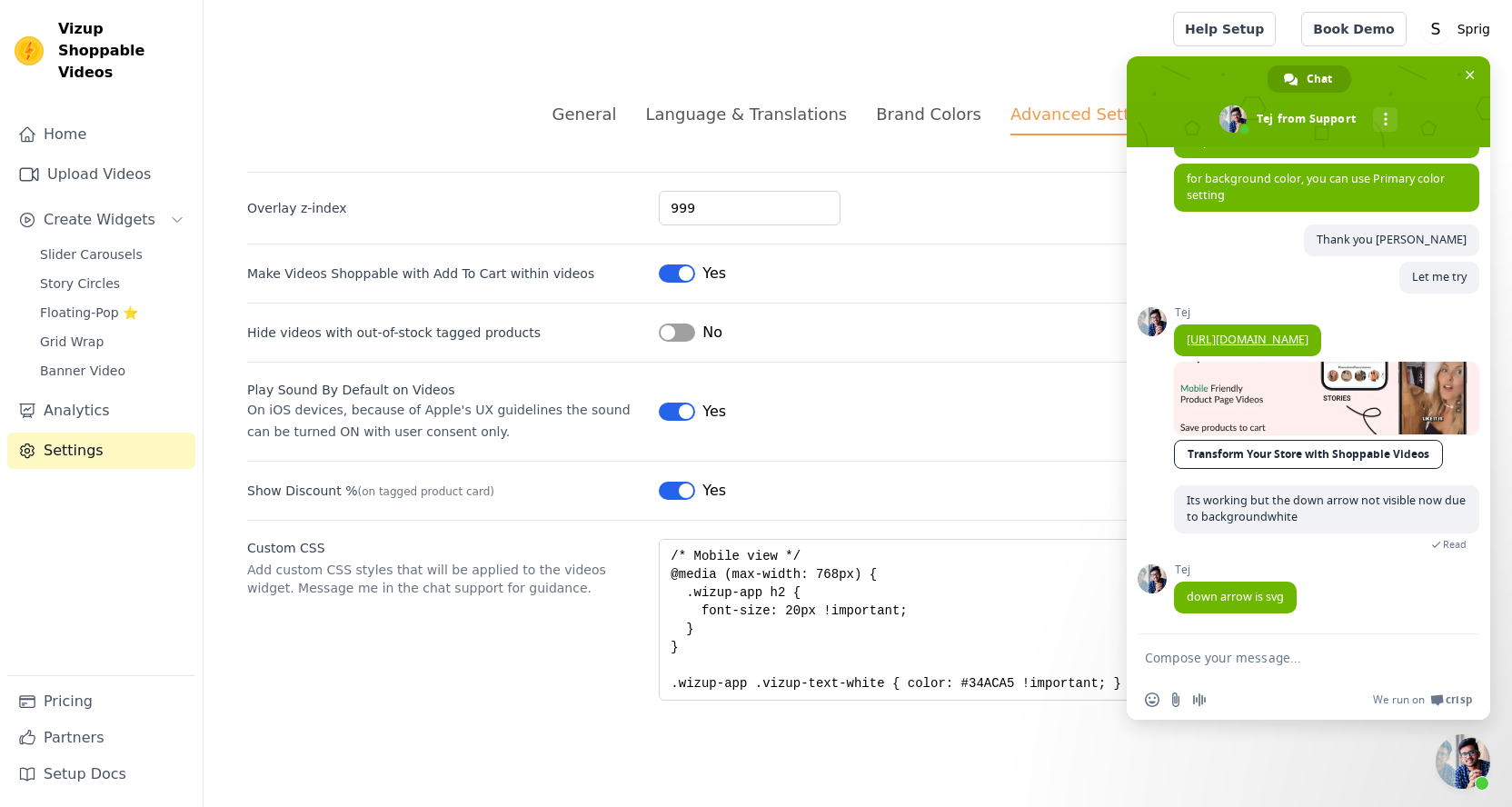
click at [1191, 656] on textarea "Compose your message..." at bounding box center [1288, 658] width 287 height 16
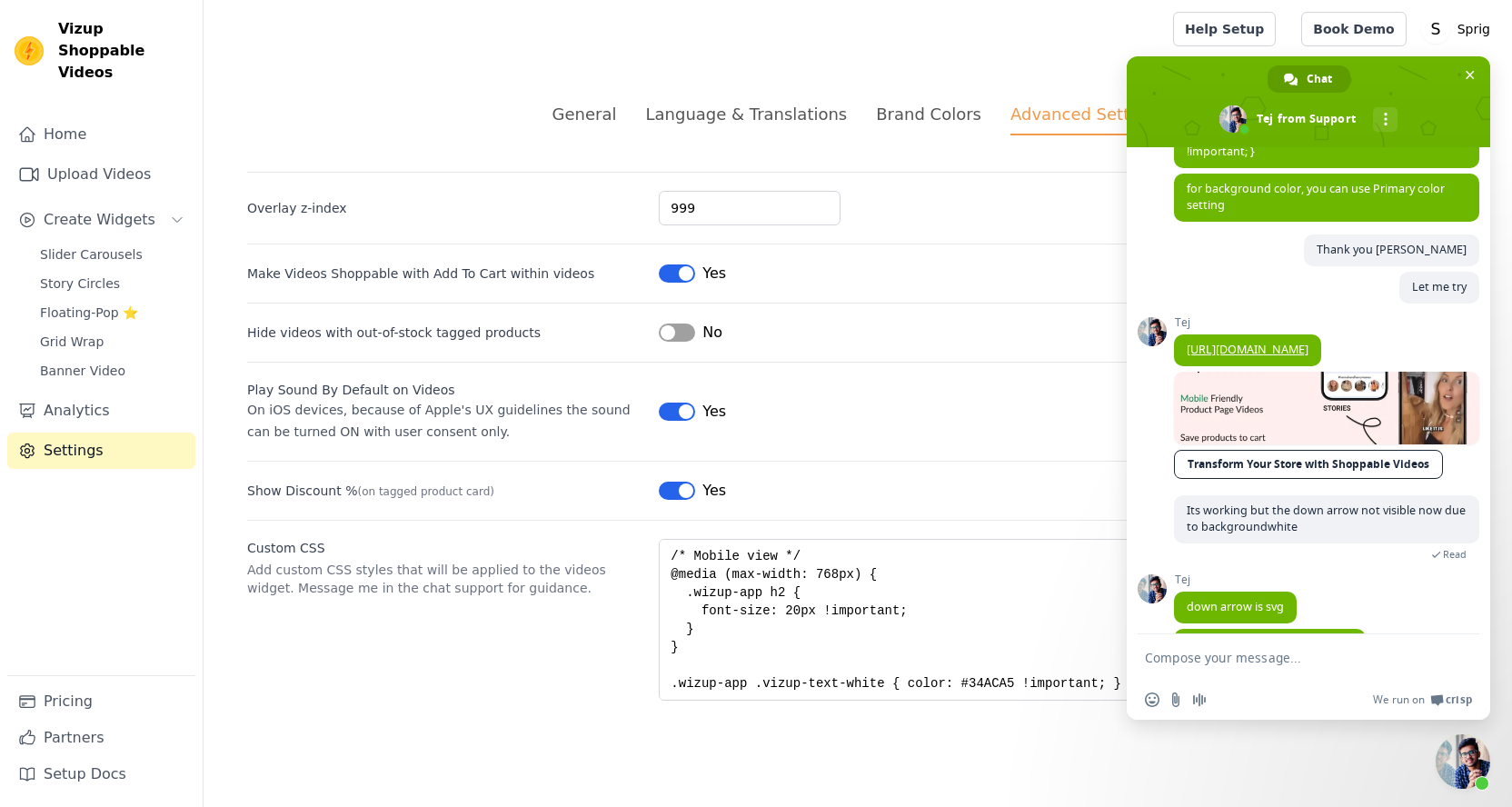
scroll to position [510, 0]
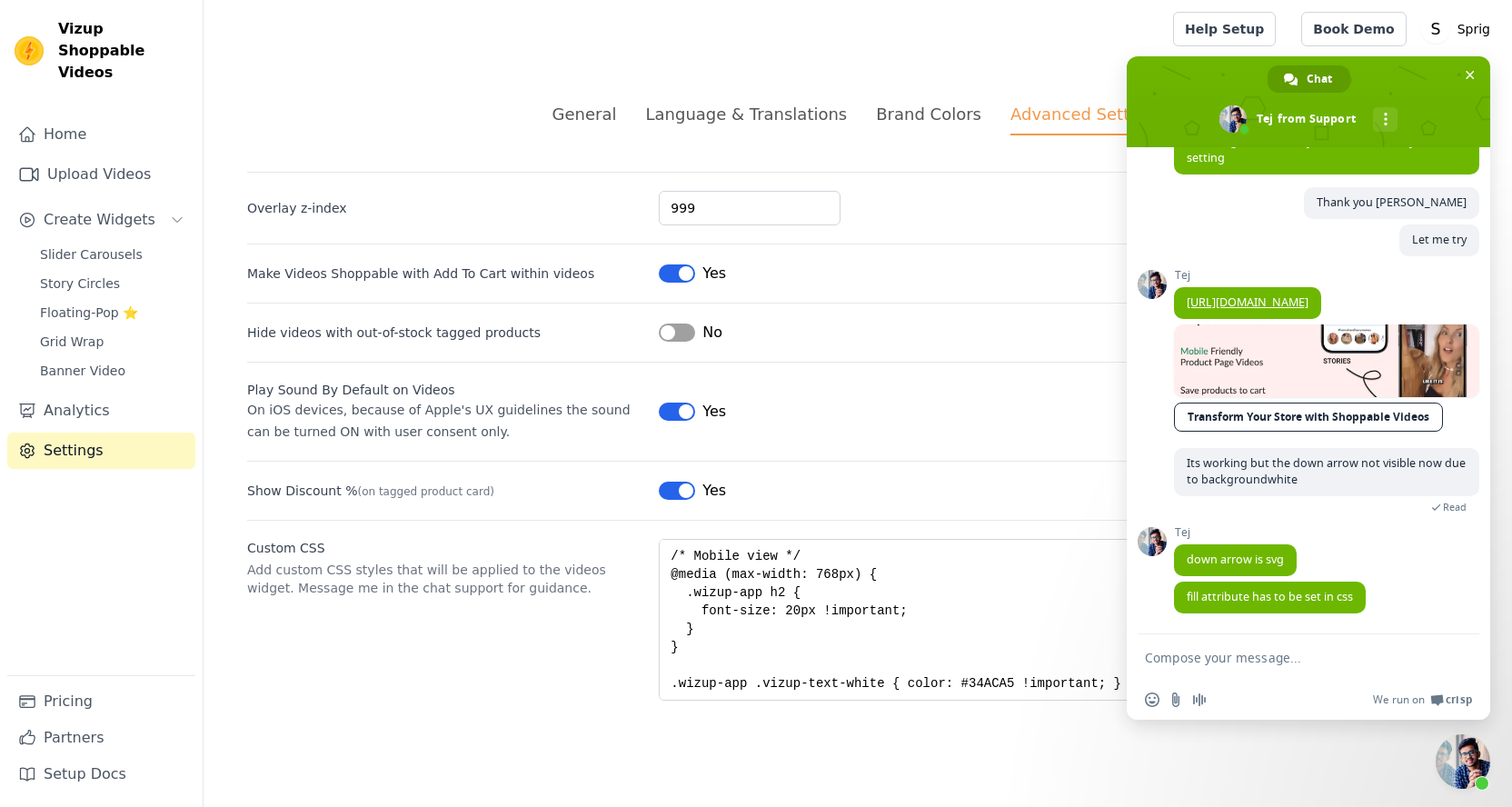
click at [1192, 662] on textarea "Compose your message..." at bounding box center [1288, 658] width 287 height 16
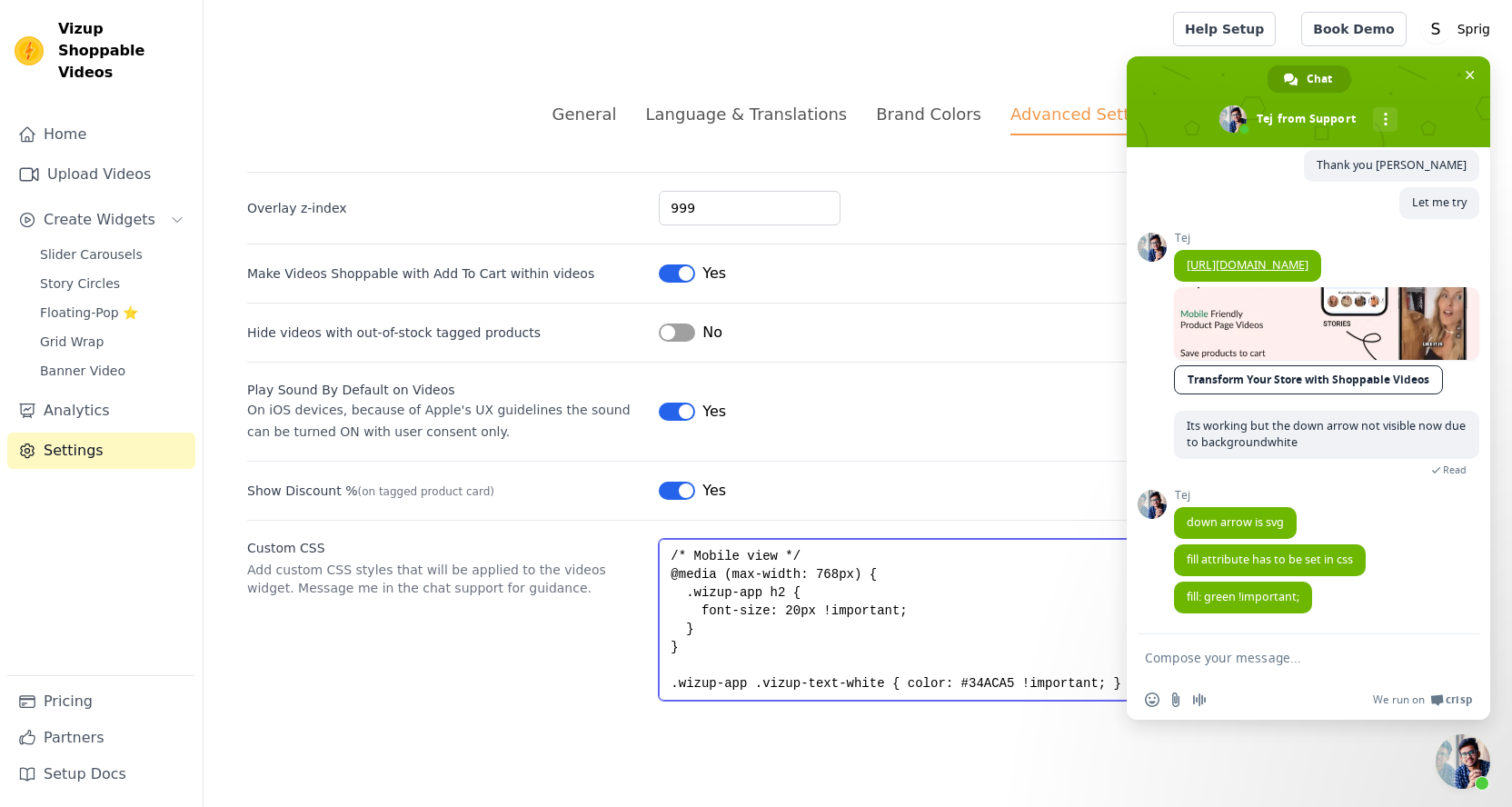
click at [1047, 586] on textarea ".wizup-app h2 { color: #34ACA5 !important; font-size: 24px !important; } /* Mob…" at bounding box center [1063, 620] width 810 height 162
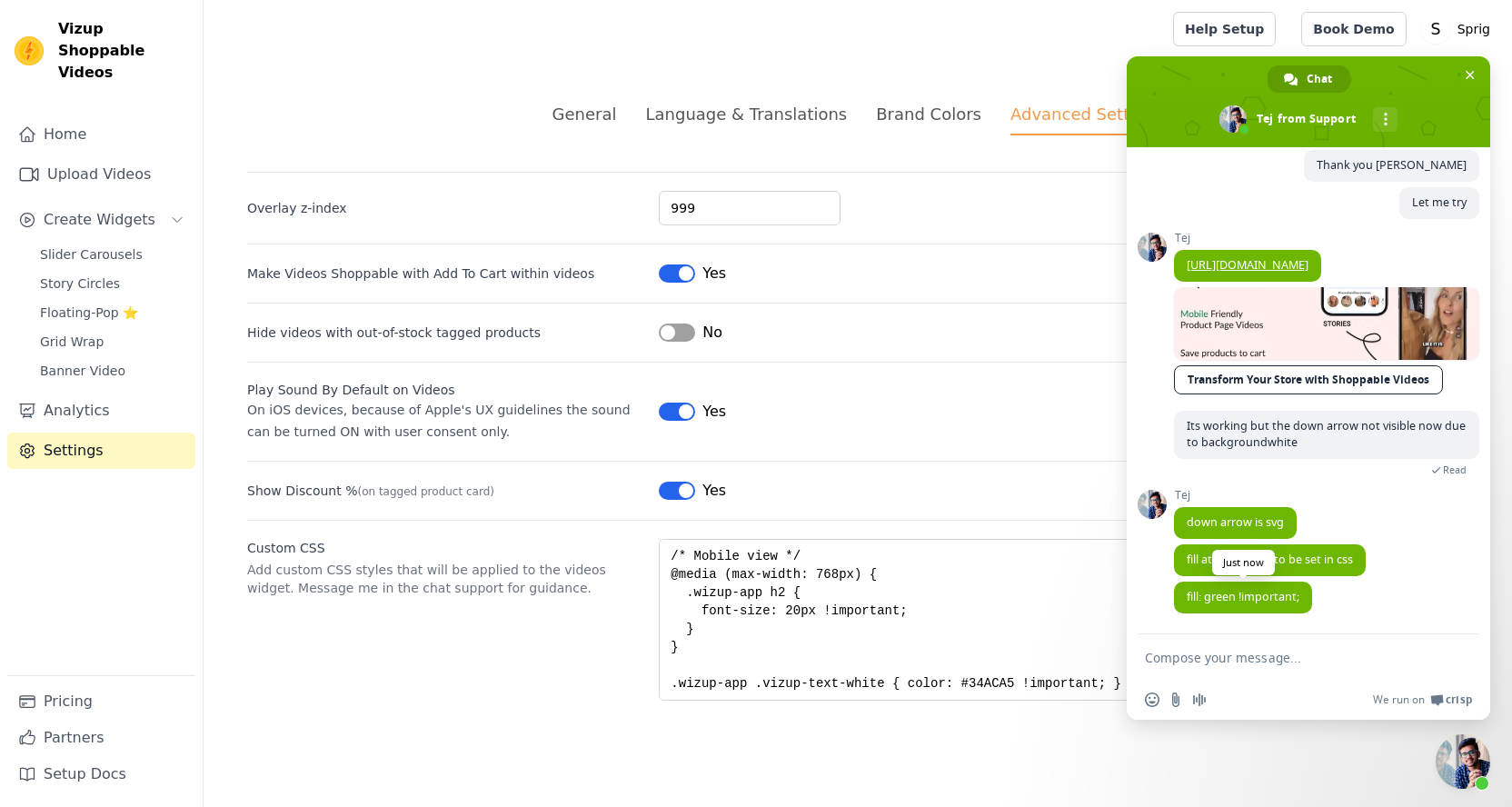
click at [1254, 598] on span "fill: green !important;" at bounding box center [1242, 597] width 112 height 16
click at [1219, 544] on span "fill attribute has to be set in css" at bounding box center [1269, 560] width 192 height 32
click at [1192, 600] on span "fill: green !important;" at bounding box center [1242, 597] width 112 height 16
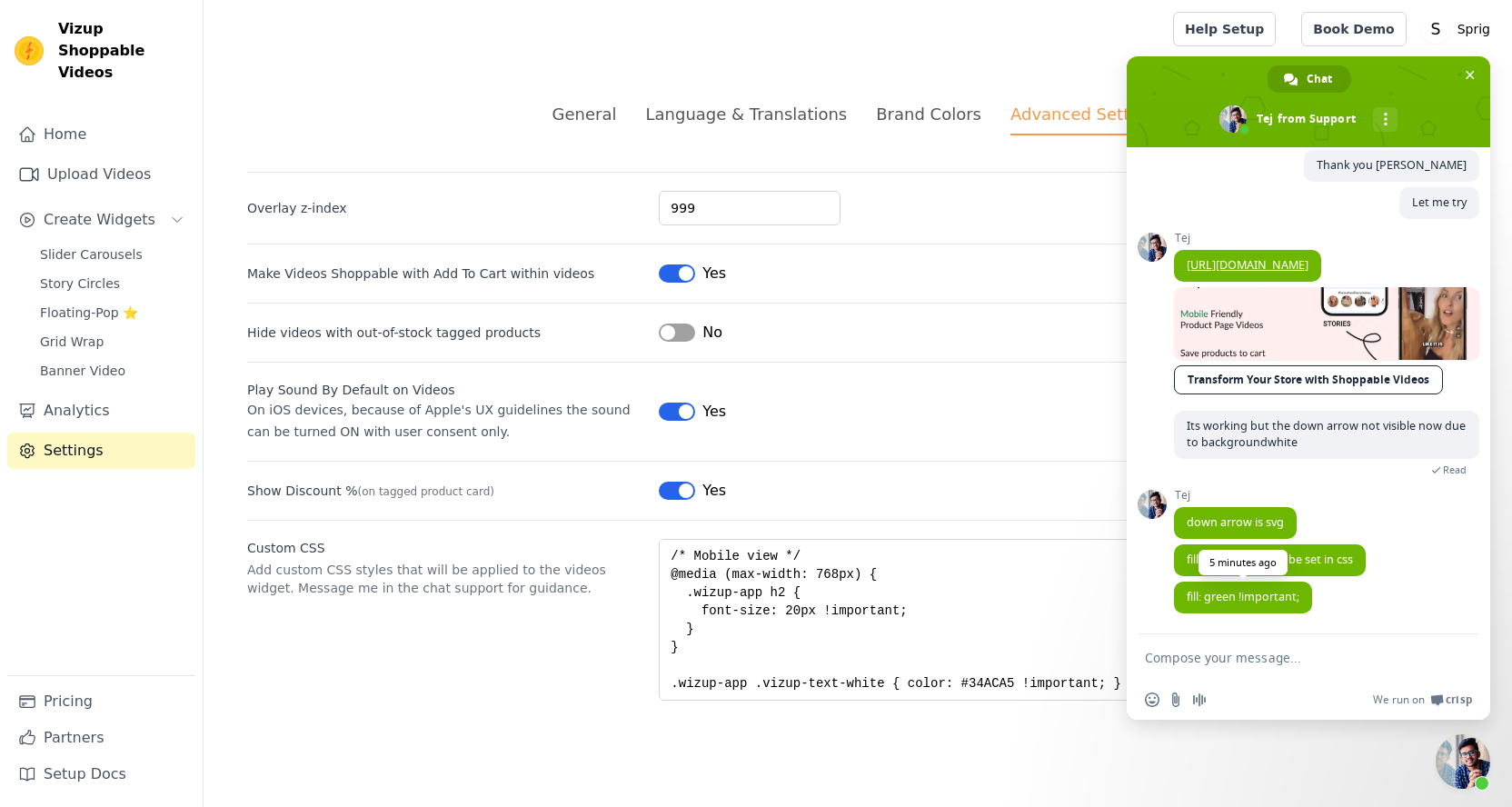
click at [1192, 600] on span "fill: green !important;" at bounding box center [1242, 597] width 112 height 16
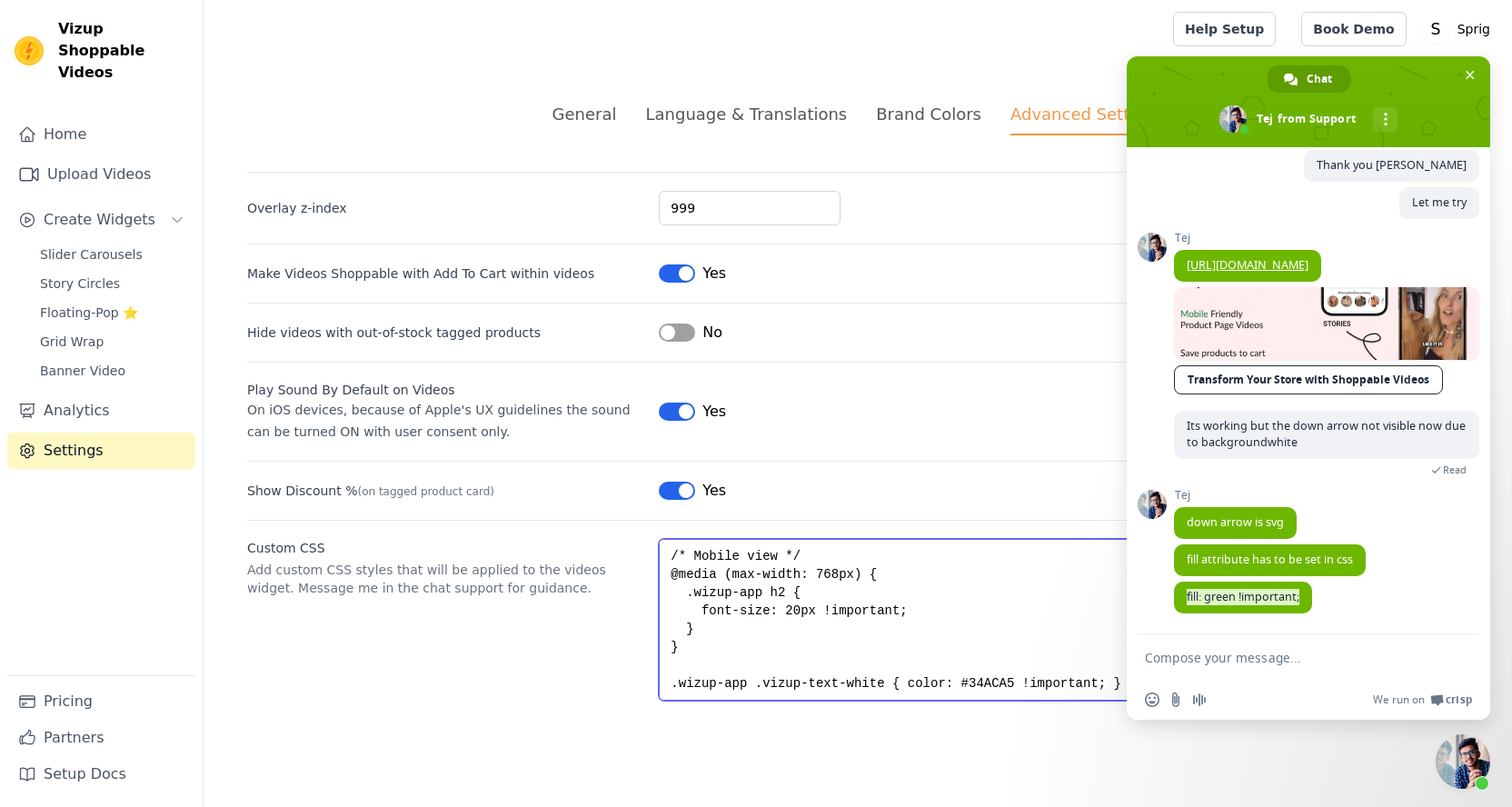
click at [1109, 681] on textarea ".wizup-app h2 { color: #34ACA5 !important; font-size: 24px !important; } /* Mob…" at bounding box center [1063, 620] width 810 height 162
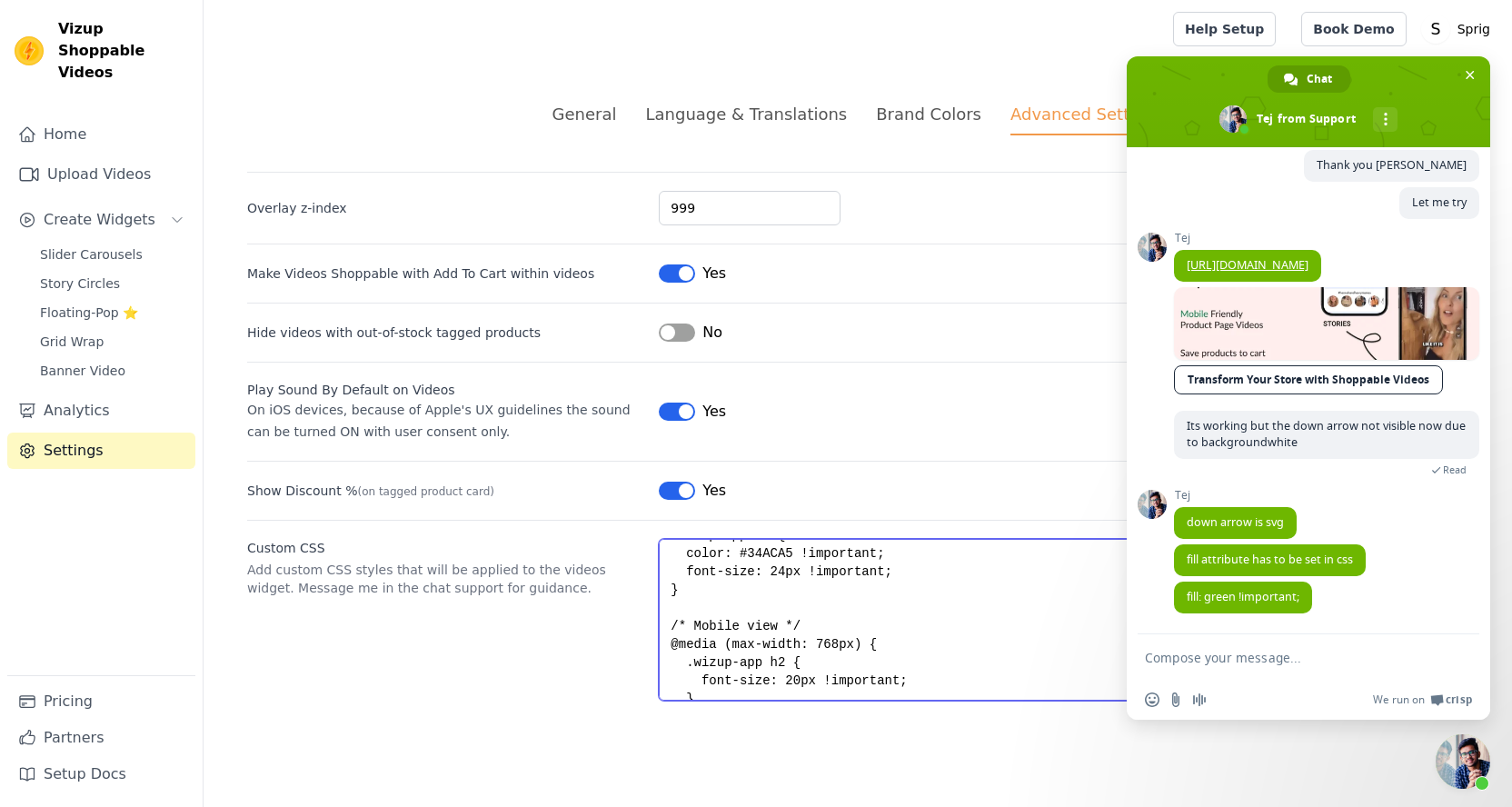
scroll to position [91, 0]
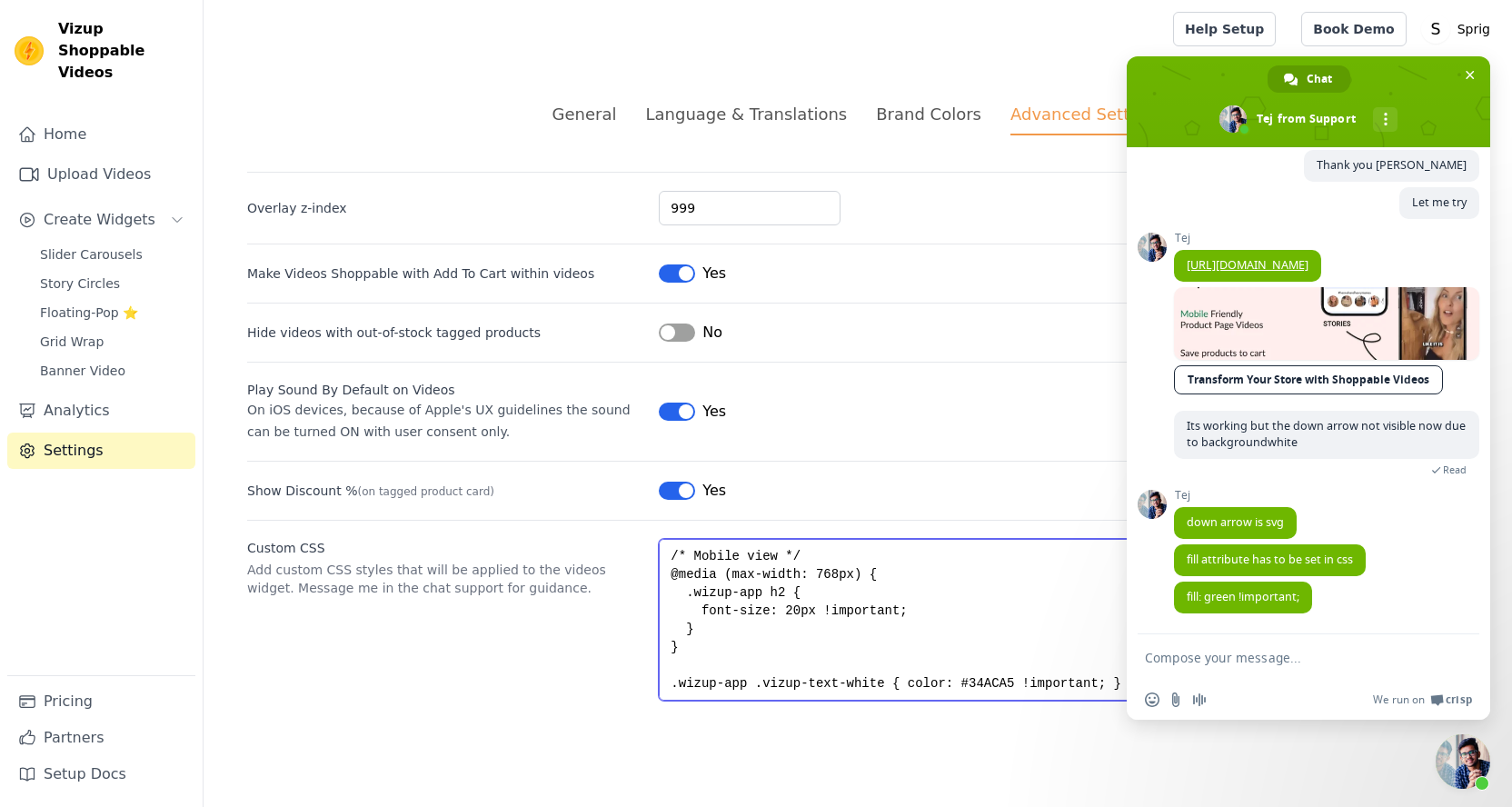
click at [901, 684] on textarea ".wizup-app h2 { color: #34ACA5 !important; font-size: 24px !important; } /* Mob…" at bounding box center [1063, 620] width 810 height 162
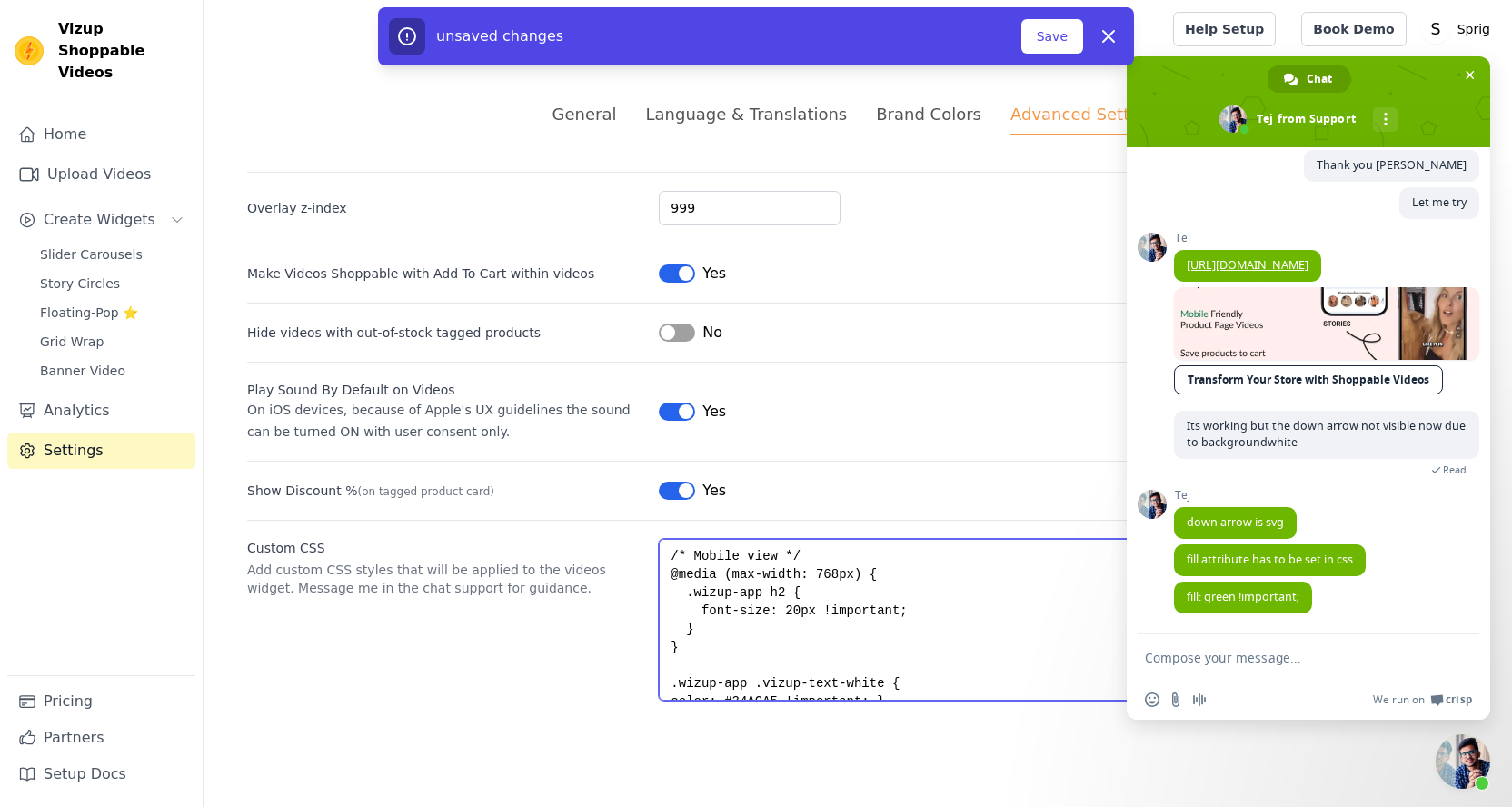
scroll to position [100, 0]
click at [924, 693] on textarea ".wizup-app h2 { color: #34ACA5 !important; font-size: 24px !important; } /* Mob…" at bounding box center [1063, 620] width 810 height 162
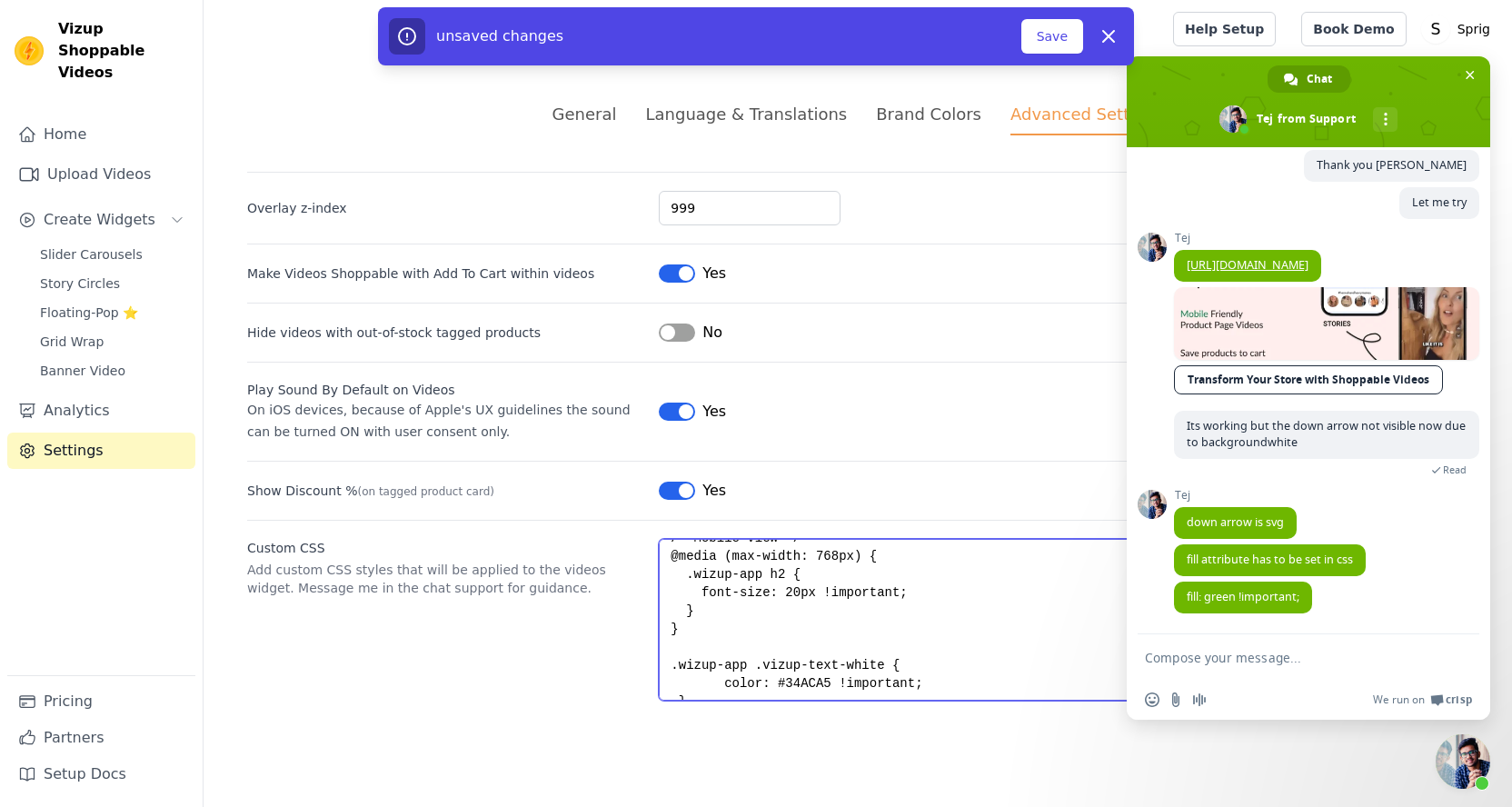
scroll to position [118, 0]
click at [977, 672] on textarea ".wizup-app h2 { color: #34ACA5 !important; font-size: 24px !important; } /* Mob…" at bounding box center [1063, 620] width 810 height 162
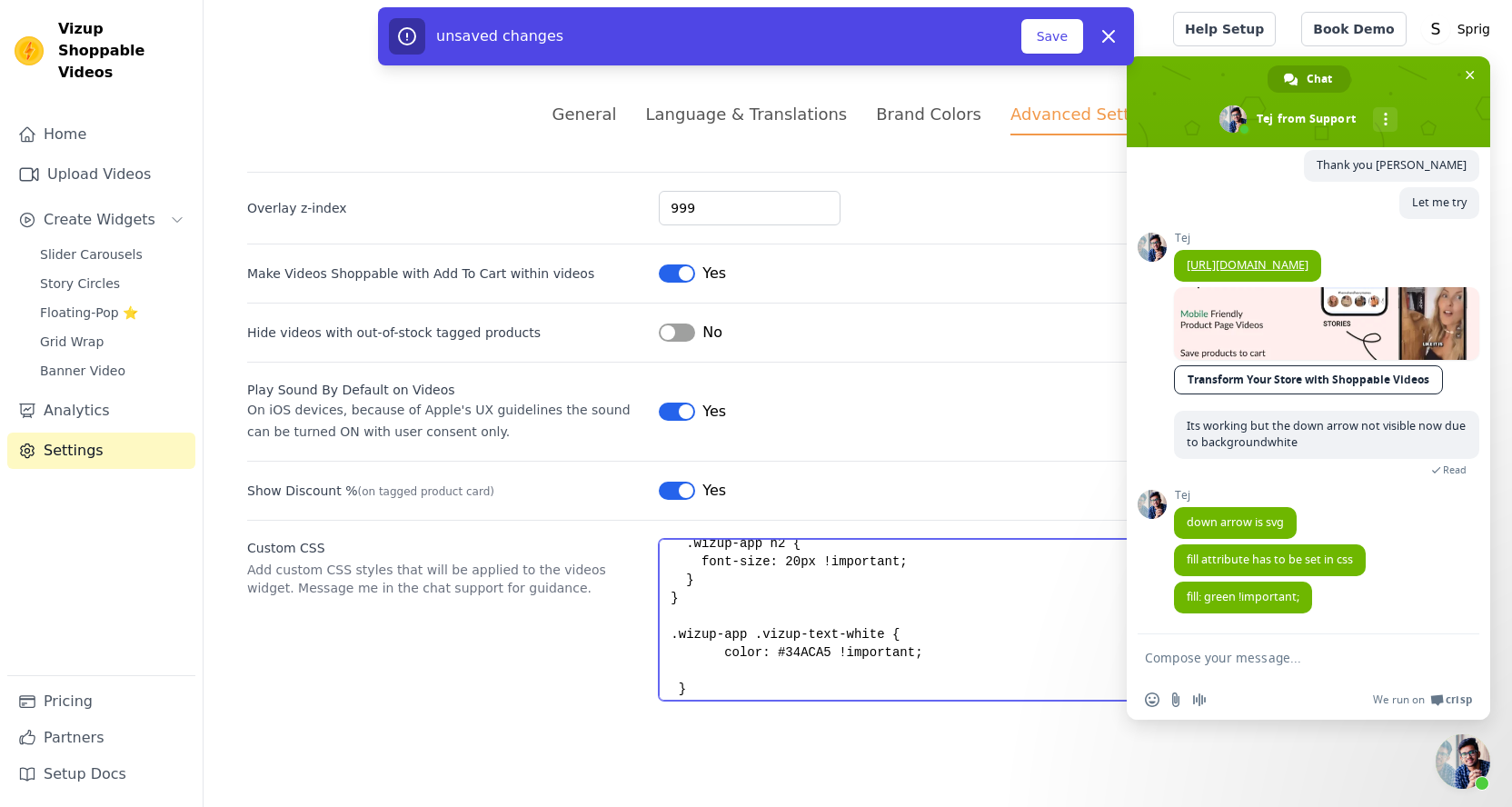
scroll to position [145, 0]
paste textarea "https://ads.google.com/aw/campaigns/new/express?ocid=7585176957&euid=1373498315…"
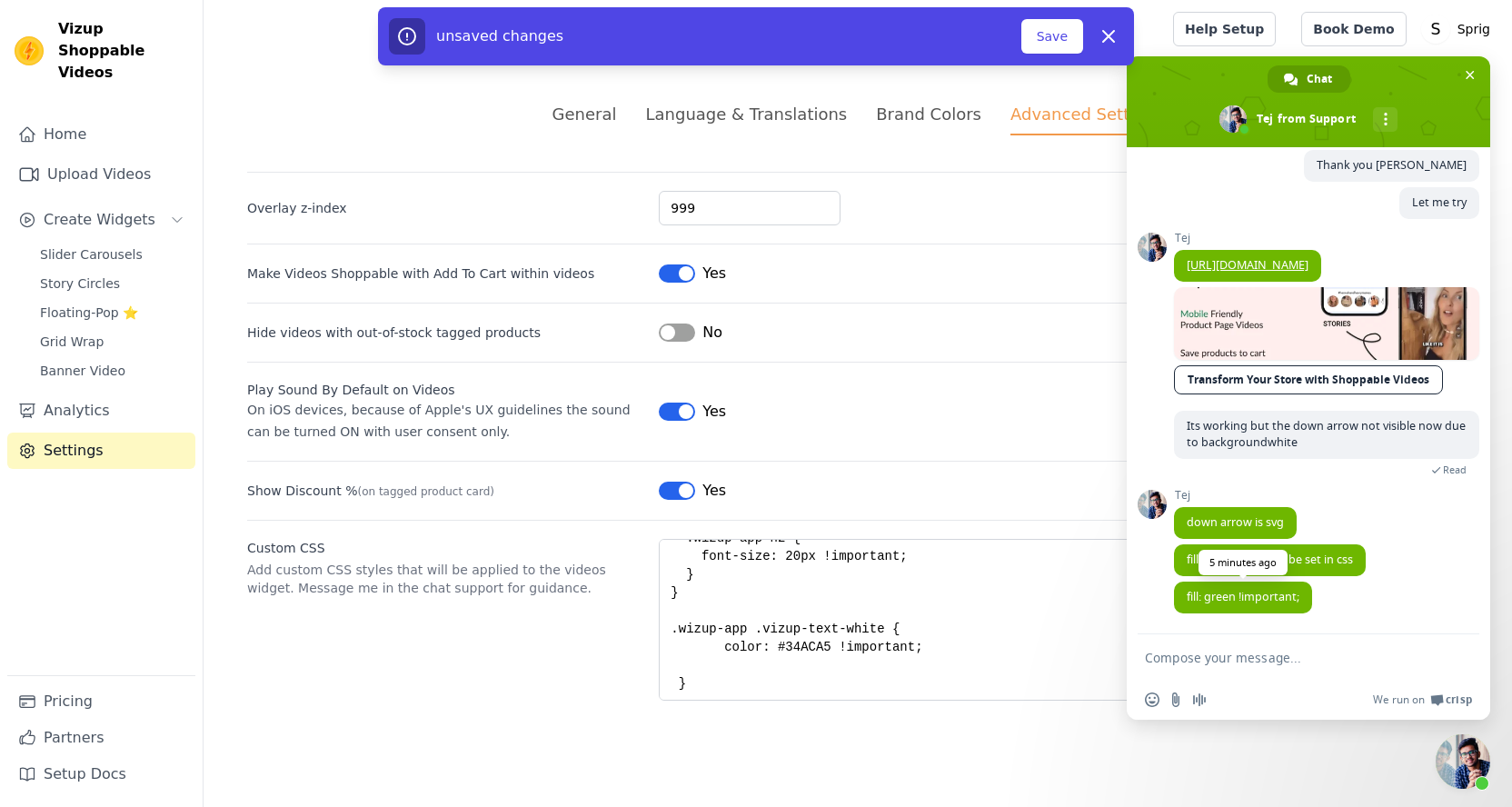
click at [1230, 593] on span "fill: green !important;" at bounding box center [1242, 597] width 112 height 16
copy span "fill: green !important;"
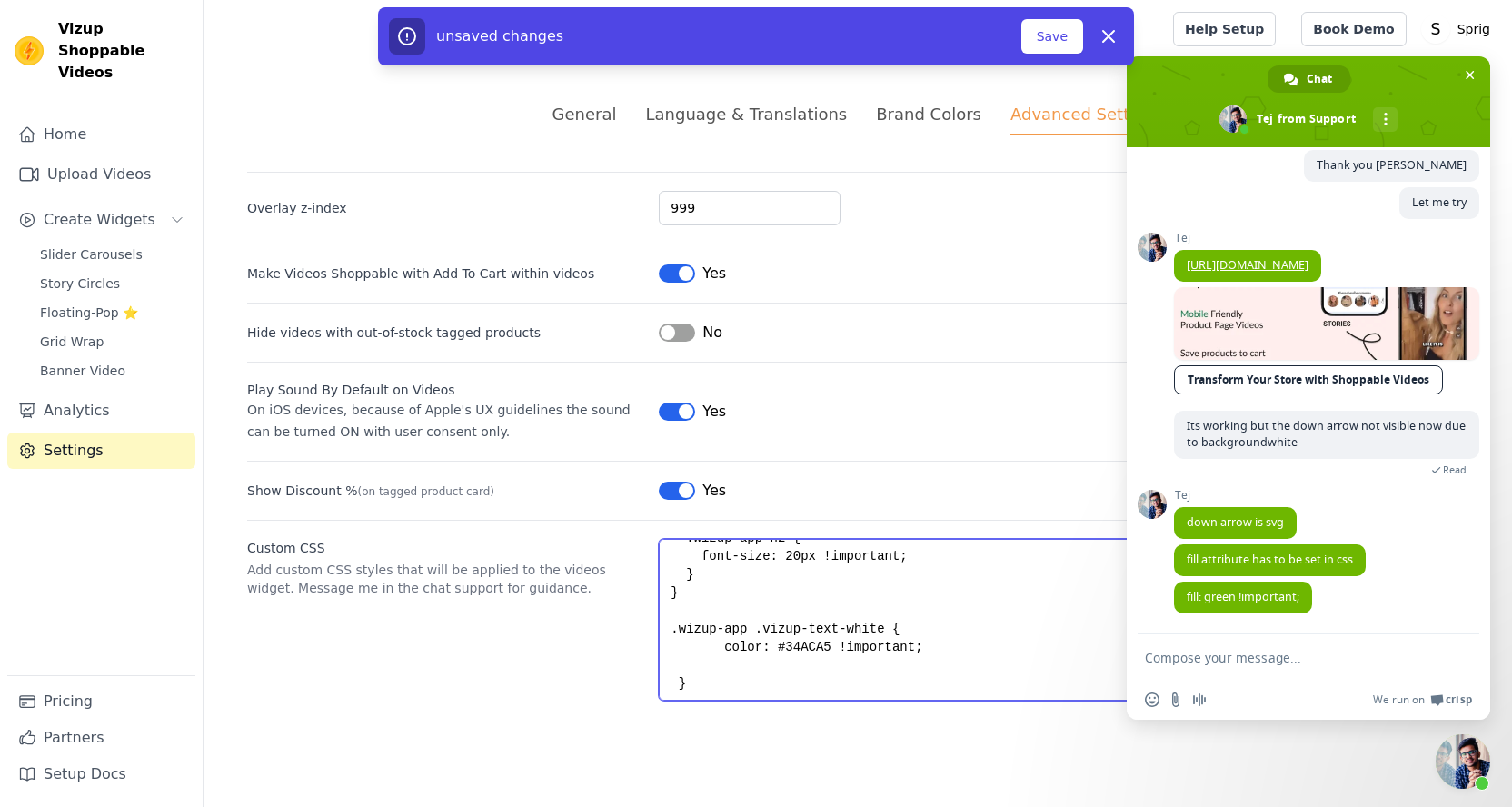
click at [766, 658] on textarea ".wizup-app h2 { color: #34ACA5 !important; font-size: 24px !important; } /* Mob…" at bounding box center [1063, 620] width 810 height 162
paste textarea "fill: green !important;"
click at [800, 654] on textarea ".wizup-app h2 { color: #34ACA5 !important; font-size: 24px !important; } /* Mob…" at bounding box center [1063, 620] width 810 height 162
click at [788, 669] on textarea ".wizup-app h2 { color: #34ACA5 !important; font-size: 24px !important; } /* Mob…" at bounding box center [1063, 620] width 810 height 162
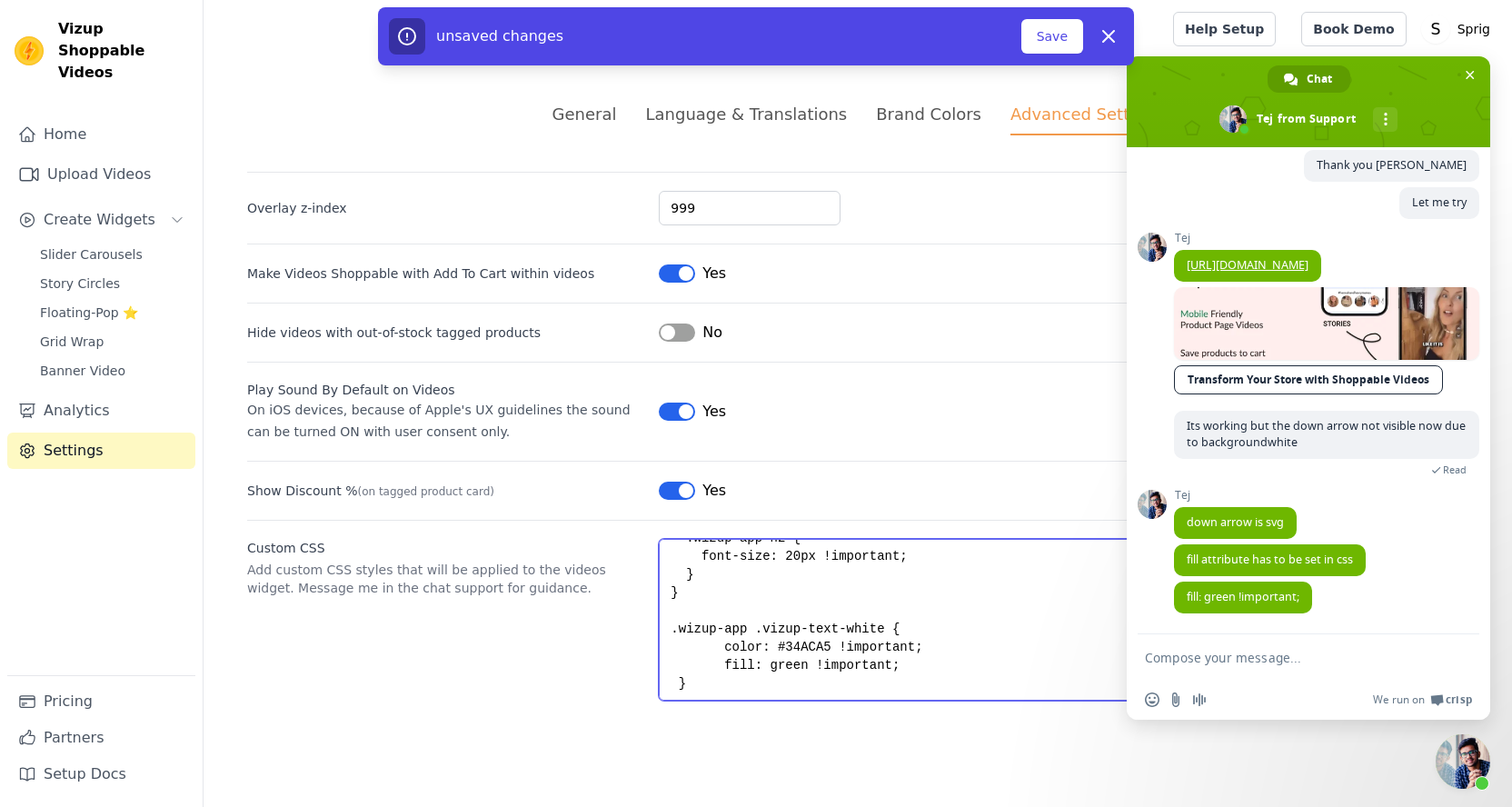
click at [788, 669] on textarea ".wizup-app h2 { color: #34ACA5 !important; font-size: 24px !important; } /* Mob…" at bounding box center [1063, 620] width 810 height 162
paste textarea "34ACA5"
type textarea ".wizup-app h2 { color: #34ACA5 !important; font-size: 24px !important; } /* Mob…"
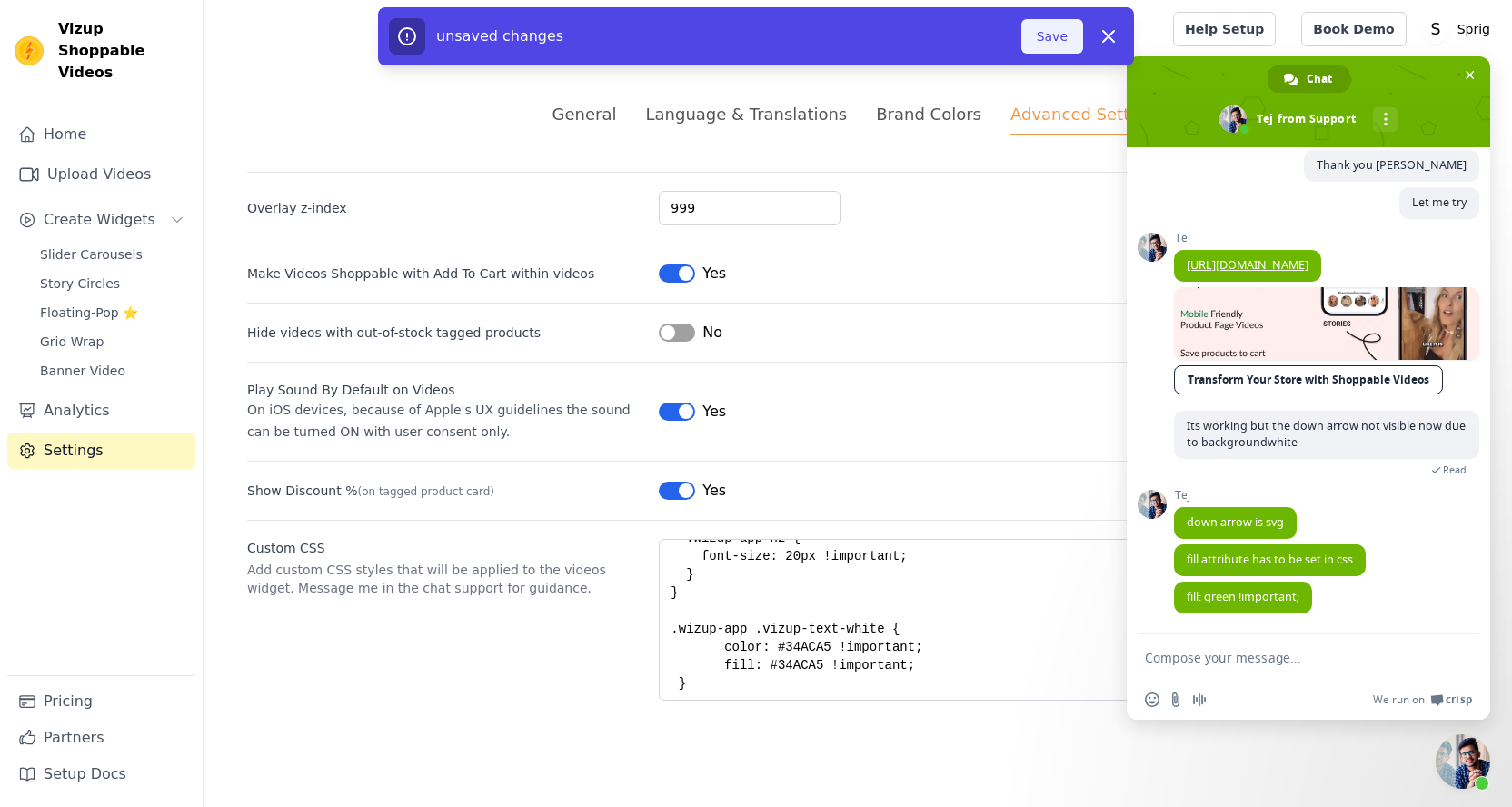
click at [1058, 30] on button "Save" at bounding box center [1052, 36] width 62 height 35
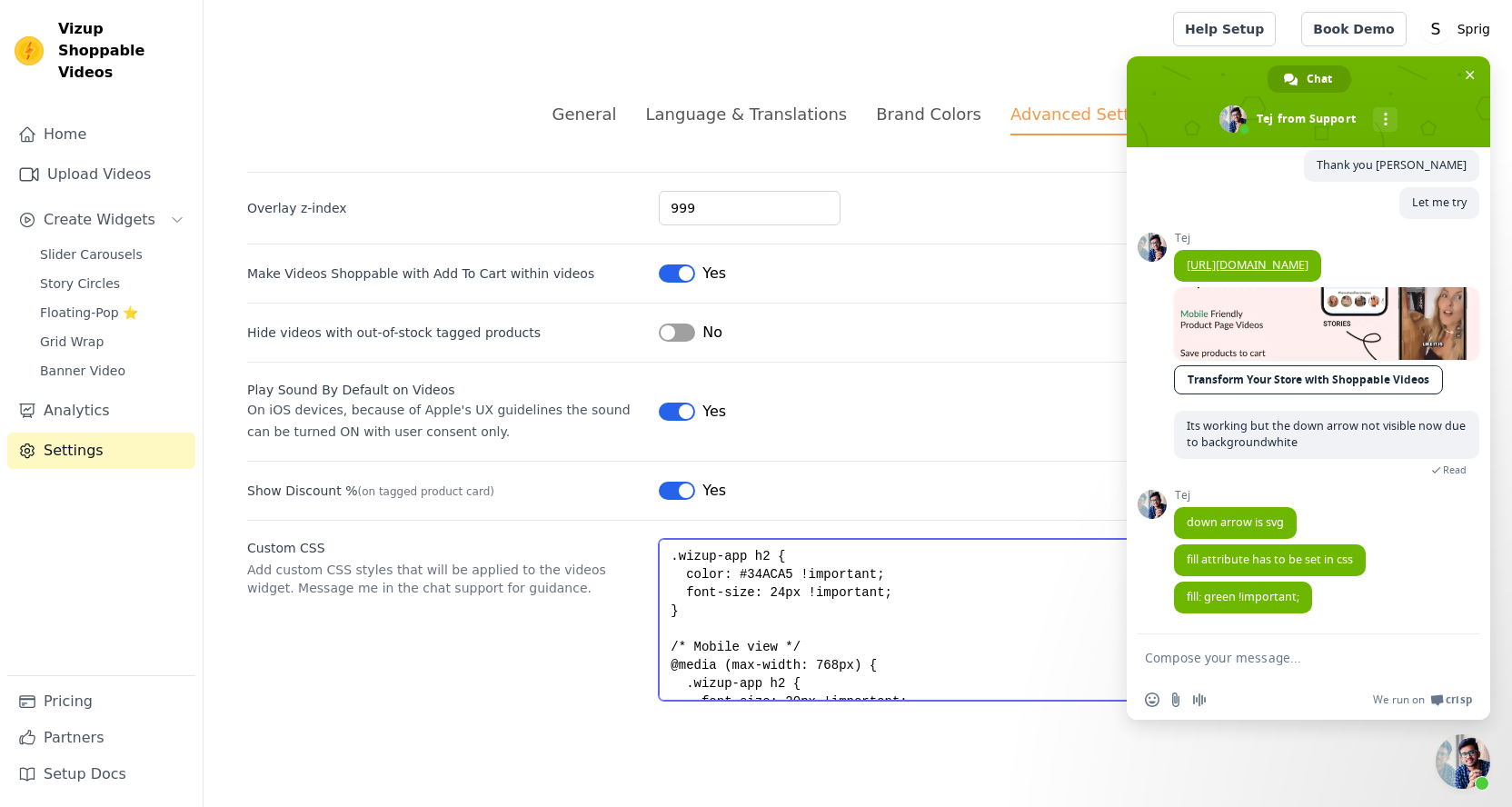
click at [772, 584] on textarea ".wizup-app h2 { color: #34ACA5 !important; font-size: 24px !important; } /* Mob…" at bounding box center [1063, 620] width 810 height 162
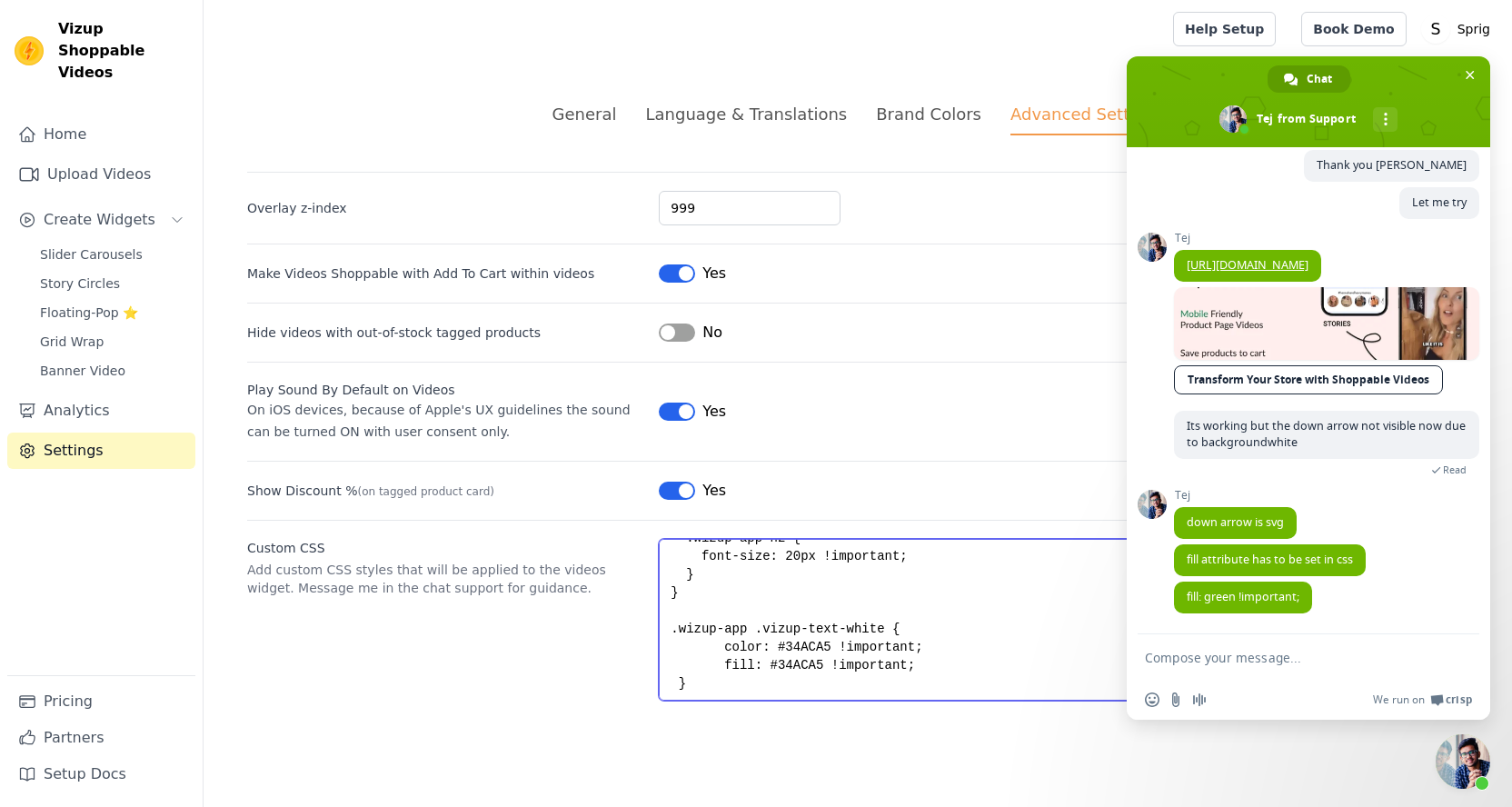
drag, startPoint x: 705, startPoint y: 682, endPoint x: 652, endPoint y: 613, distance: 87.0
click at [652, 613] on div "Custom CSS Add custom CSS styles that will be applied to the videos widget. Mes…" at bounding box center [858, 611] width 1222 height 181
click at [1266, 663] on textarea "Compose your message..." at bounding box center [1288, 658] width 287 height 16
paste textarea ".wizup-app .vizup-text-white { color: #34ACA5 !important; fill: #34ACA5 !import…"
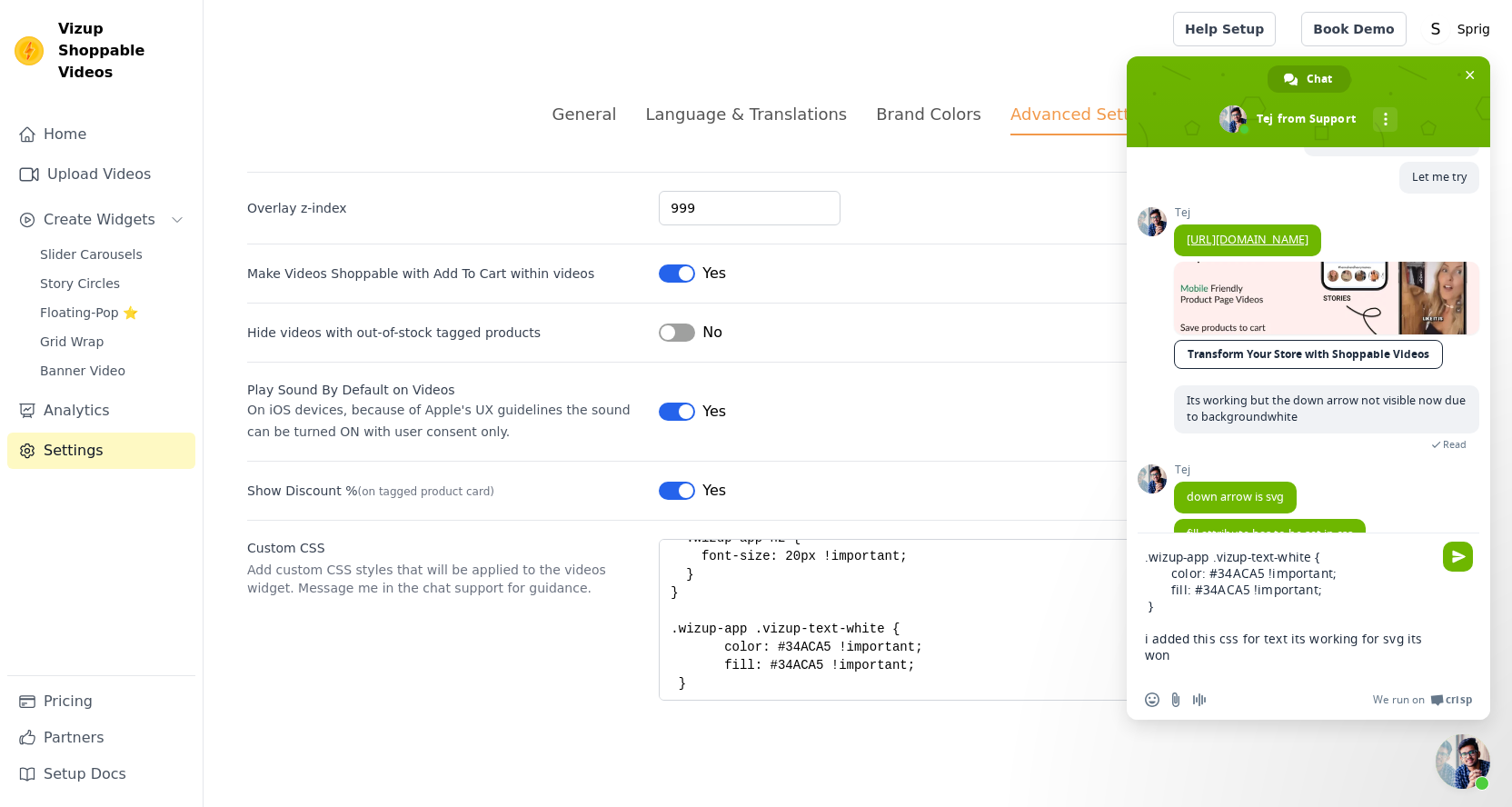
type textarea ".wizup-app .vizup-text-white { color: #34ACA5 !important; fill: #34ACA5 !import…"
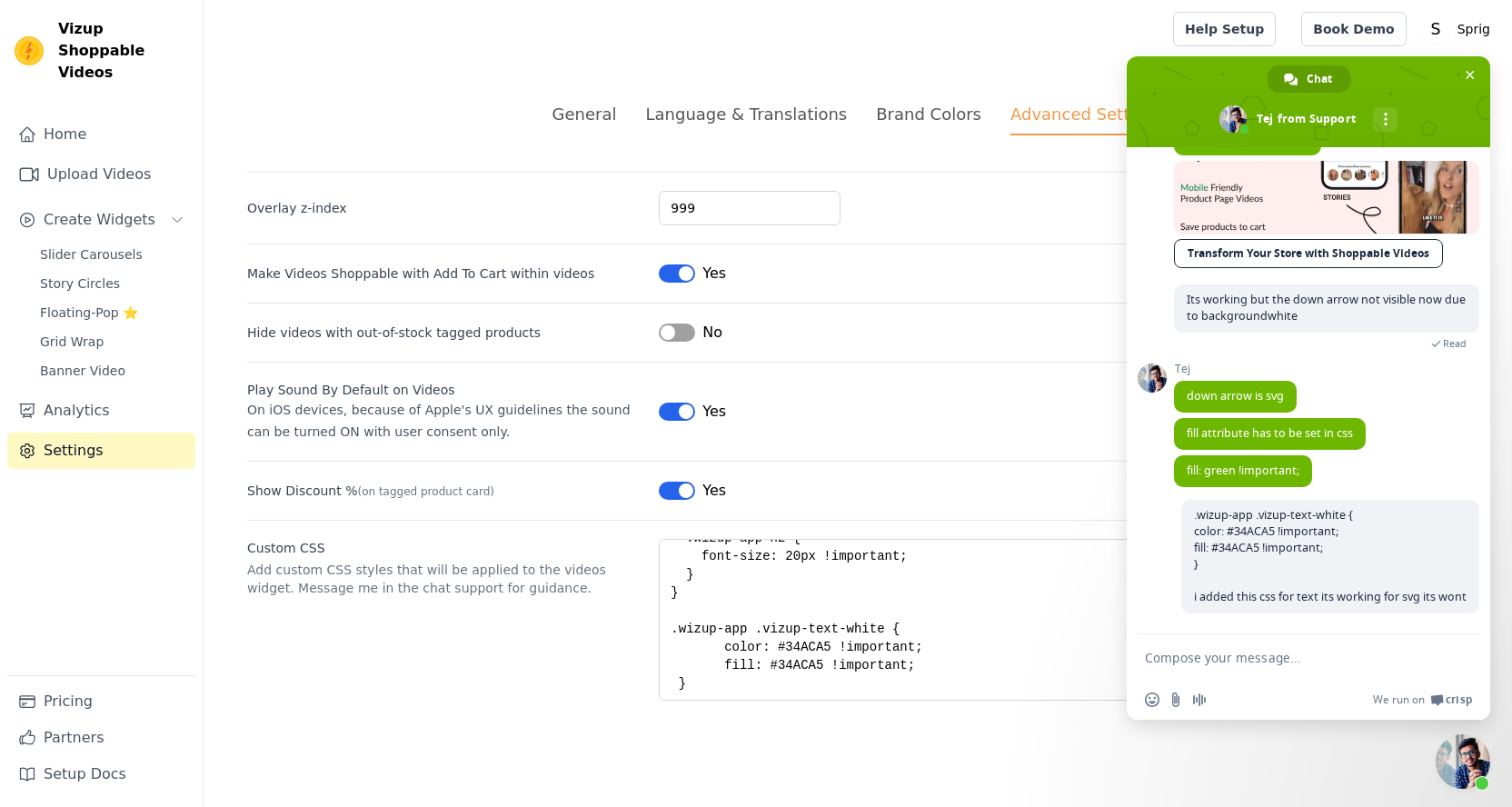
scroll to position [678, 0]
click at [775, 122] on div "Language & Translations" at bounding box center [746, 113] width 202 height 25
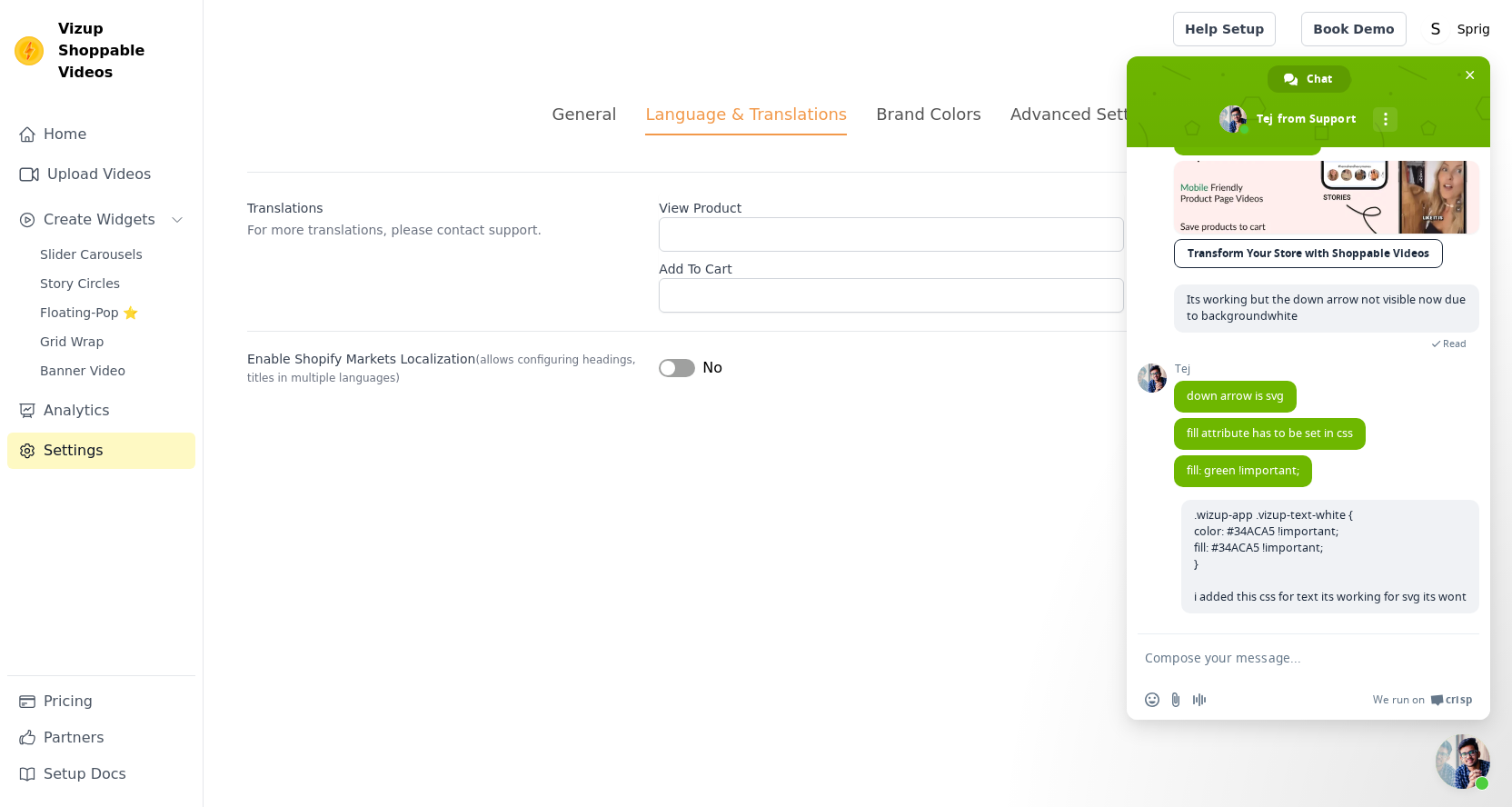
click at [895, 118] on div "Brand Colors" at bounding box center [929, 113] width 105 height 25
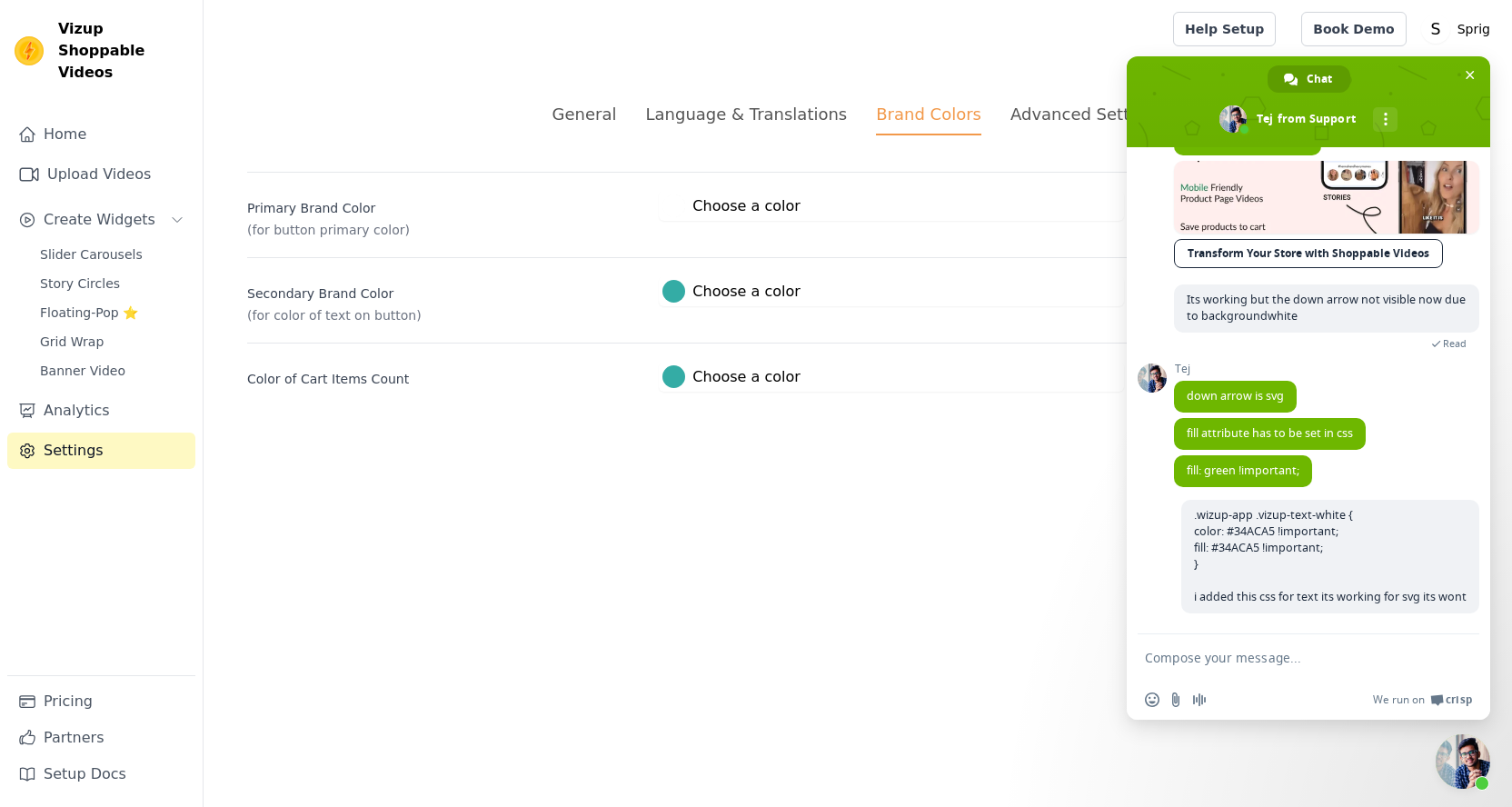
click at [1170, 650] on textarea "Compose your message..." at bounding box center [1288, 658] width 287 height 16
type textarea "Can i set product colo"
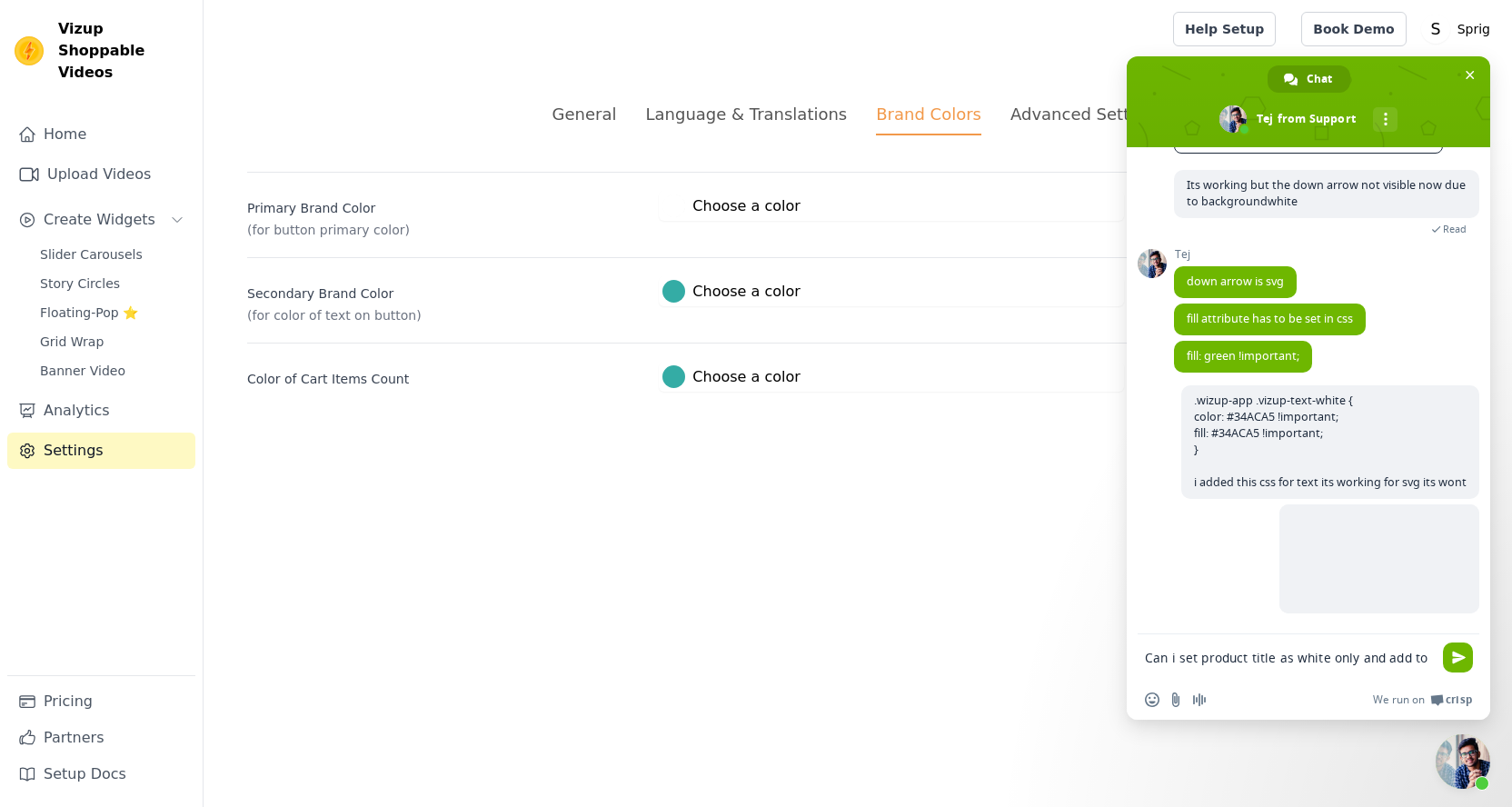
scroll to position [794, 0]
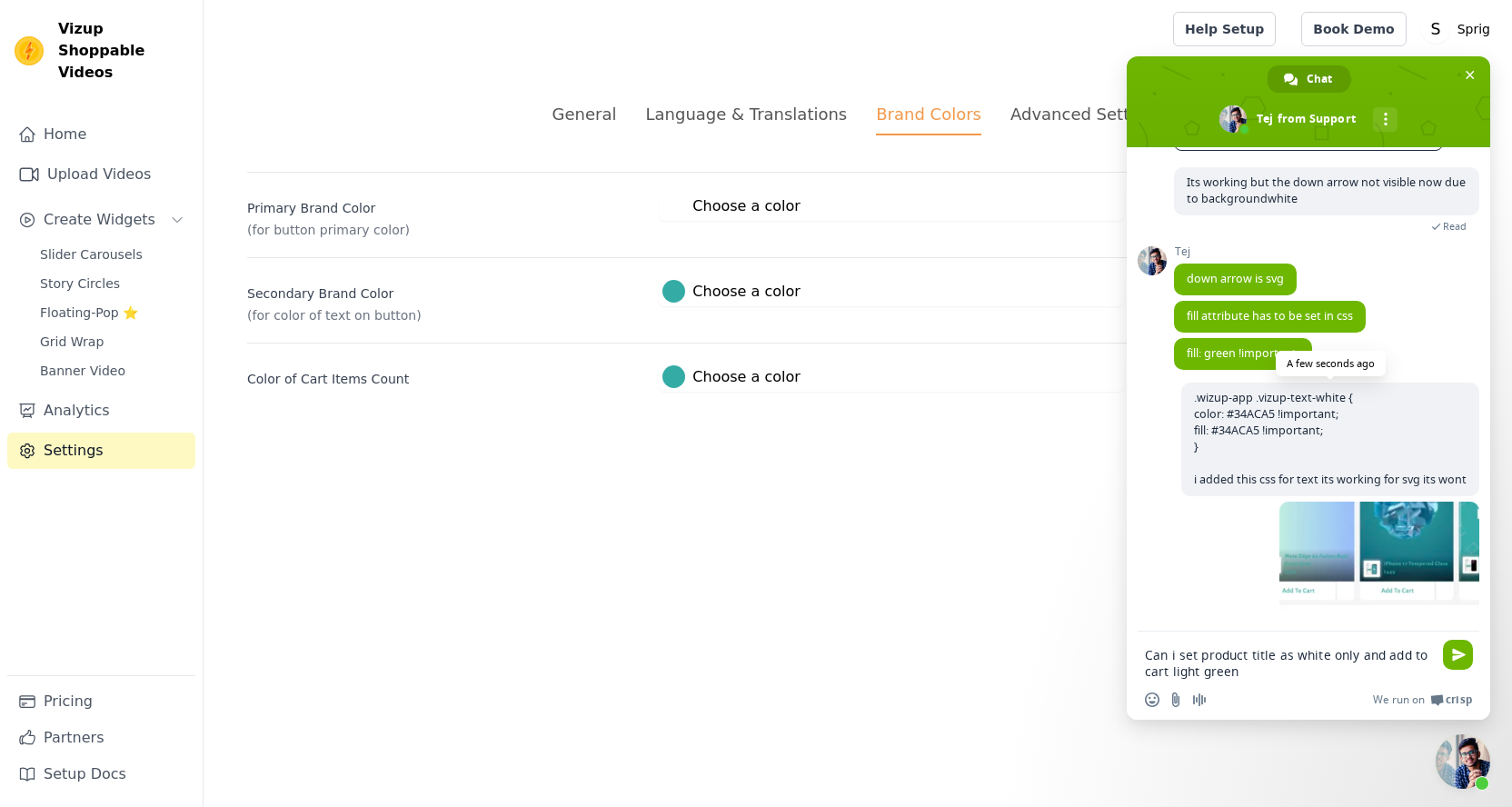
click at [1246, 414] on span ".wizup-app .vizup-text-white { color: #34ACA5 !important; fill: #34ACA5 !import…" at bounding box center [1330, 439] width 273 height 98
copy span "34ACA5"
click at [1212, 679] on textarea "Can i set product title as white only and add to cart light green" at bounding box center [1288, 663] width 287 height 33
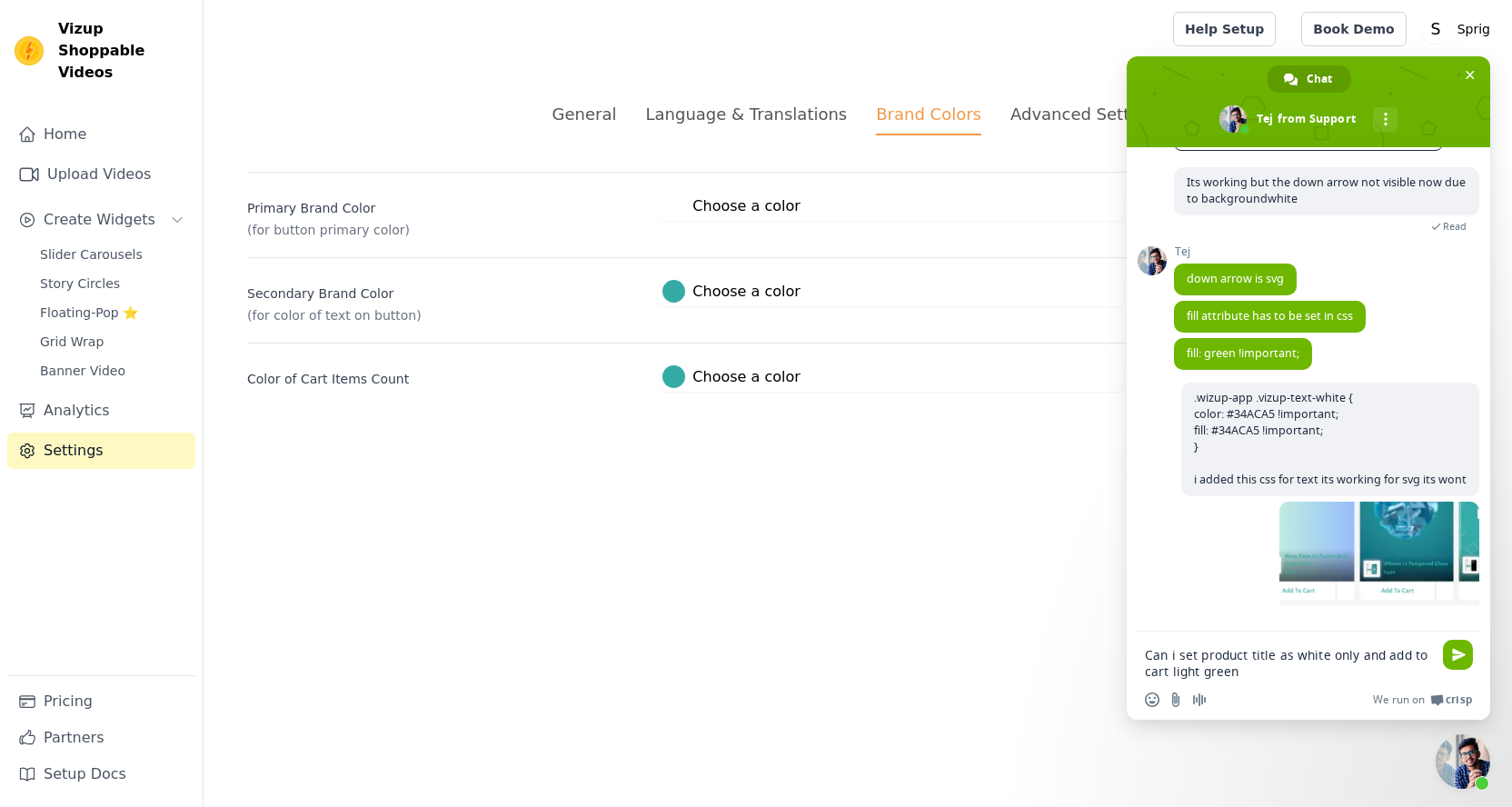
paste textarea "34ACA5"
type textarea "Can i set product title as white only and add to cart light 34ACA5"
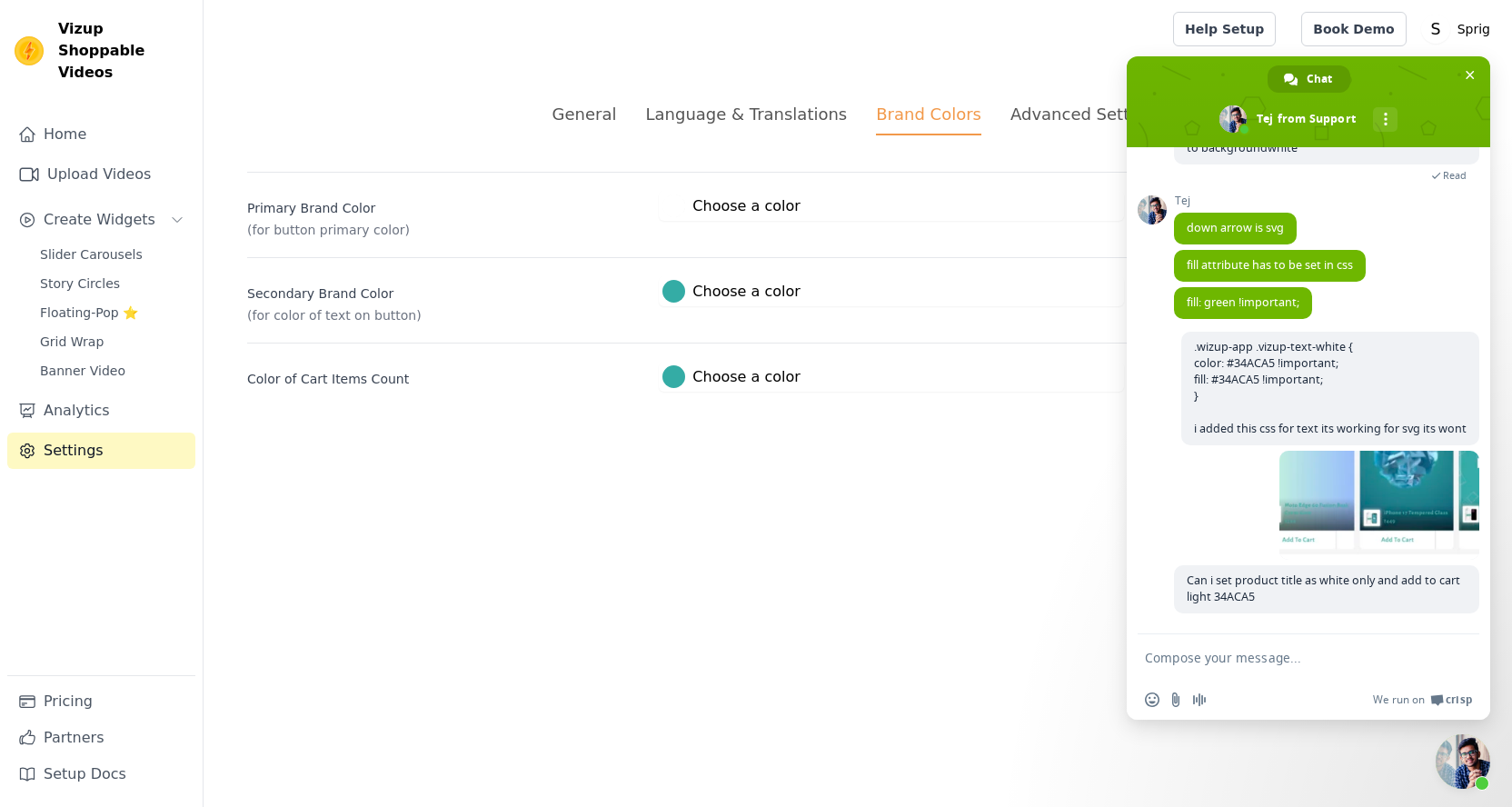
scroll to position [847, 0]
click at [1316, 493] on span at bounding box center [1379, 505] width 200 height 109
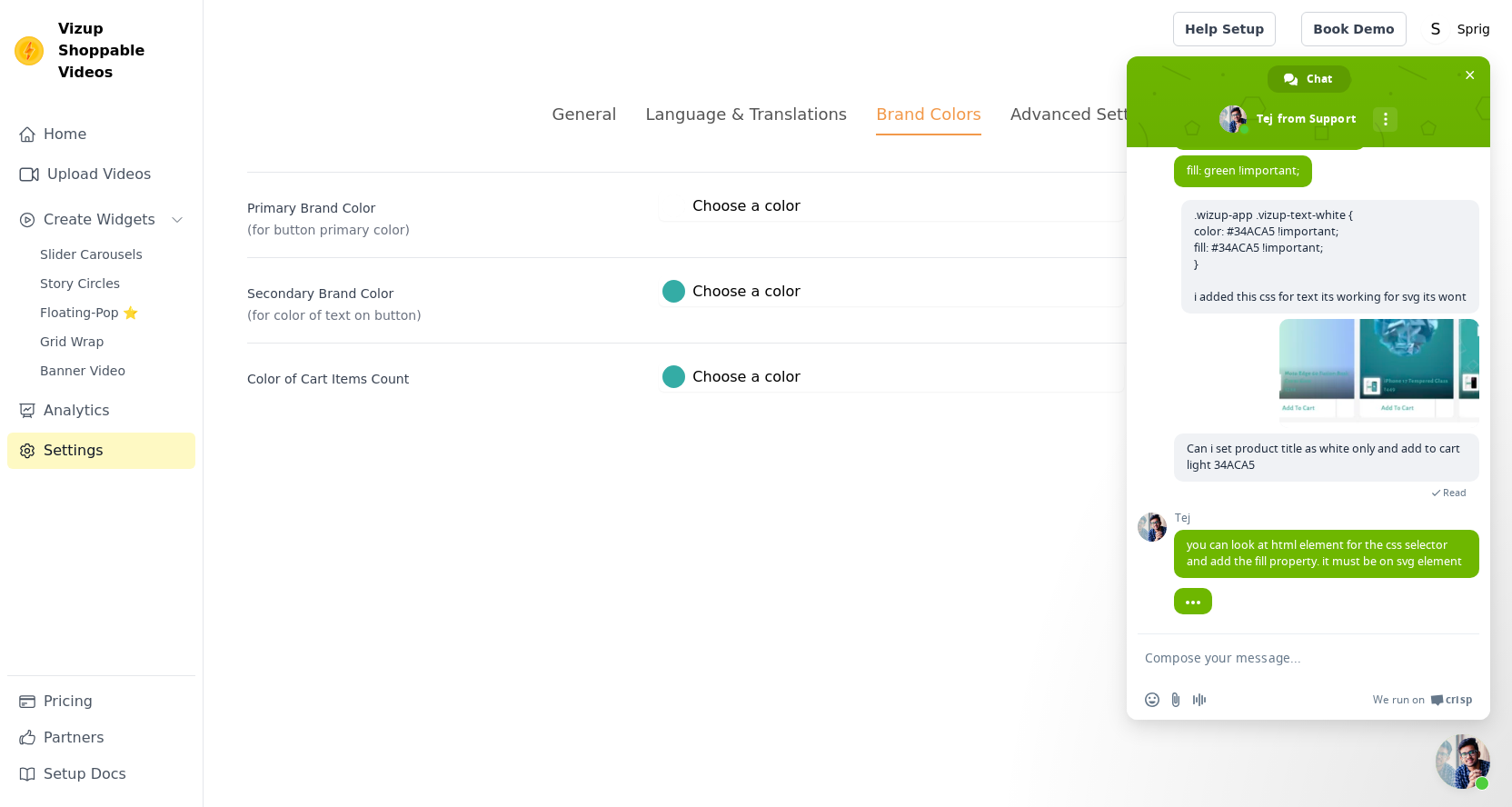
scroll to position [981, 0]
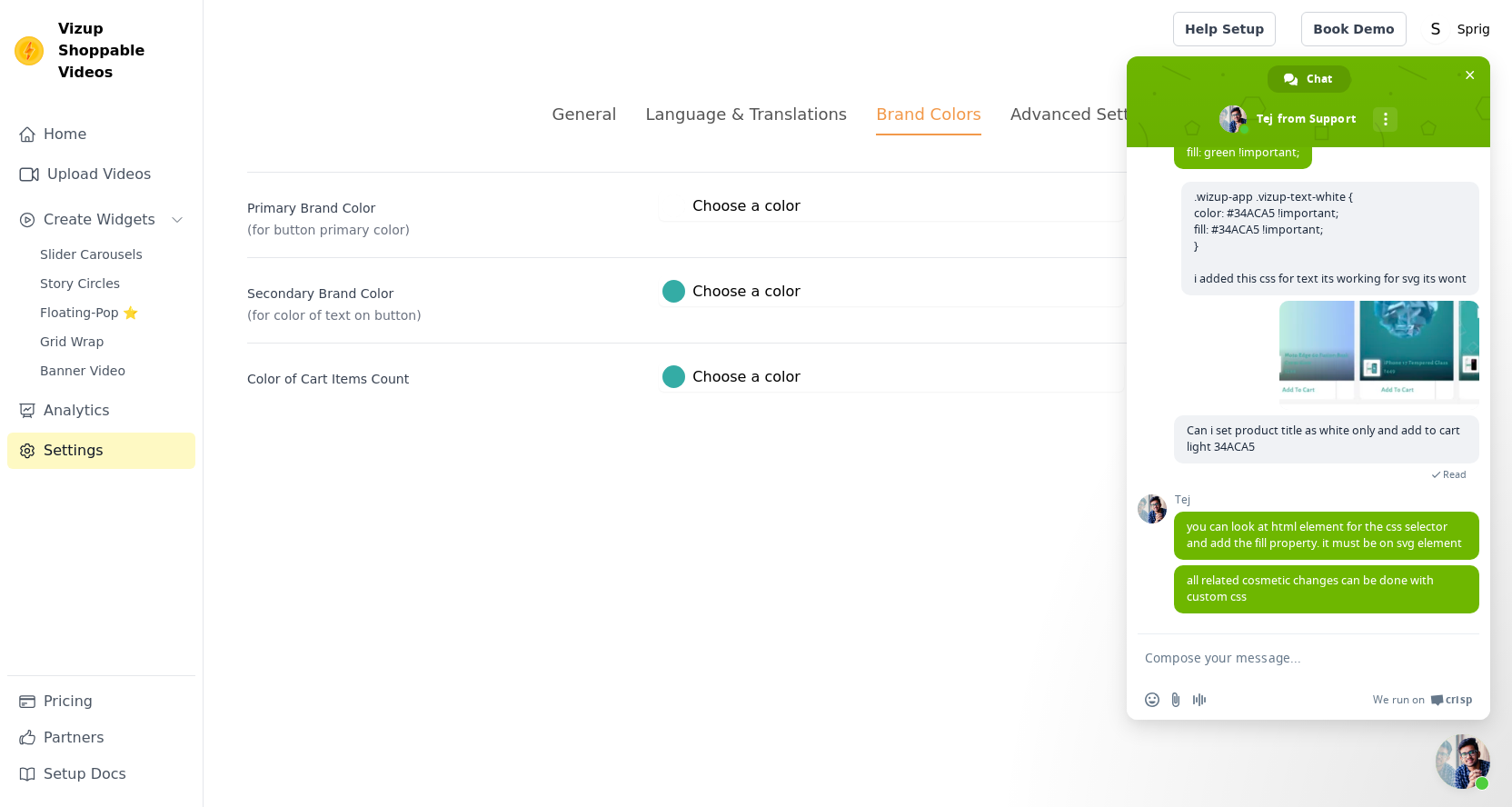
click at [1300, 653] on textarea "Compose your message..." at bounding box center [1288, 658] width 287 height 16
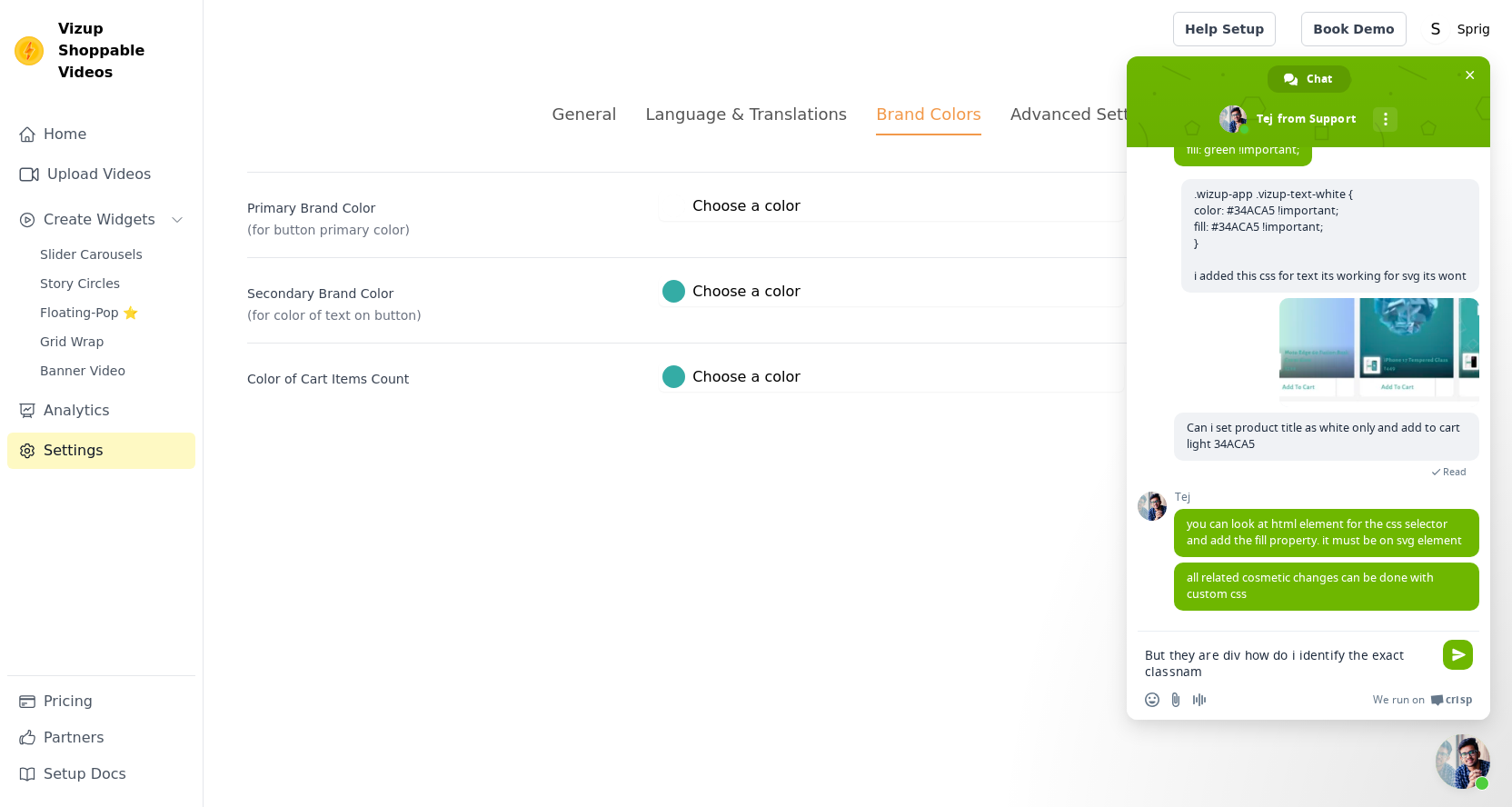
type textarea "But they are div how do i identify the exact classname"
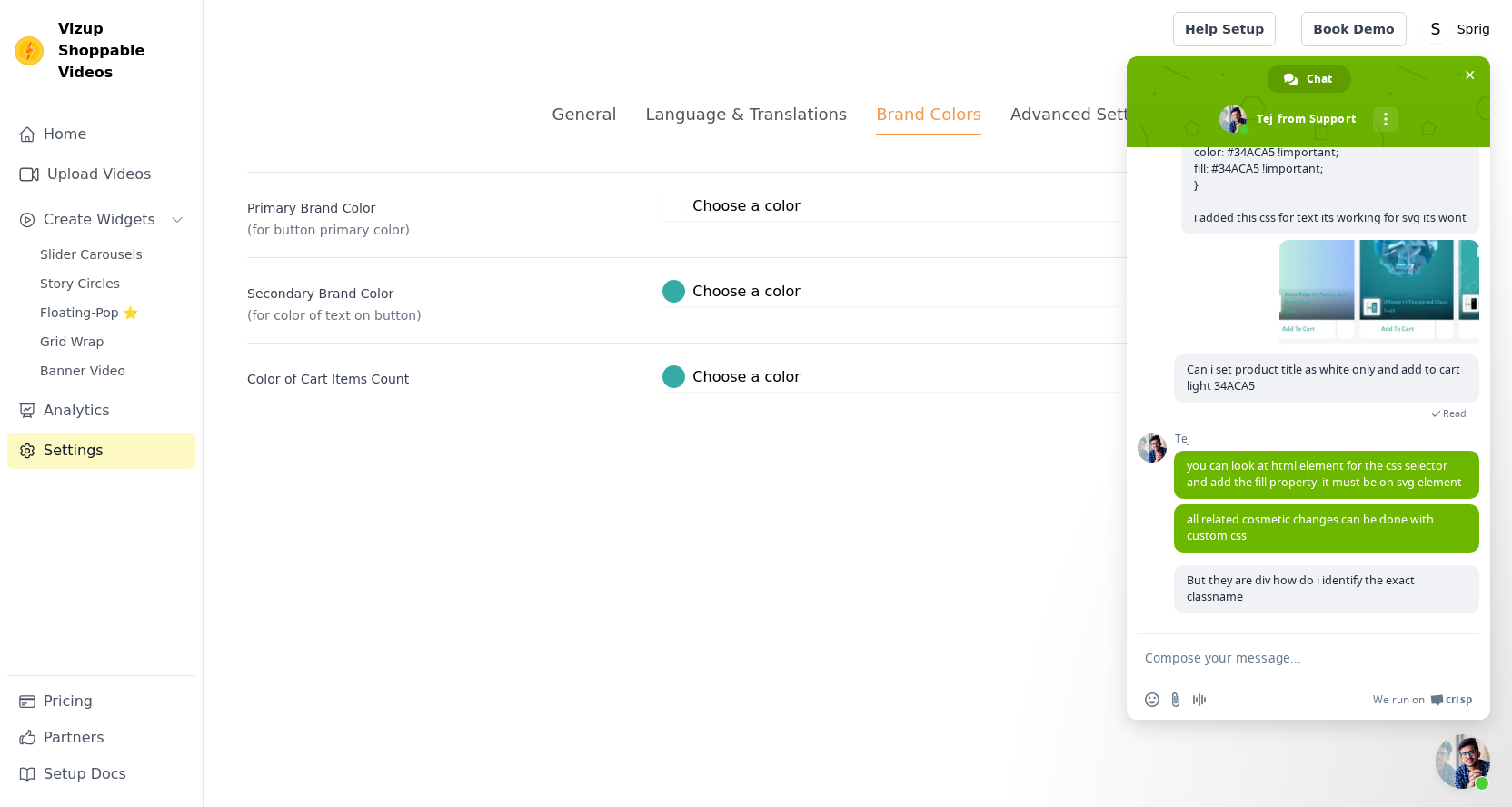
scroll to position [1043, 0]
click at [1014, 98] on div "General Language & Translations Brand Colors Advanced Settings unsaved changes …" at bounding box center [858, 246] width 1309 height 377
click at [1016, 108] on div "Advanced Settings" at bounding box center [1086, 113] width 152 height 25
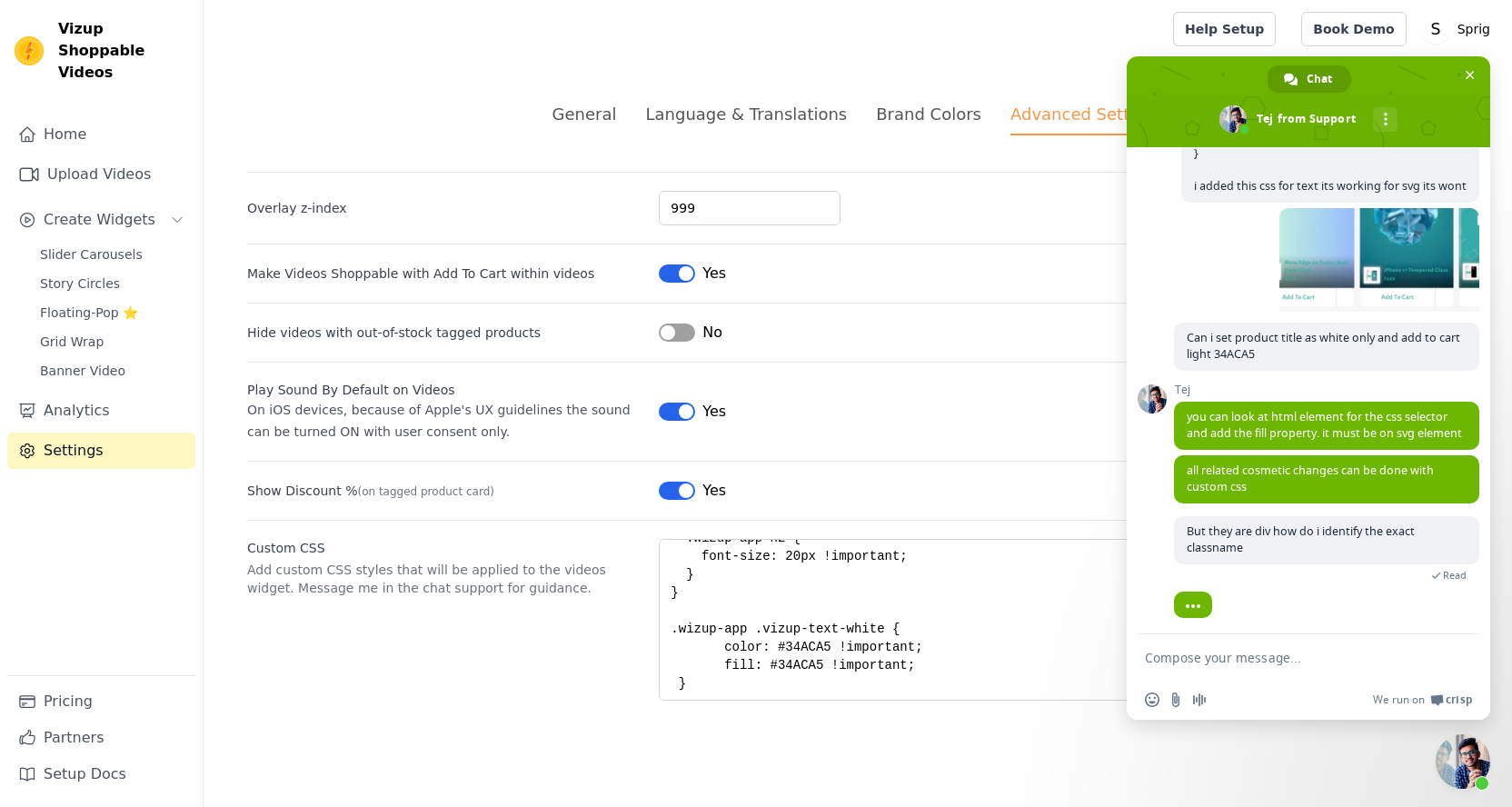
scroll to position [1079, 0]
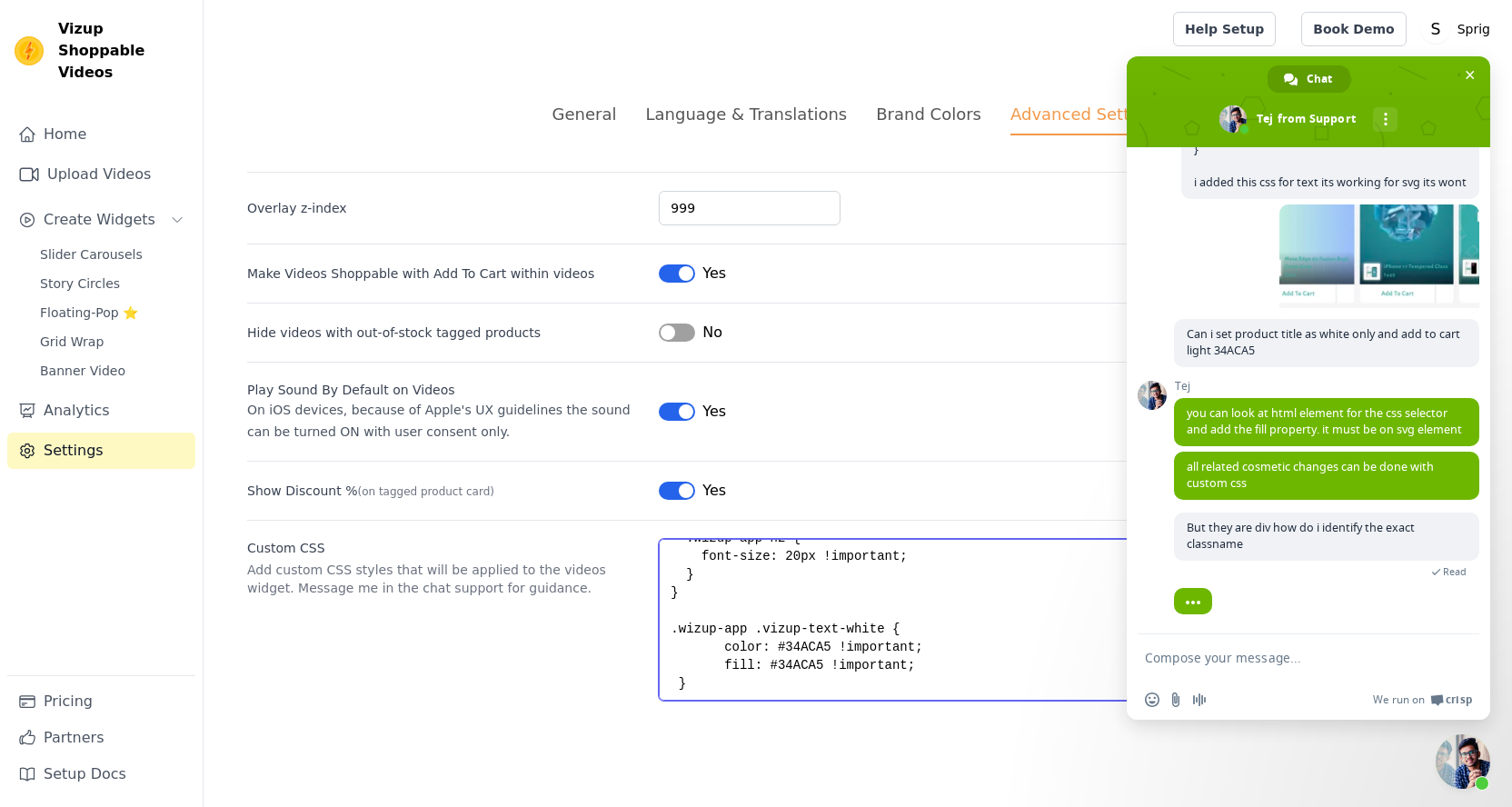
click at [732, 679] on textarea ".wizup-app h2 { color: #34ACA5 !important; font-size: 24px !important; } /* Mob…" at bounding box center [1063, 620] width 810 height 162
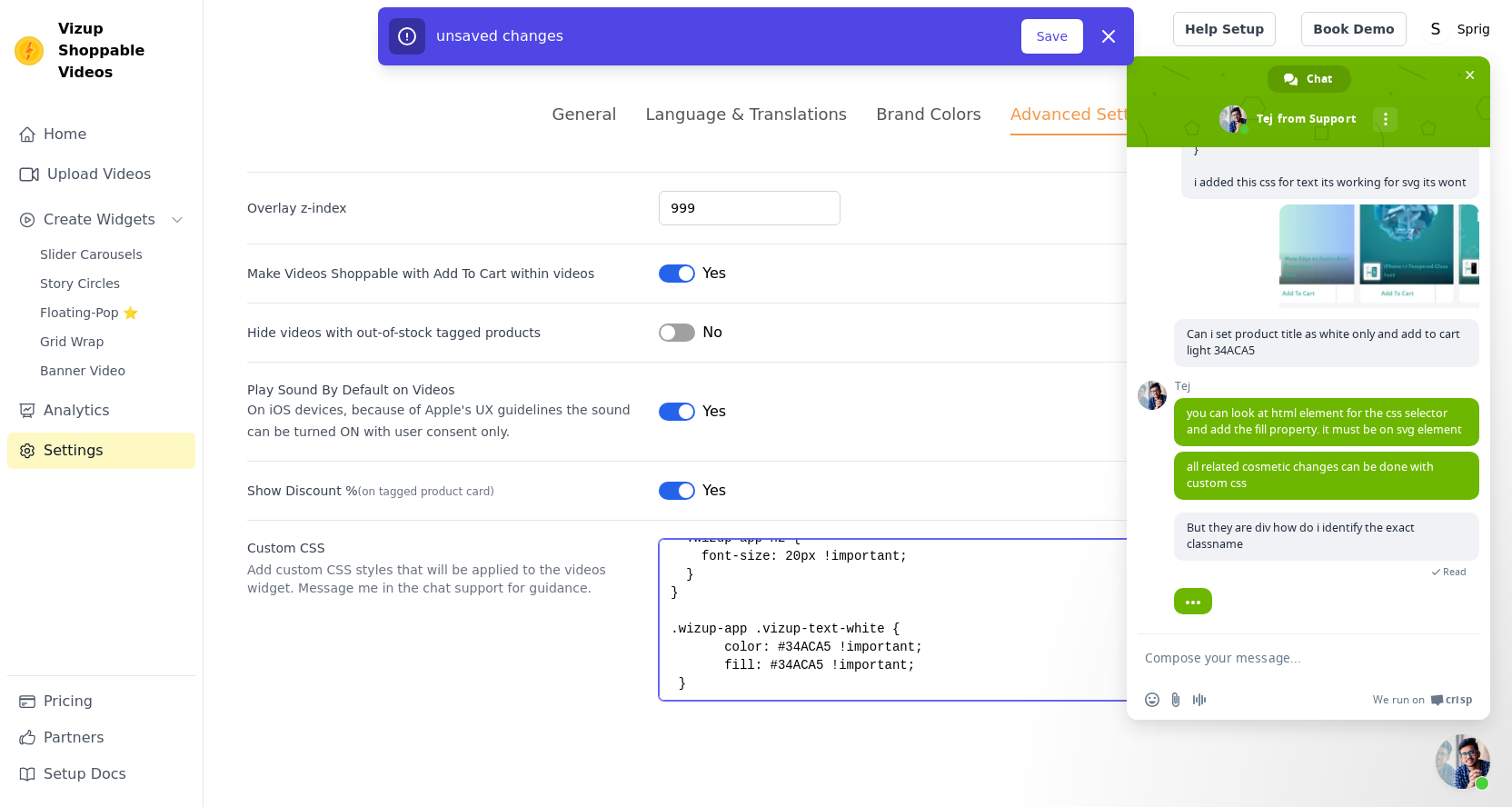
scroll to position [173, 0]
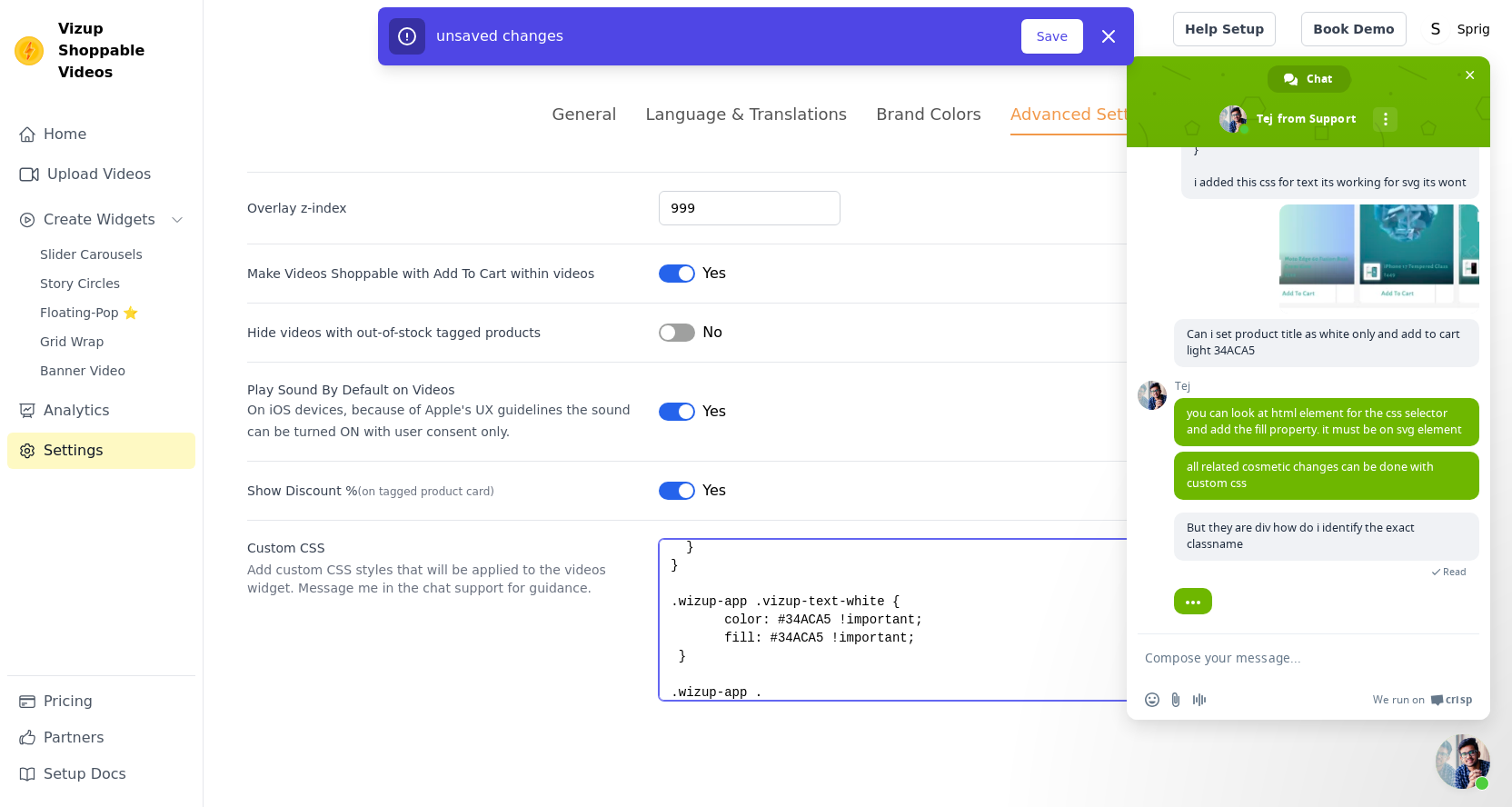
paste textarea "vizup-text-xs"
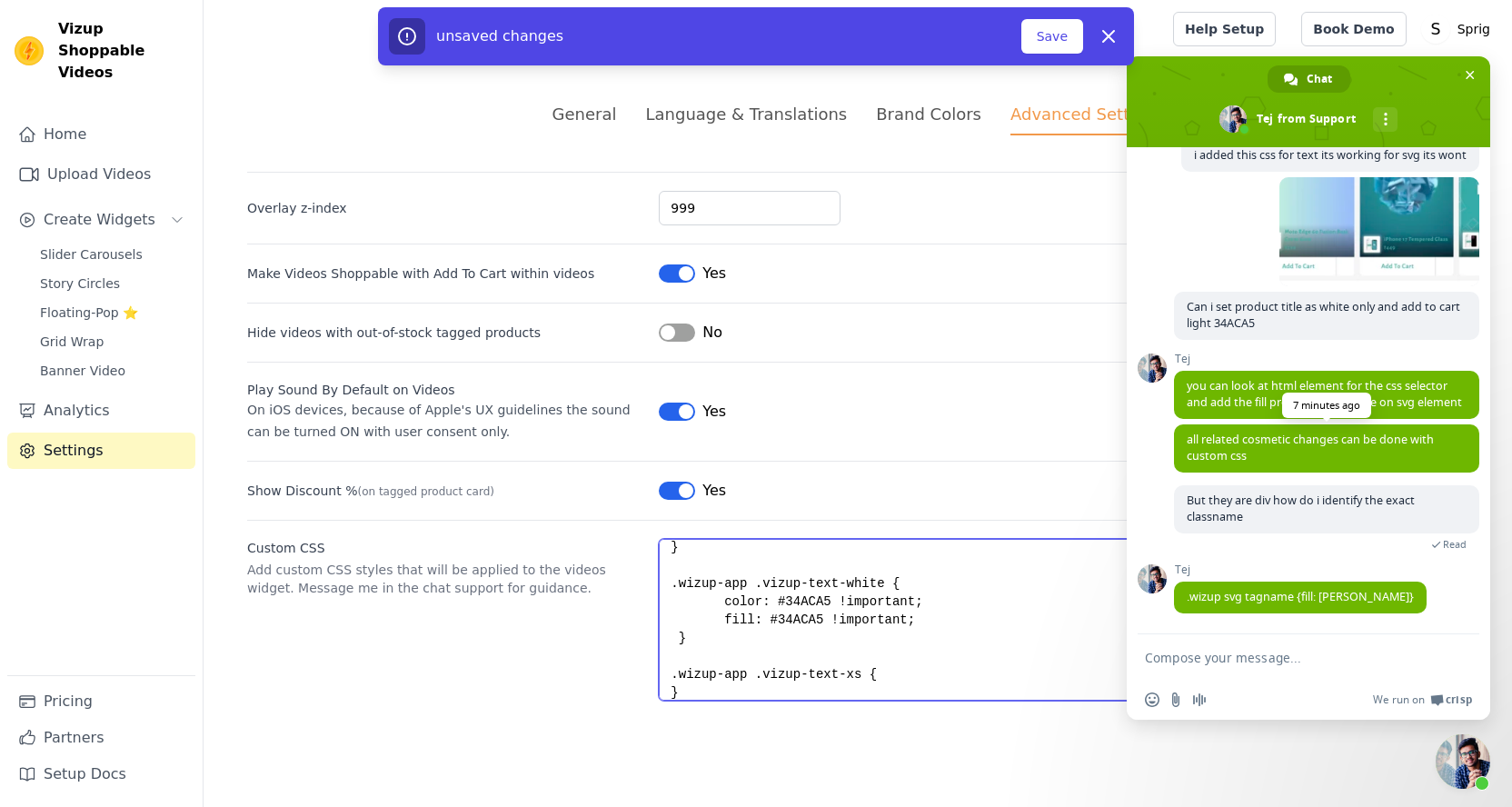
scroll to position [1106, 0]
drag, startPoint x: 716, startPoint y: 602, endPoint x: 964, endPoint y: 600, distance: 248.0
click at [964, 600] on textarea ".wizup-app h2 { color: #34ACA5 !important; font-size: 24px !important; } /* Mob…" at bounding box center [1063, 620] width 810 height 162
click at [897, 673] on textarea ".wizup-app h2 { color: #34ACA5 !important; font-size: 24px !important; } /* Mob…" at bounding box center [1063, 620] width 810 height 162
paste textarea "color: #34ACA5 !important;"
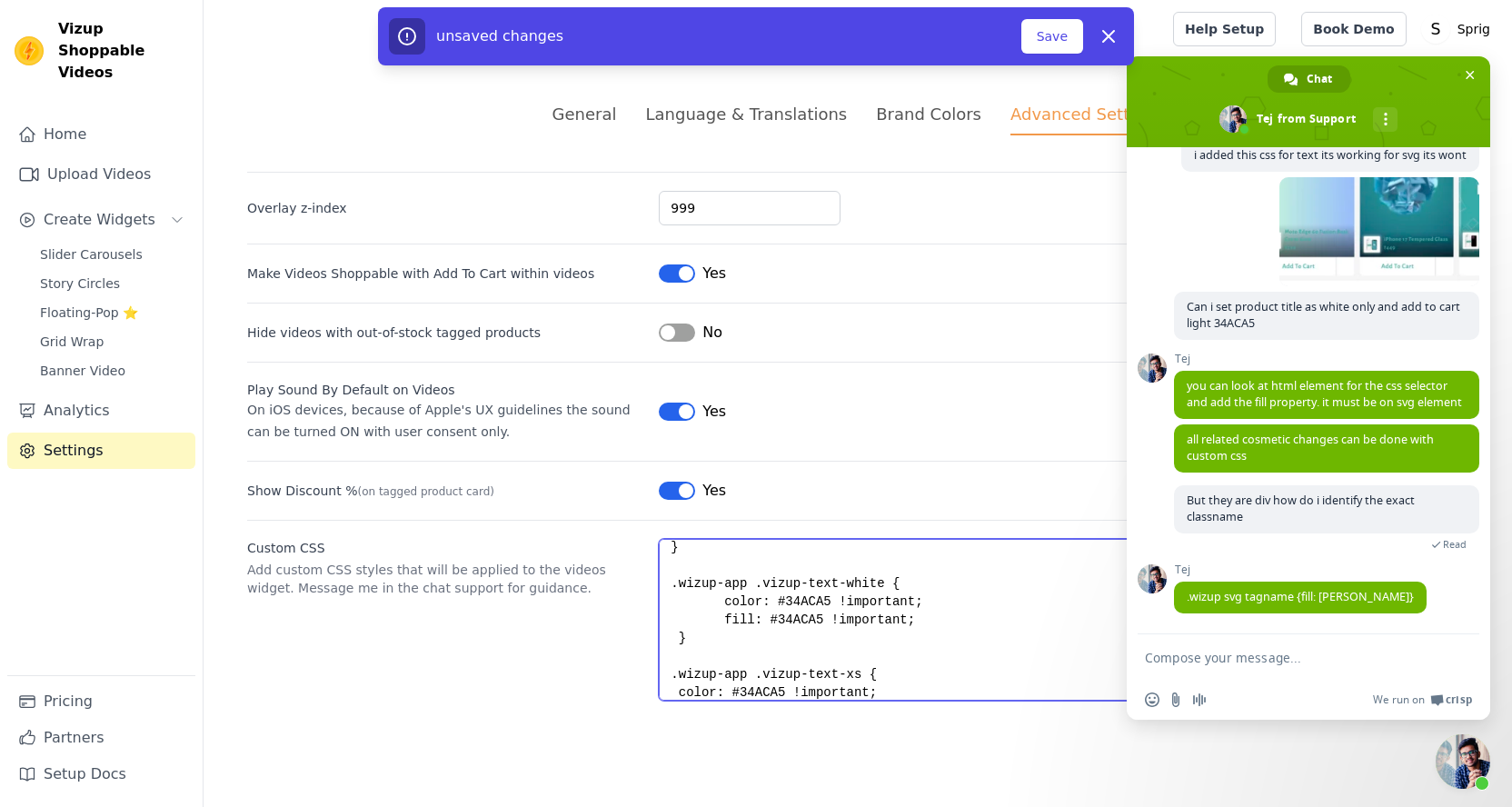
scroll to position [218, 0]
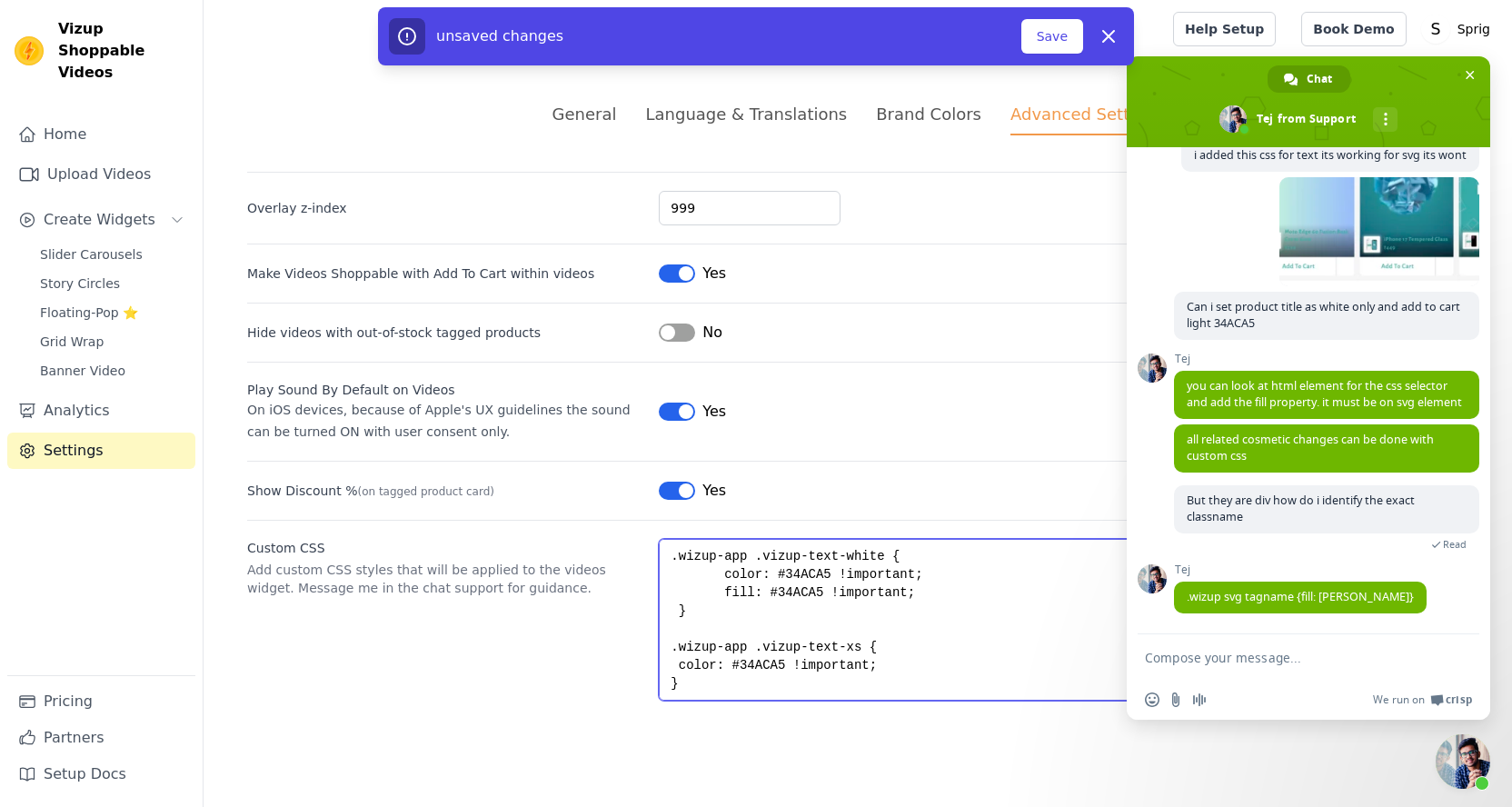
click at [754, 668] on textarea ".wizup-app h2 { color: #34ACA5 !important; font-size: 24px !important; } /* Mob…" at bounding box center [1063, 620] width 810 height 162
type textarea ".wizup-app h2 { color: #34ACA5 !important; font-size: 24px !important; } /* Mob…"
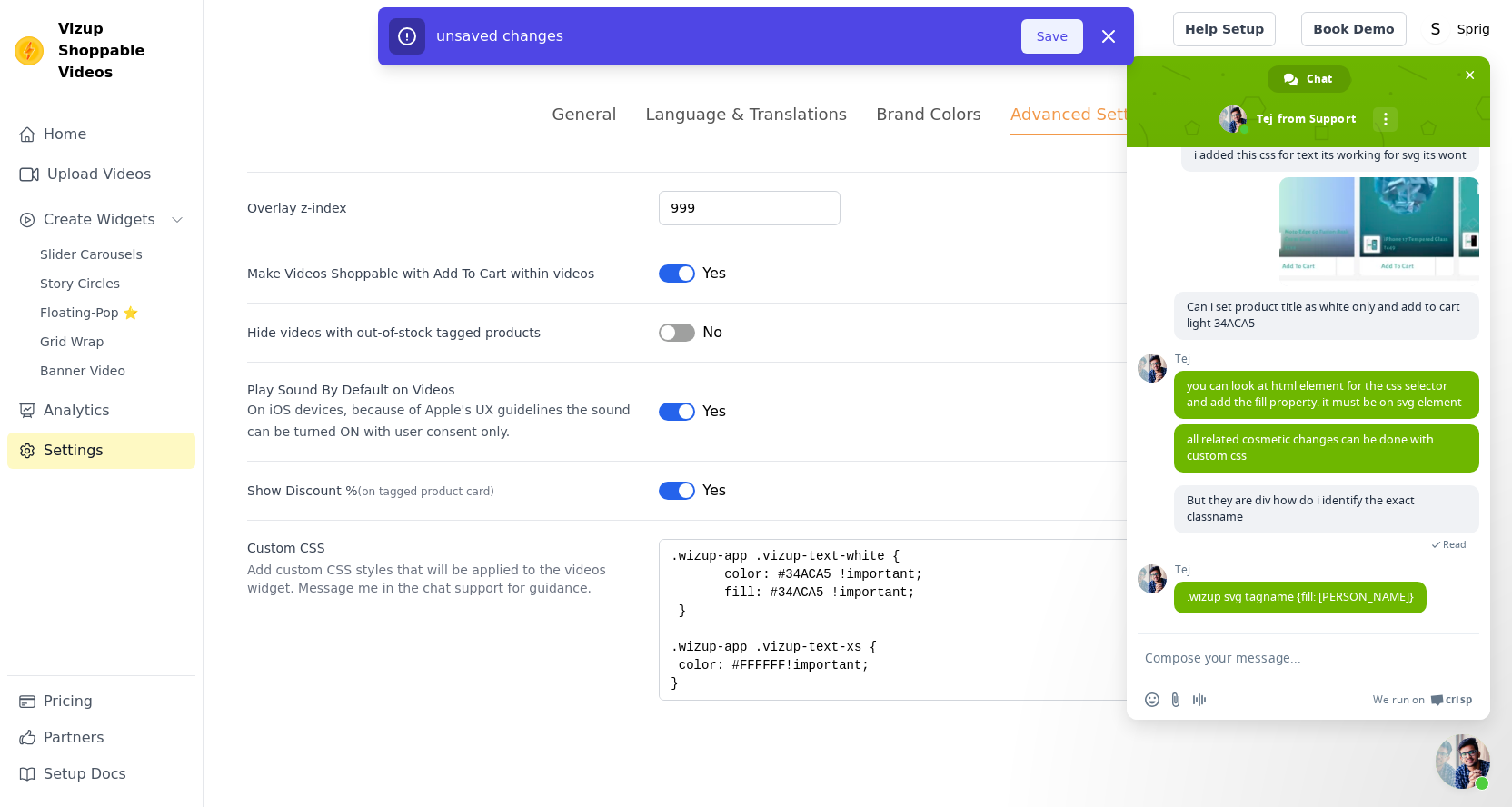
click at [1044, 46] on button "Save" at bounding box center [1052, 36] width 62 height 35
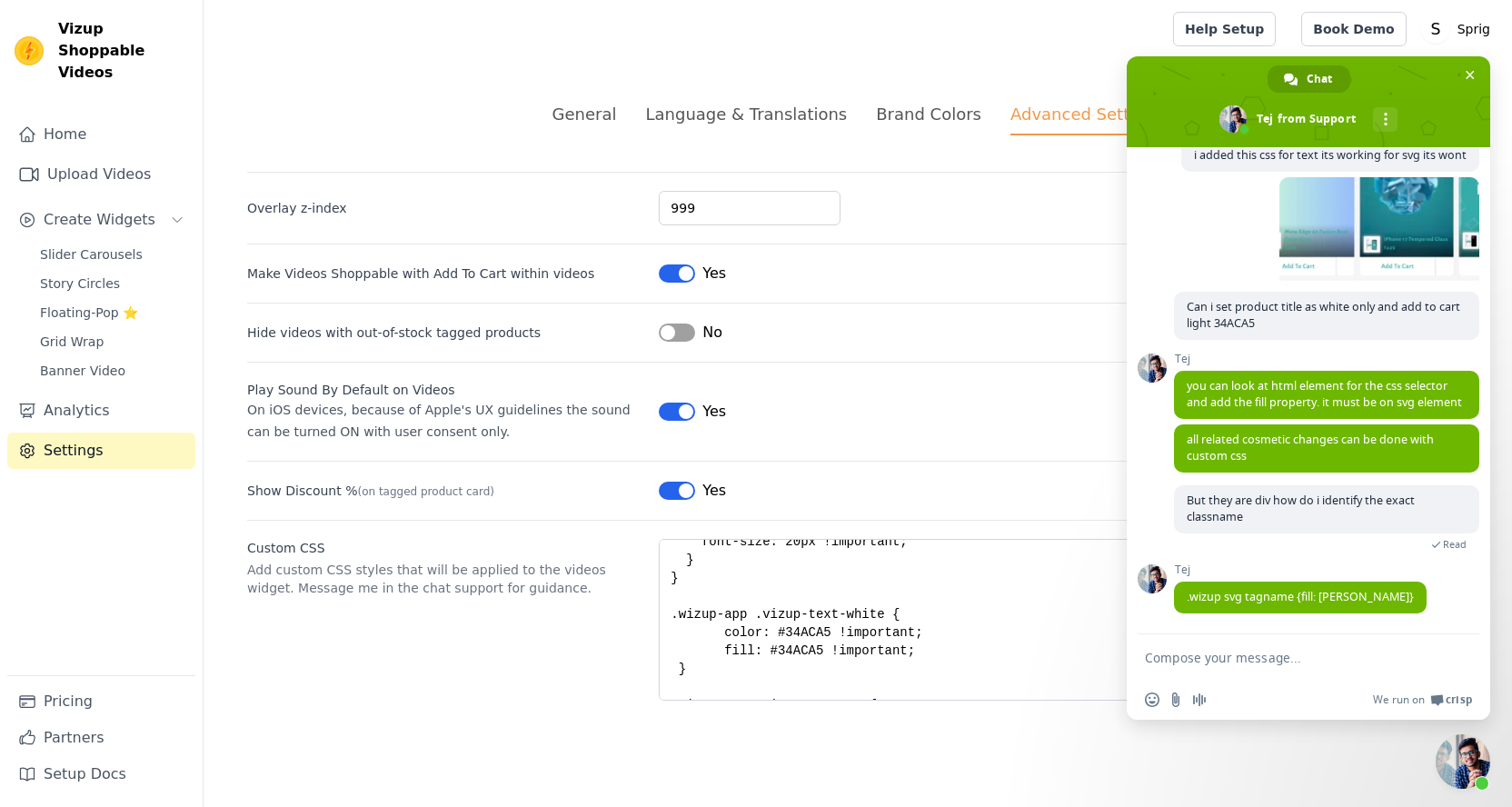
scroll to position [165, 0]
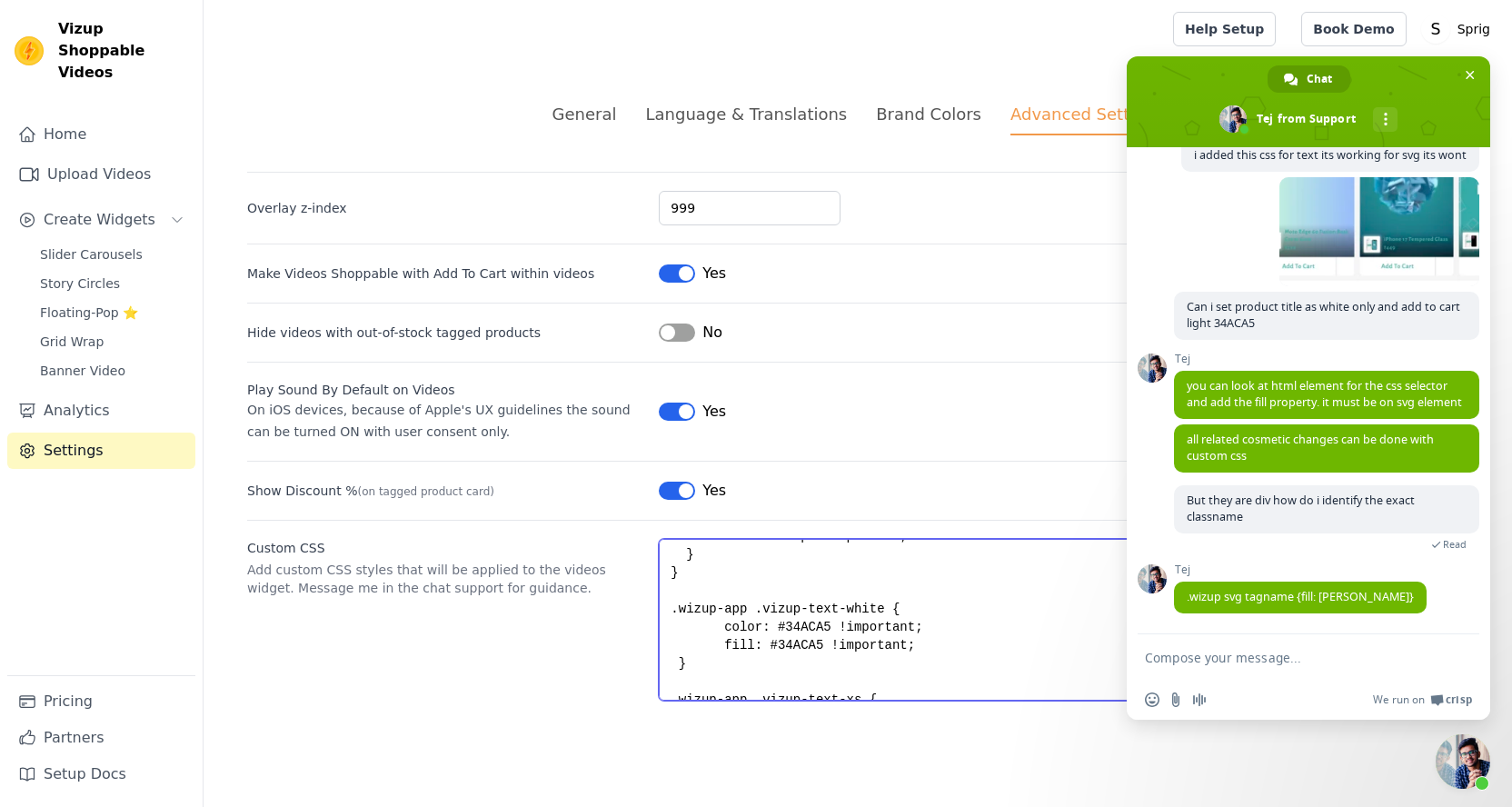
drag, startPoint x: 699, startPoint y: 647, endPoint x: 961, endPoint y: 645, distance: 262.0
click at [961, 645] on textarea ".wizup-app h2 { color: #34ACA5 !important; font-size: 24px !important; } /* Mob…" at bounding box center [1063, 620] width 810 height 162
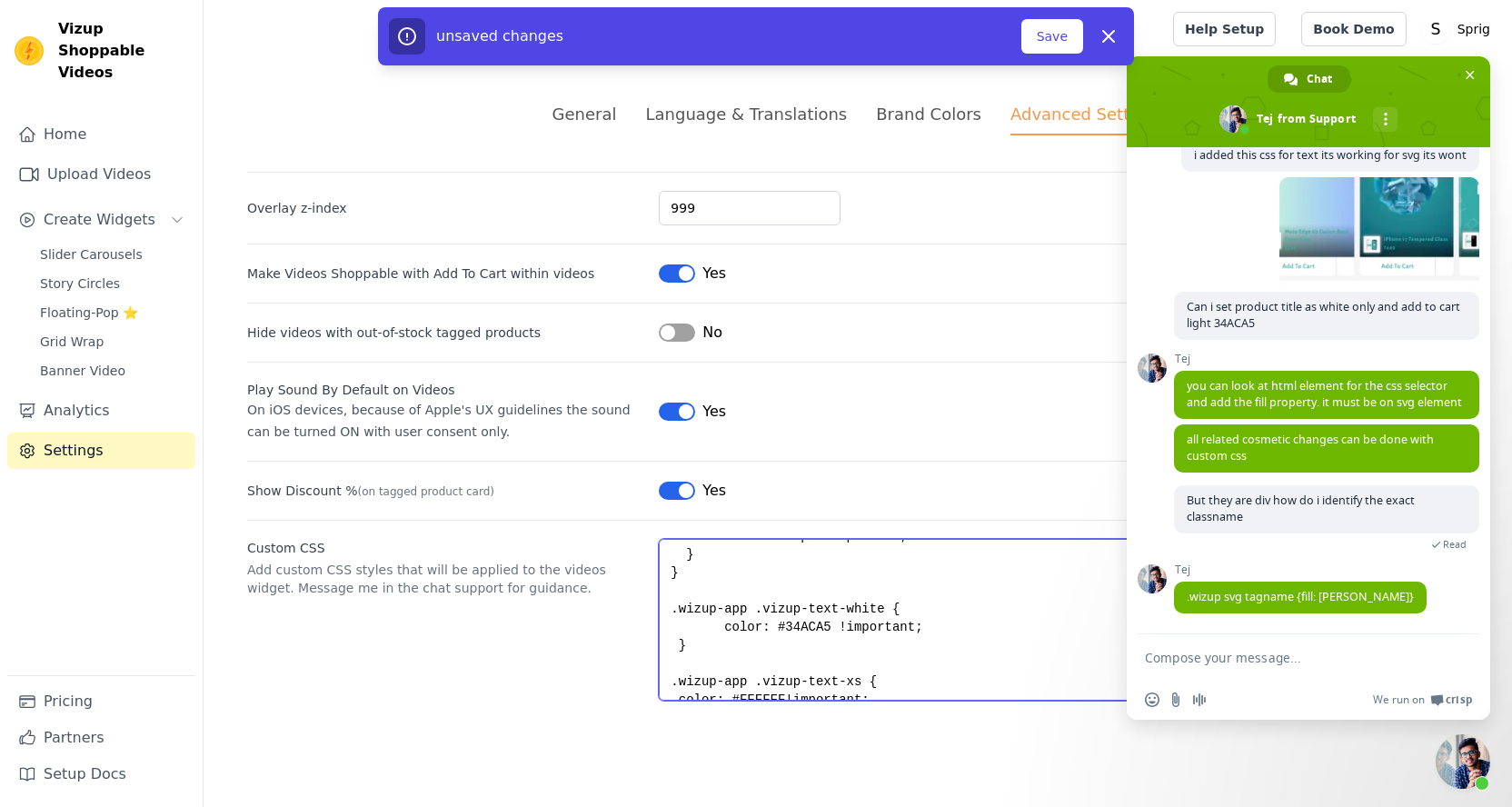
scroll to position [200, 0]
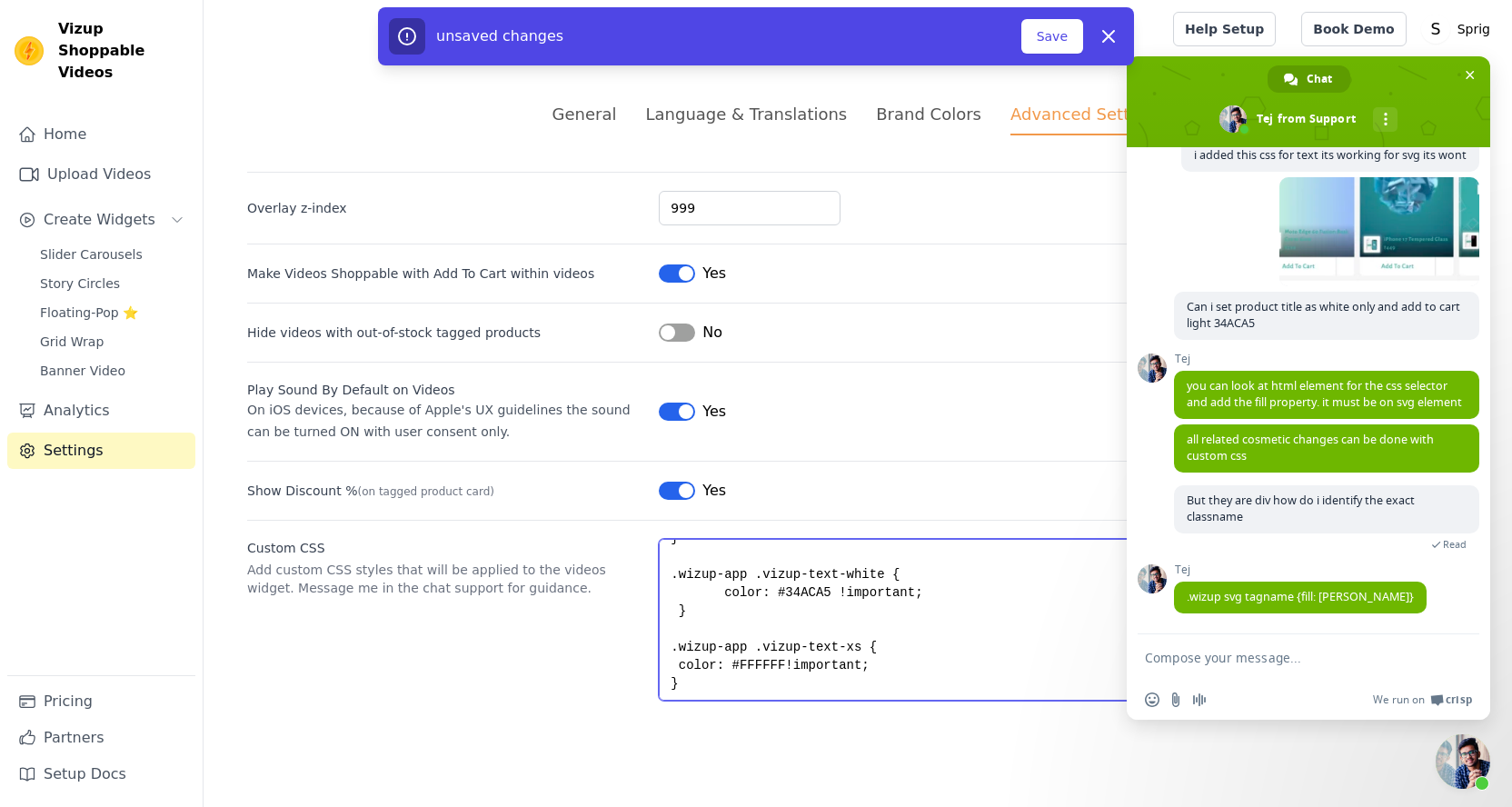
click at [675, 668] on textarea ".wizup-app h2 { color: #34ACA5 !important; font-size: 24px !important; } /* Mob…" at bounding box center [1063, 620] width 810 height 162
click at [721, 592] on textarea ".wizup-app h2 { color: #34ACA5 !important; font-size: 24px !important; } /* Mob…" at bounding box center [1063, 620] width 810 height 162
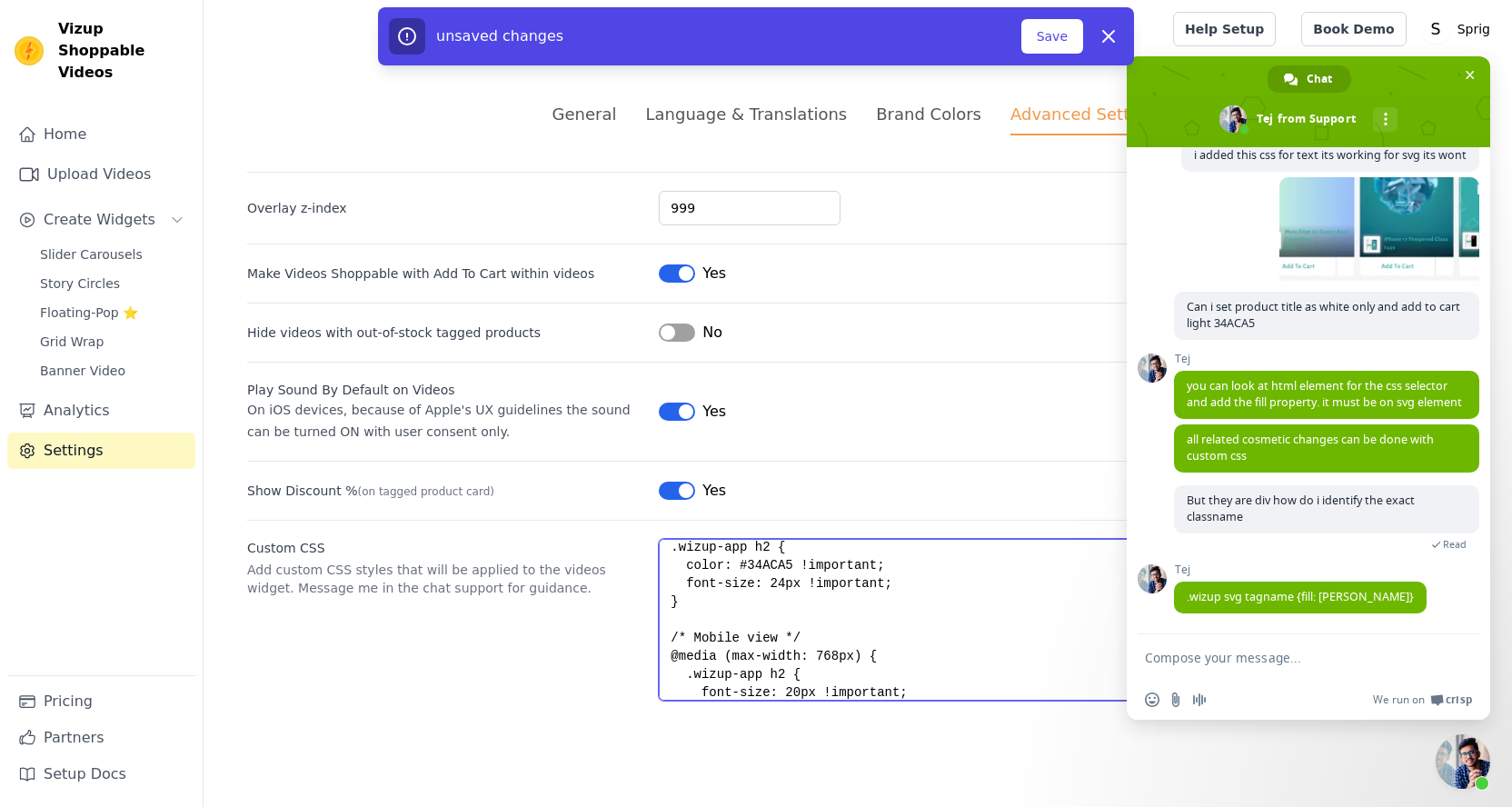
scroll to position [0, 0]
click at [711, 606] on textarea ".wizup-app h2 { color: #34ACA5 !important; font-size: 24px !important; } /* Mob…" at bounding box center [1063, 620] width 810 height 162
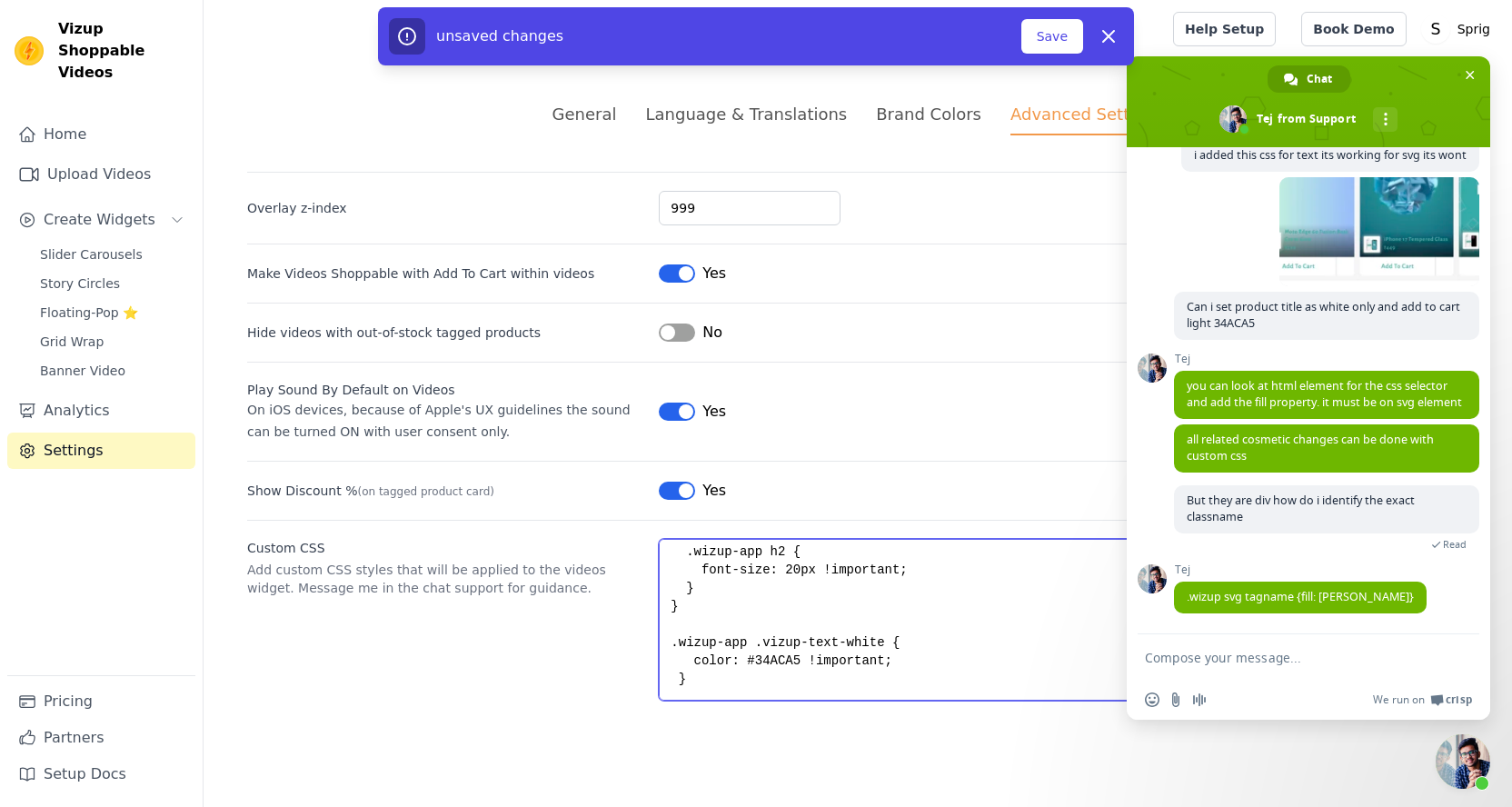
scroll to position [139, 0]
click at [725, 602] on textarea ".wizup-app h2 { color: #34ACA5 !important; font-size: 24px !important; } /* Mob…" at bounding box center [1063, 620] width 810 height 162
paste textarea "fill: #34ACA5 !important;"
click at [668, 636] on textarea ".wizup-app h2 { color: #34ACA5 !important; font-size: 24px !important; } /* Mob…" at bounding box center [1063, 620] width 810 height 162
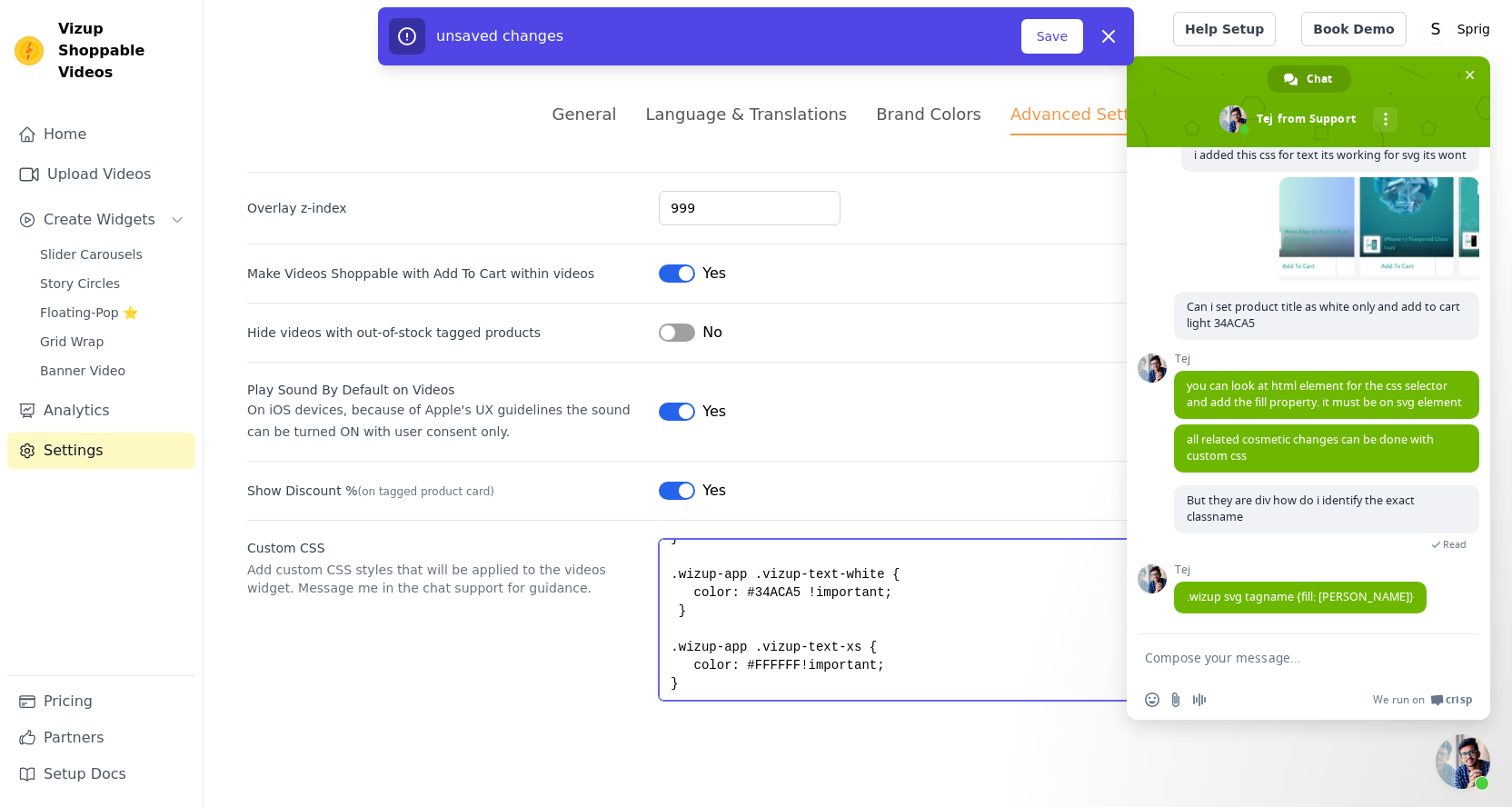
drag, startPoint x: 749, startPoint y: 648, endPoint x: 643, endPoint y: 647, distance: 106.0
click at [643, 647] on div "Custom CSS Add custom CSS styles that will be applied to the videos widget. Mes…" at bounding box center [858, 611] width 1222 height 181
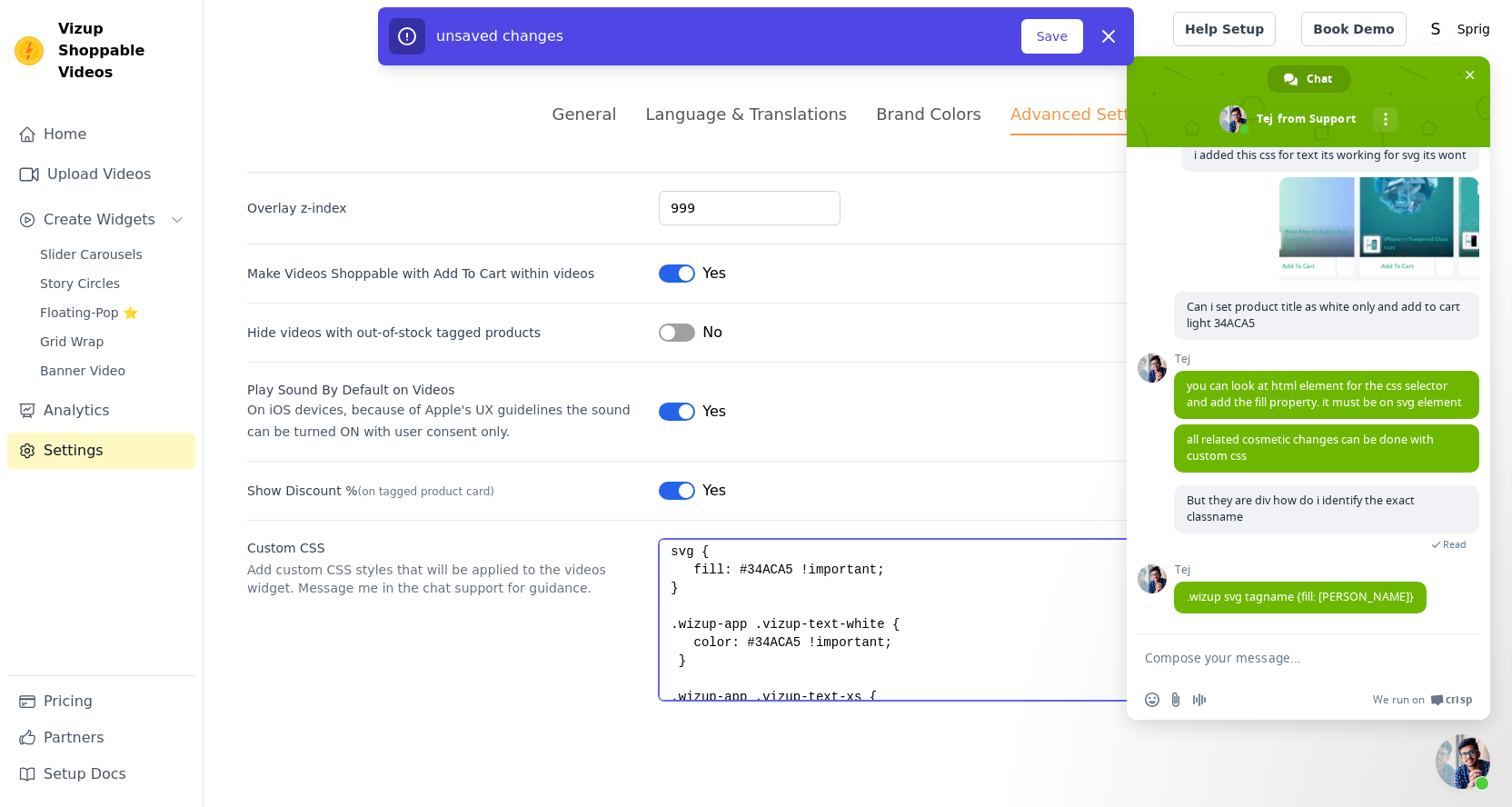
scroll to position [219, 0]
click at [668, 554] on textarea ".wizup-app h2 { color: #34ACA5 !important; font-size: 24px !important; } /* Mob…" at bounding box center [1063, 620] width 810 height 162
paste textarea ".wizup-app"
type textarea ".wizup-app h2 { color: #34ACA5 !important; font-size: 24px !important; } /* Mob…"
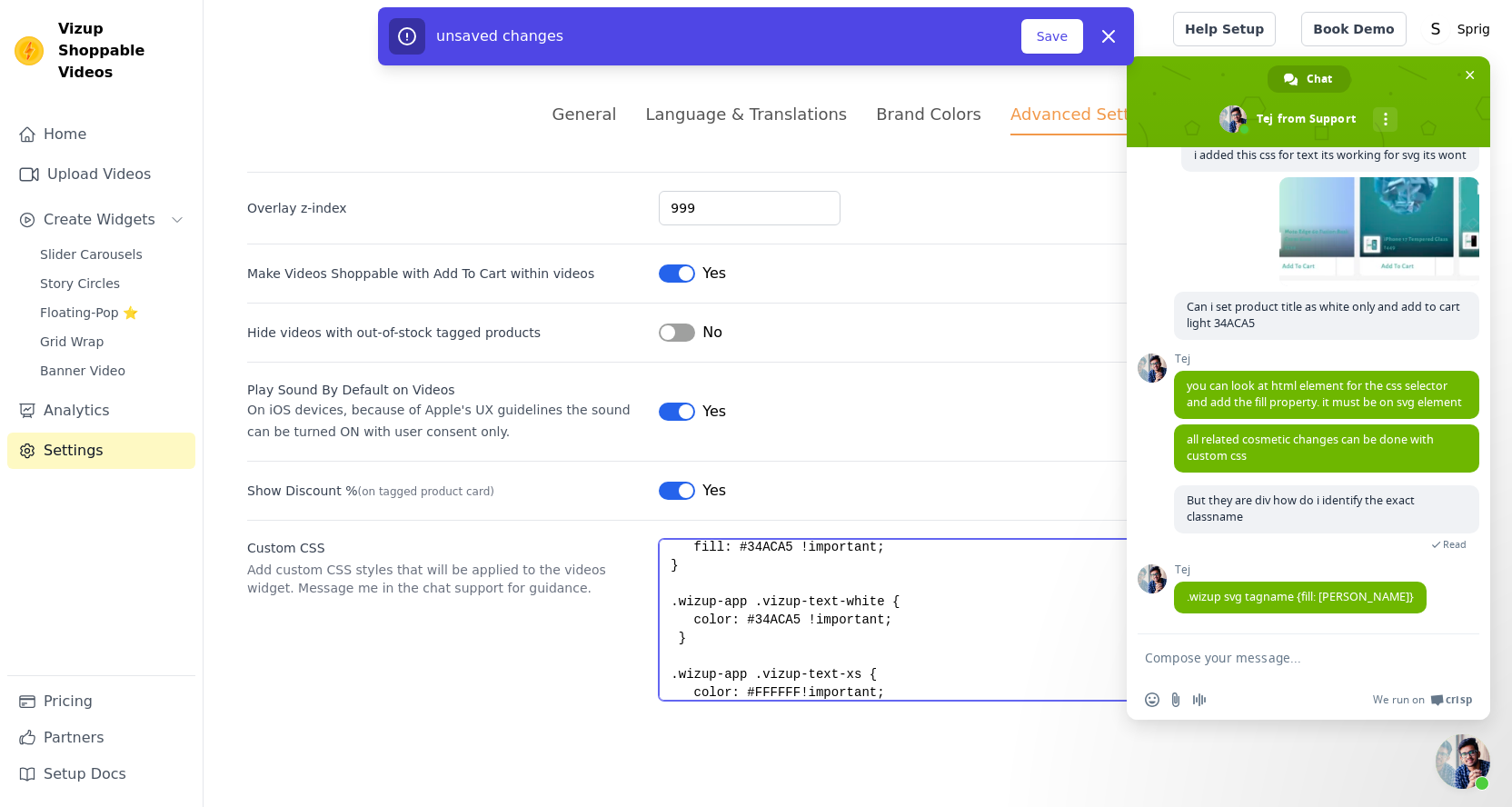
scroll to position [273, 0]
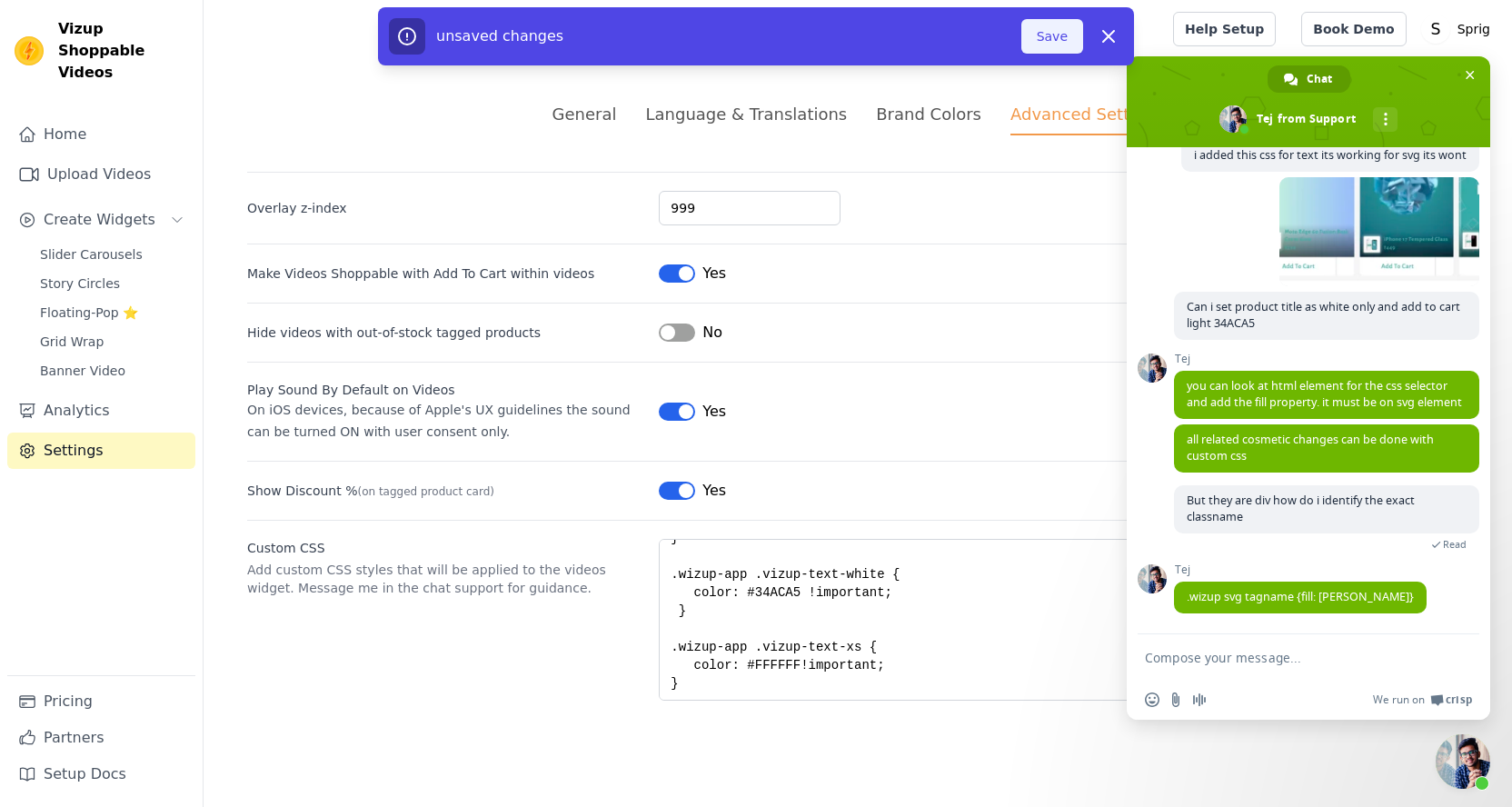
click at [1041, 41] on button "Save" at bounding box center [1052, 36] width 62 height 35
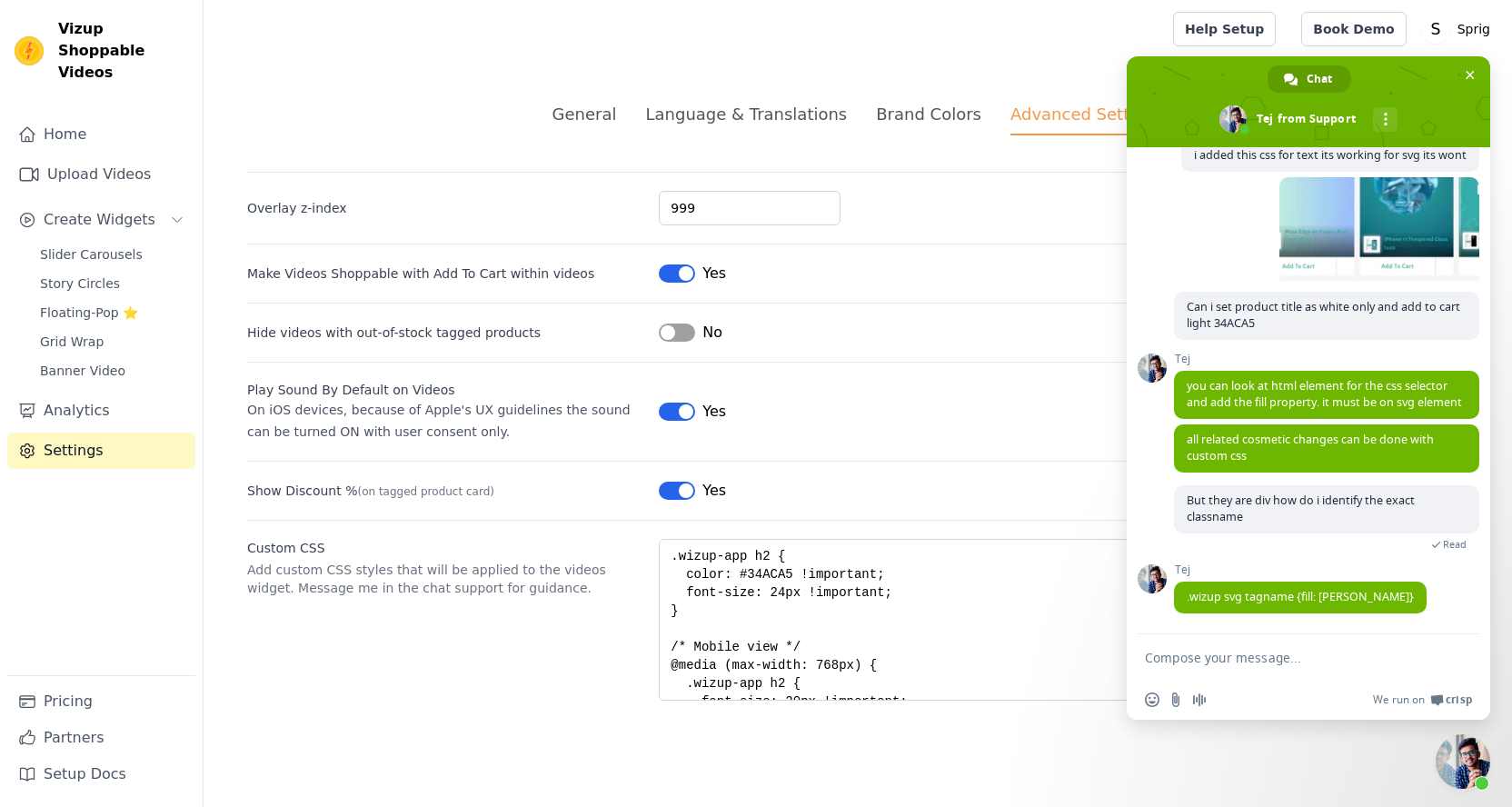
click at [1229, 654] on textarea "Compose your message..." at bounding box center [1288, 658] width 287 height 16
type textarea "yes its done"
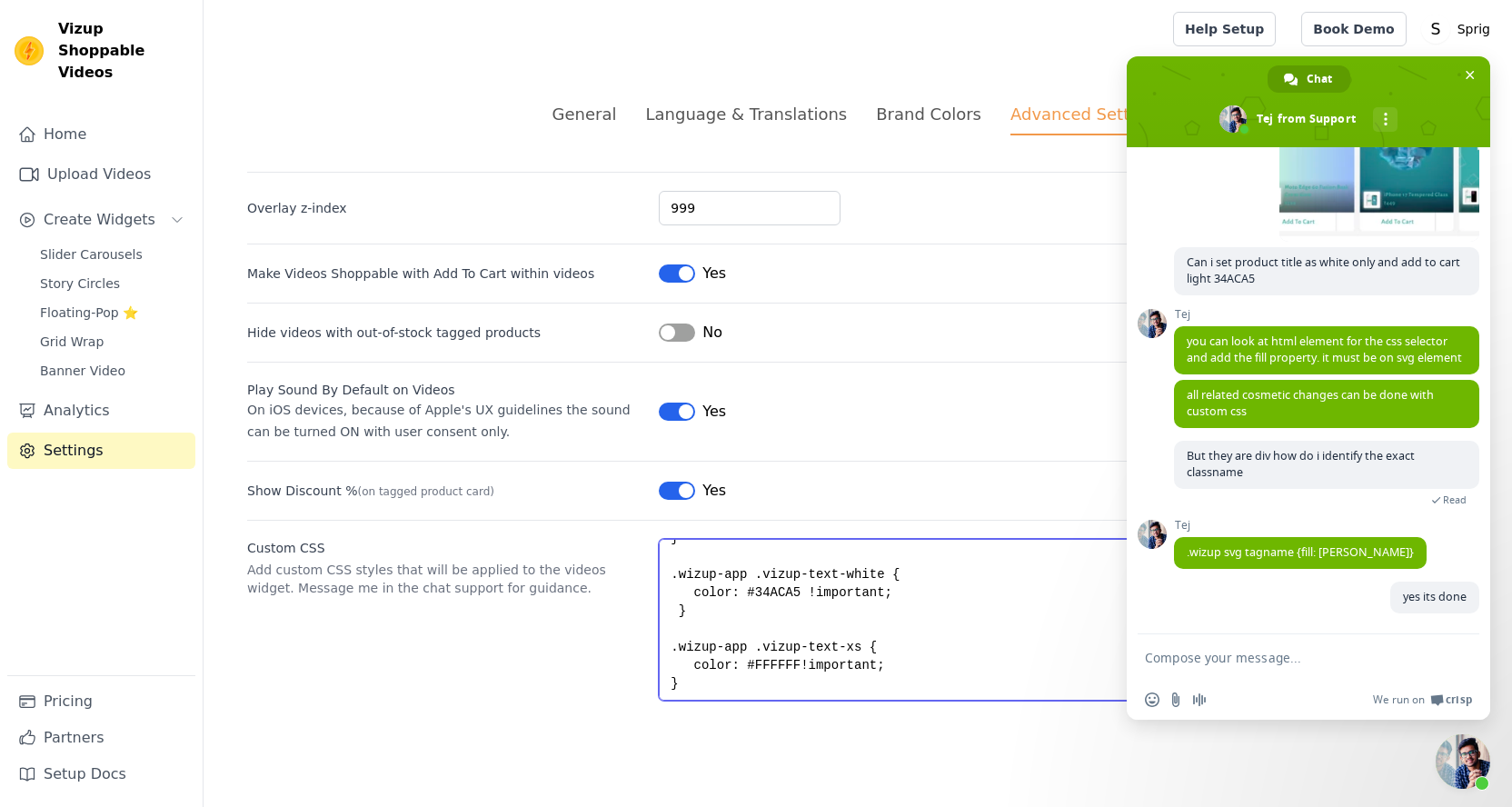
click at [800, 667] on textarea ".wizup-app h2 { color: #34ACA5 !important; font-size: 24px !important; } /* Mob…" at bounding box center [1063, 620] width 810 height 162
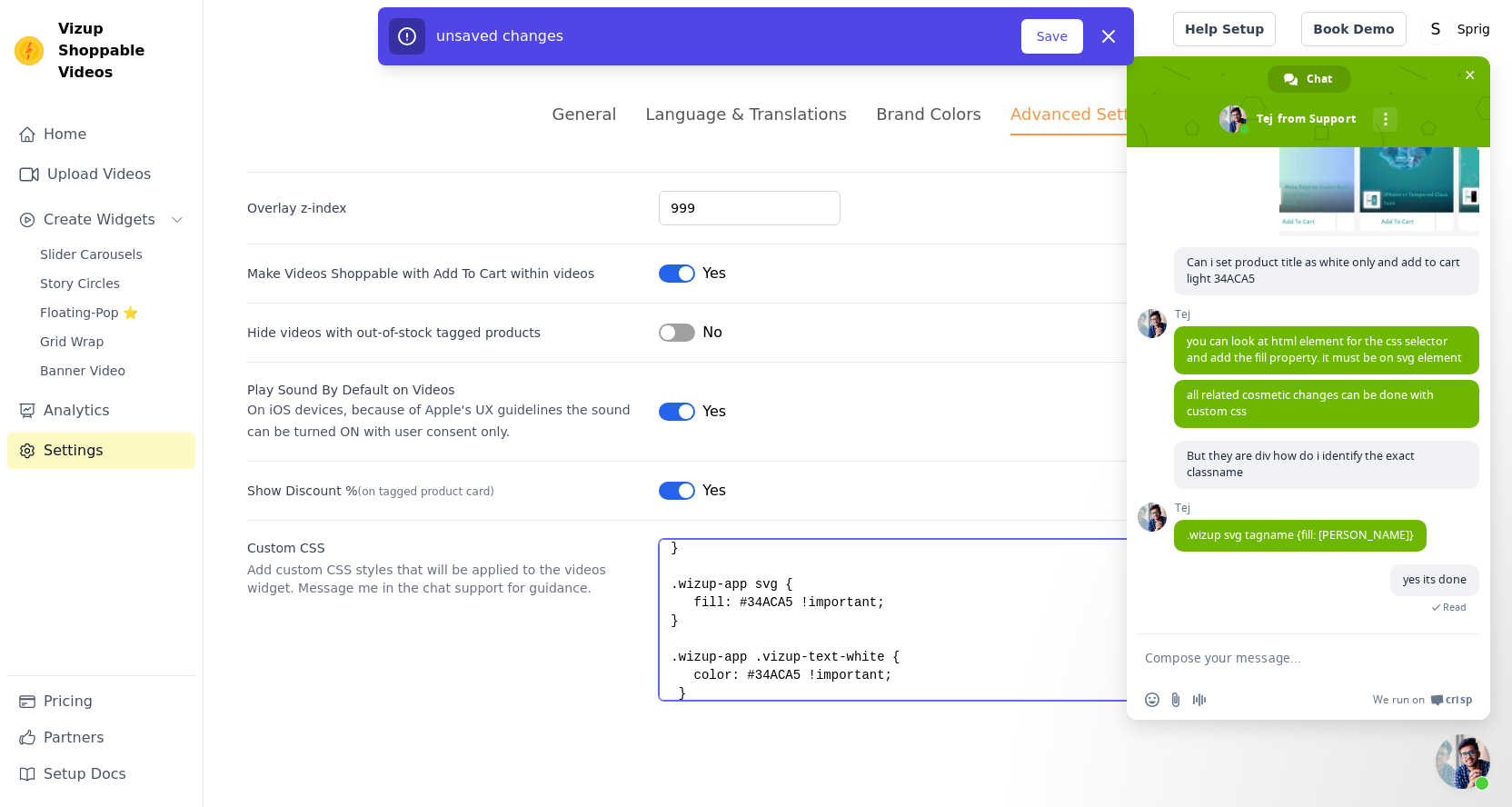
scroll to position [195, 0]
click at [729, 607] on textarea ".wizup-app h2 { color: #34ACA5 !important; font-size: 24px !important; } /* Mob…" at bounding box center [1063, 620] width 810 height 162
click at [782, 578] on textarea ".wizup-app h2 { color: #34ACA5 !important; font-size: 24px !important; } /* Mob…" at bounding box center [1063, 620] width 810 height 162
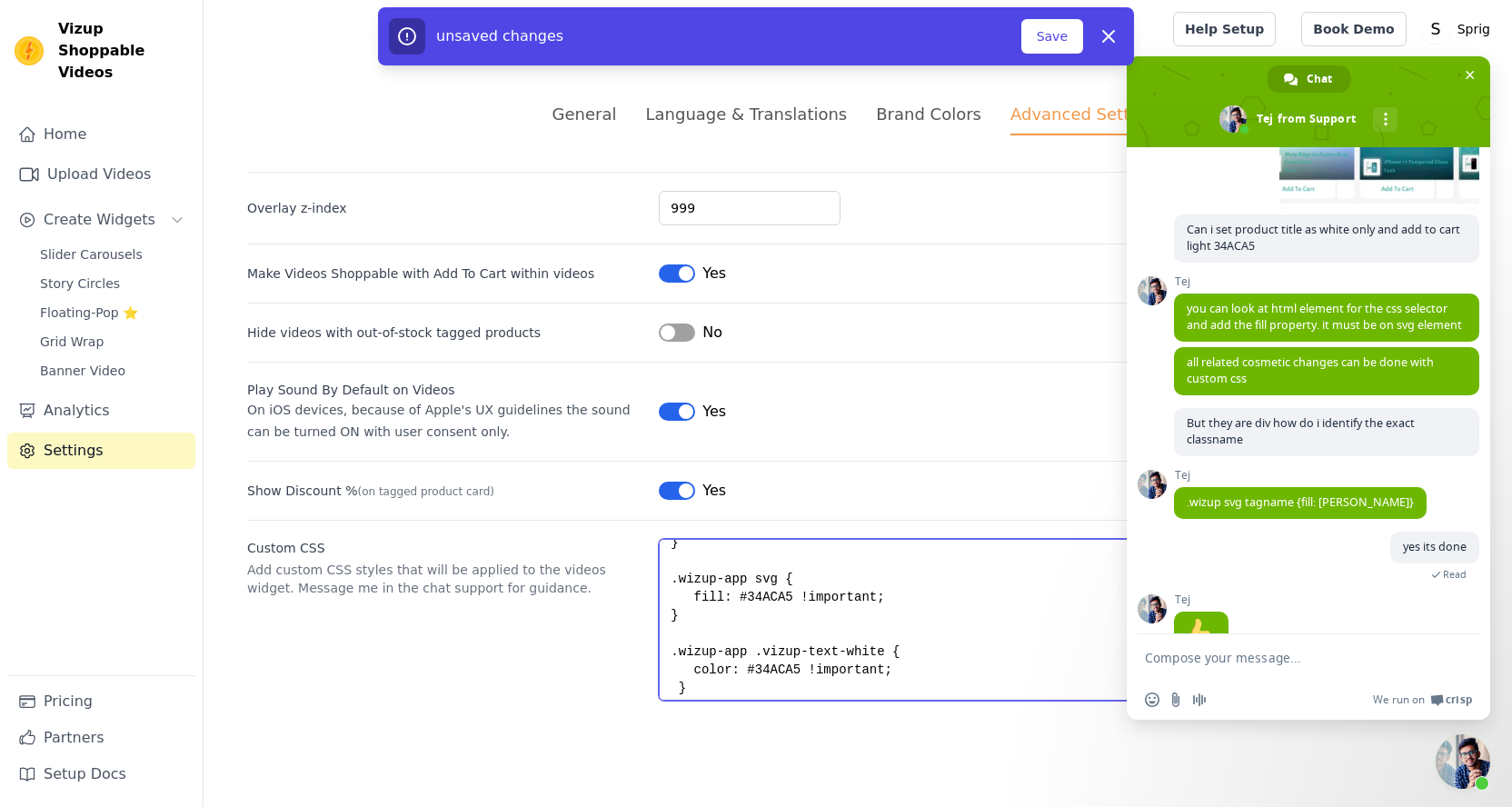
scroll to position [1172, 0]
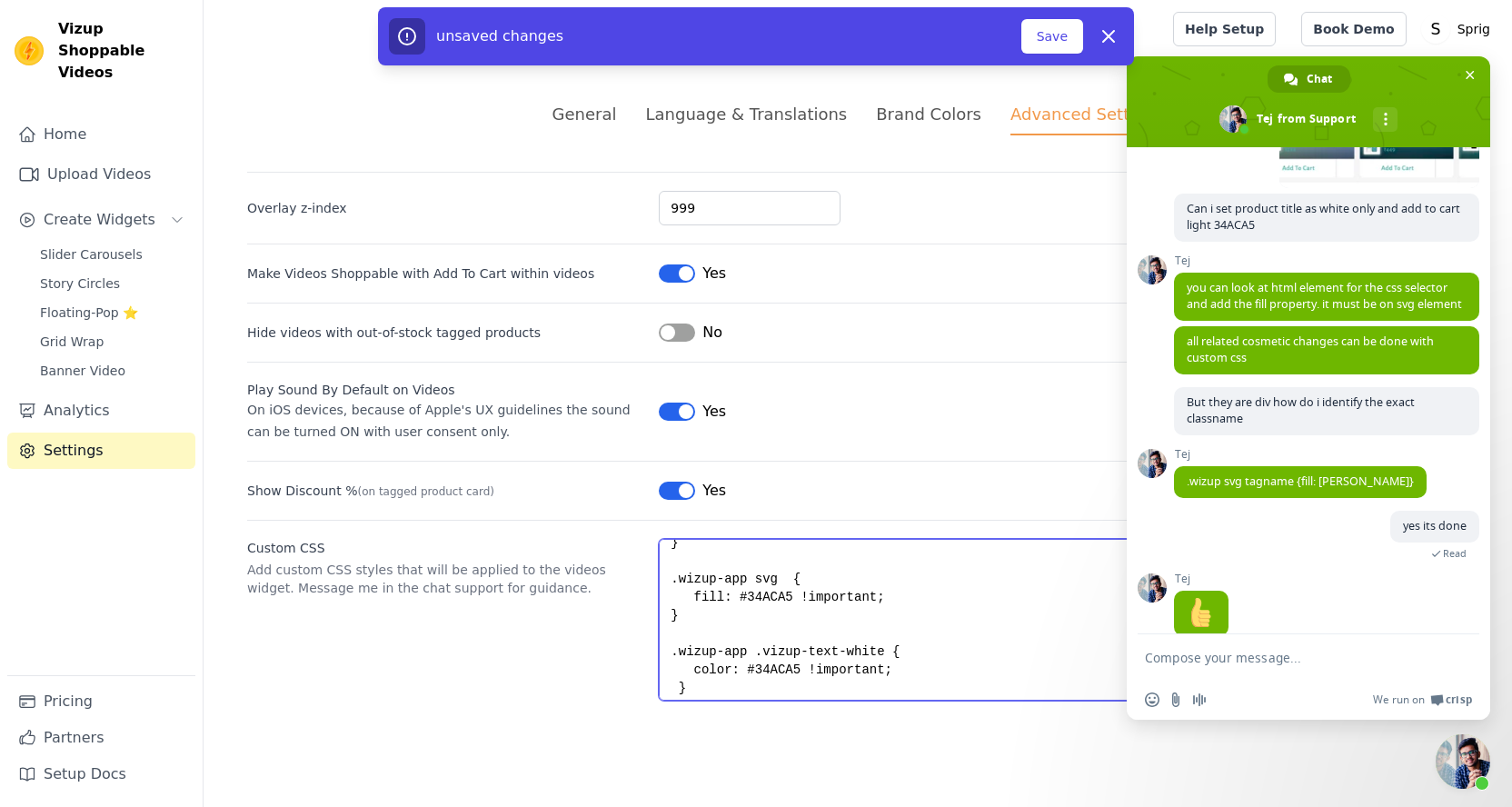
paste textarea "vizup-w-full"
click at [785, 577] on textarea ".wizup-app h2 { color: #34ACA5 !important; font-size: 24px !important; } /* Mob…" at bounding box center [1063, 620] width 810 height 162
type textarea ".wizup-app h2 { color: #34ACA5 !important; font-size: 24px !important; } /* Mob…"
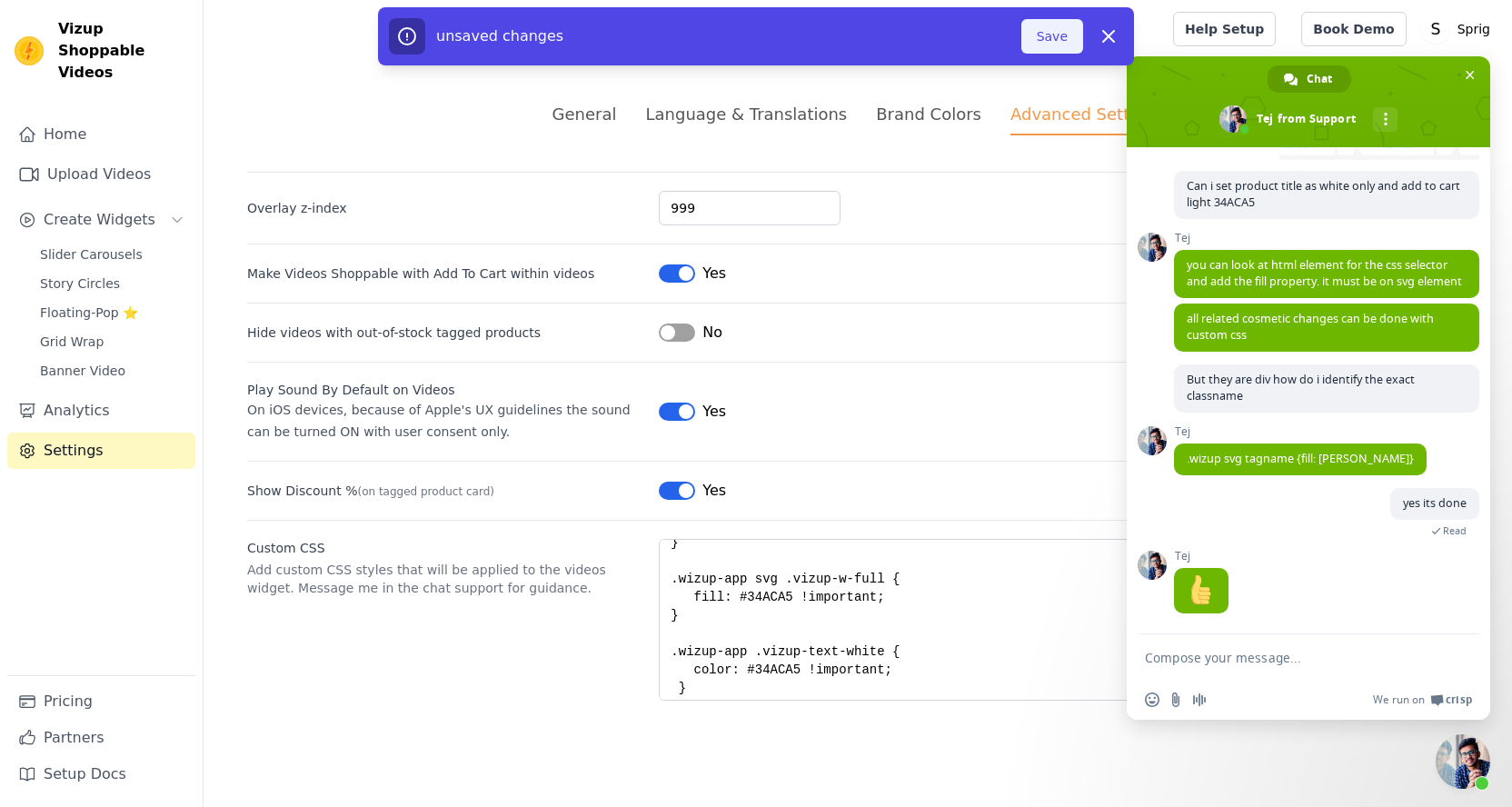
click at [1058, 51] on button "Save" at bounding box center [1052, 36] width 62 height 35
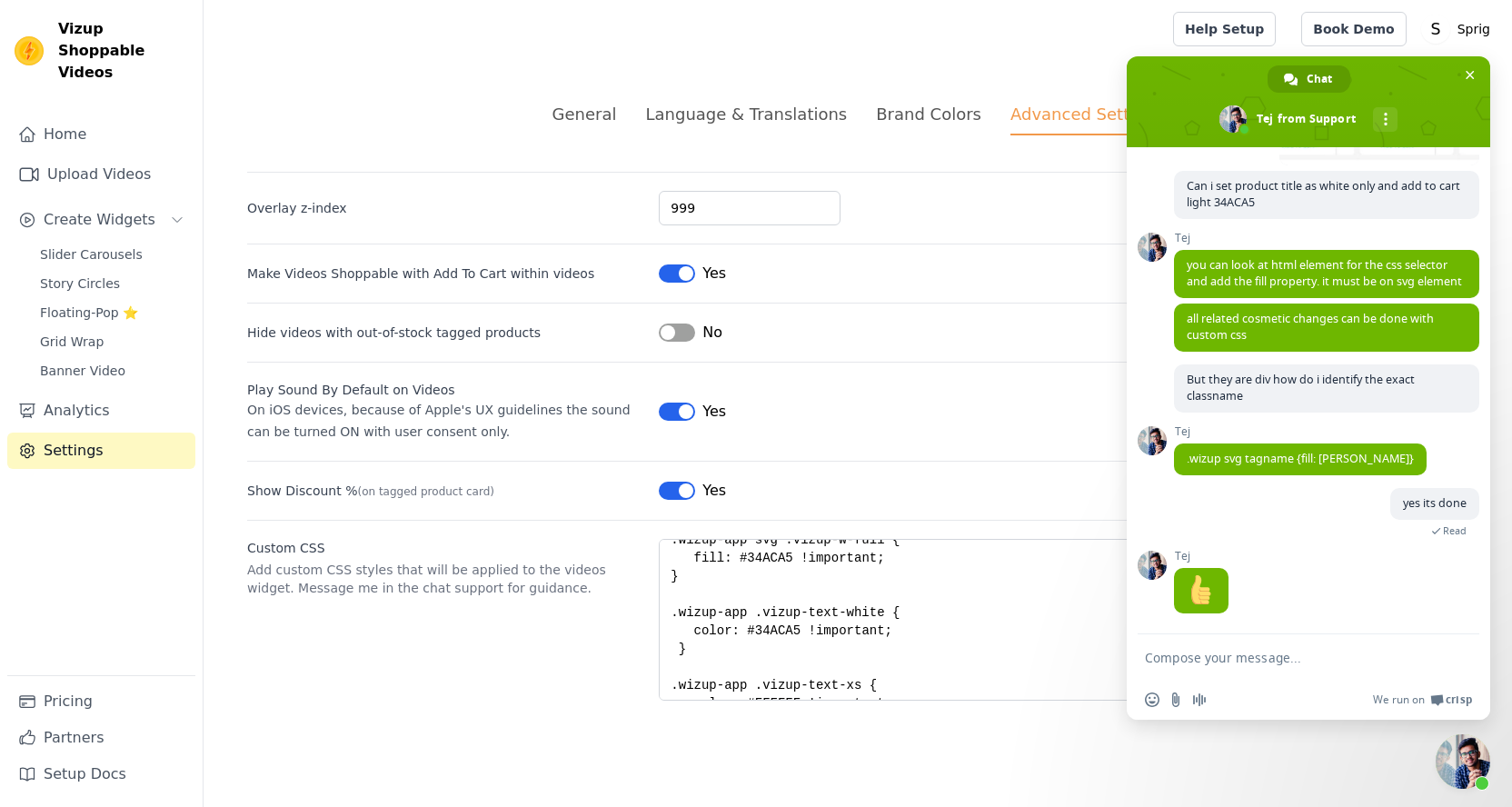
scroll to position [273, 0]
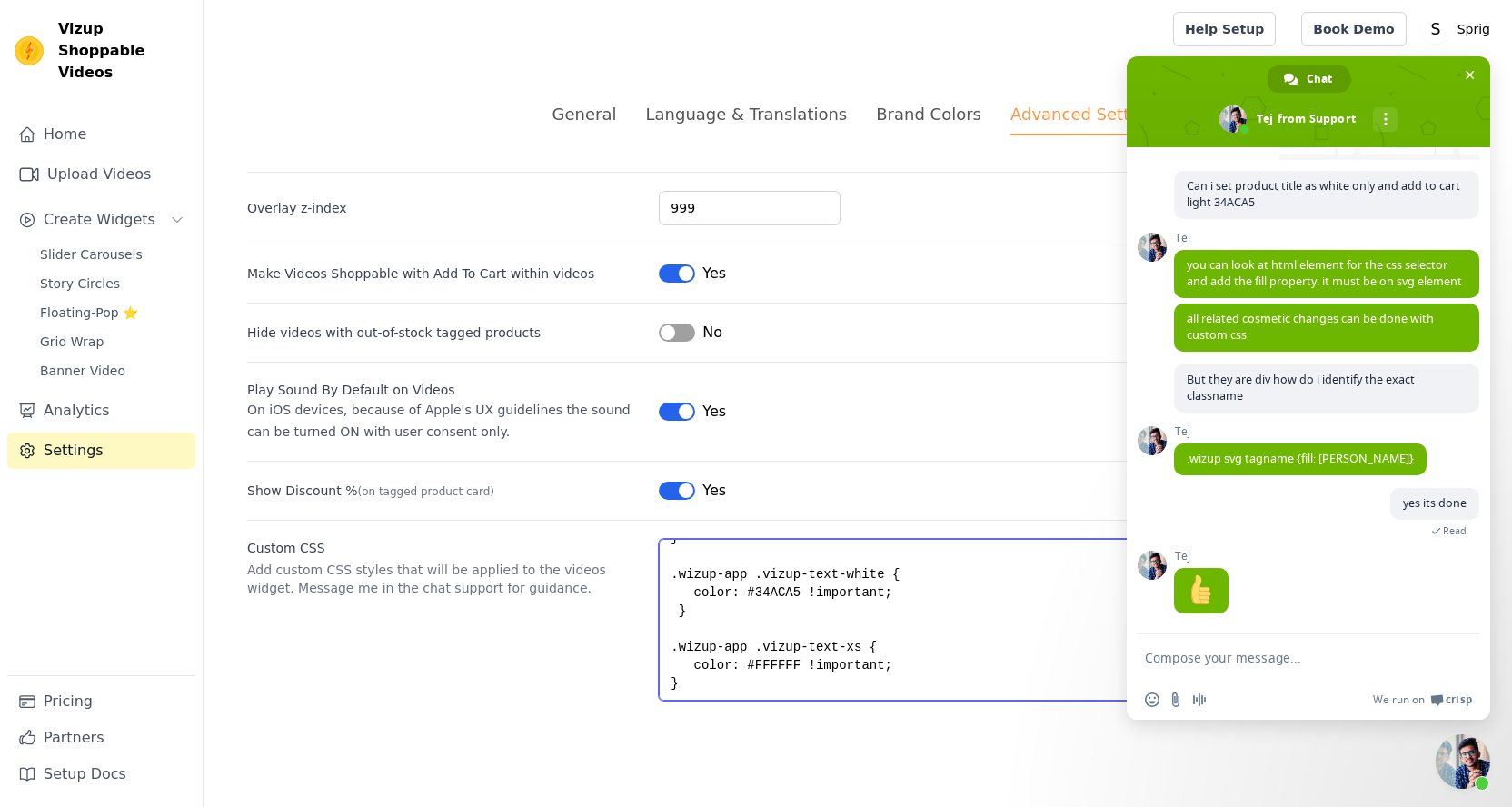
click at [900, 668] on textarea ".wizup-app h2 { color: #34ACA5 !important; font-size: 24px !important; } /* Mob…" at bounding box center [1063, 620] width 810 height 162
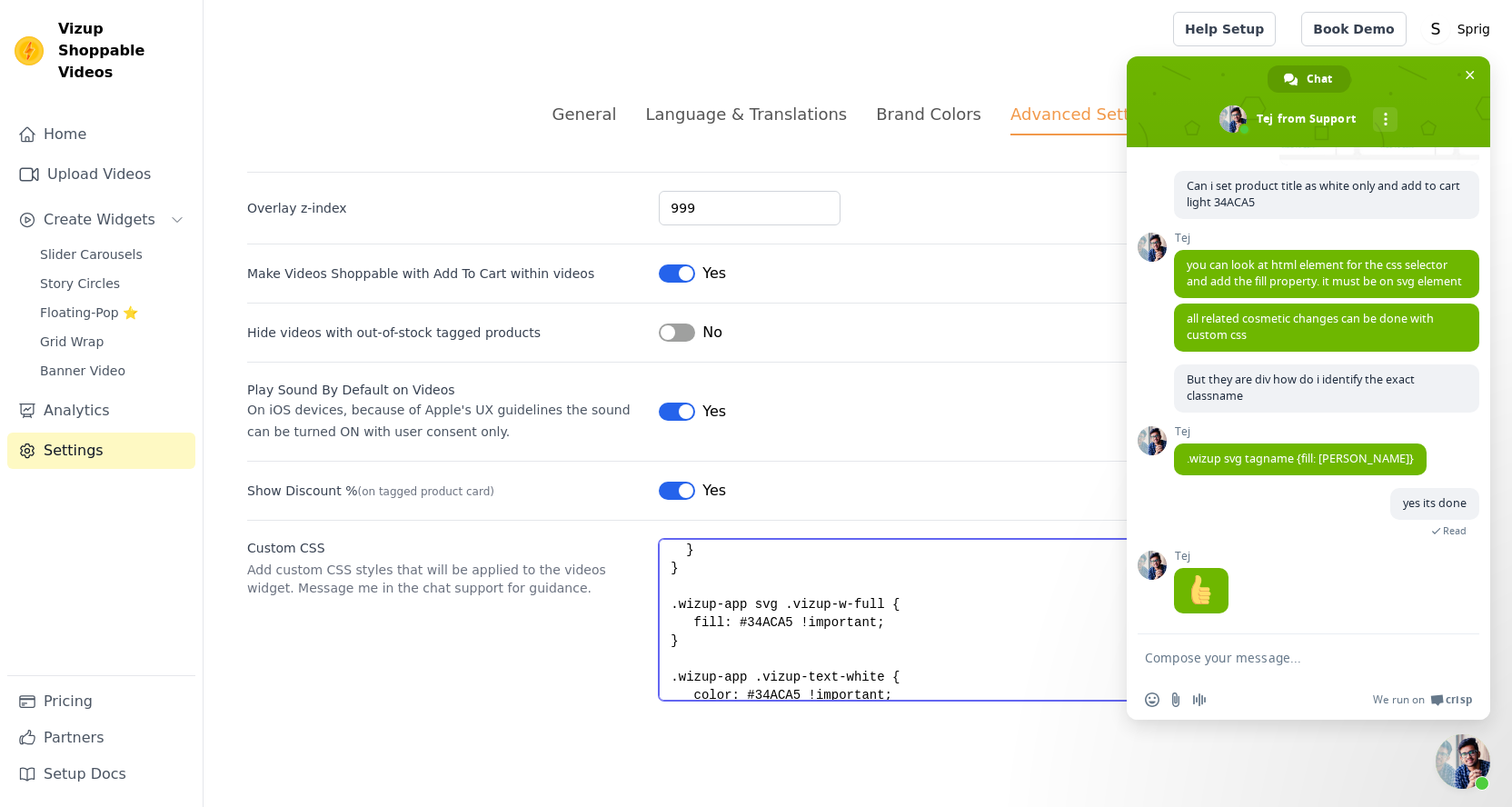
click at [778, 601] on textarea ".wizup-app h2 { color: #34ACA5 !important; font-size: 24px !important; } /* Mob…" at bounding box center [1063, 620] width 810 height 162
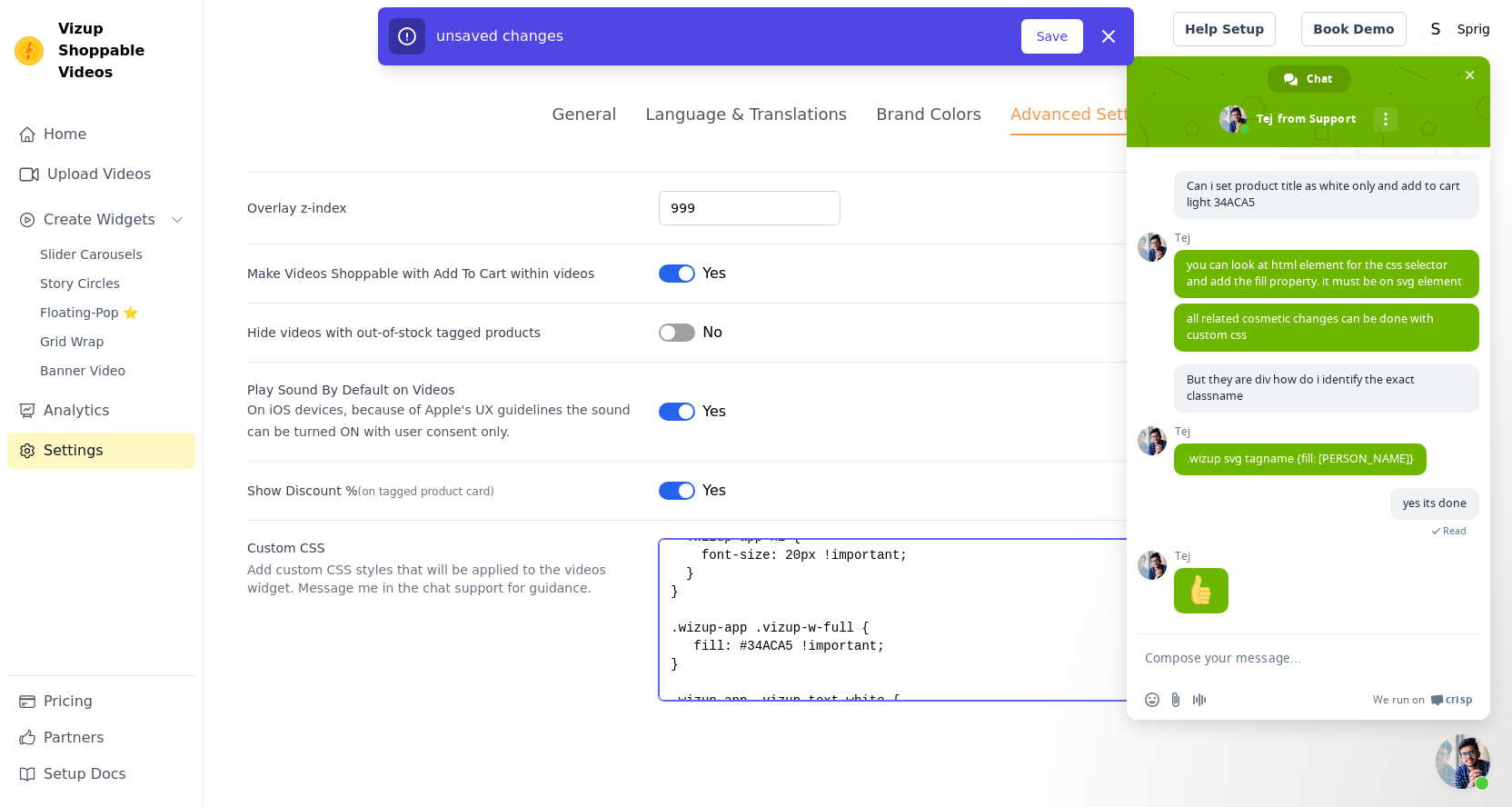
scroll to position [159, 0]
click at [858, 614] on textarea ".wizup-app h2 { color: #34ACA5 !important; font-size: 24px !important; } /* Mob…" at bounding box center [1063, 620] width 810 height 162
type textarea ".wizup-app h2 { color: #34ACA5 !important; font-size: 24px !important; } /* Mob…"
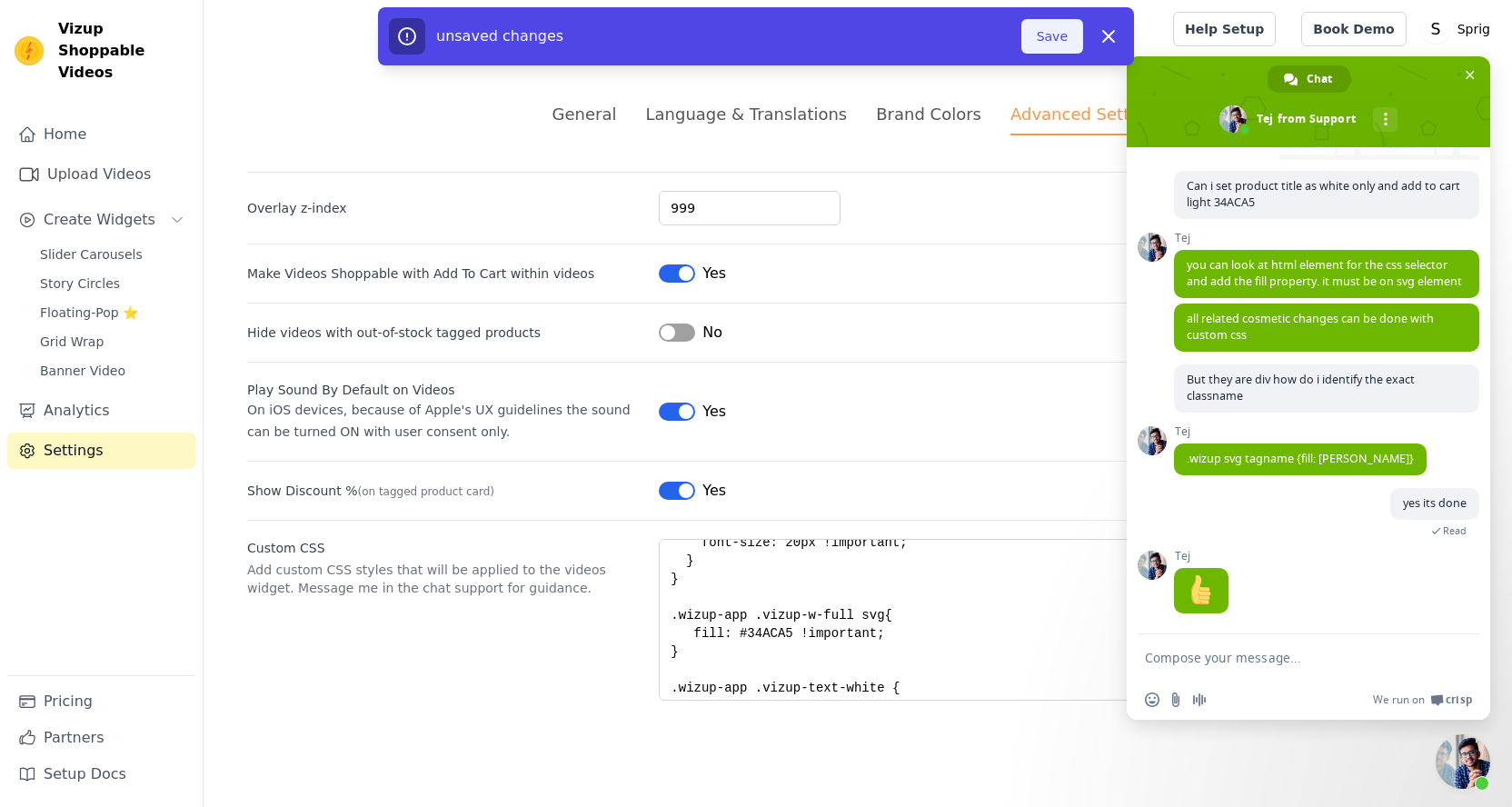
click at [1054, 25] on button "Save" at bounding box center [1052, 36] width 62 height 35
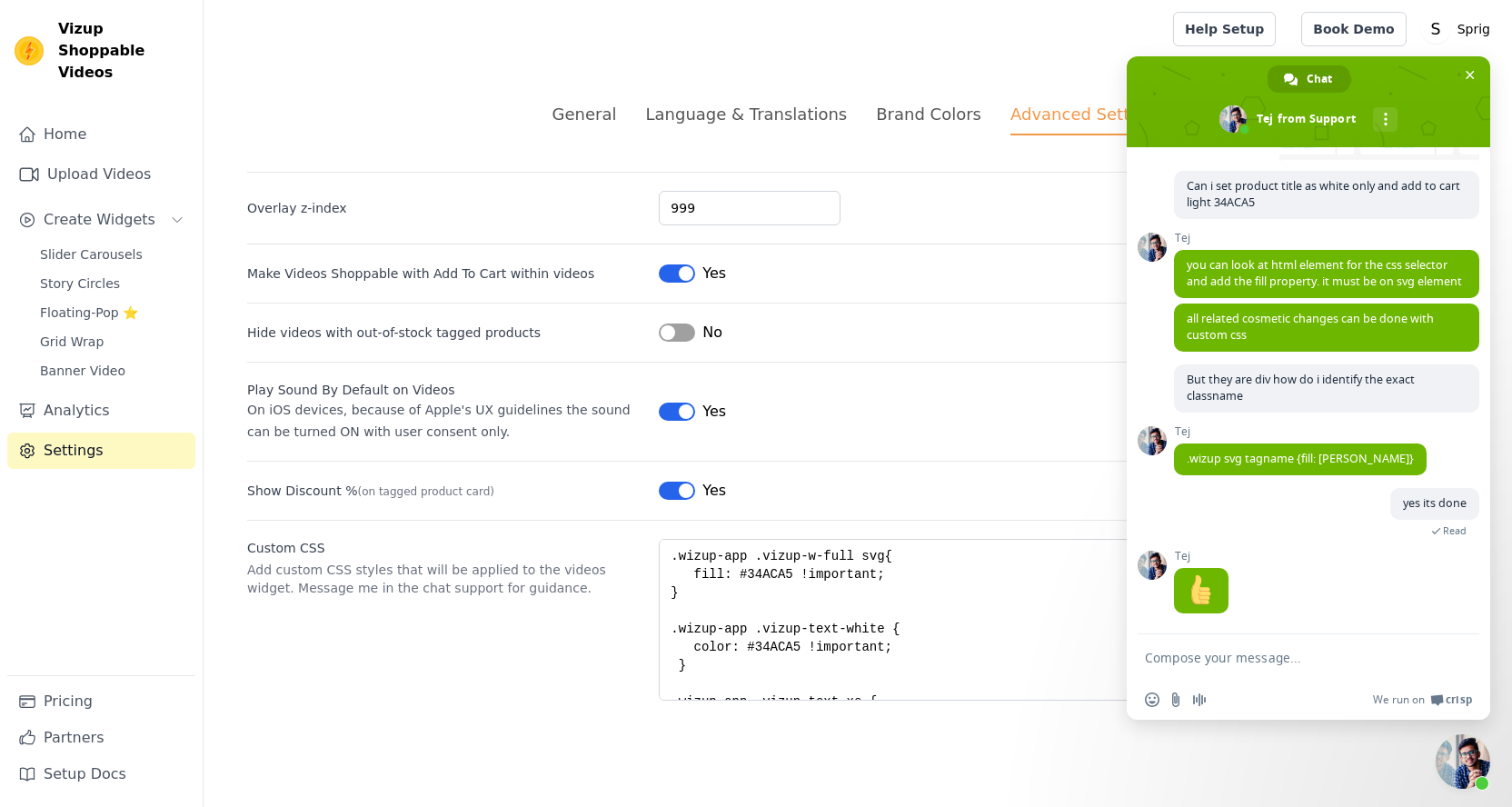
scroll to position [212, 0]
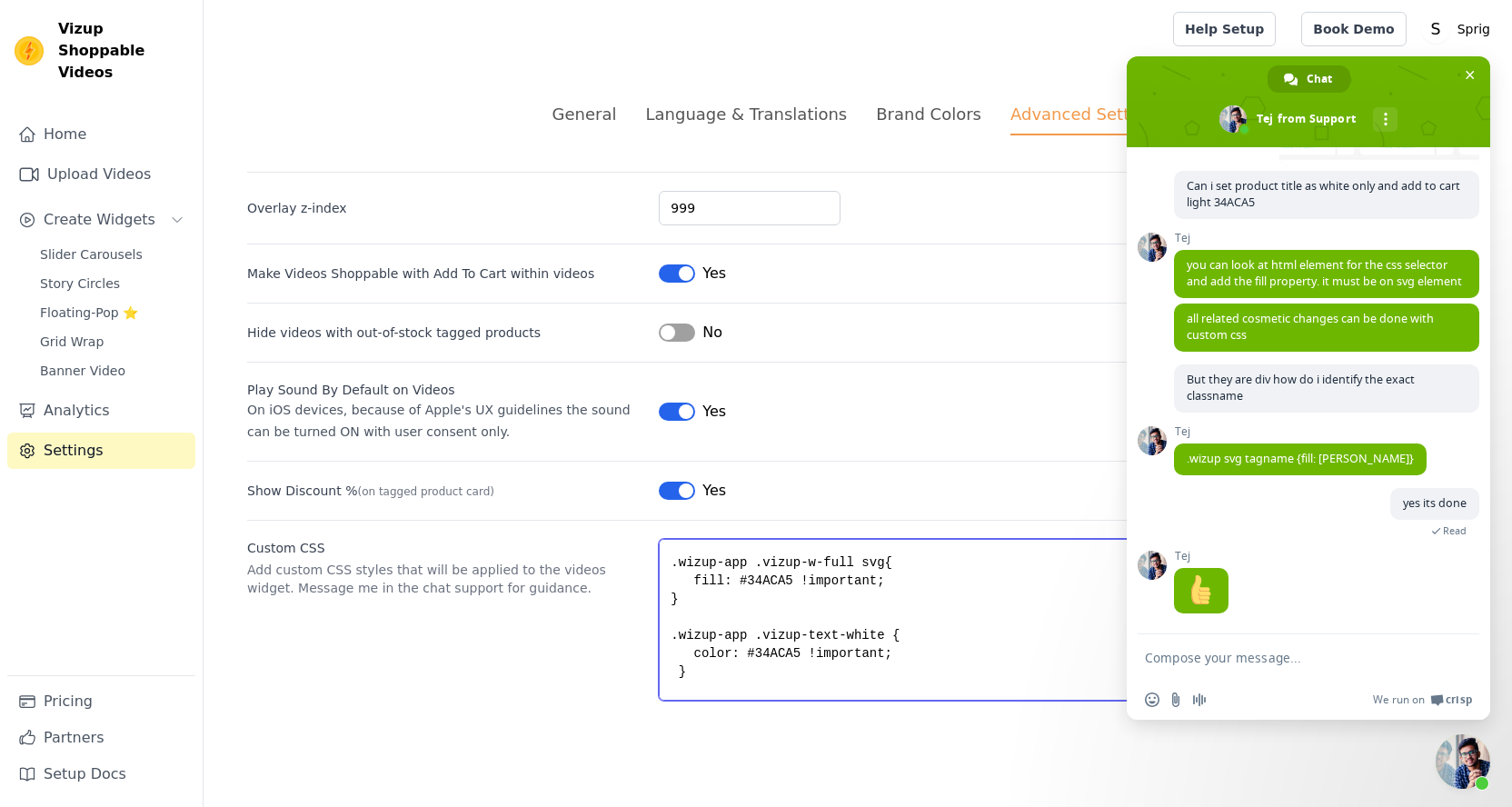
click at [875, 563] on textarea ".wizup-app h2 { color: #34ACA5 !important; font-size: 24px !important; } /* Mob…" at bounding box center [1063, 620] width 810 height 162
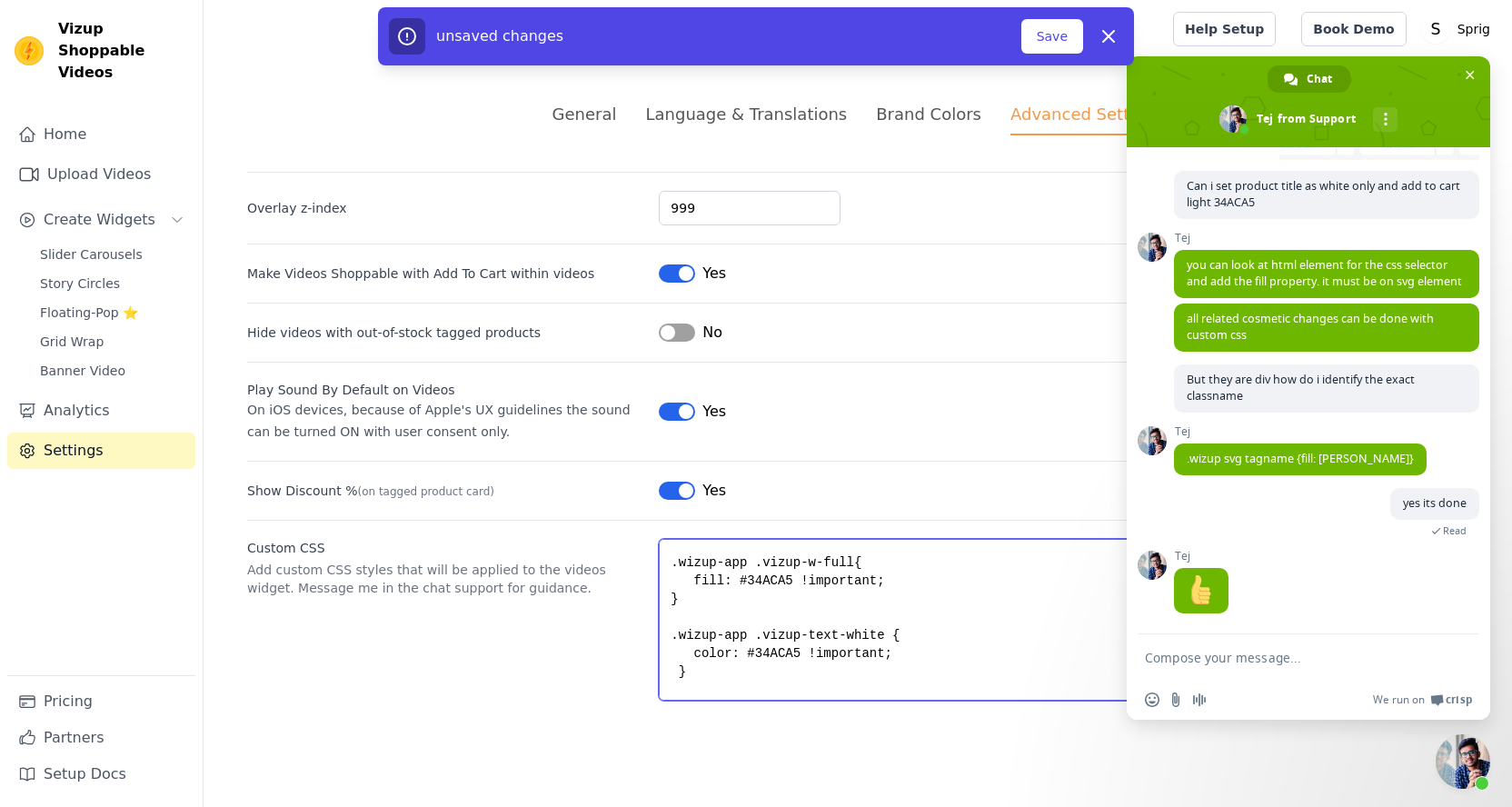
click at [753, 555] on textarea ".wizup-app h2 { color: #34ACA5 !important; font-size: 24px !important; } /* Mob…" at bounding box center [1063, 620] width 810 height 162
paste textarea "svg"
type textarea ".wizup-app h2 { color: #34ACA5 !important; font-size: 24px !important; } /* Mob…"
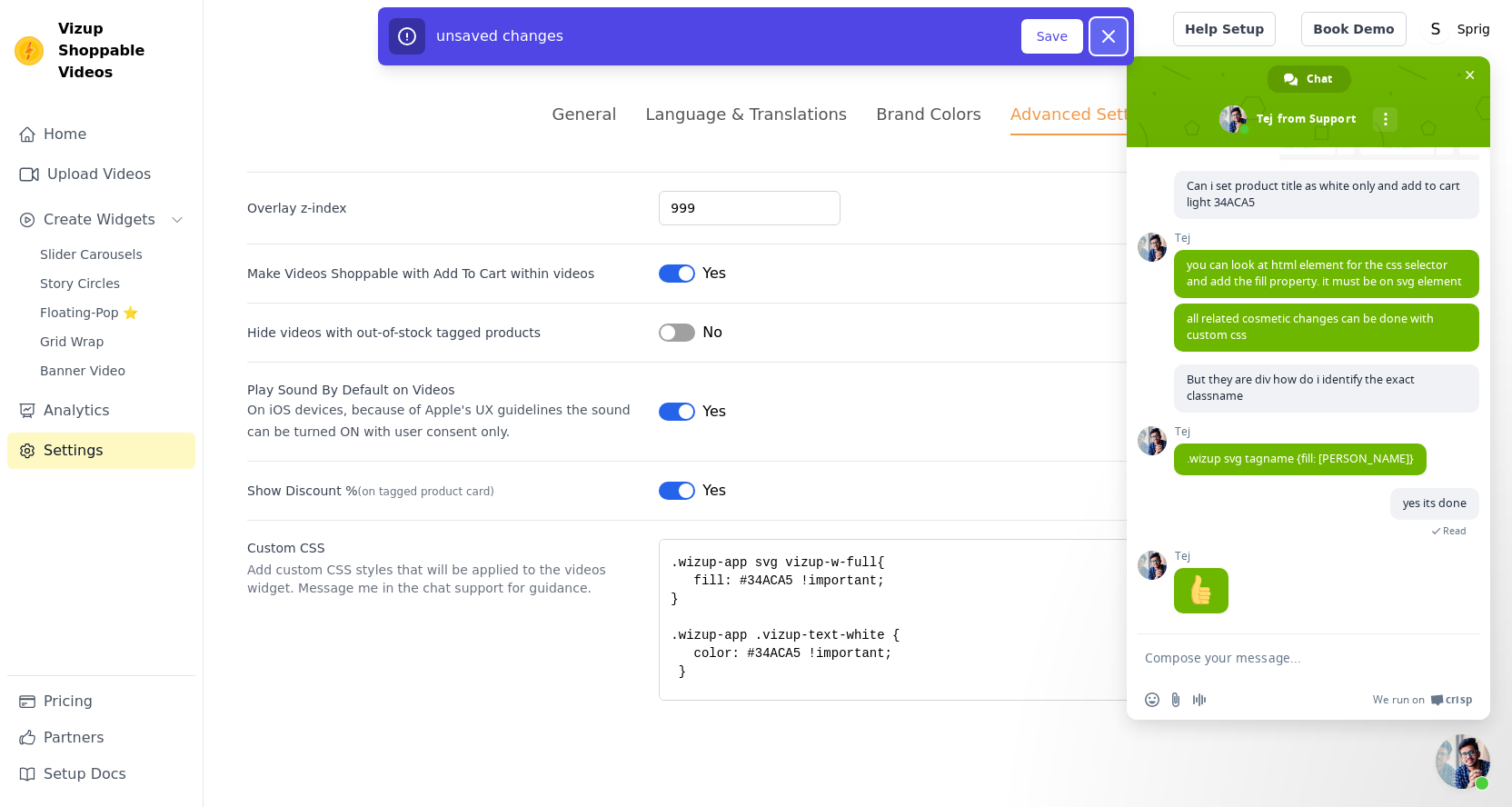
click at [1115, 39] on icon at bounding box center [1109, 37] width 22 height 22
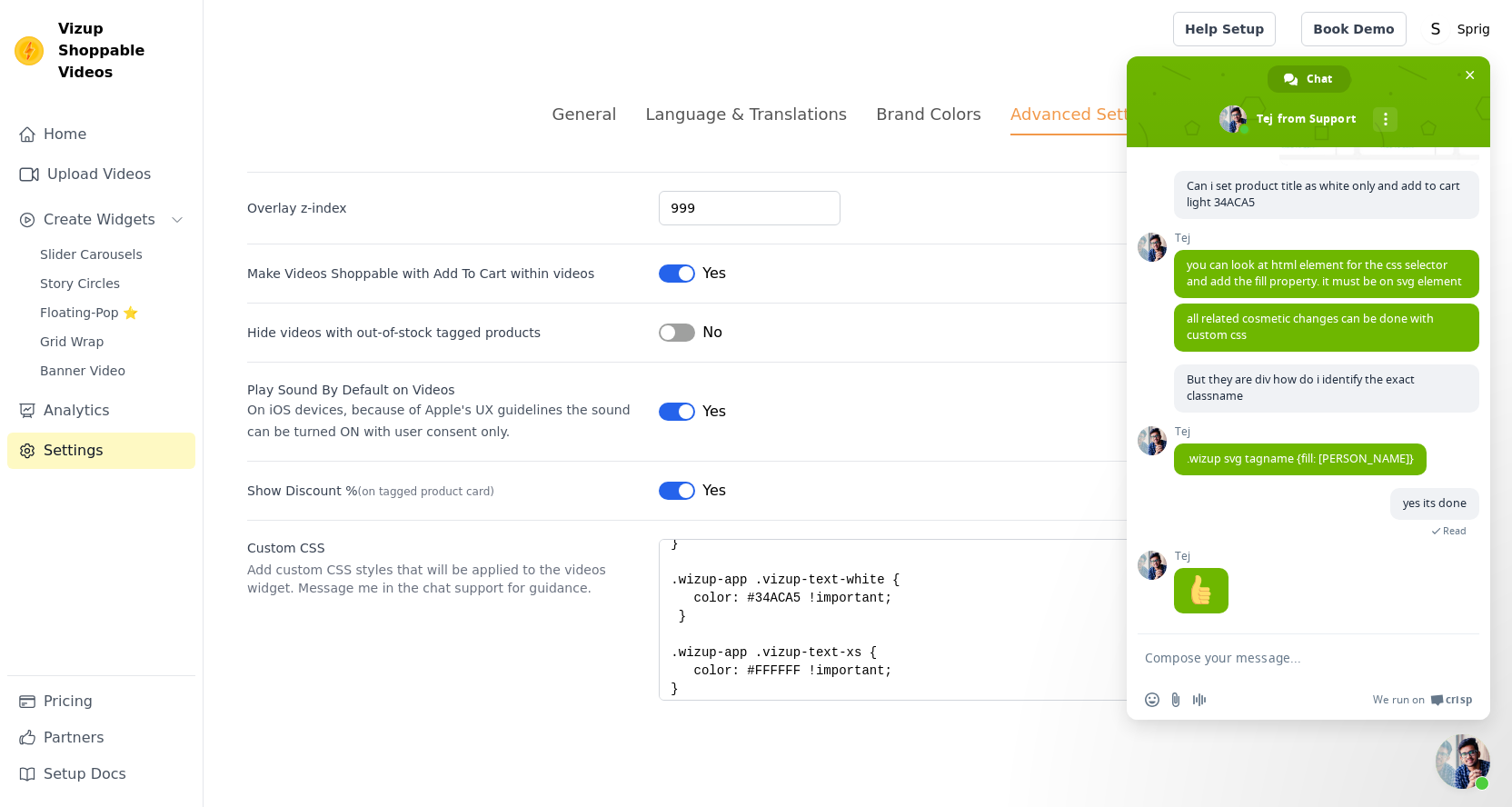
scroll to position [273, 0]
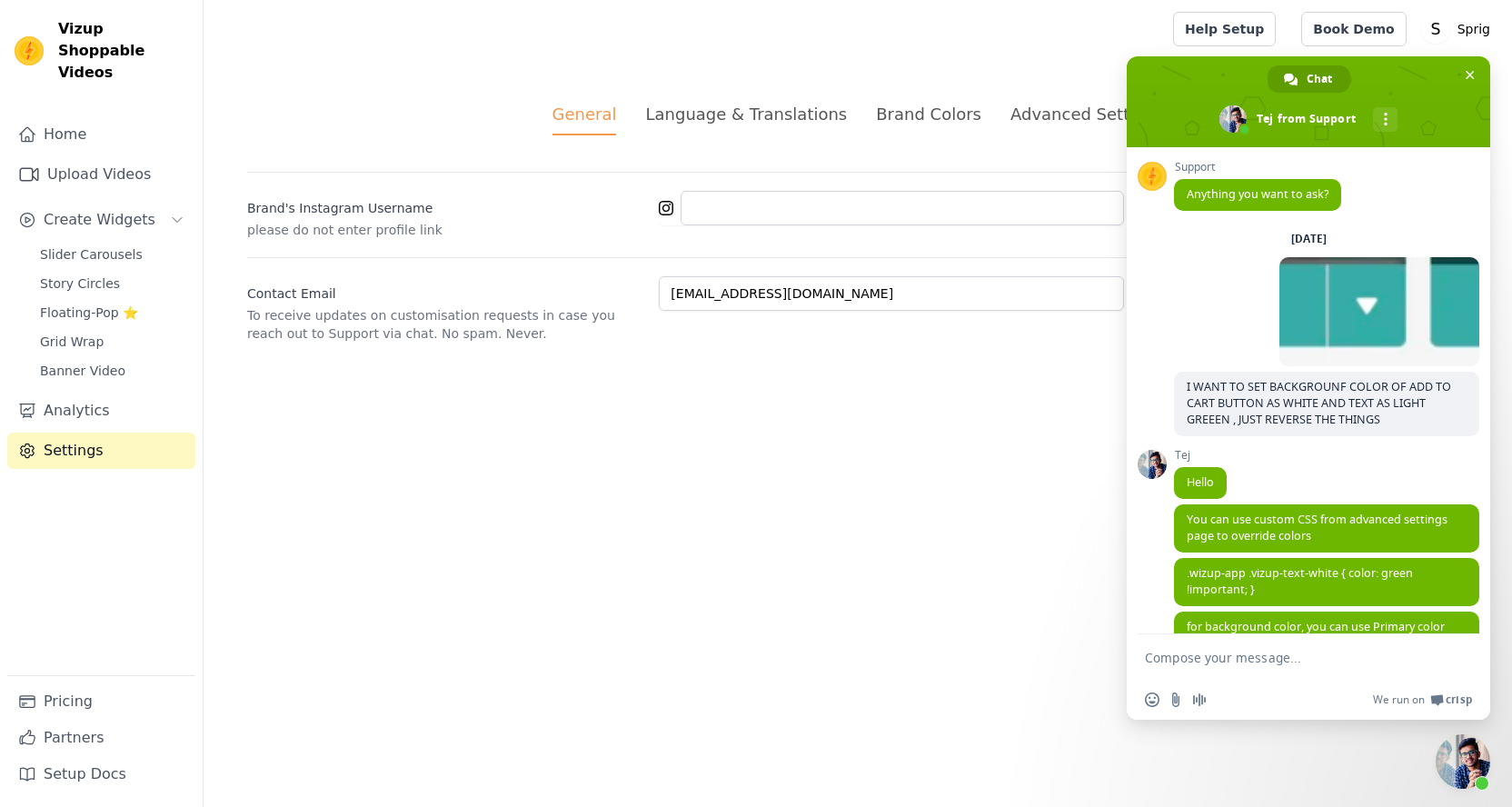
scroll to position [1227, 0]
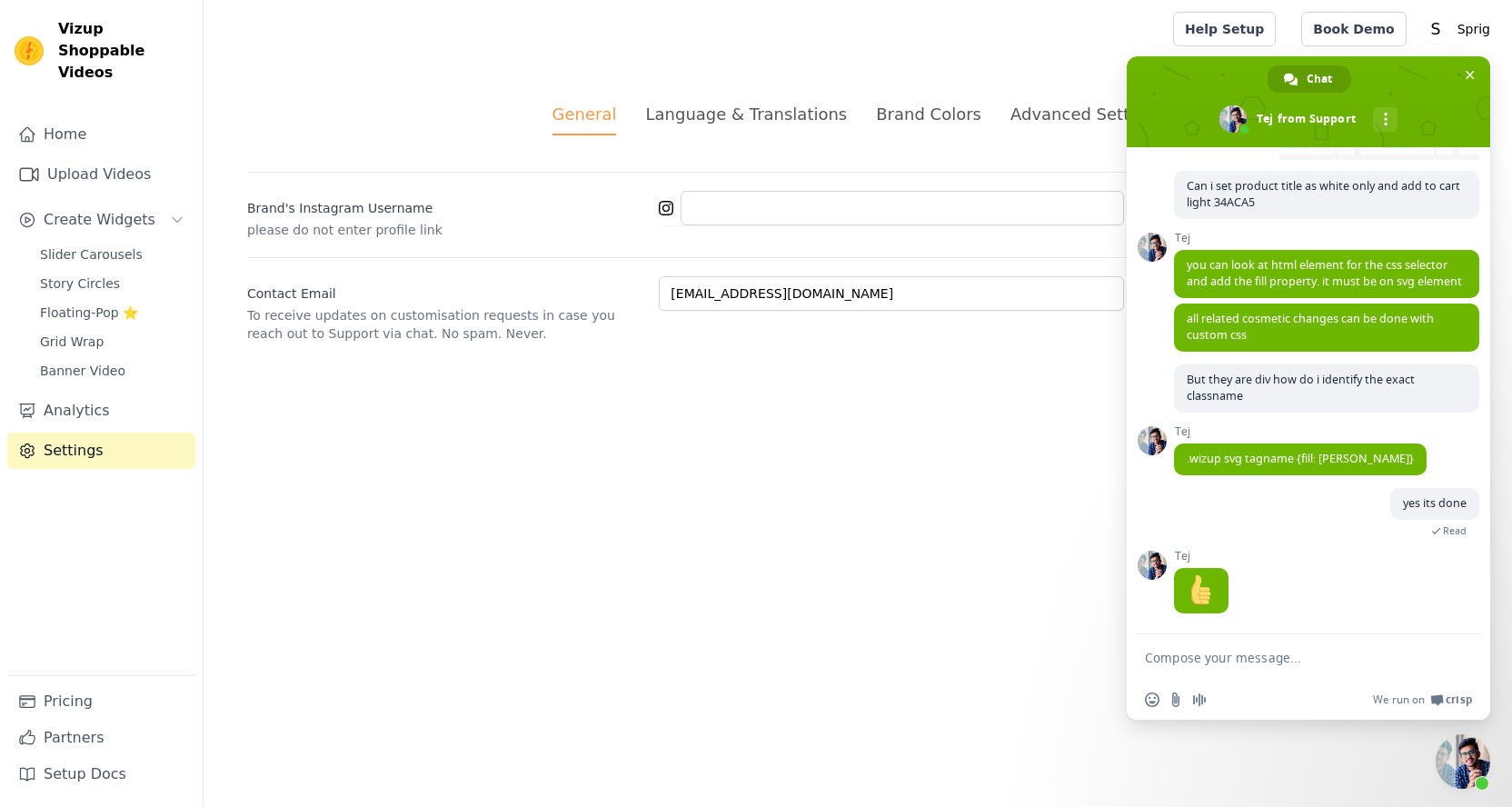
click at [1035, 107] on div "Advanced Settings" at bounding box center [1086, 113] width 152 height 25
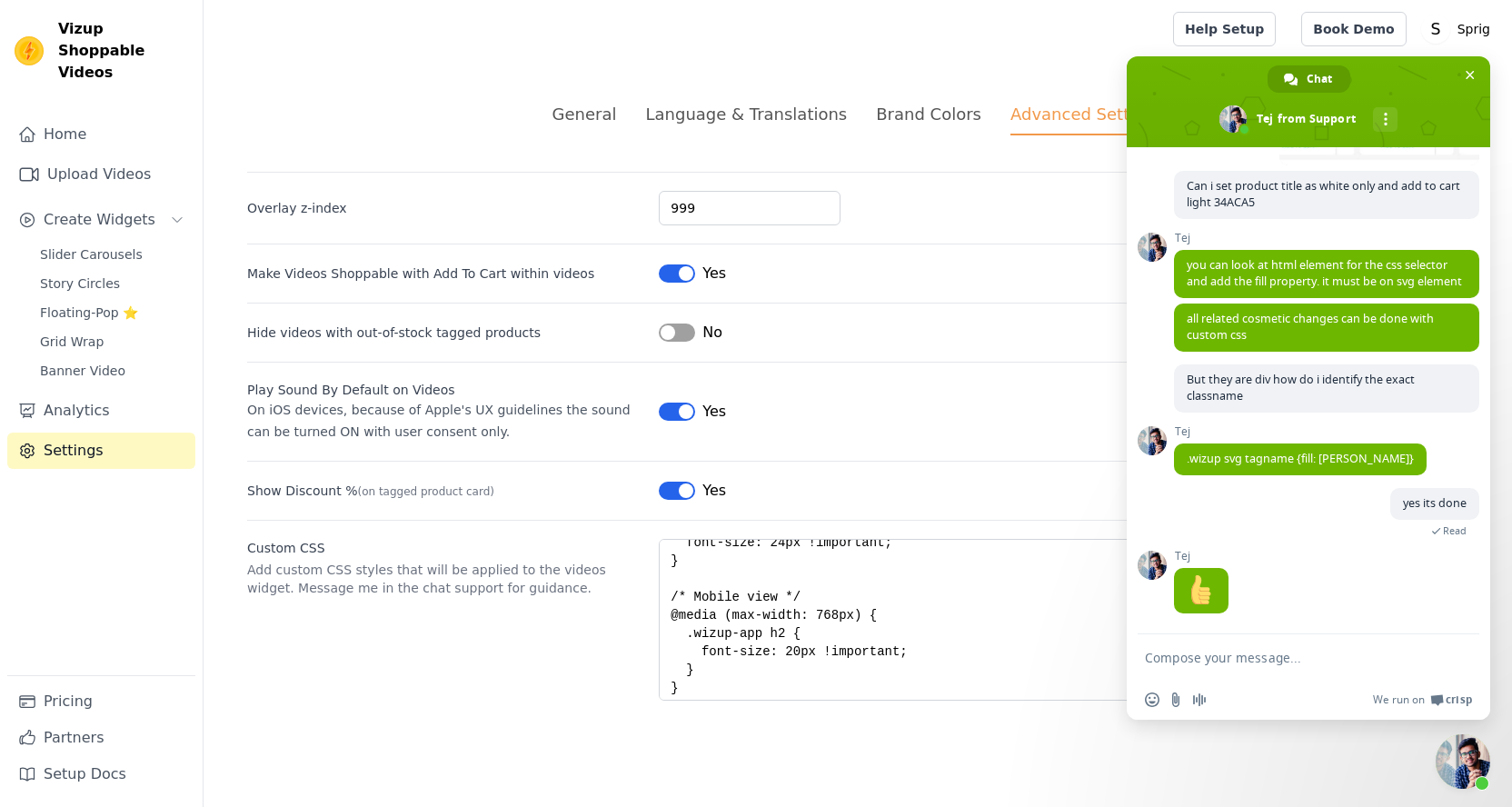
scroll to position [0, 0]
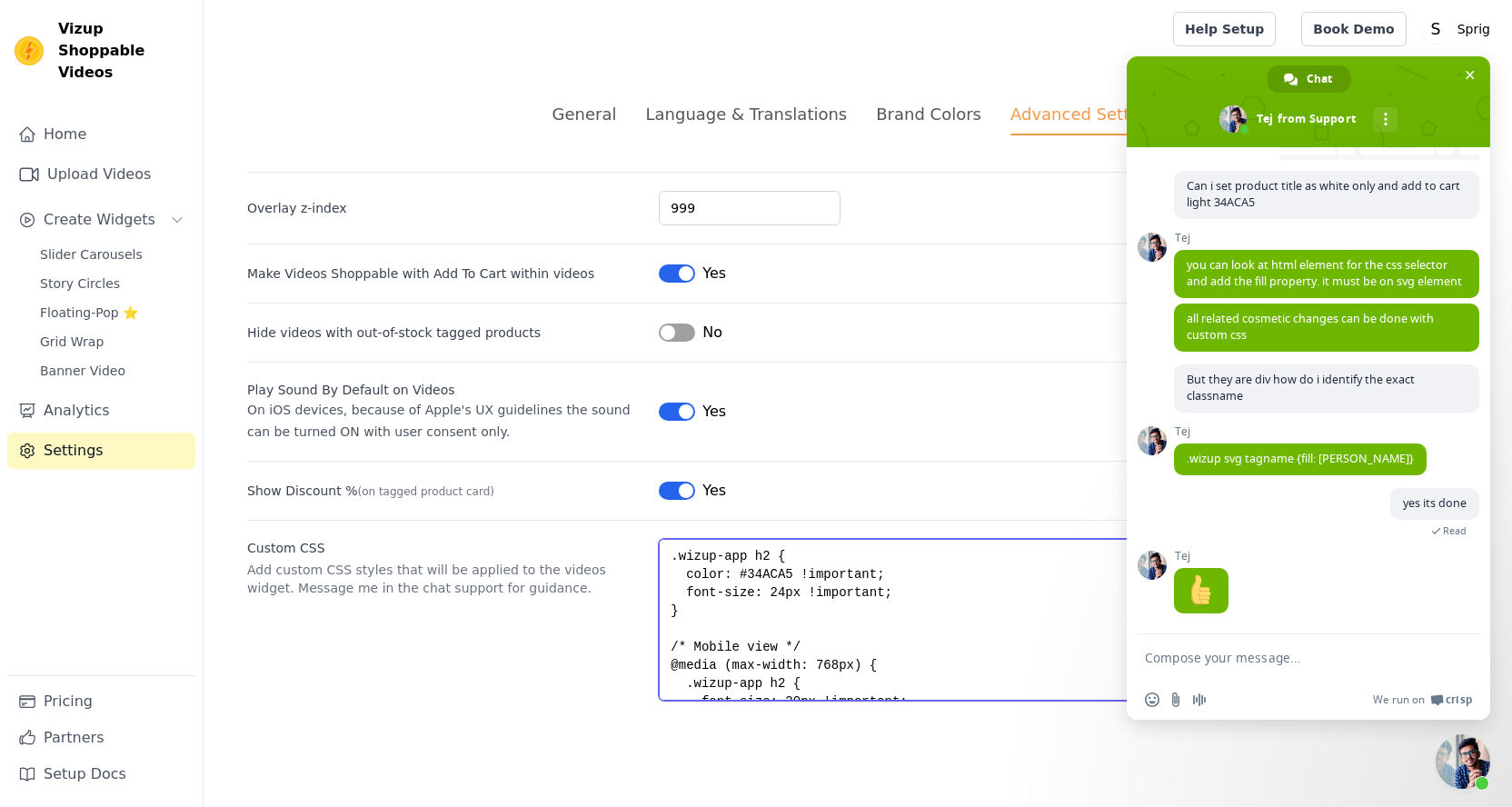
click at [920, 602] on textarea ".wizup-app h2 { color: #34ACA5 !important; font-size: 24px !important; } /* Mob…" at bounding box center [1063, 620] width 810 height 162
click at [911, 595] on textarea ".wizup-app h2 { color: #34ACA5 !important; font-size: 24px !important; } /* Mob…" at bounding box center [1063, 620] width 810 height 162
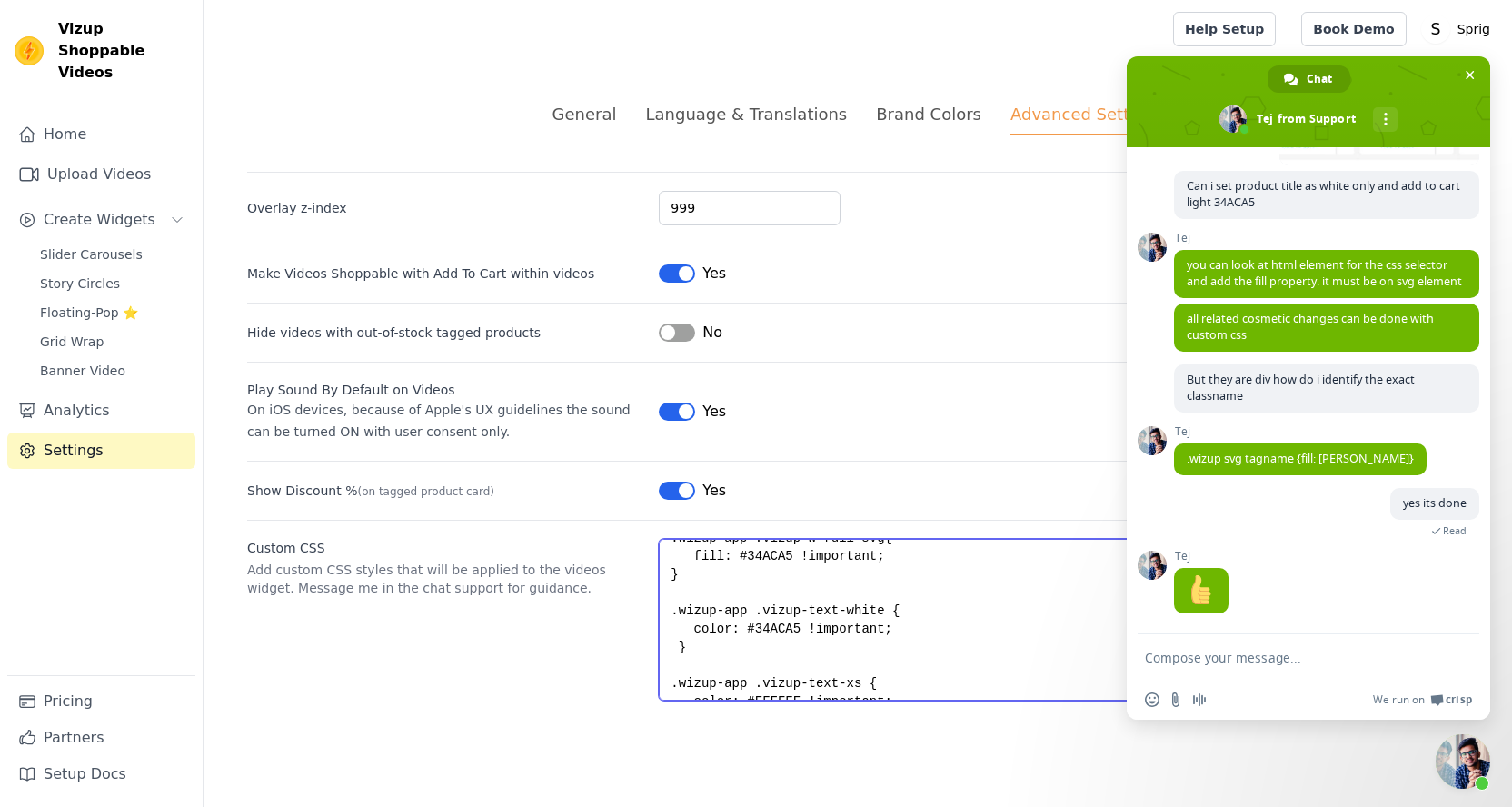
scroll to position [240, 0]
click at [895, 629] on textarea ".wizup-app h2 { color: #34ACA5 !important; font-size: 24px !important; } /* Mob…" at bounding box center [1063, 620] width 810 height 162
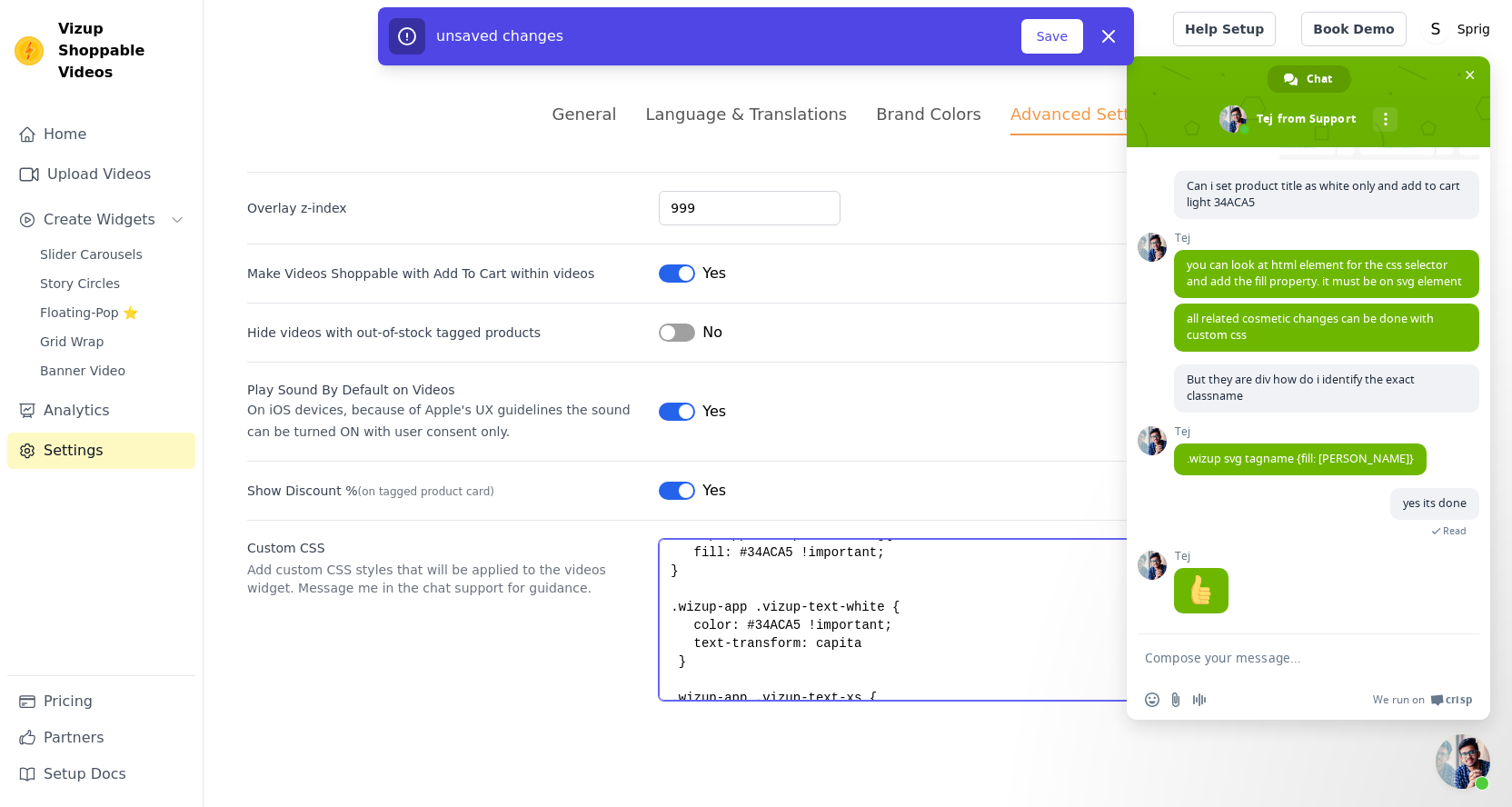
drag, startPoint x: 696, startPoint y: 642, endPoint x: 868, endPoint y: 641, distance: 172.0
click at [868, 641] on textarea ".wizup-app h2 { color: #34ACA5 !important; font-size: 24px !important; } /* Mob…" at bounding box center [1063, 620] width 810 height 162
paste textarea "text-transform: uppercase;"
click at [706, 637] on textarea ".wizup-app h2 { color: #34ACA5 !important; font-size: 24px !important; } /* Mob…" at bounding box center [1063, 620] width 810 height 162
type textarea ".wizup-app h2 { color: #34ACA5 !important; font-size: 24px !important; } /* Mob…"
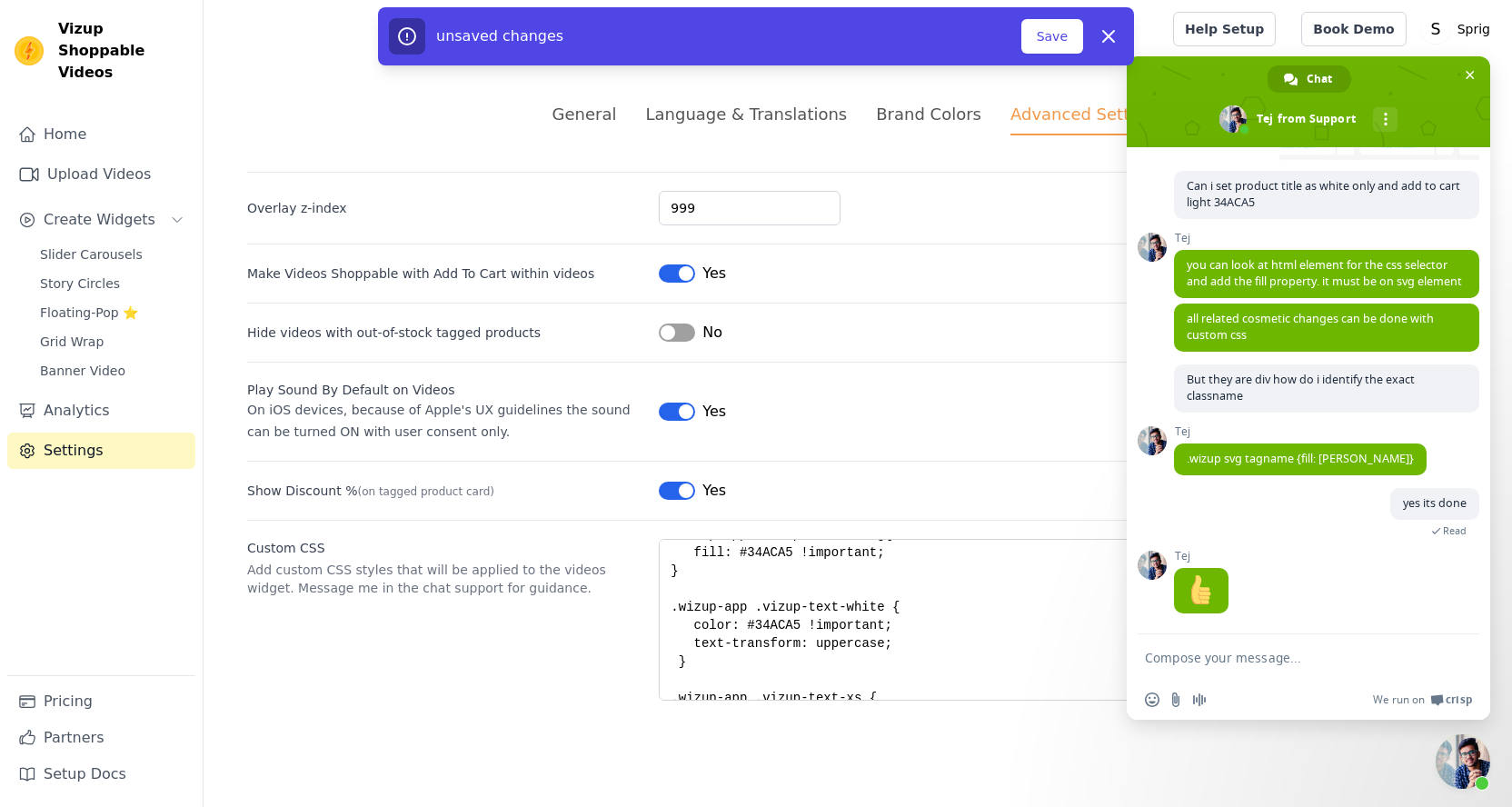
click at [1019, 33] on div "unsaved changes" at bounding box center [705, 36] width 633 height 37
click at [1031, 37] on button "Save" at bounding box center [1052, 36] width 62 height 35
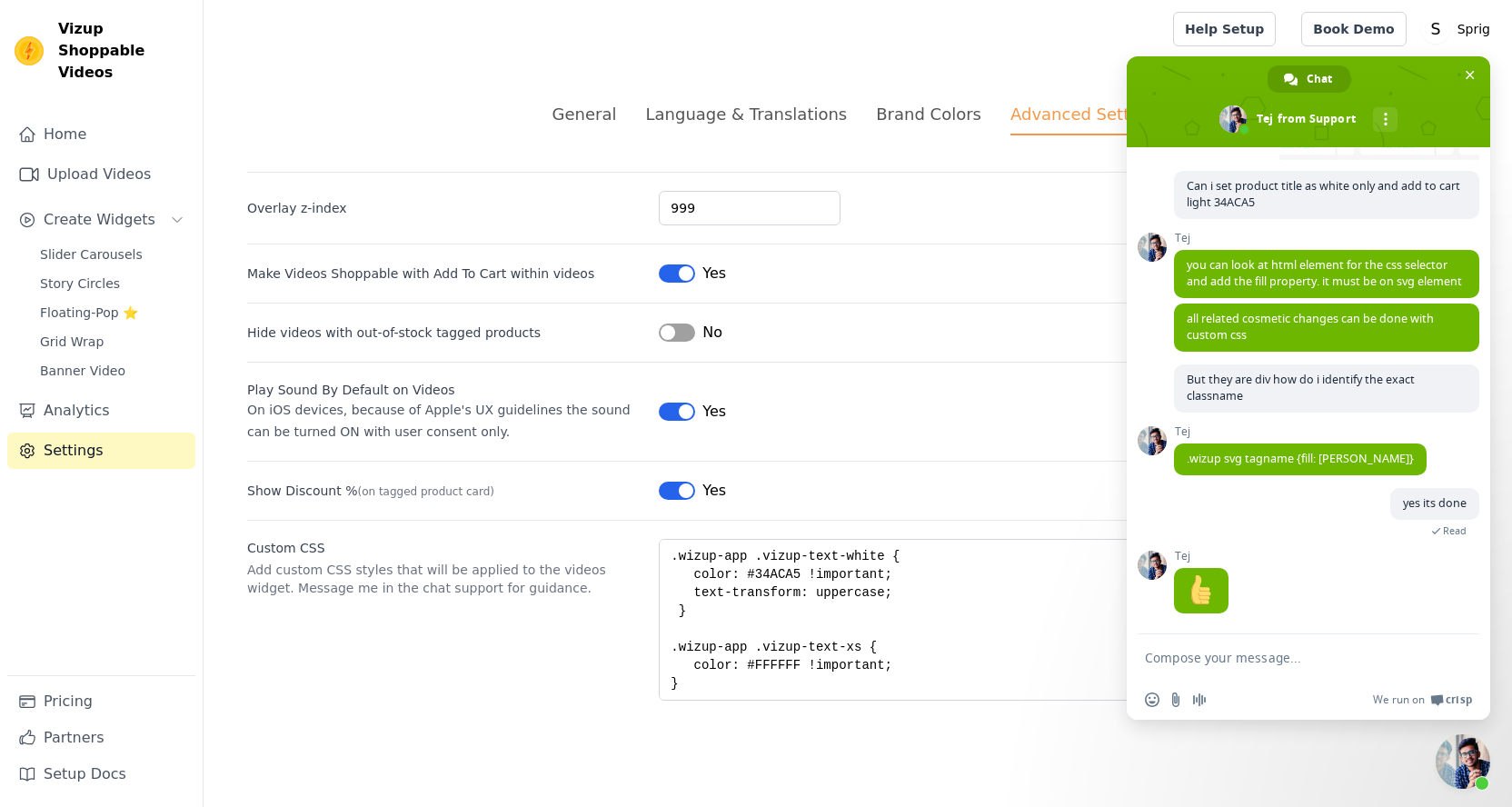
scroll to position [262, 0]
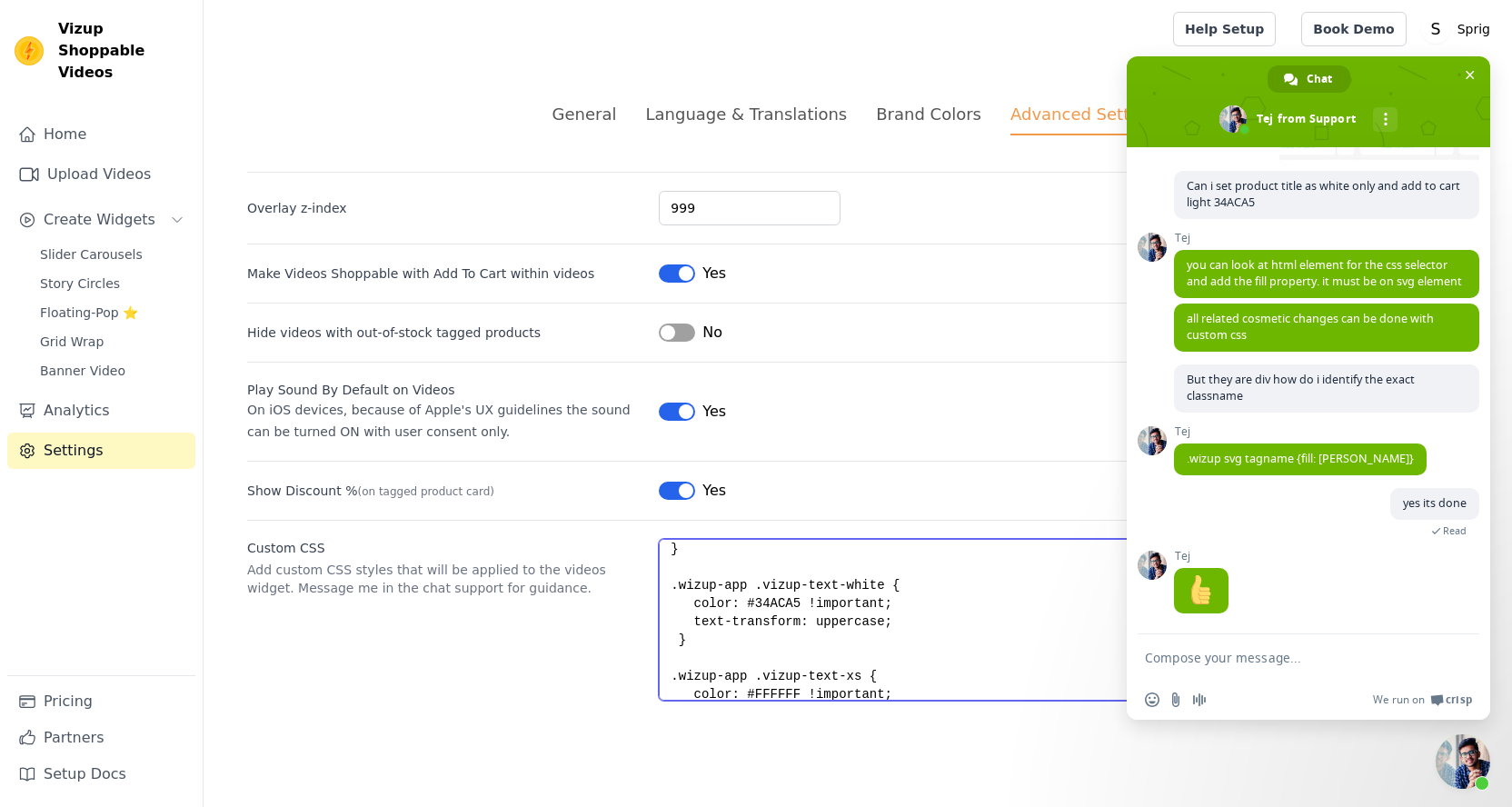
drag, startPoint x: 709, startPoint y: 648, endPoint x: 616, endPoint y: 587, distance: 111.2
click at [616, 587] on div "Custom CSS Add custom CSS styles that will be applied to the videos widget. Mes…" at bounding box center [858, 611] width 1222 height 181
paste textarea "font-family: 'Montserrat', sans-serif;"
type textarea ".wizup-app h2 { color: #34ACA5 !important; font-size: 24px !important; } /* Mob…"
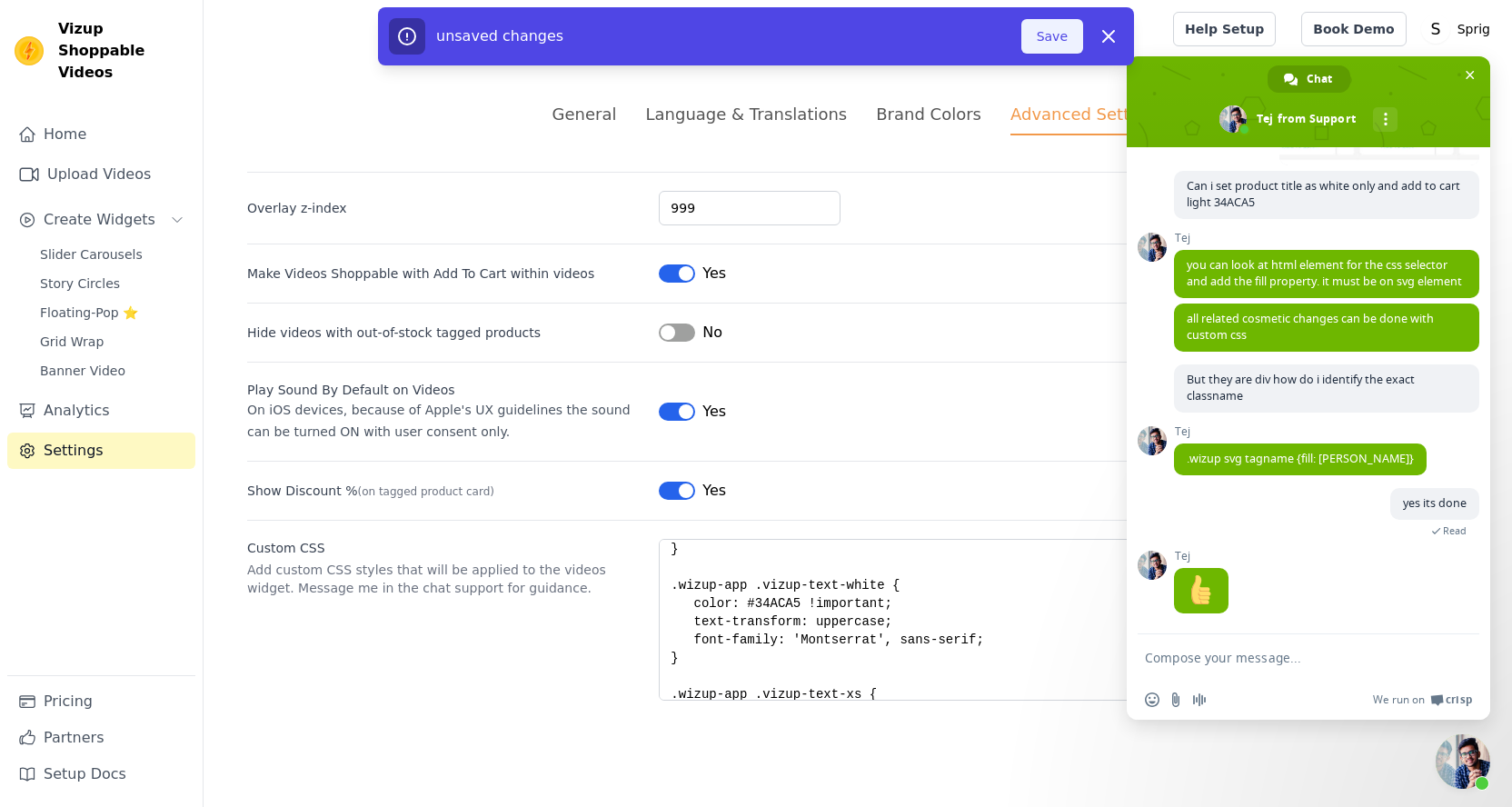
click at [1077, 44] on button "Save" at bounding box center [1052, 36] width 62 height 35
